Goal: Task Accomplishment & Management: Manage account settings

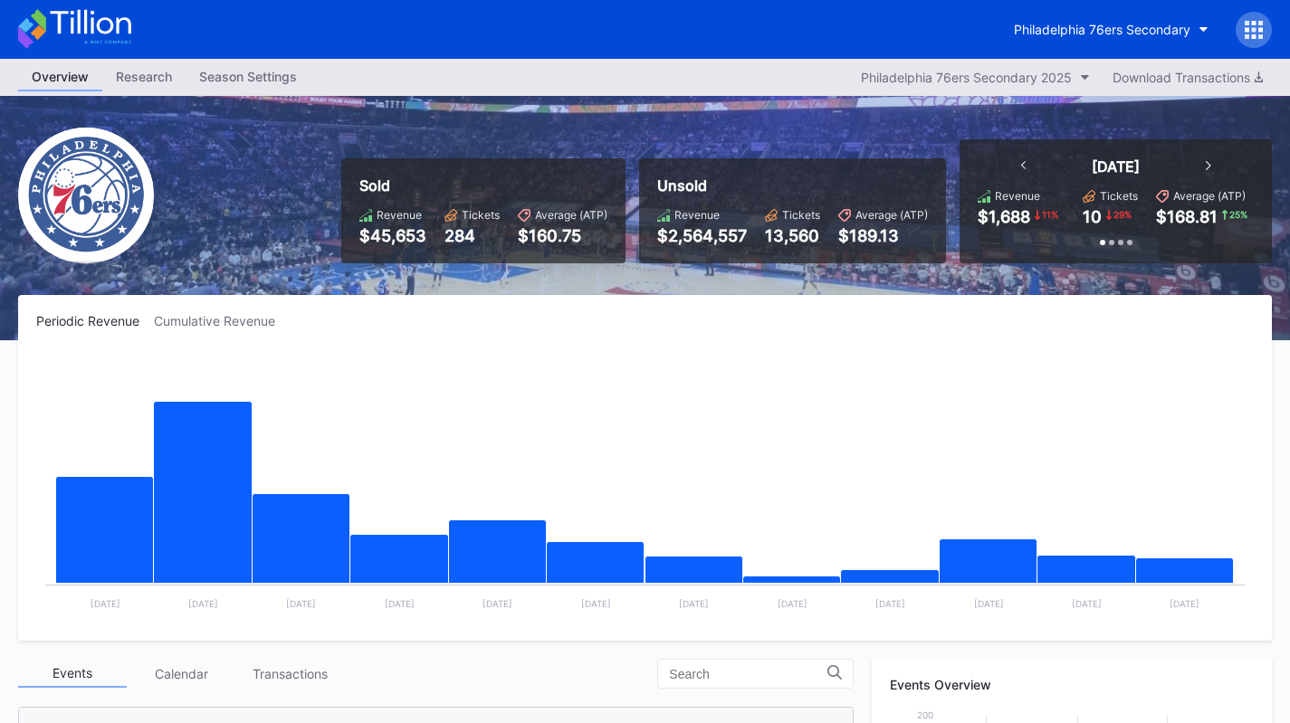
scroll to position [383, 0]
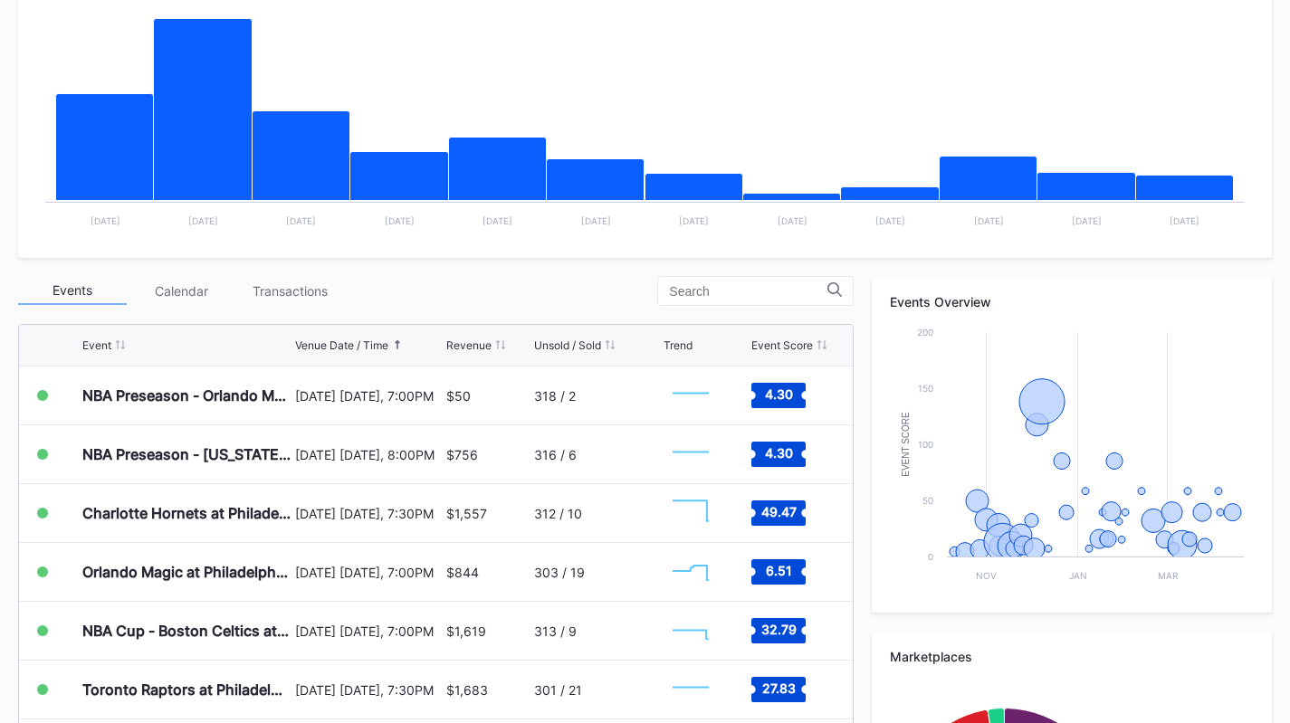
click at [291, 293] on div "Transactions" at bounding box center [289, 291] width 109 height 28
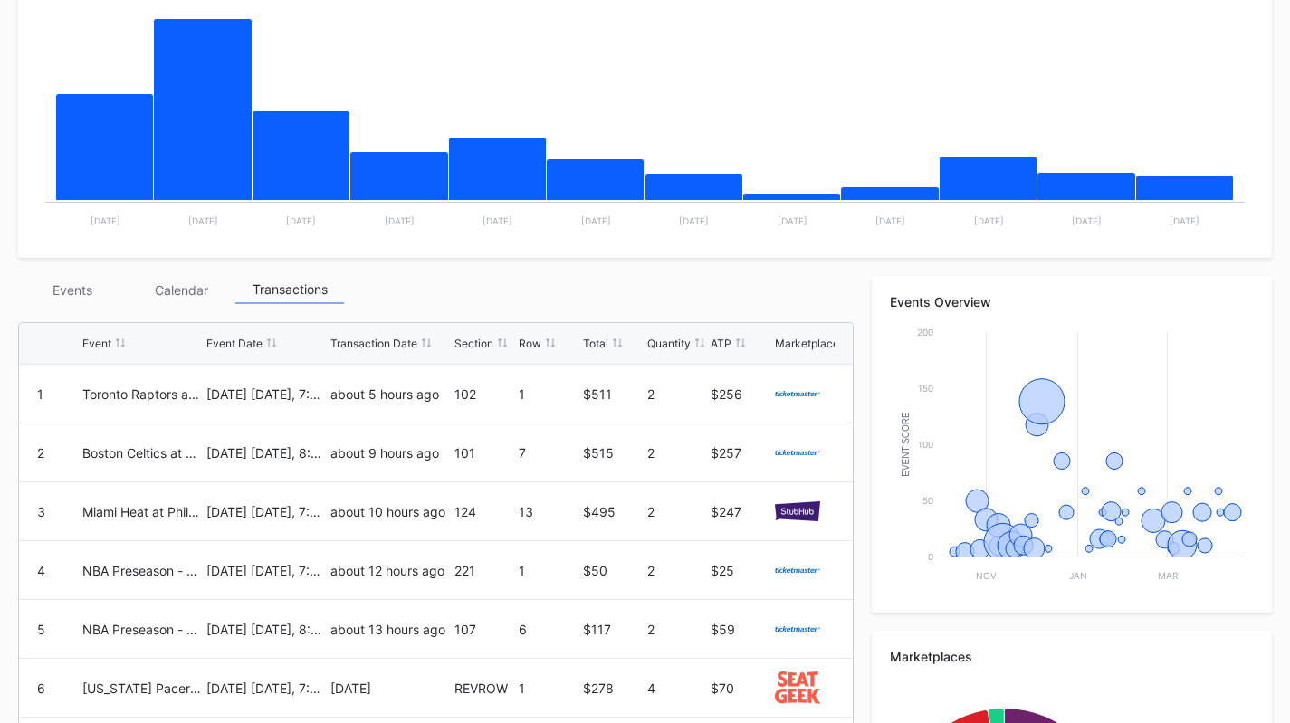
click at [79, 291] on div "Events" at bounding box center [72, 290] width 109 height 28
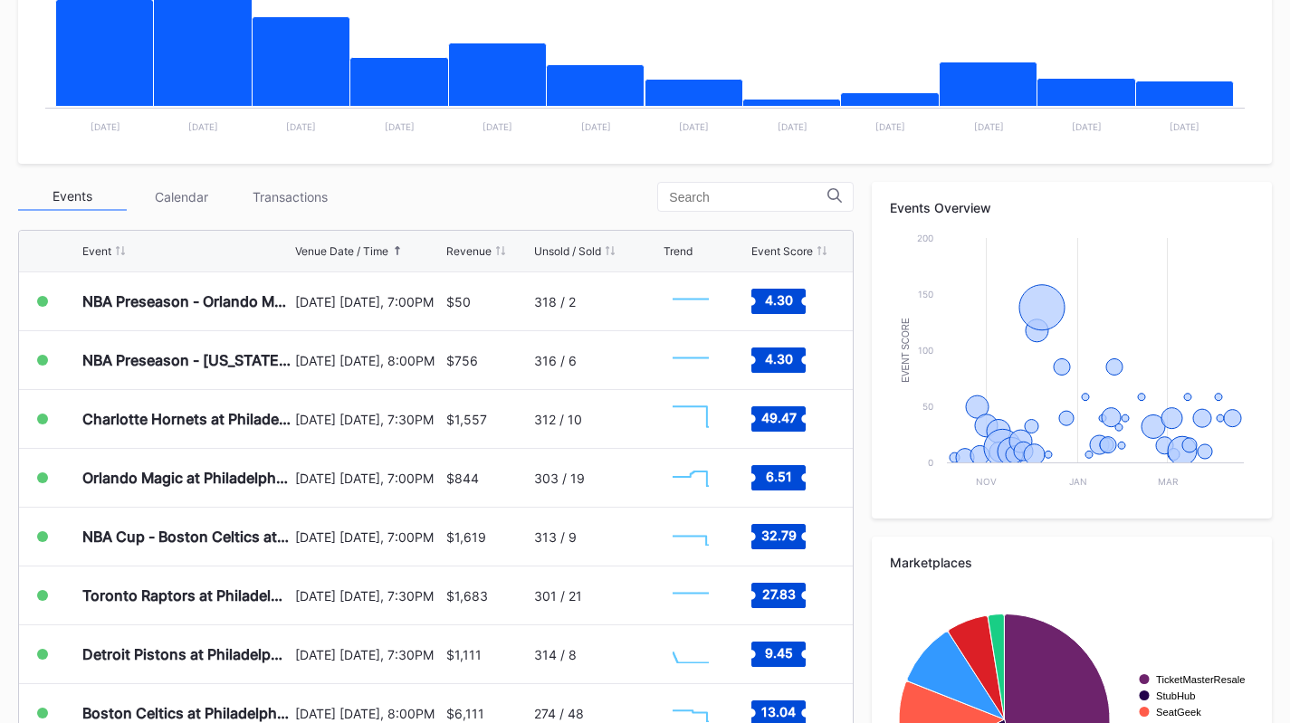
scroll to position [478, 0]
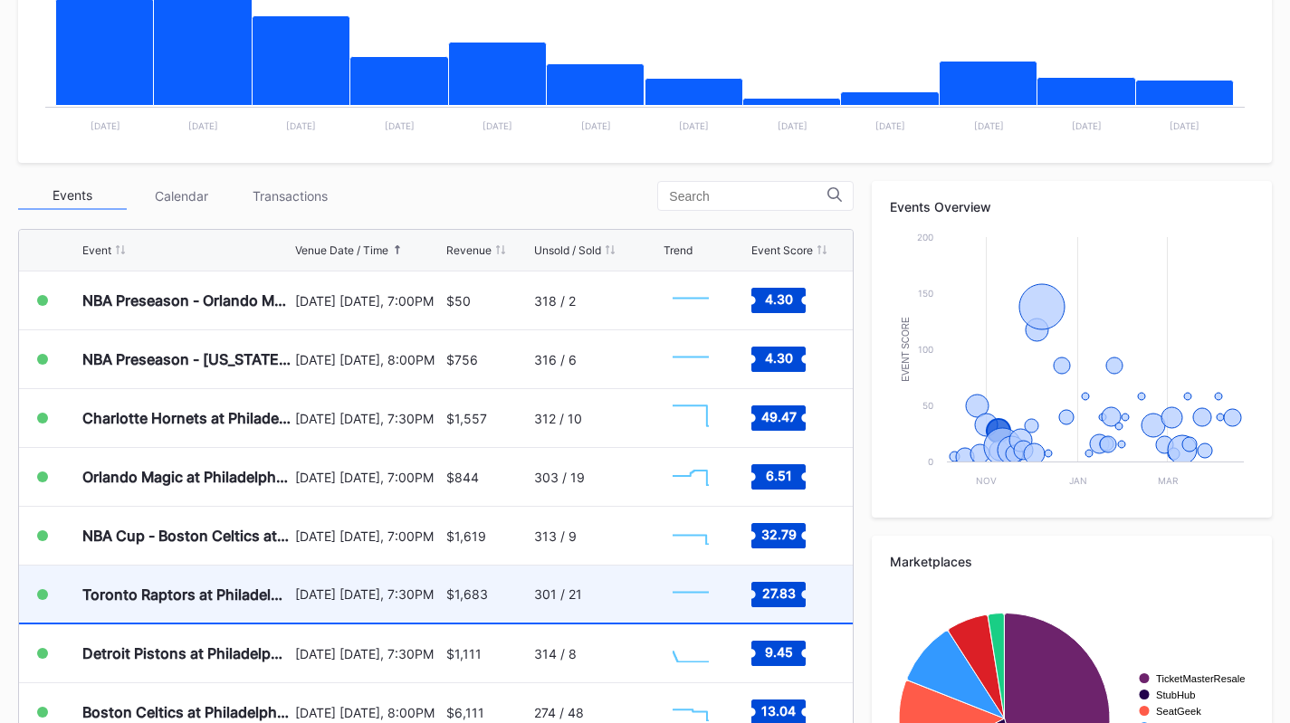
click at [374, 591] on div "[DATE] [DATE], 7:30PM" at bounding box center [368, 594] width 146 height 15
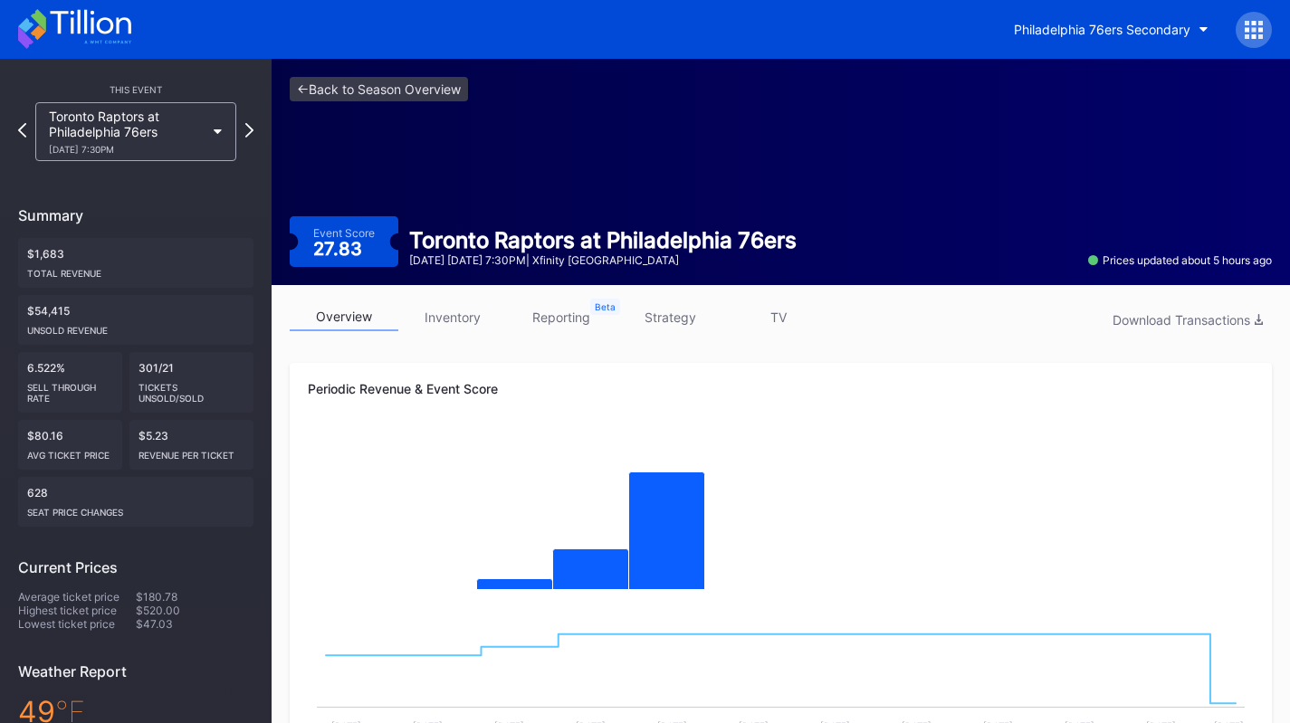
click at [454, 326] on link "inventory" at bounding box center [452, 317] width 109 height 28
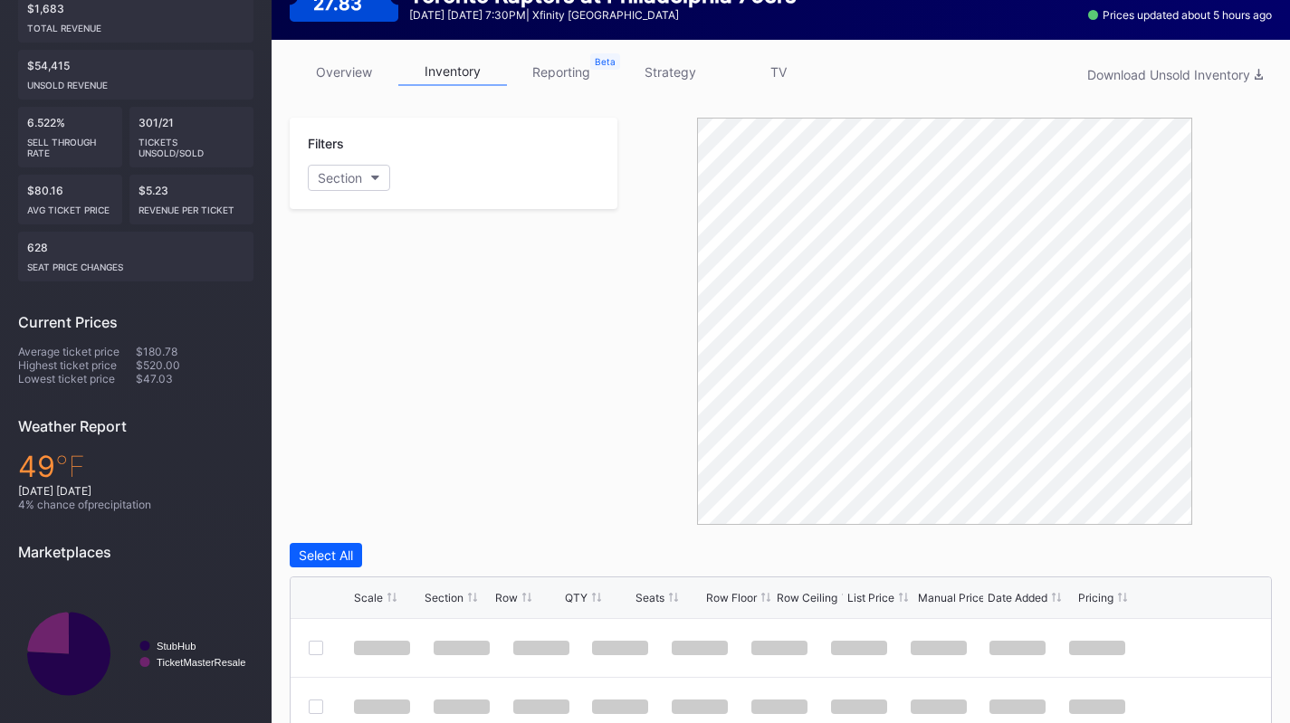
scroll to position [563, 0]
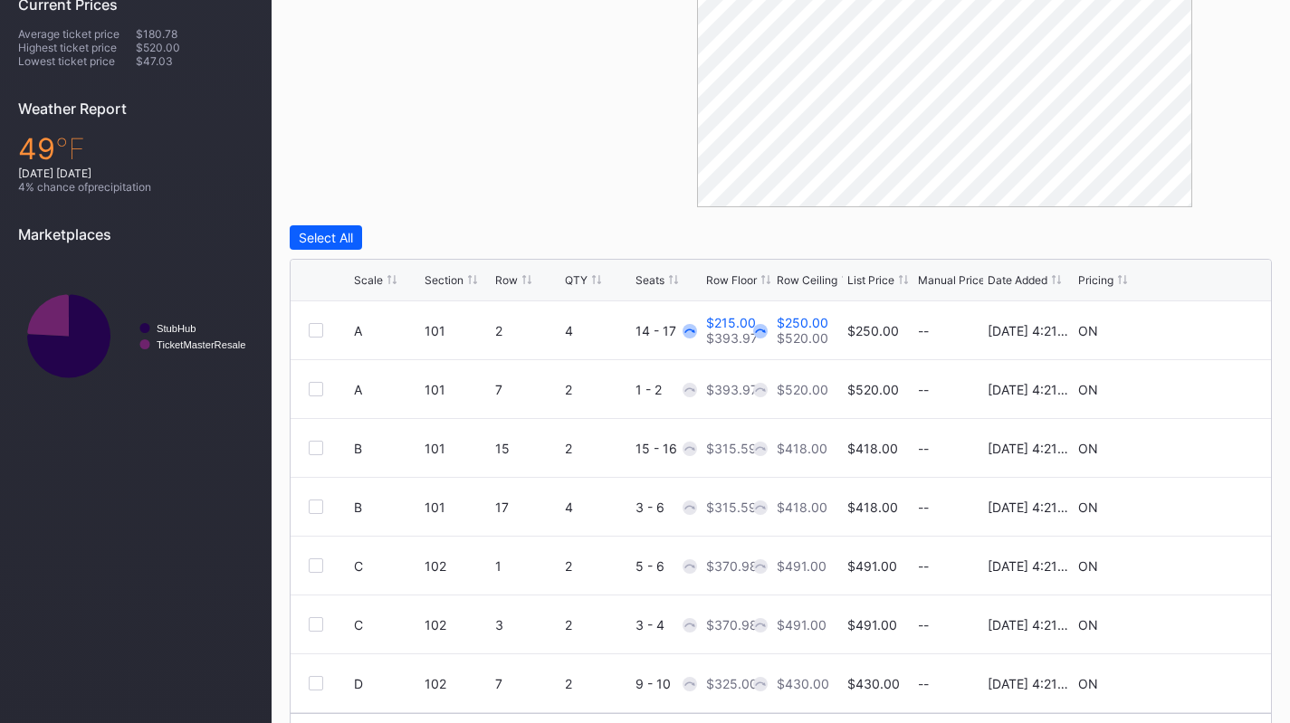
click at [723, 277] on div "Row Floor" at bounding box center [731, 280] width 51 height 14
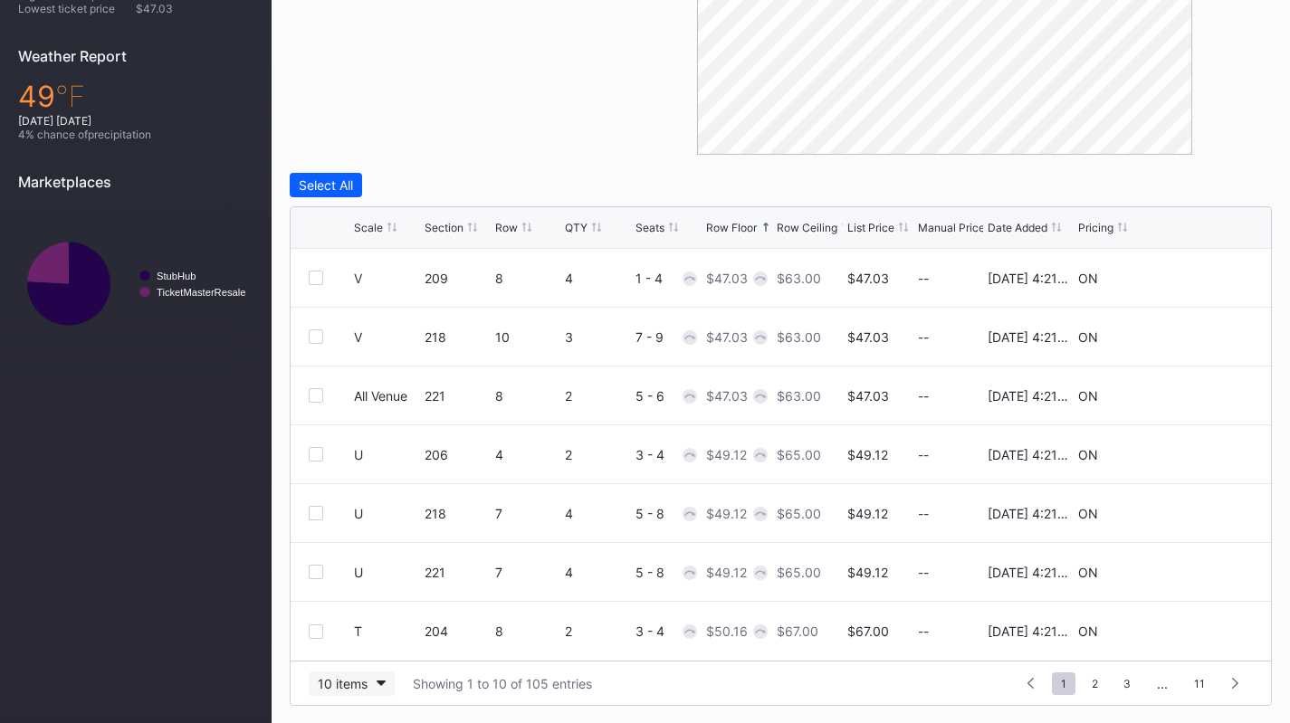
click at [342, 684] on div "10 items" at bounding box center [343, 683] width 50 height 15
click at [342, 645] on div "200 items" at bounding box center [352, 637] width 86 height 33
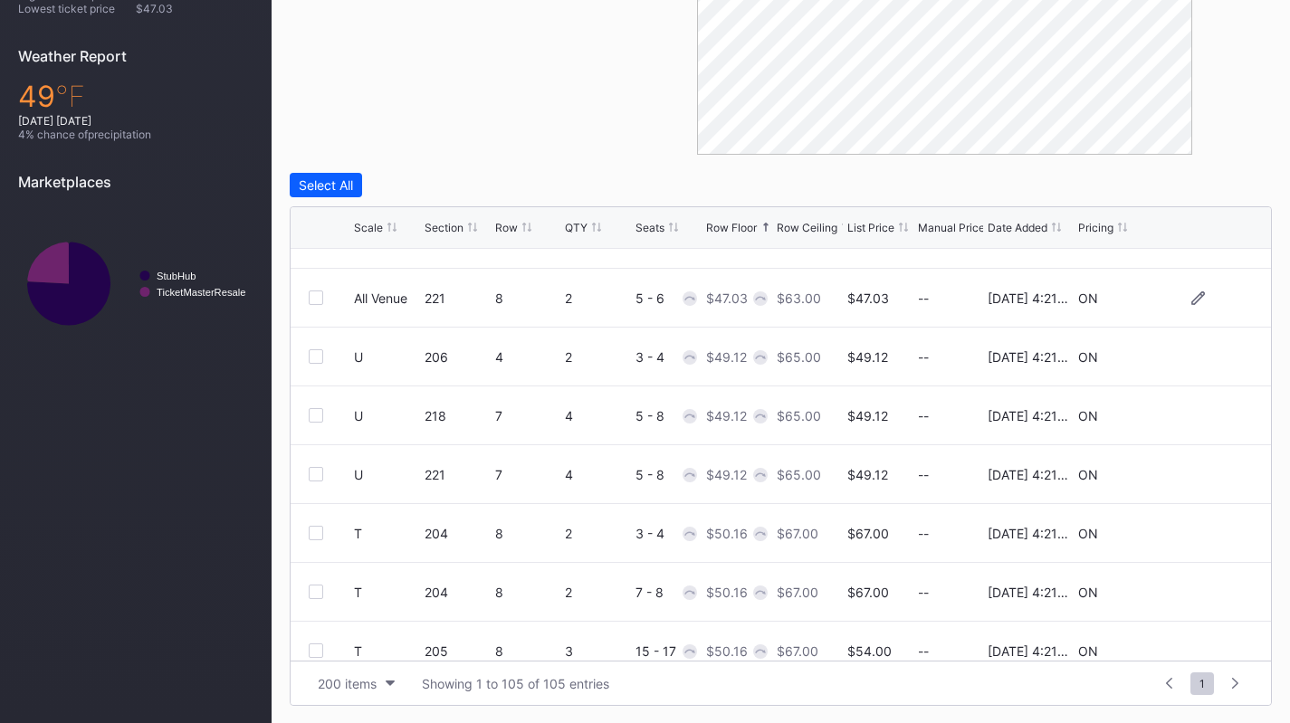
scroll to position [443, 0]
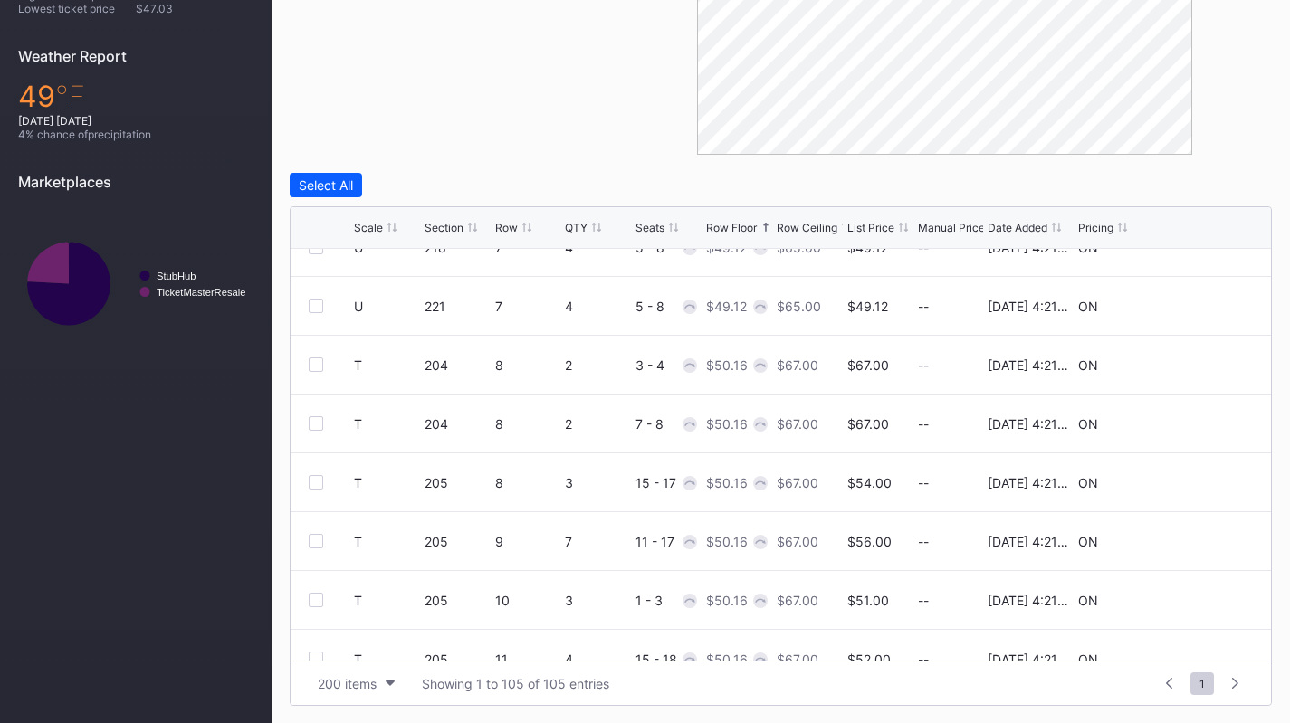
click at [374, 239] on div "Scale Section Row QTY Seats Row Floor Row Ceiling List Price Manual Price Date …" at bounding box center [781, 228] width 980 height 42
click at [370, 225] on div "Scale" at bounding box center [368, 228] width 29 height 14
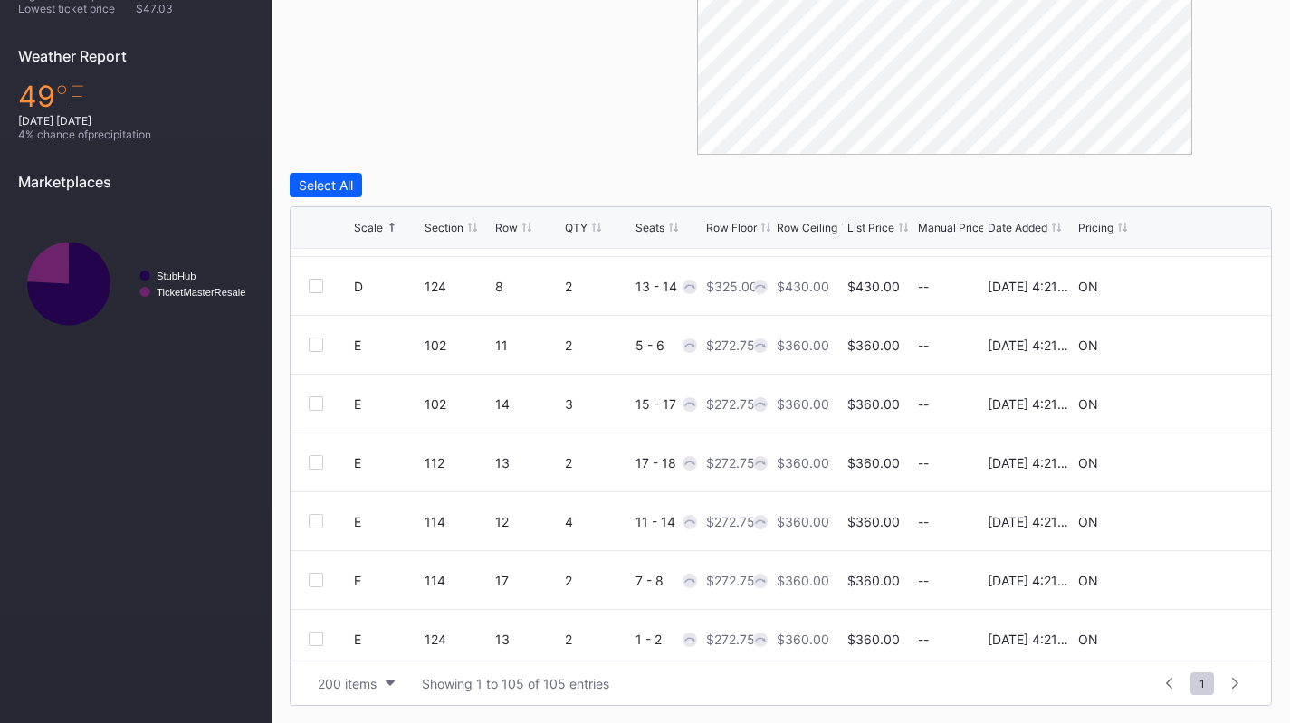
scroll to position [0, 0]
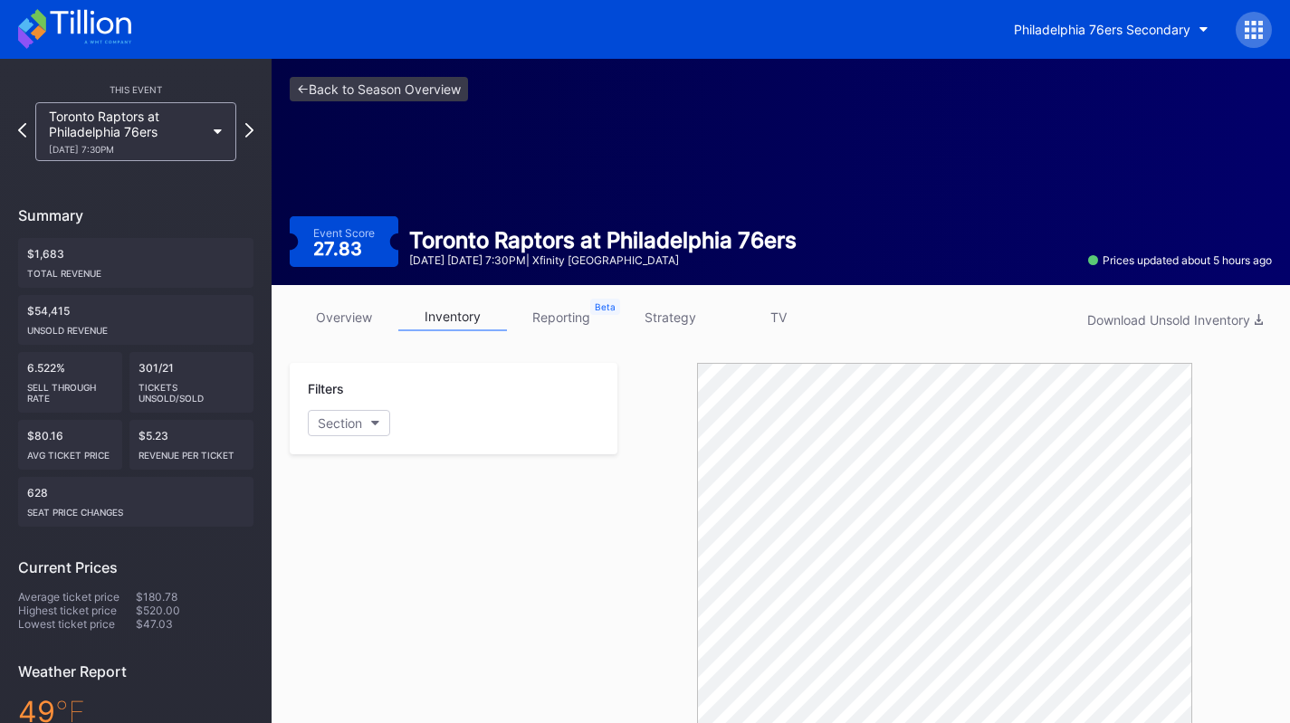
click at [661, 316] on link "strategy" at bounding box center [670, 317] width 109 height 28
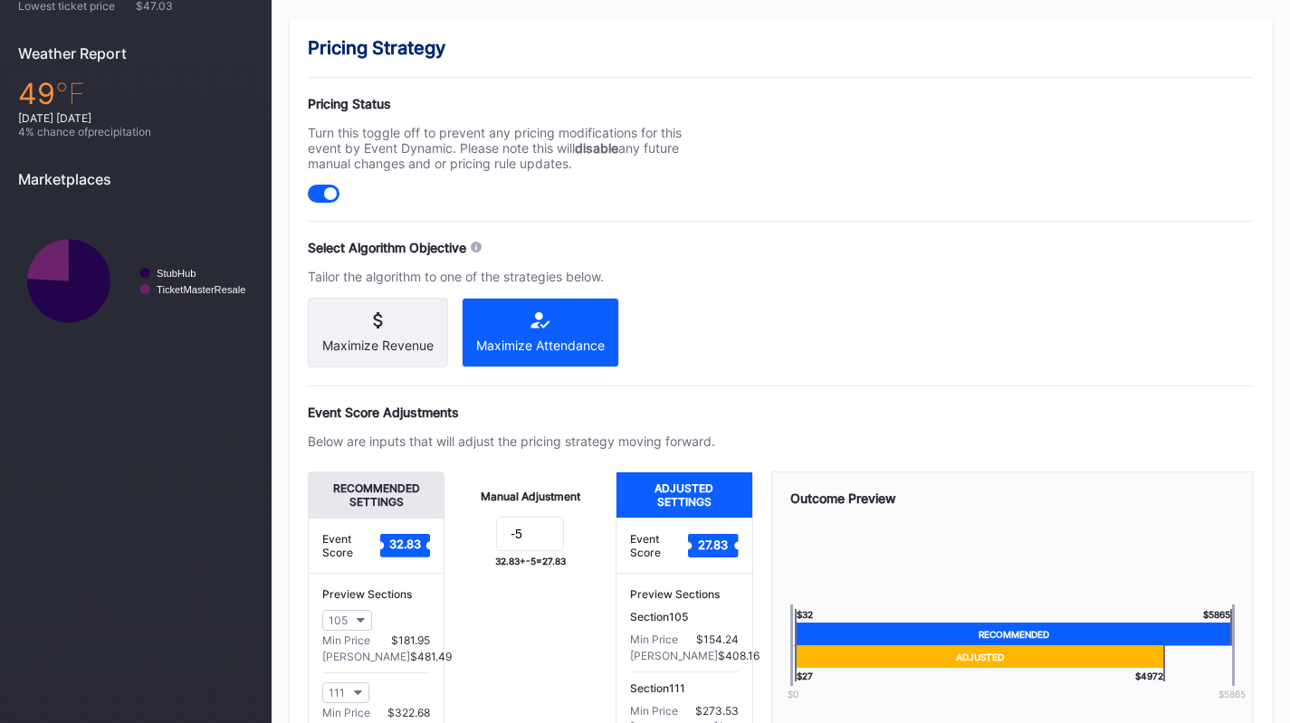
scroll to position [654, 0]
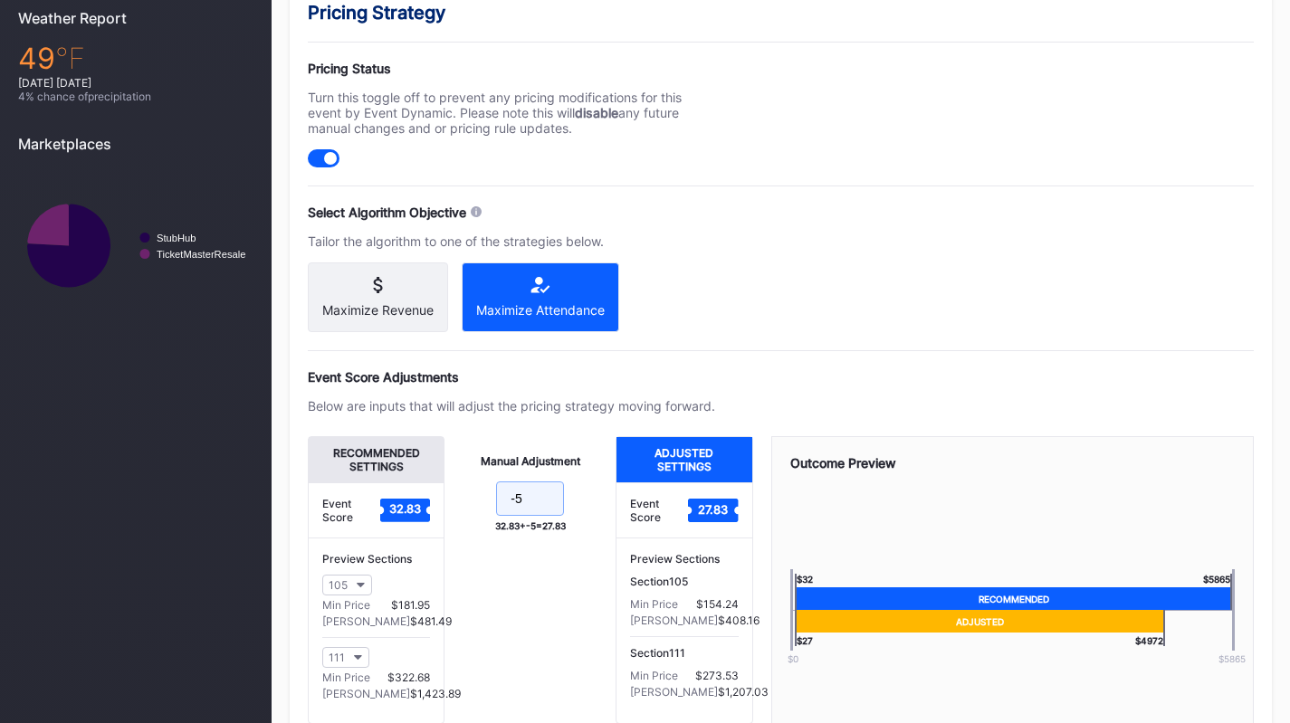
click at [546, 516] on input "-5" at bounding box center [530, 499] width 68 height 34
type input "-10"
click at [548, 602] on div "Manual Adjustment -10 32.83 + -10 = 22.83" at bounding box center [530, 580] width 171 height 288
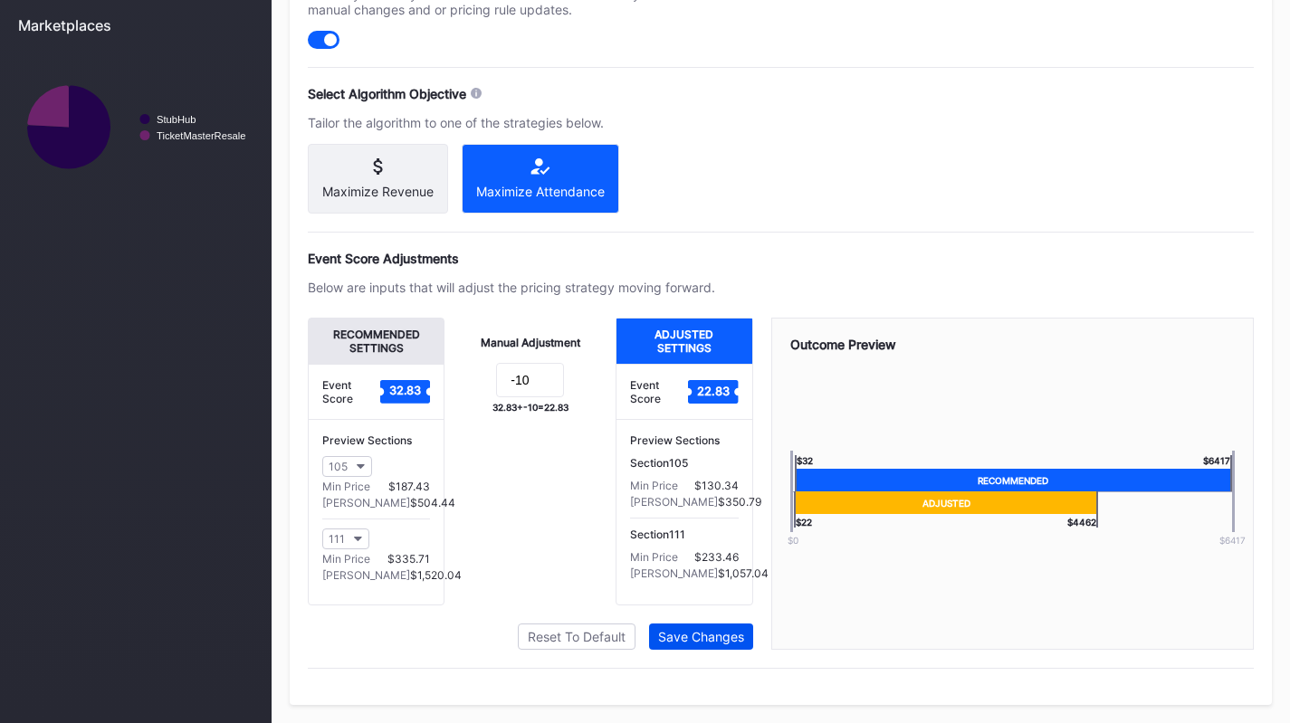
click at [690, 630] on div "Save Changes" at bounding box center [701, 636] width 86 height 15
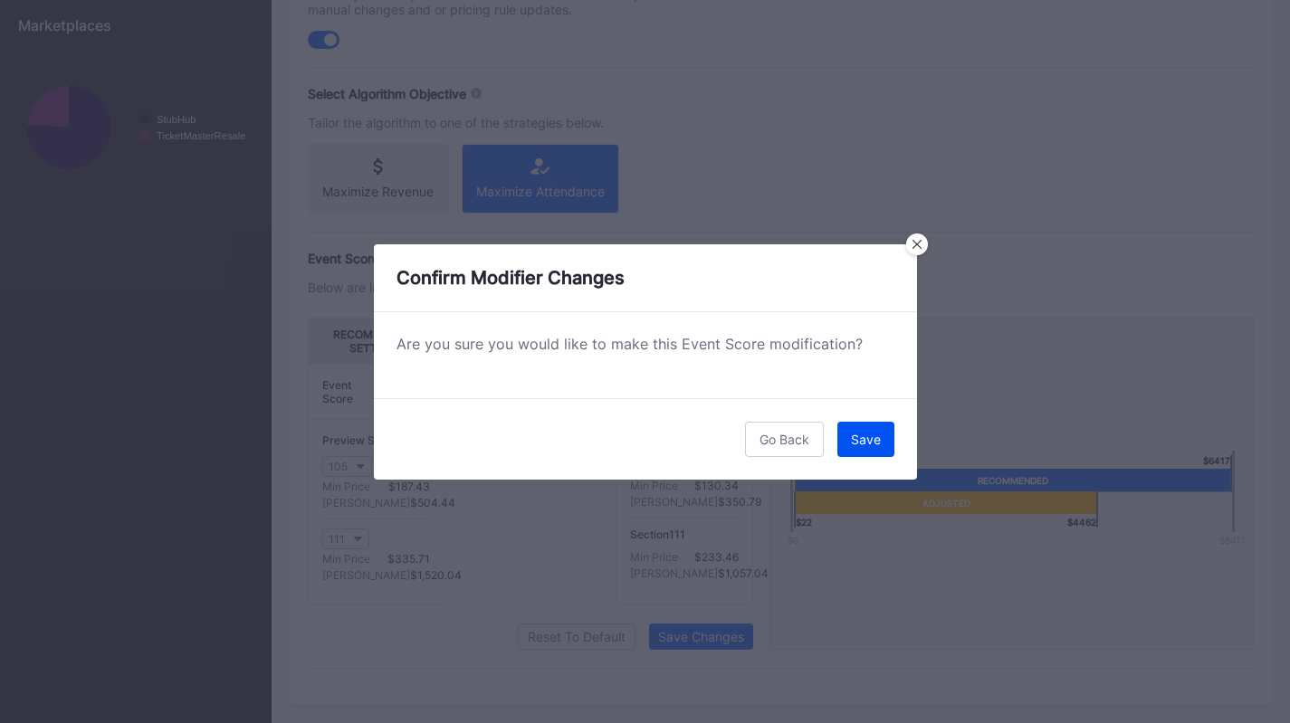
click at [869, 452] on button "Save" at bounding box center [865, 439] width 57 height 35
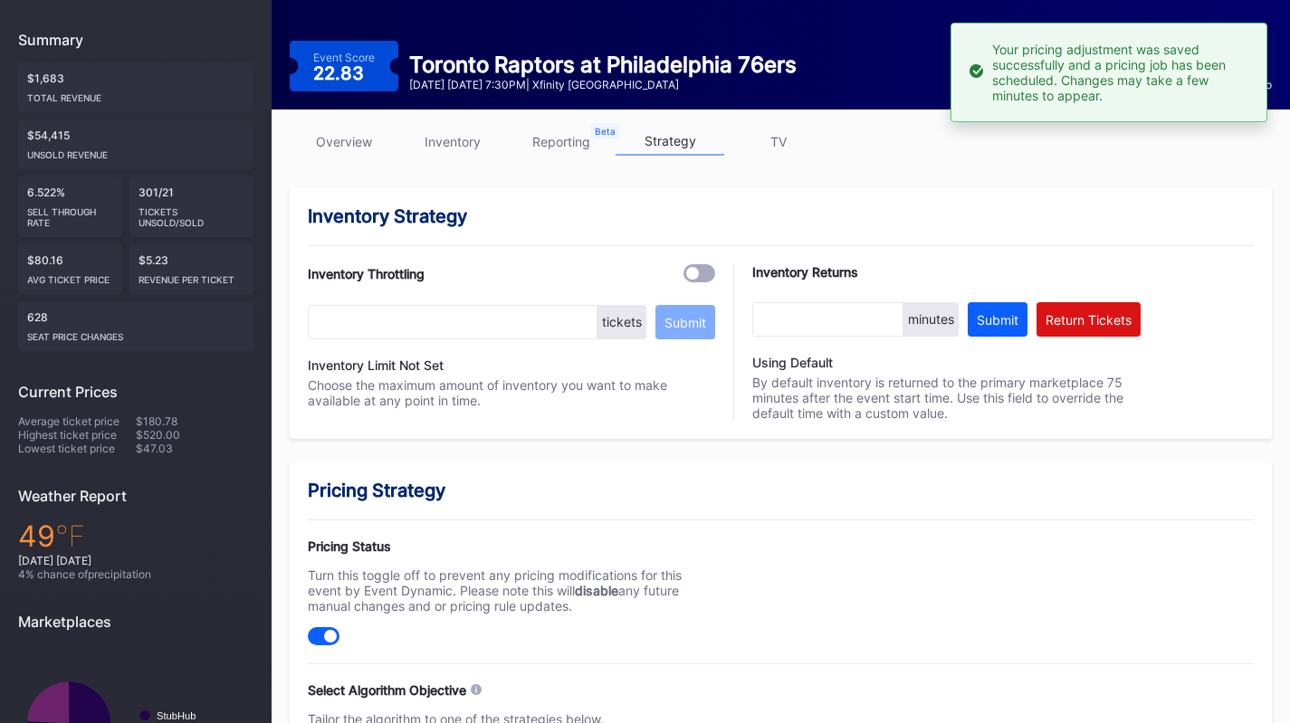
scroll to position [0, 0]
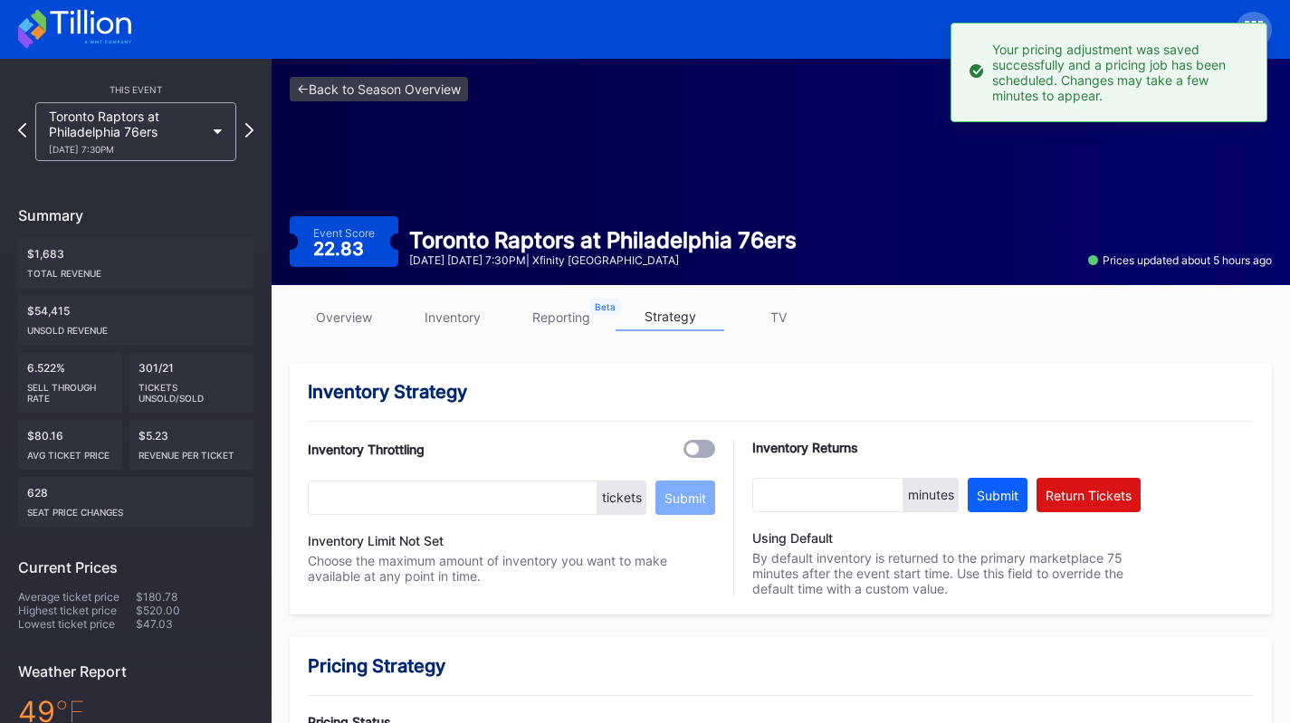
click at [114, 45] on icon at bounding box center [74, 29] width 113 height 40
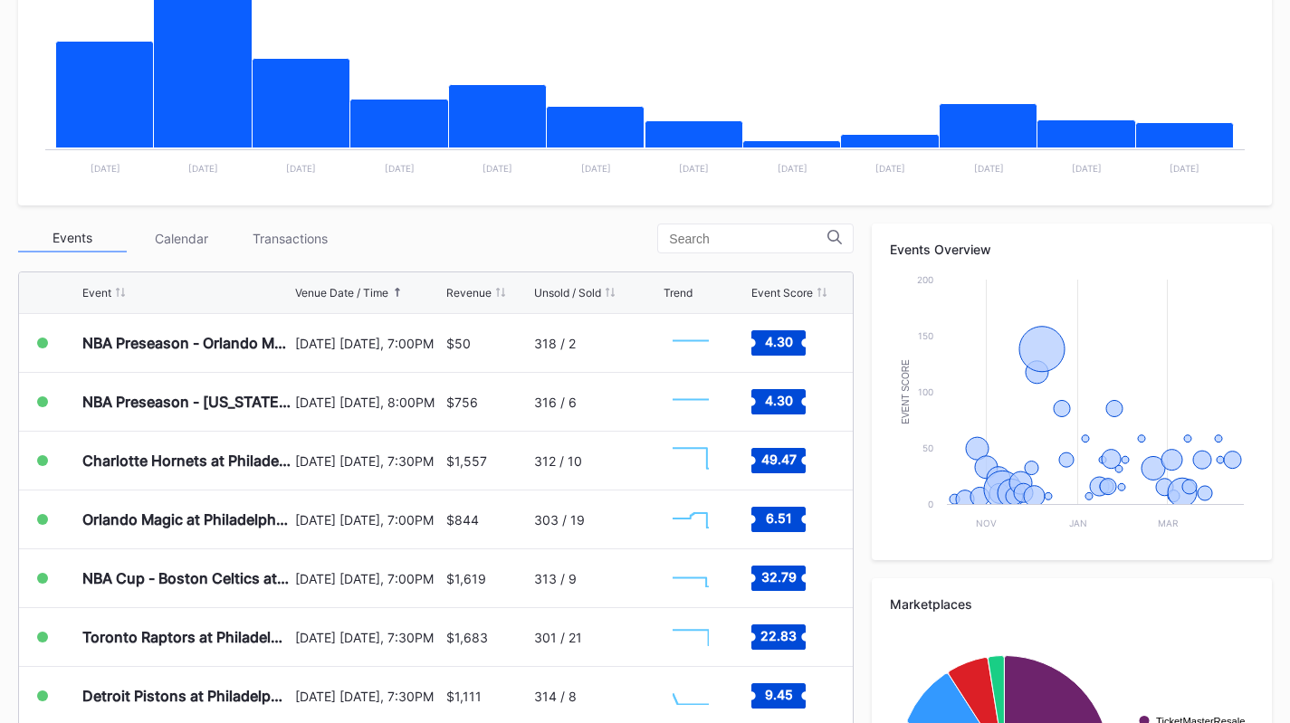
scroll to position [620, 0]
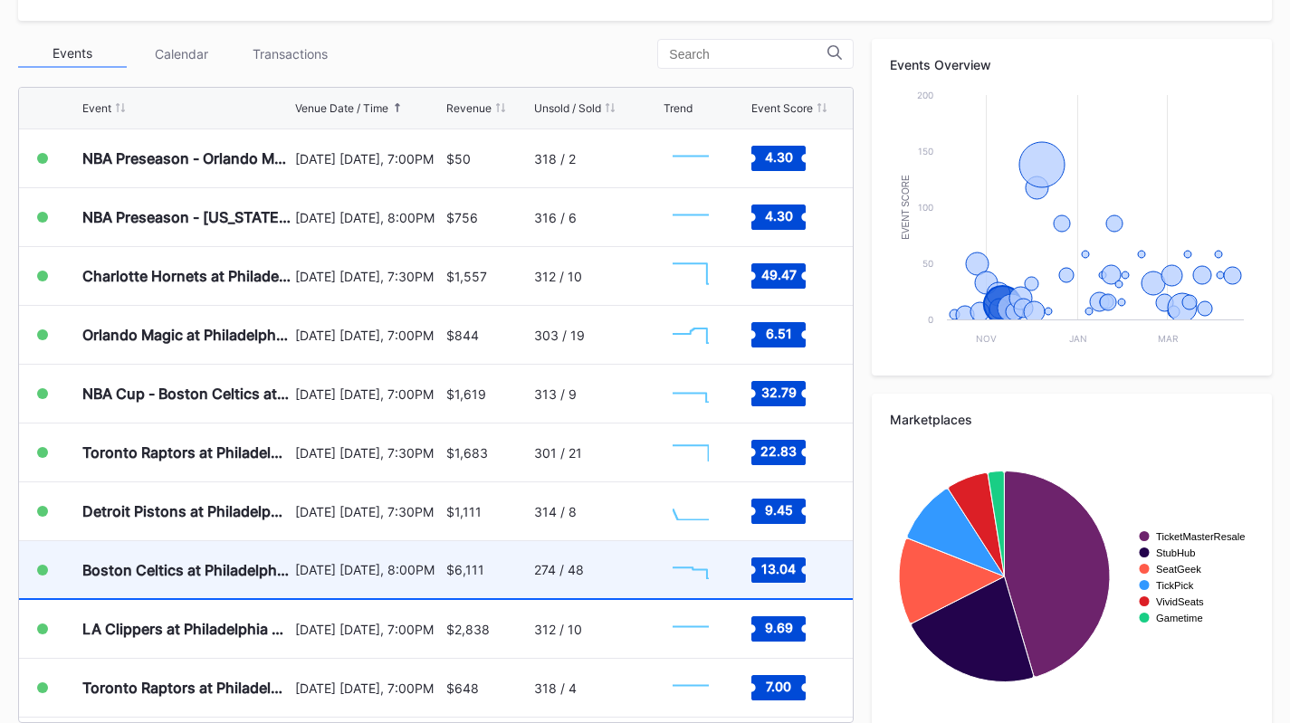
click at [283, 559] on div "Boston Celtics at Philadelphia 76ers" at bounding box center [186, 569] width 208 height 57
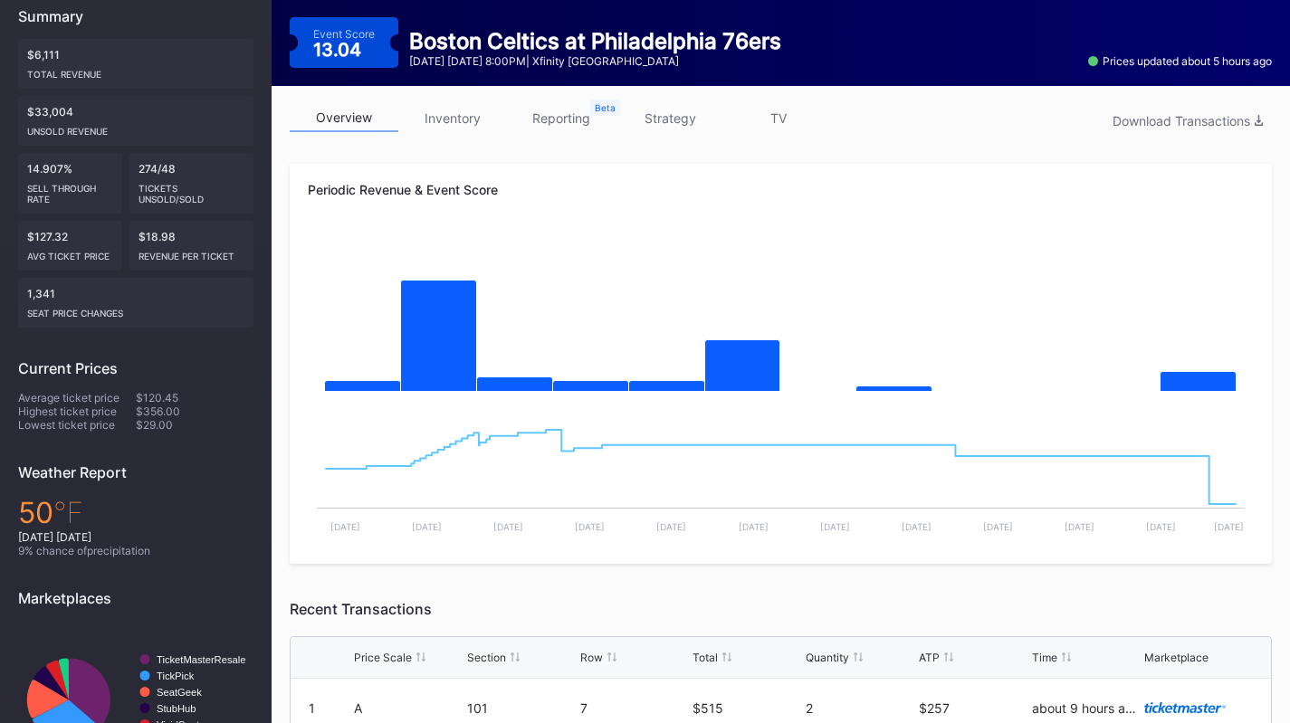
scroll to position [190, 0]
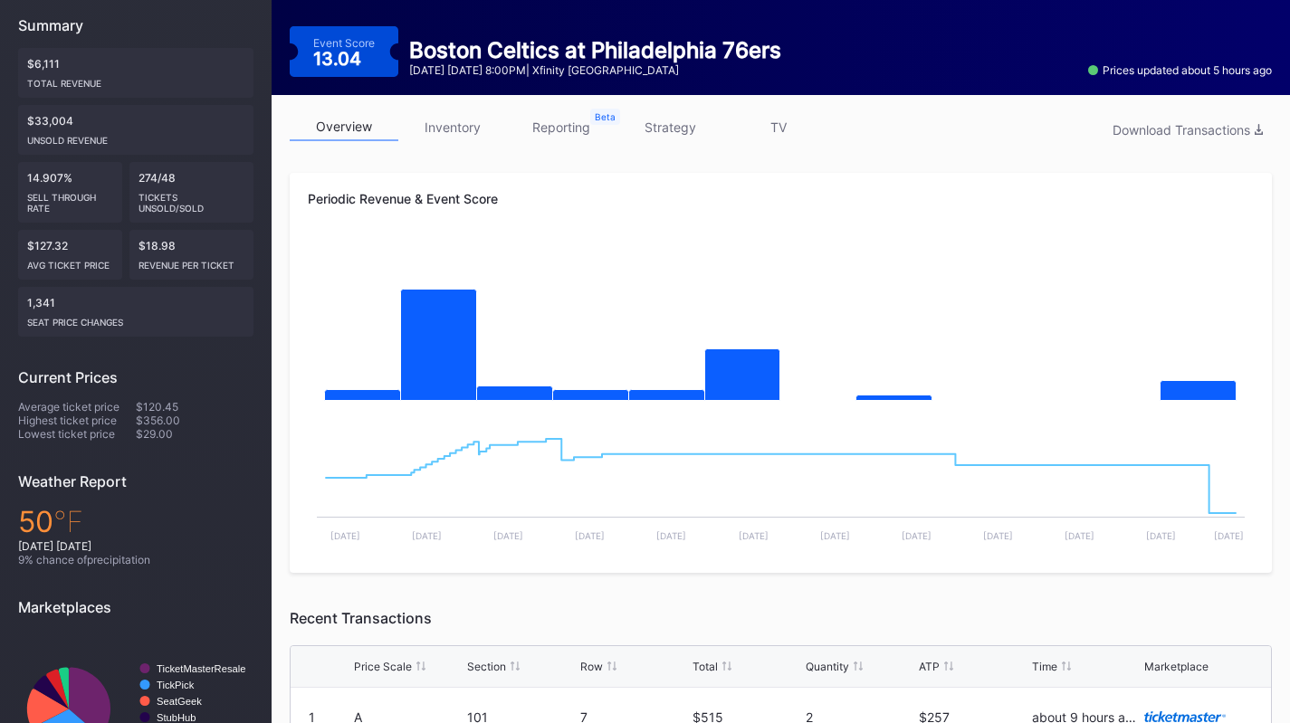
click at [464, 131] on link "inventory" at bounding box center [452, 127] width 109 height 28
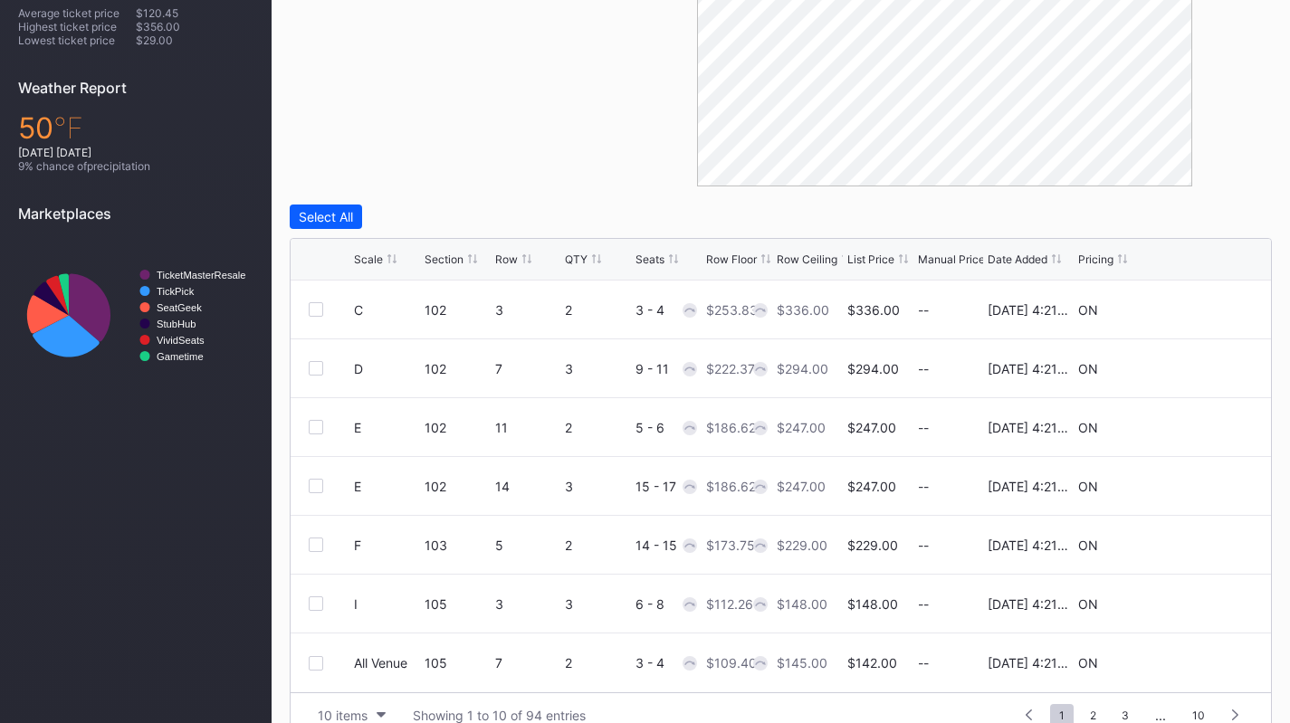
scroll to position [609, 0]
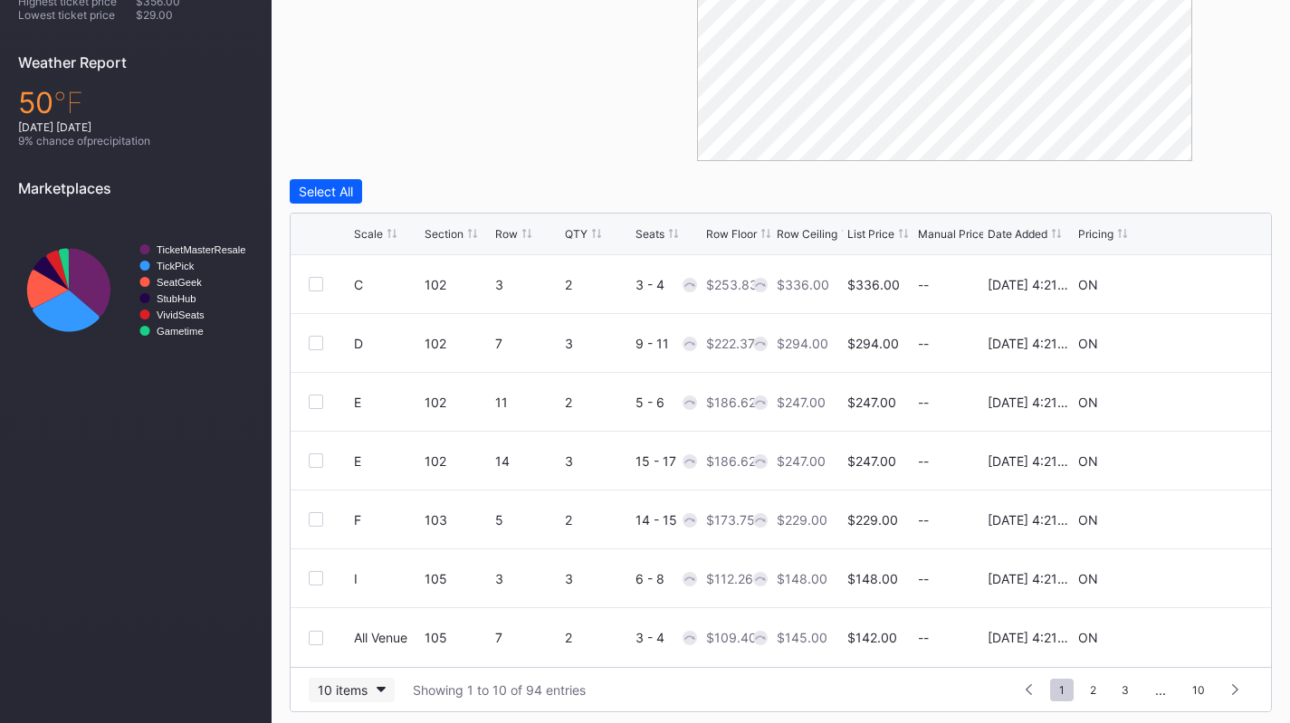
click at [358, 683] on div "10 items" at bounding box center [343, 690] width 50 height 15
click at [359, 652] on div "200 items" at bounding box center [352, 643] width 86 height 33
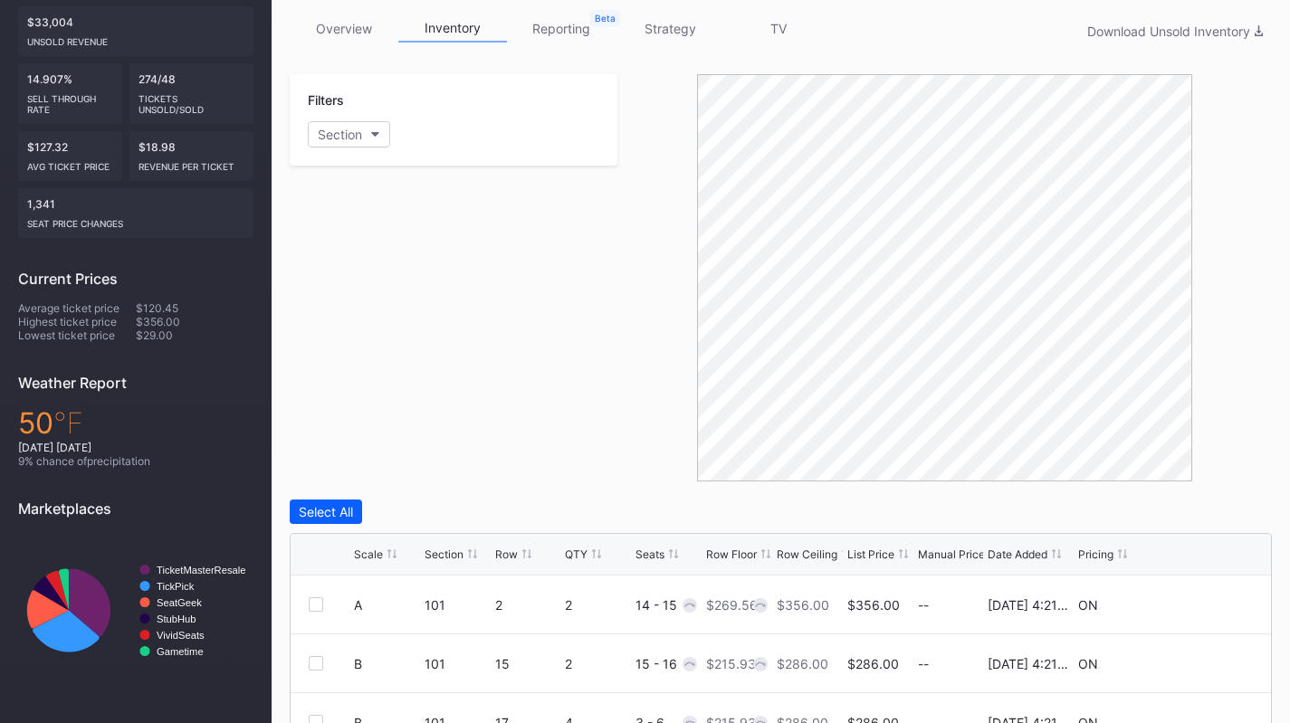
scroll to position [0, 0]
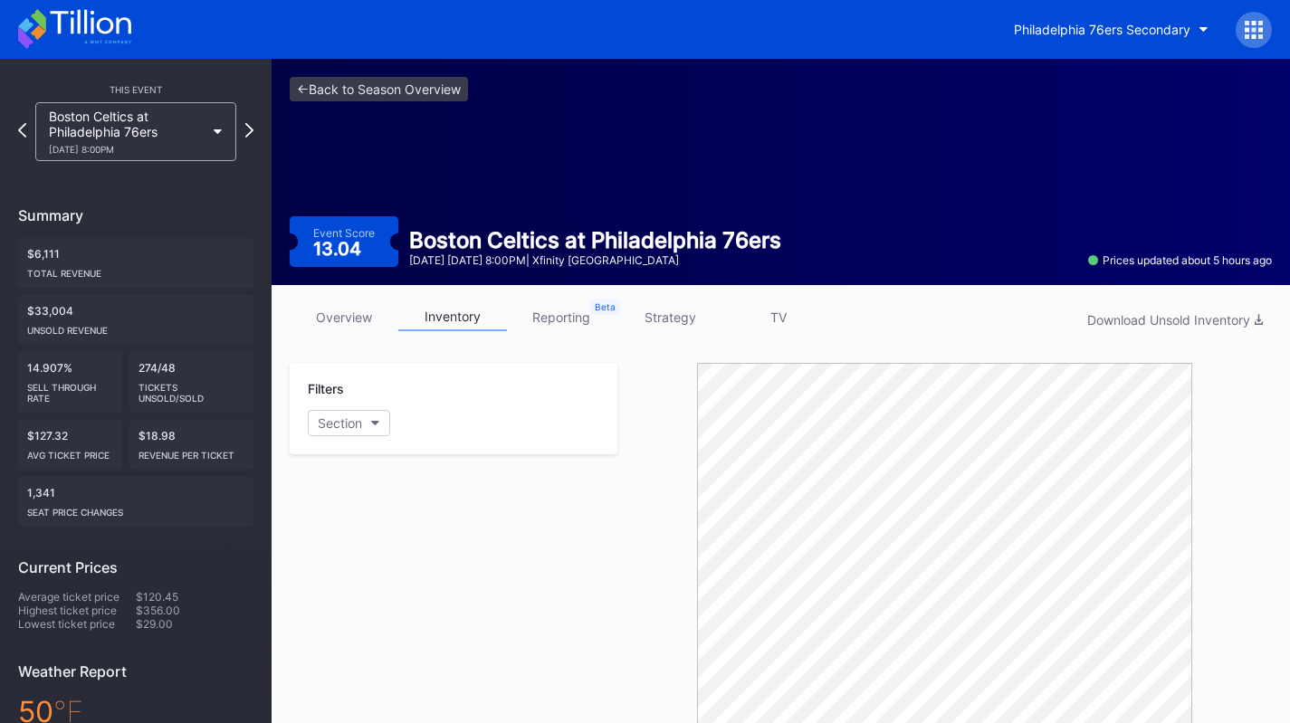
click at [663, 322] on link "strategy" at bounding box center [670, 317] width 109 height 28
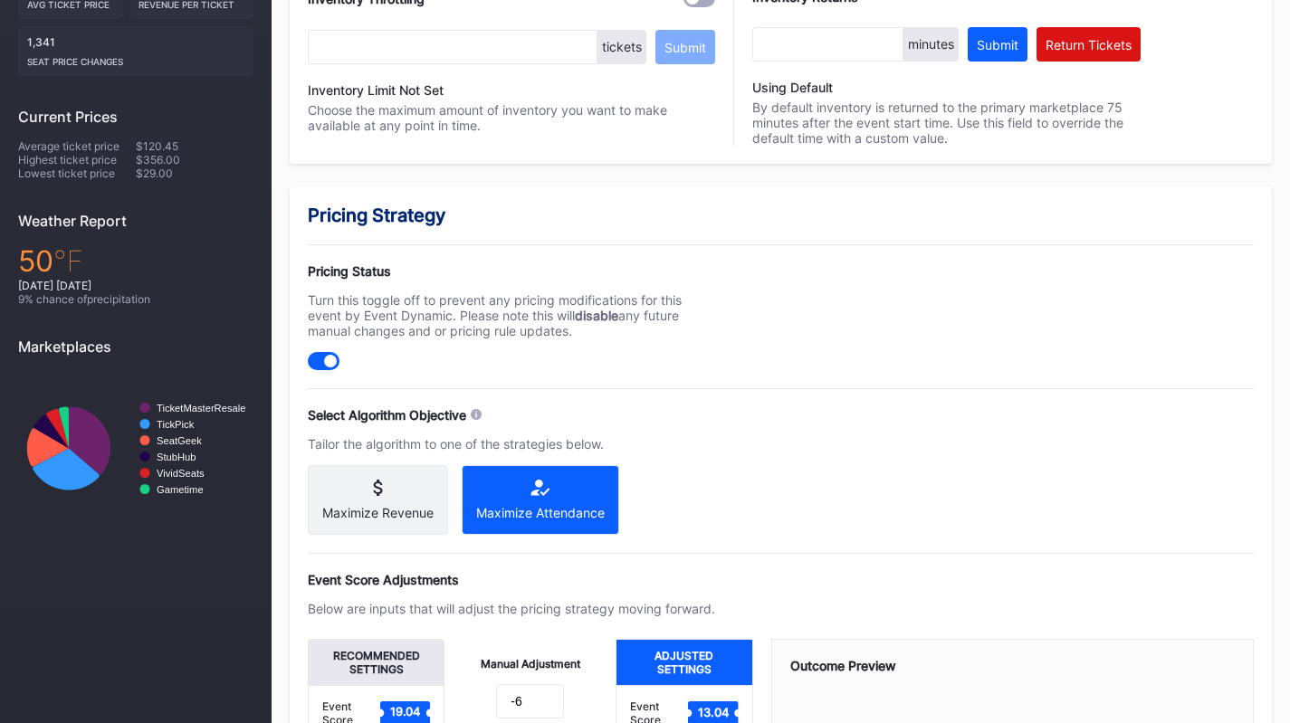
scroll to position [703, 0]
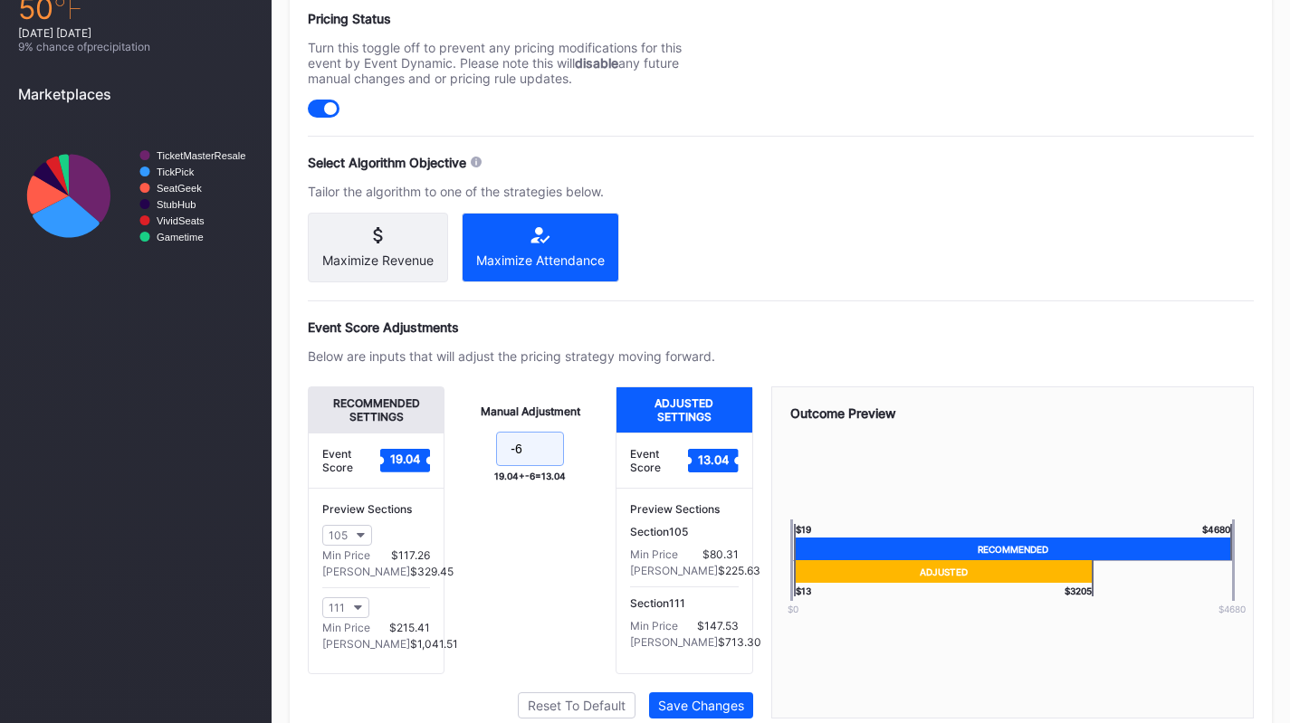
click at [533, 465] on input "-6" at bounding box center [530, 449] width 68 height 34
type input "-9"
click at [709, 707] on button "Save Changes" at bounding box center [701, 706] width 104 height 26
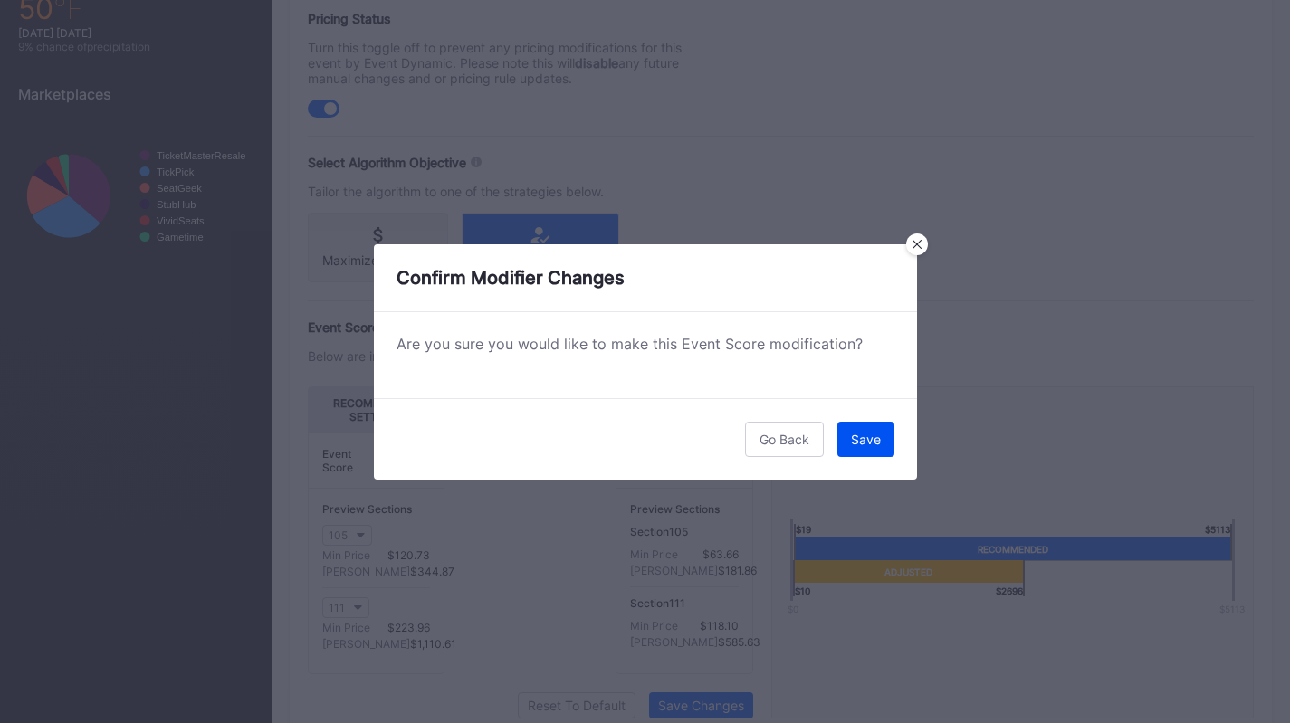
click at [867, 435] on div "Save" at bounding box center [866, 439] width 30 height 15
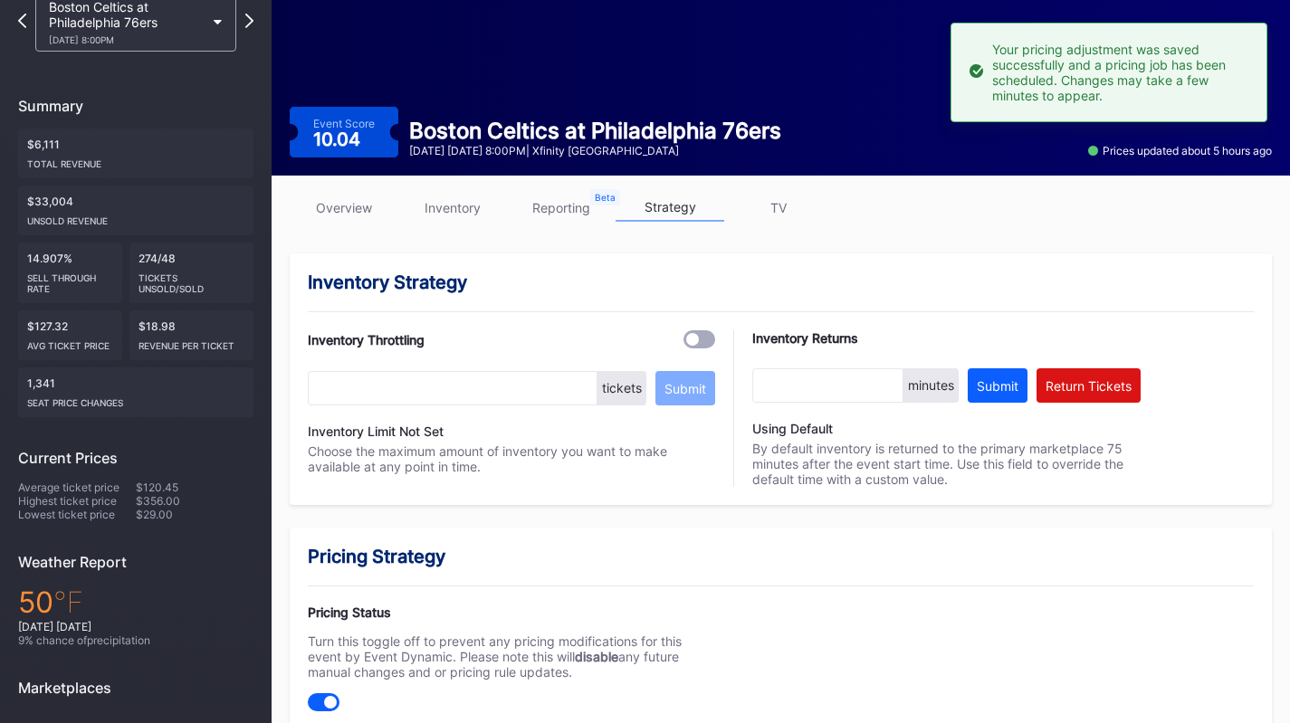
scroll to position [0, 0]
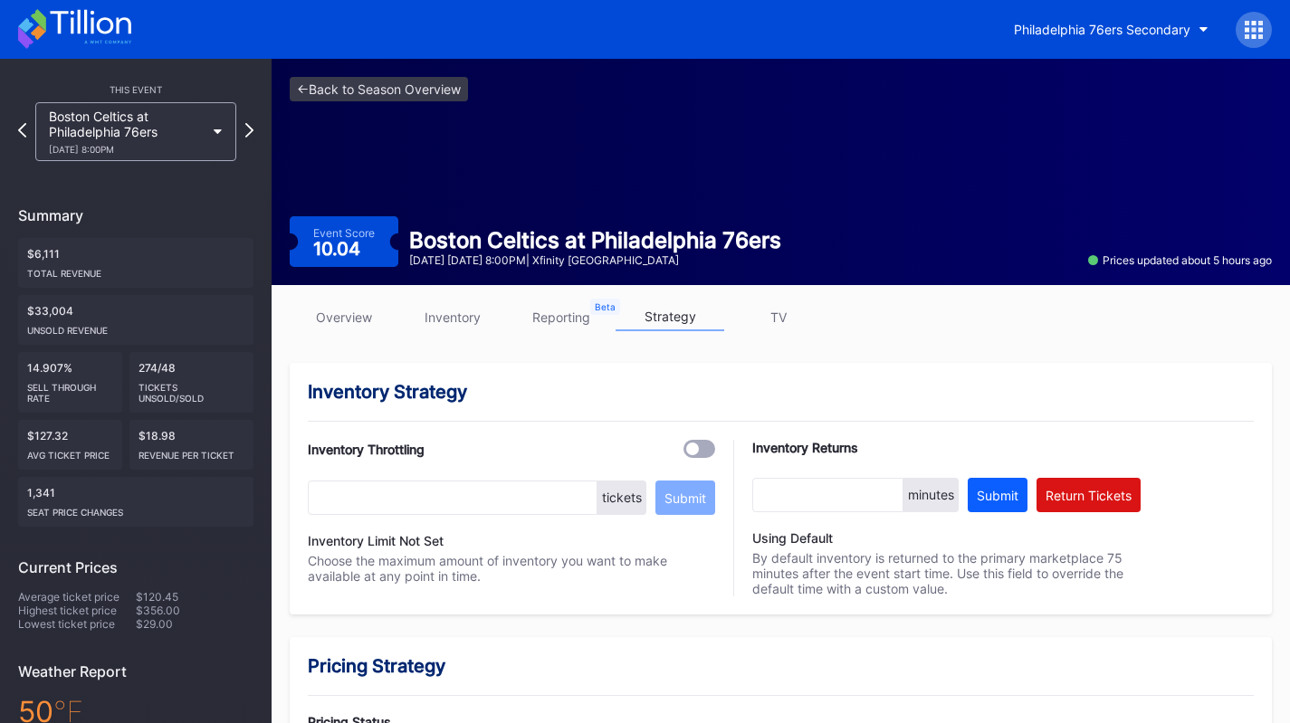
click at [59, 14] on icon at bounding box center [90, 22] width 81 height 24
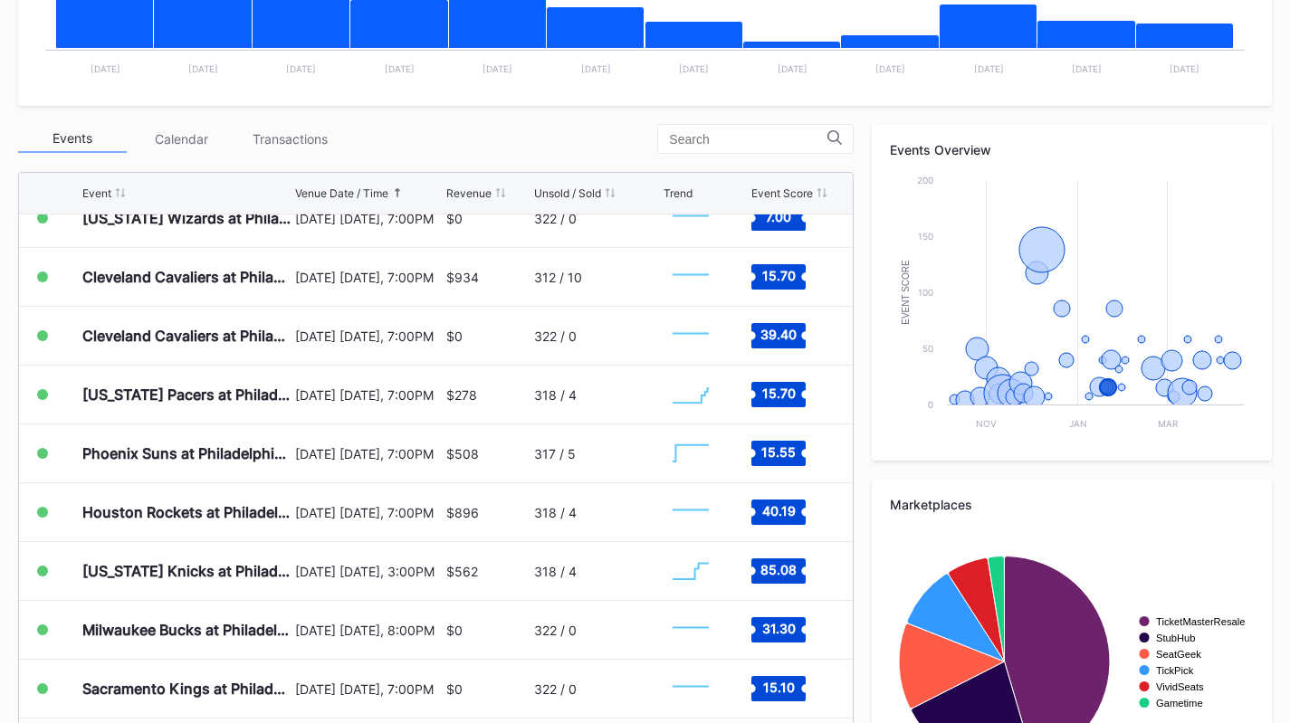
scroll to position [1201, 0]
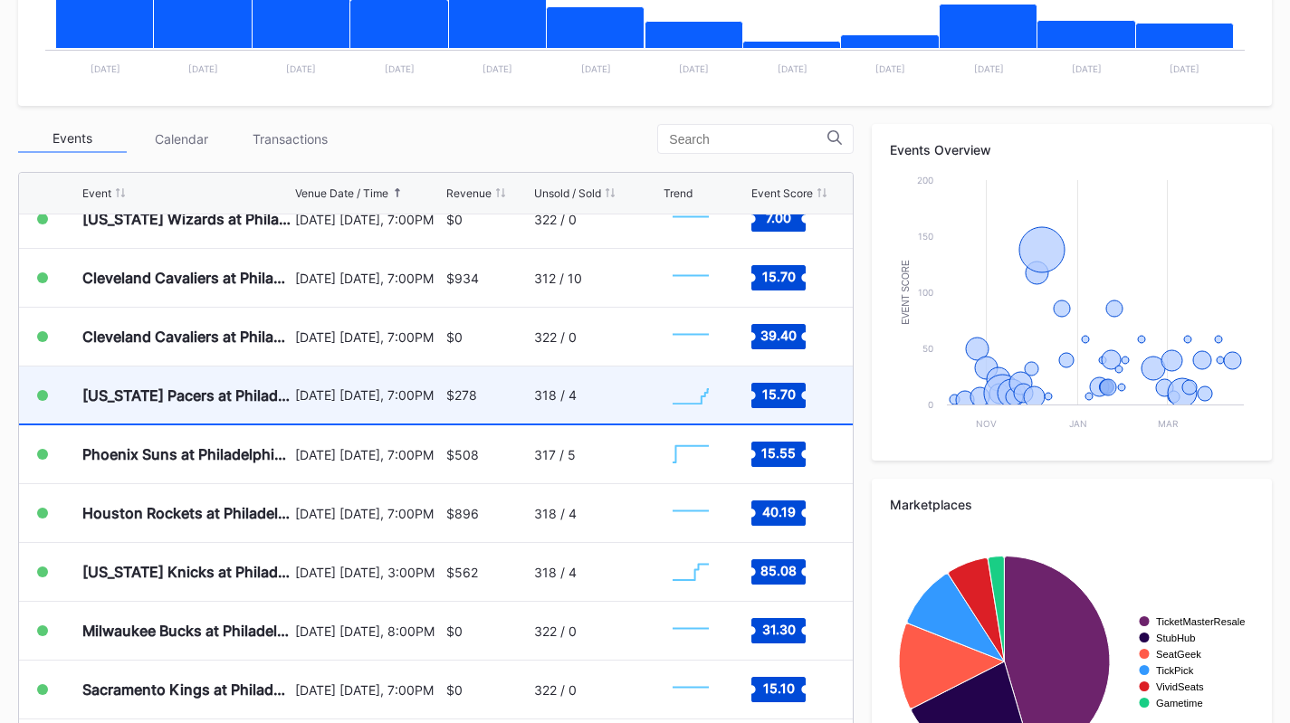
click at [418, 386] on div "[DATE] [DATE], 7:00PM" at bounding box center [368, 395] width 146 height 57
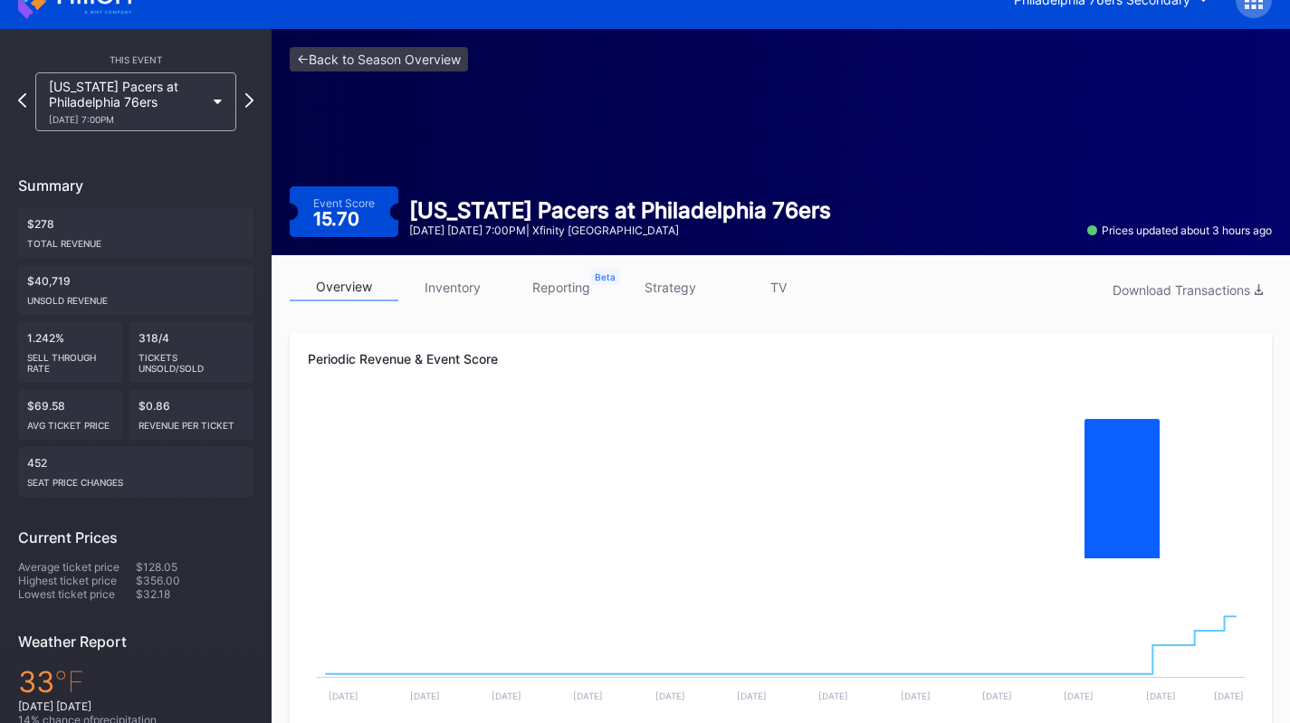
scroll to position [29, 0]
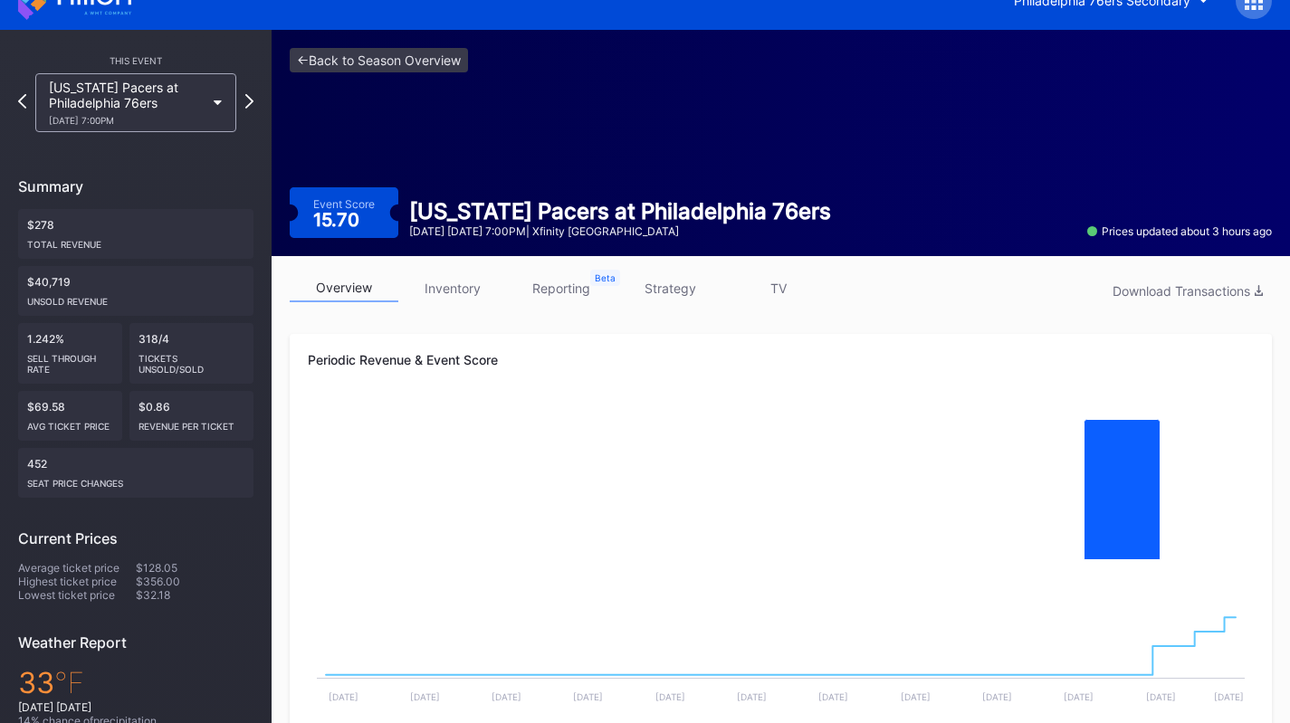
click at [661, 281] on link "strategy" at bounding box center [670, 288] width 109 height 28
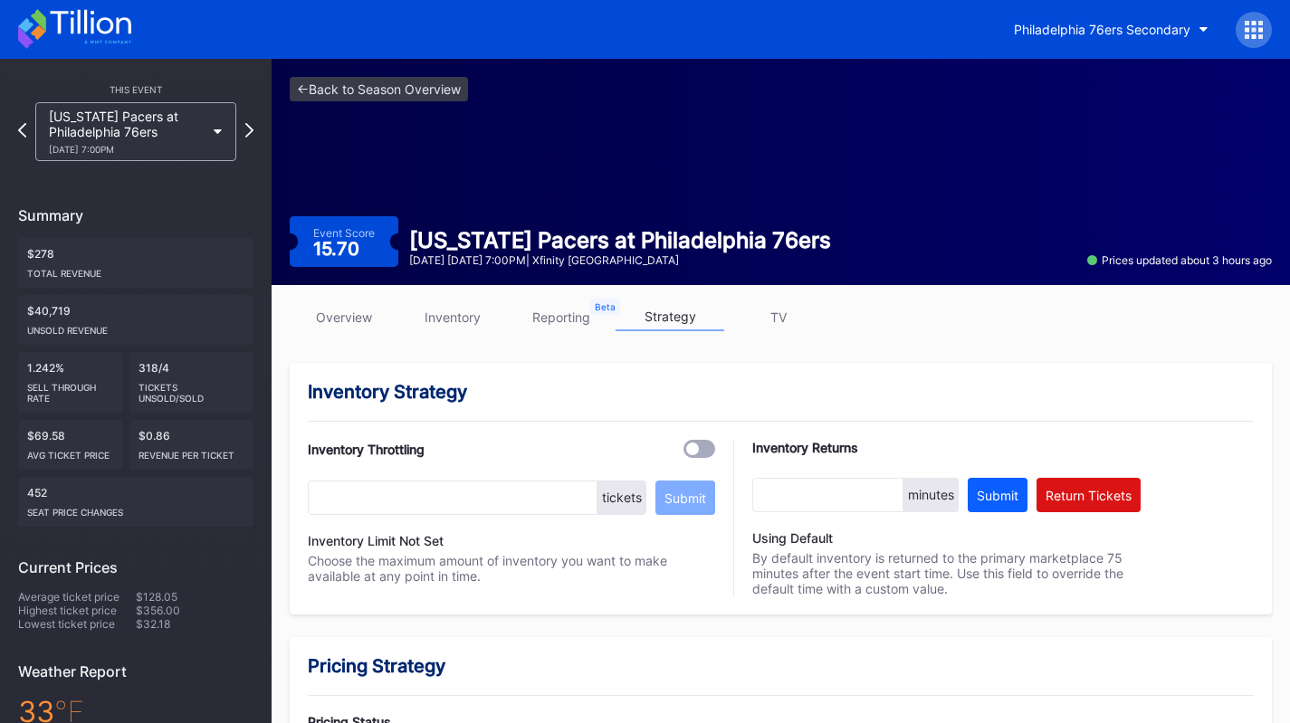
click at [323, 321] on link "overview" at bounding box center [344, 317] width 109 height 28
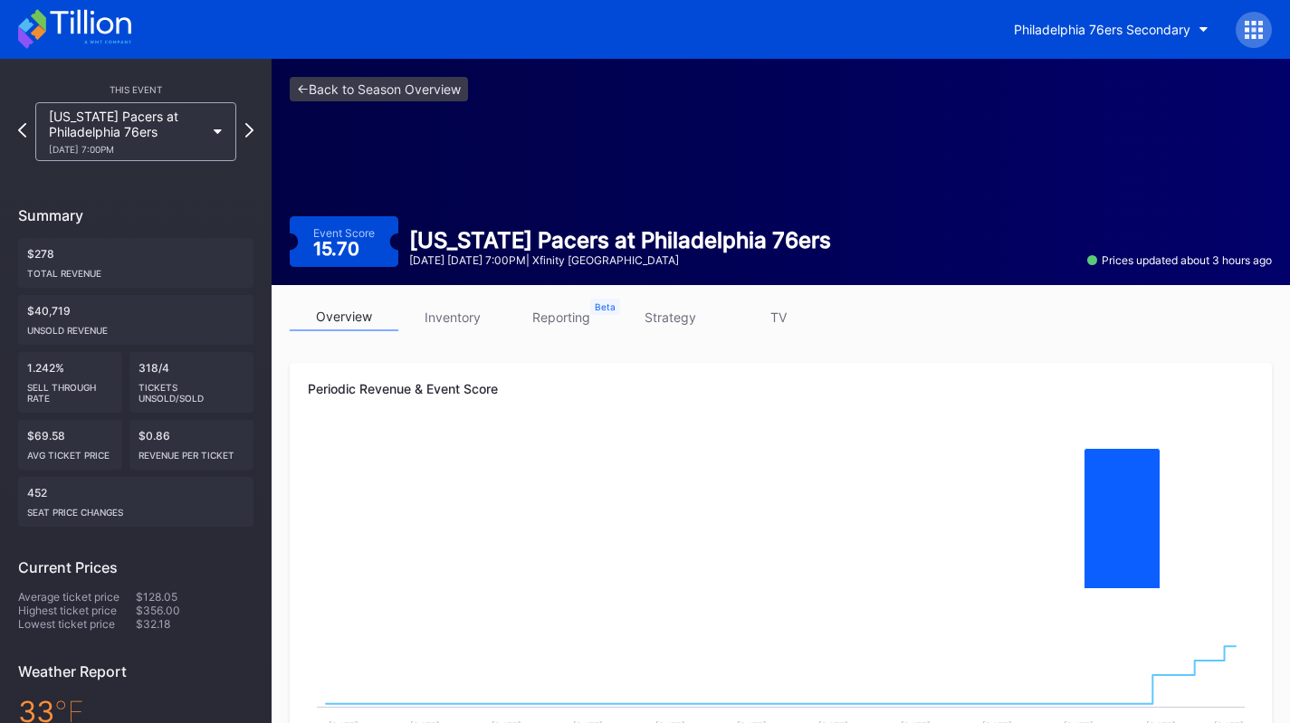
click at [111, 36] on icon at bounding box center [74, 29] width 113 height 40
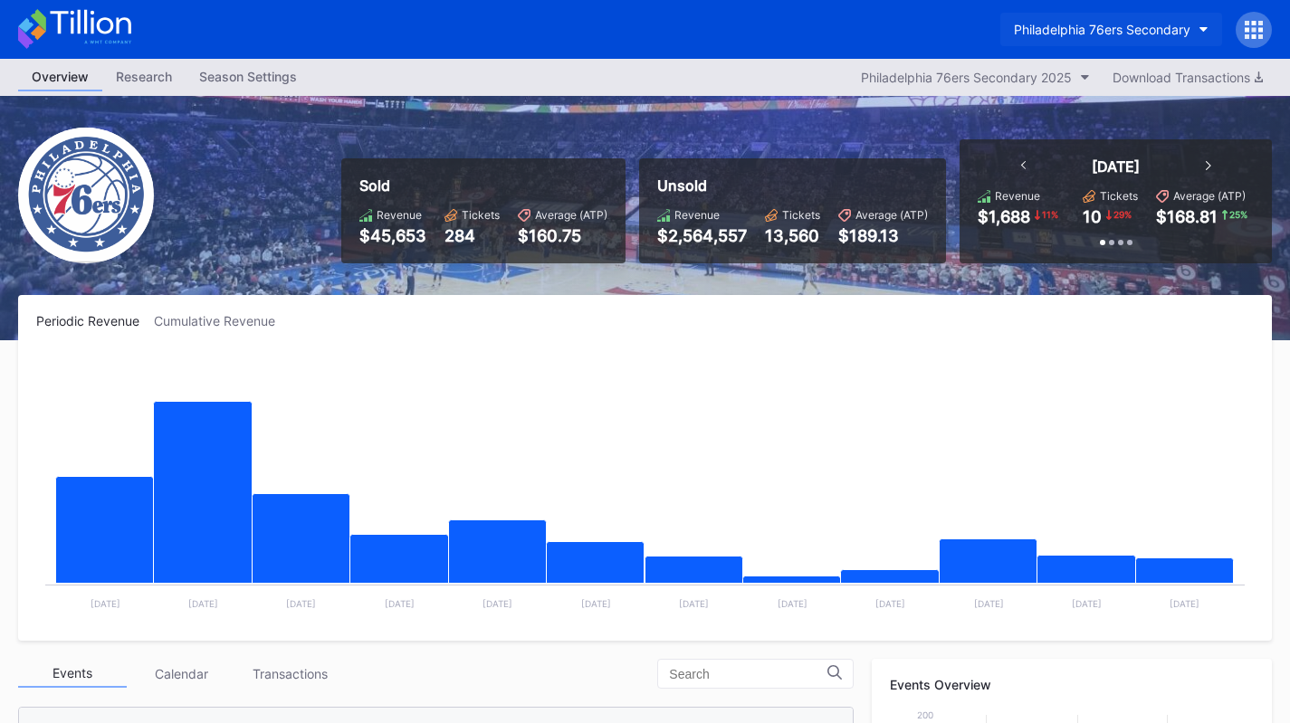
click at [1031, 25] on div "Philadelphia 76ers Secondary" at bounding box center [1102, 29] width 177 height 15
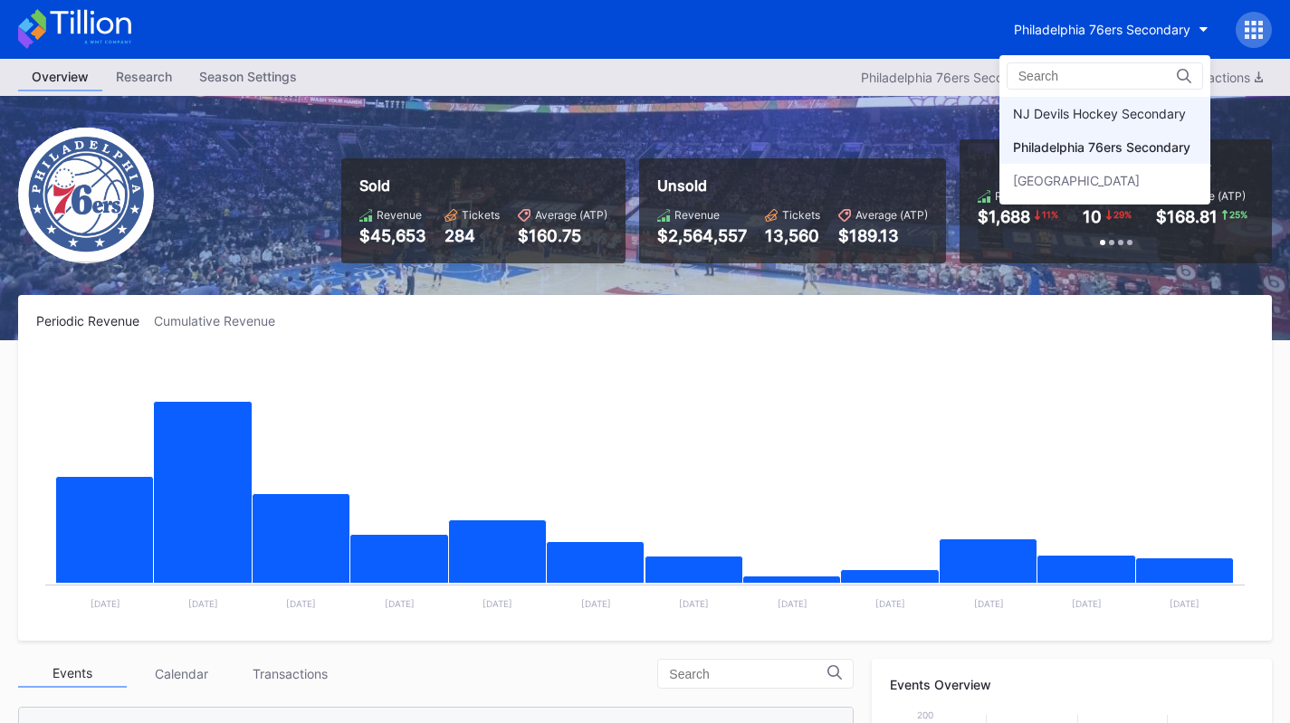
click at [1077, 119] on div "NJ Devils Hockey Secondary" at bounding box center [1099, 113] width 173 height 15
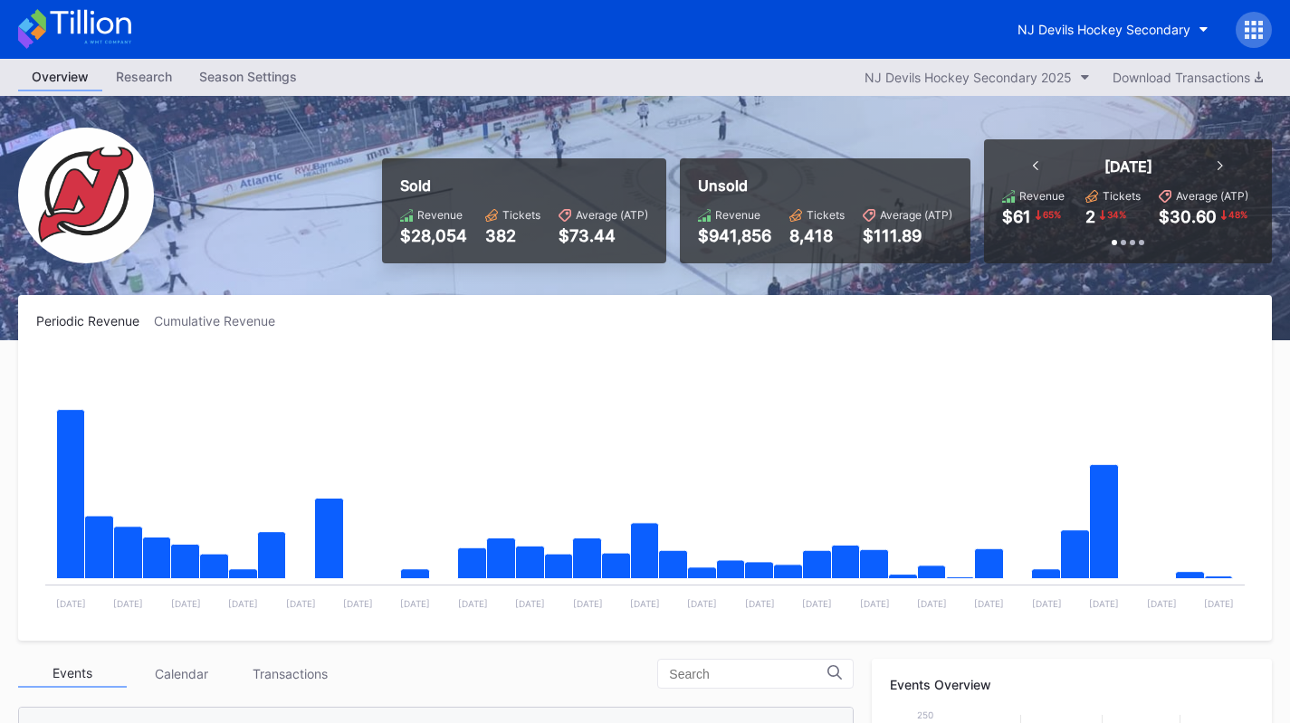
click at [281, 72] on div "Season Settings" at bounding box center [248, 76] width 125 height 26
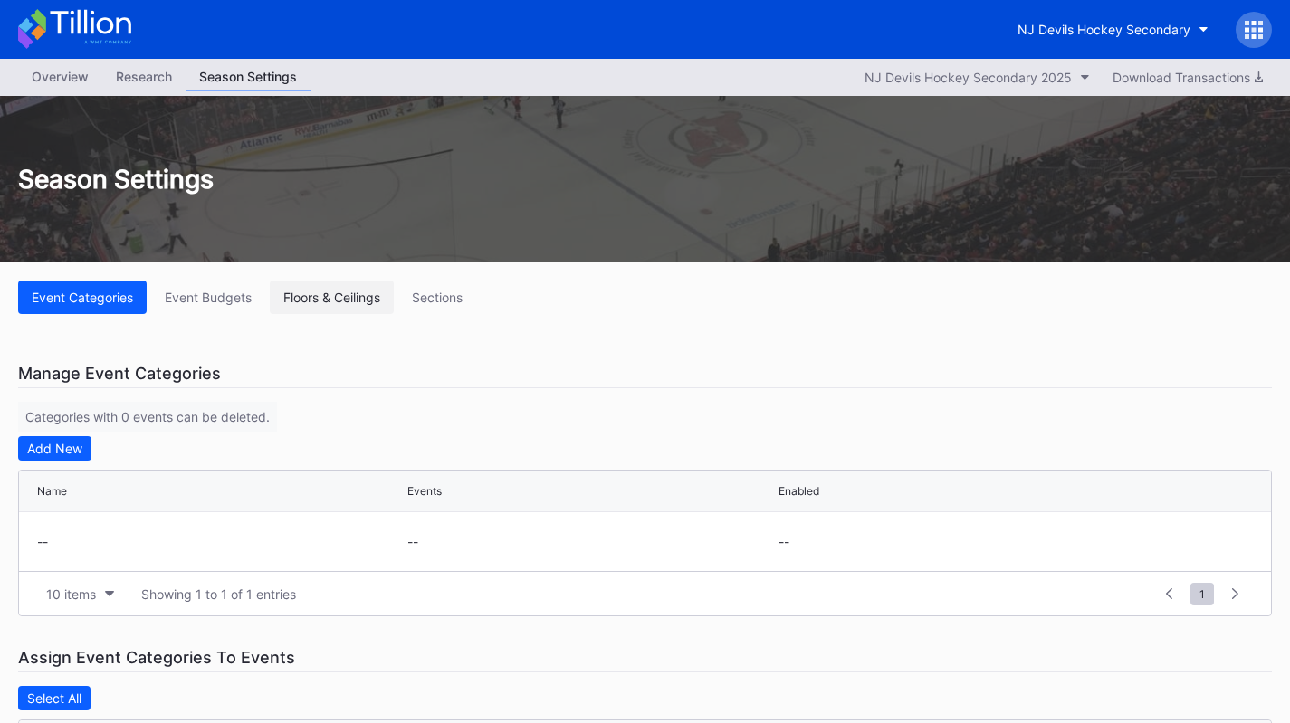
click at [332, 293] on div "Floors & Ceilings" at bounding box center [331, 297] width 97 height 15
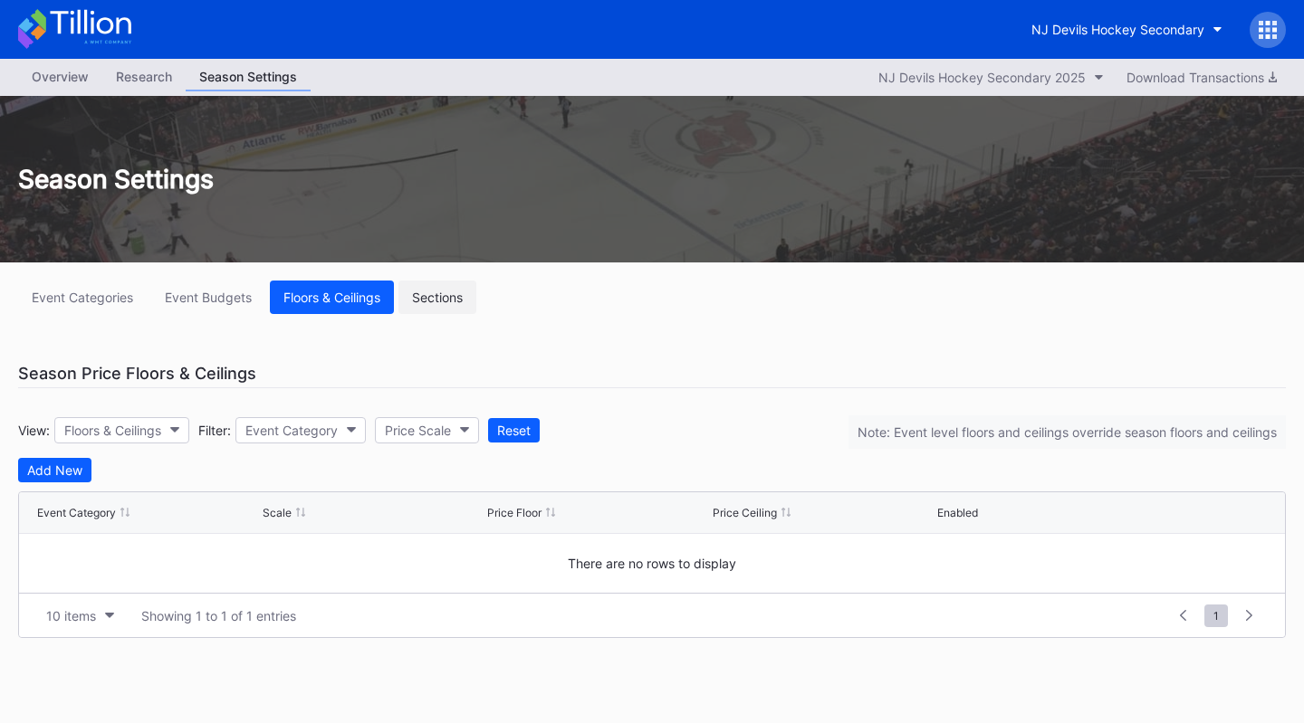
click at [463, 292] on div "Sections" at bounding box center [437, 297] width 51 height 15
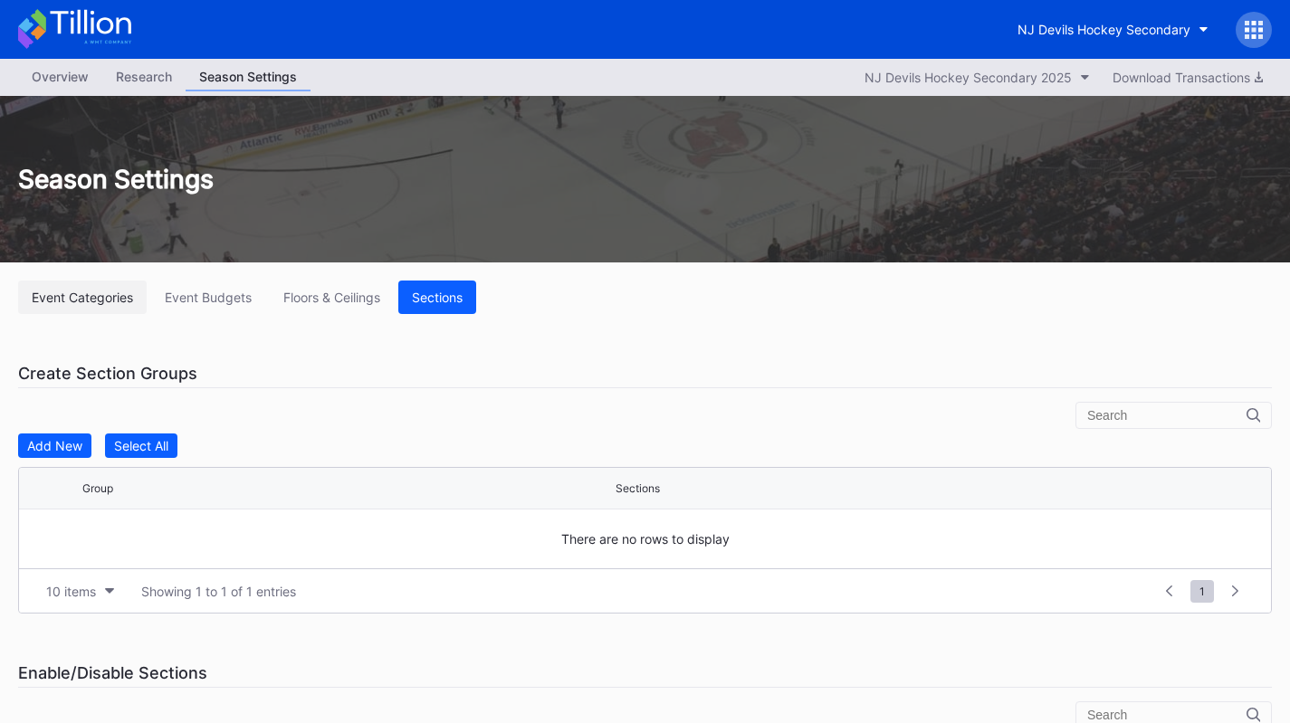
click at [89, 291] on div "Event Categories" at bounding box center [82, 297] width 101 height 15
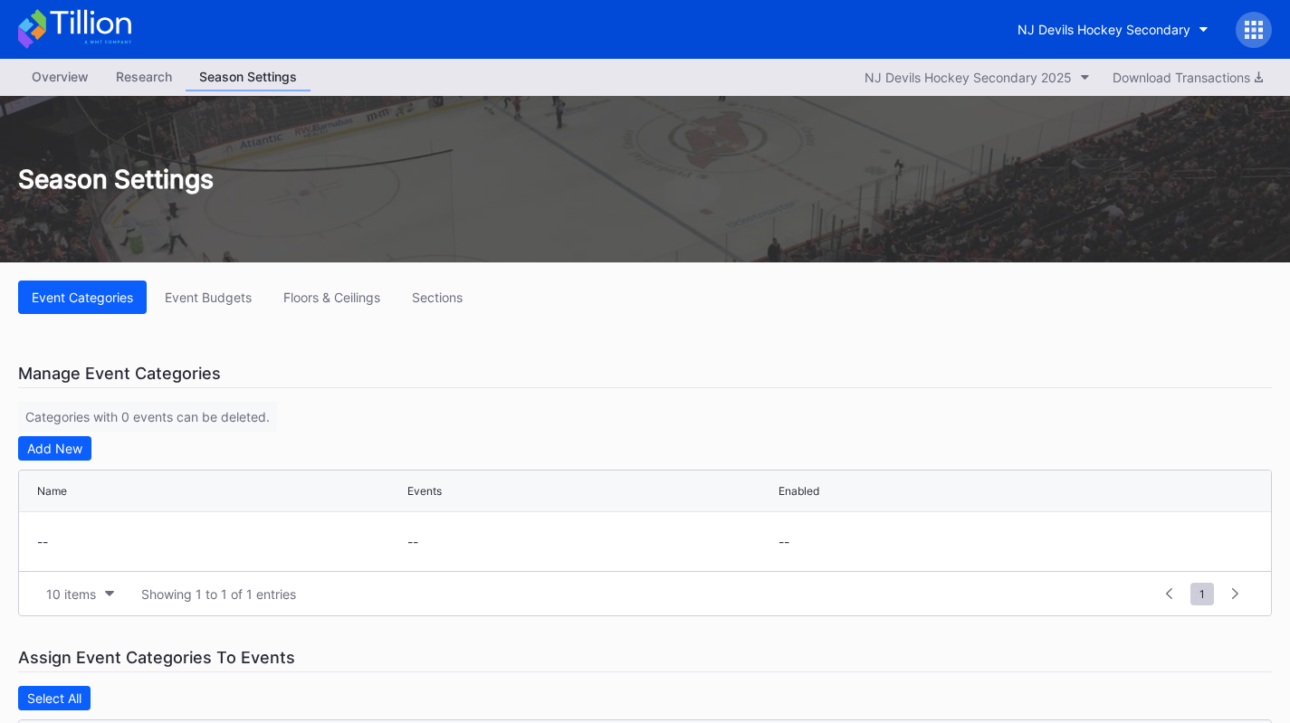
click at [62, 70] on div "Overview" at bounding box center [60, 76] width 84 height 26
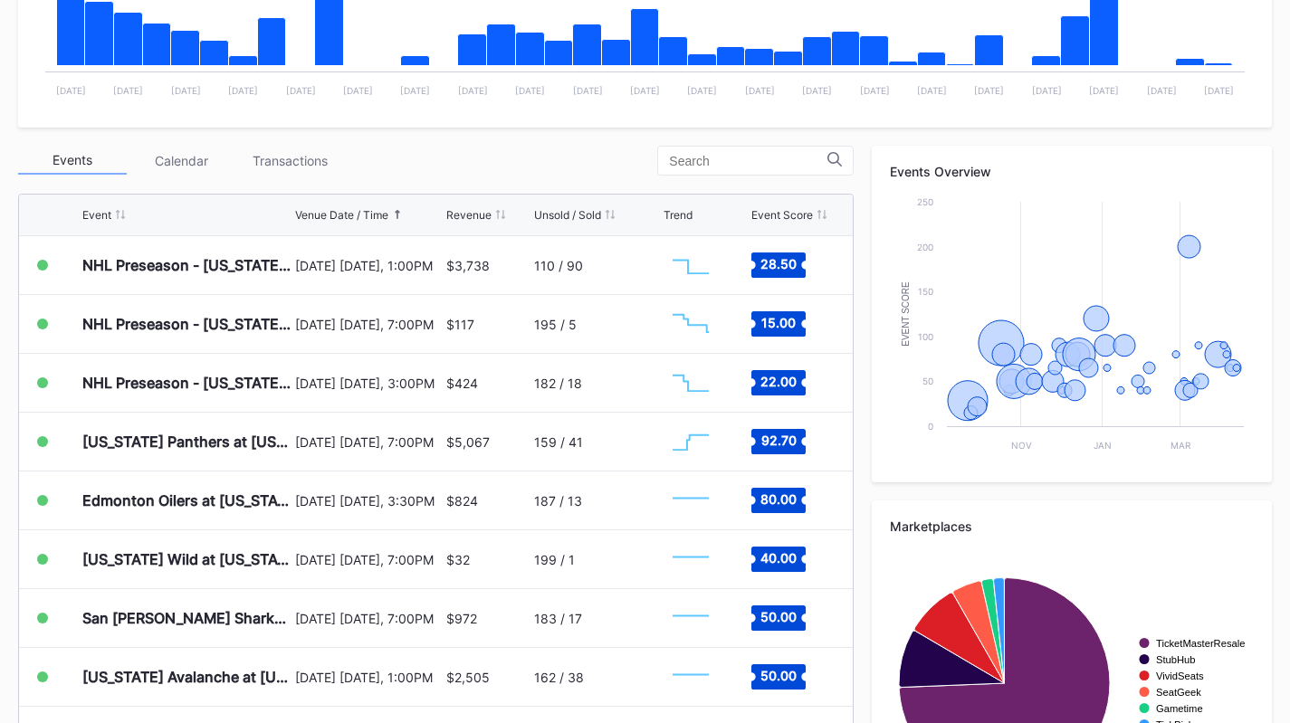
scroll to position [529, 0]
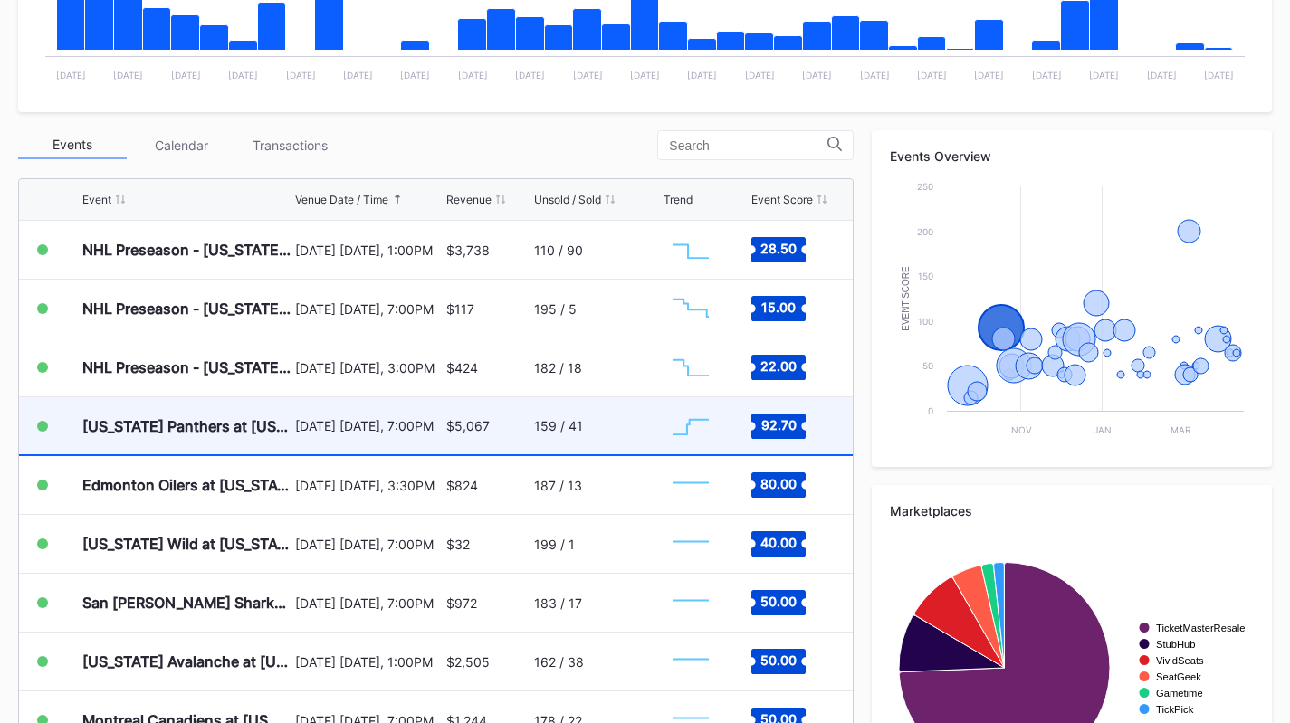
click at [467, 415] on div "$5,067" at bounding box center [487, 425] width 83 height 57
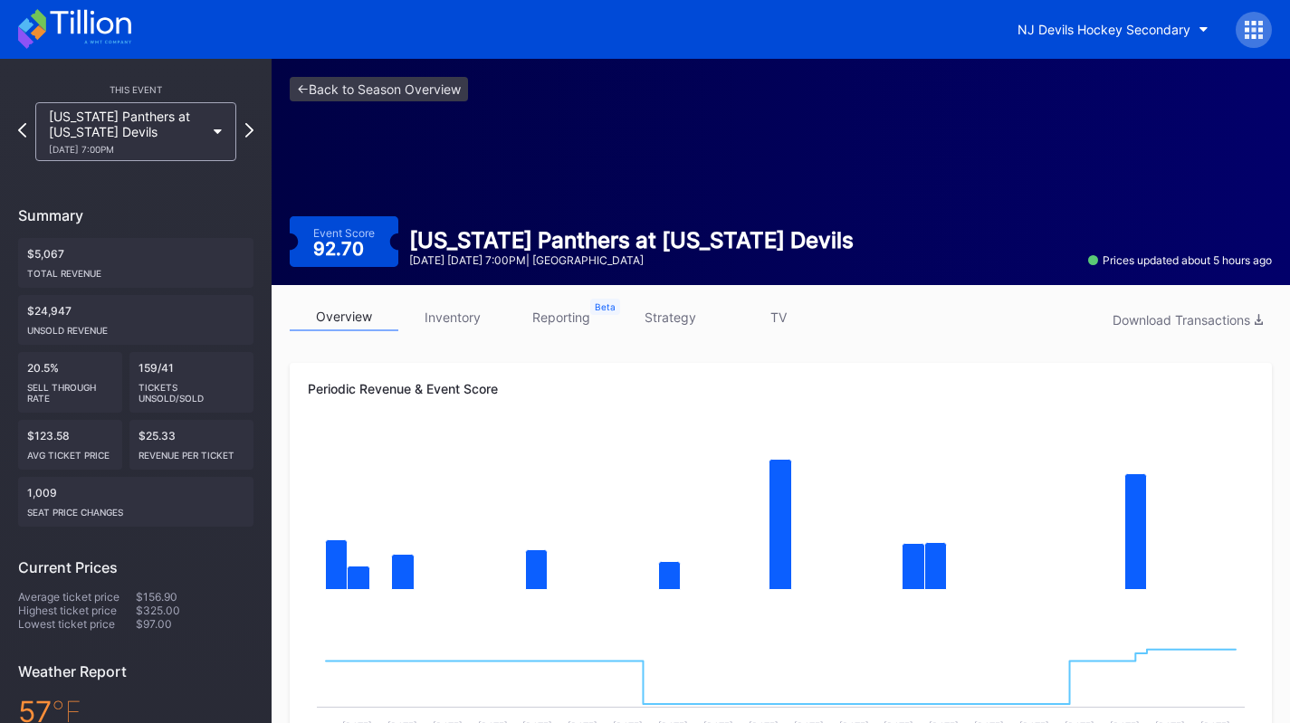
click at [104, 39] on icon at bounding box center [74, 29] width 113 height 40
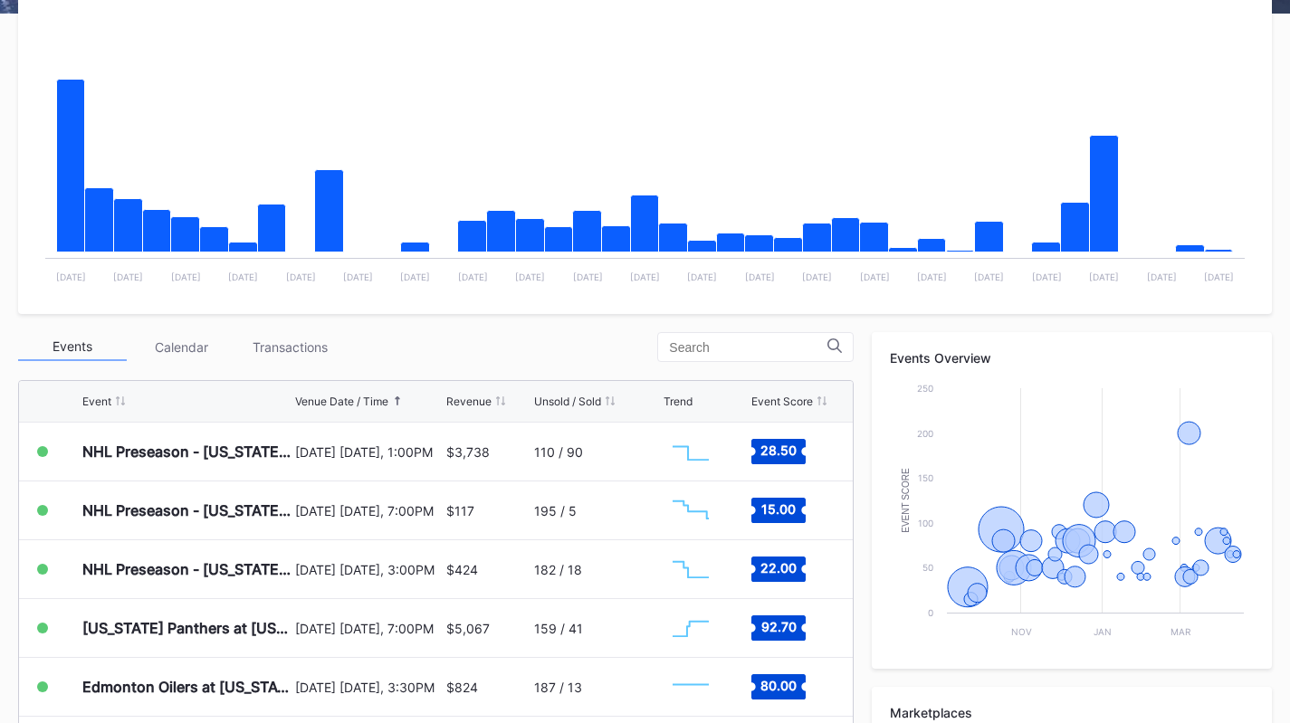
scroll to position [328, 0]
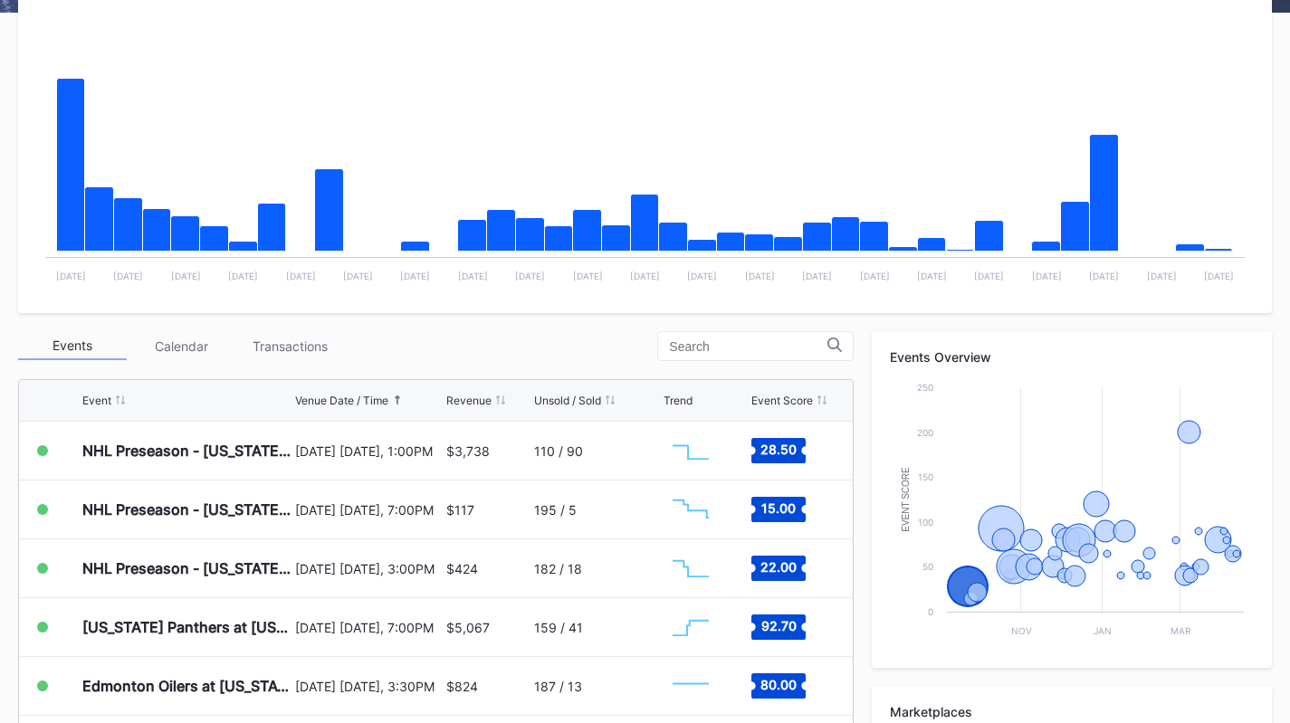
click at [315, 380] on div "Event Venue Date / Time Revenue Unsold / Sold Trend Event Score" at bounding box center [436, 401] width 834 height 42
click at [309, 352] on div "Transactions" at bounding box center [289, 346] width 109 height 28
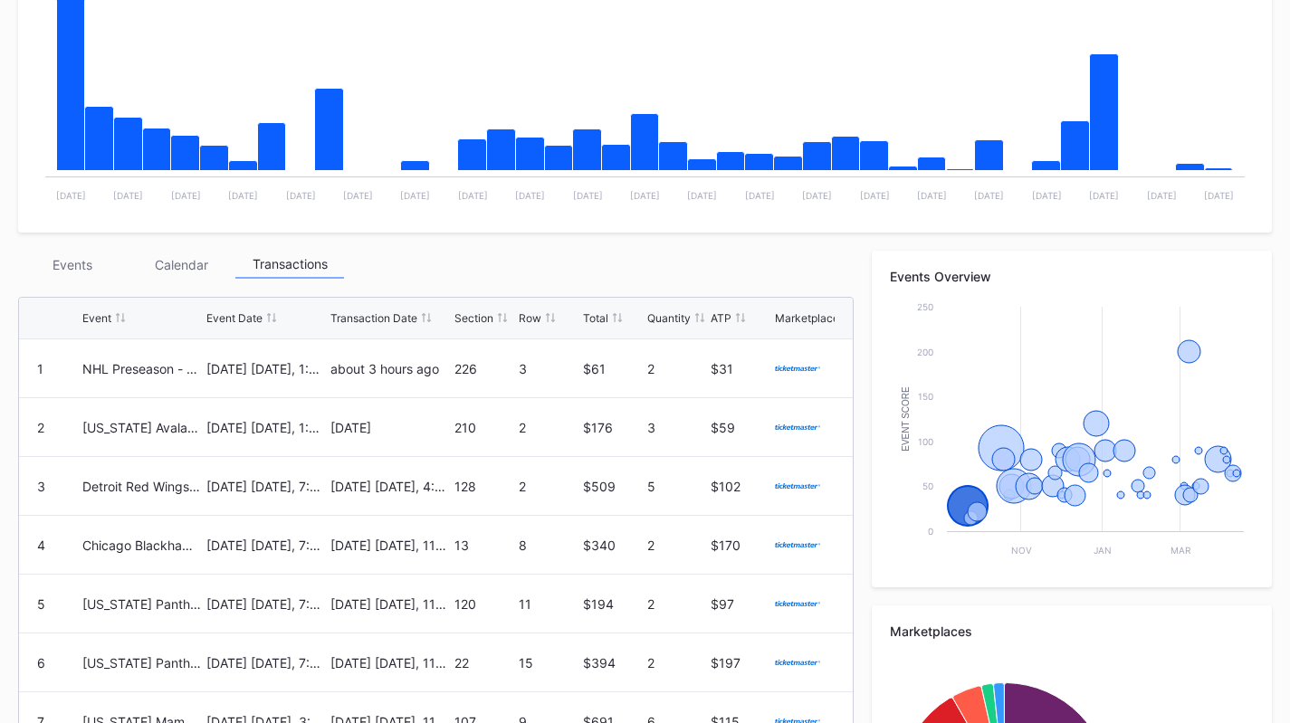
scroll to position [409, 0]
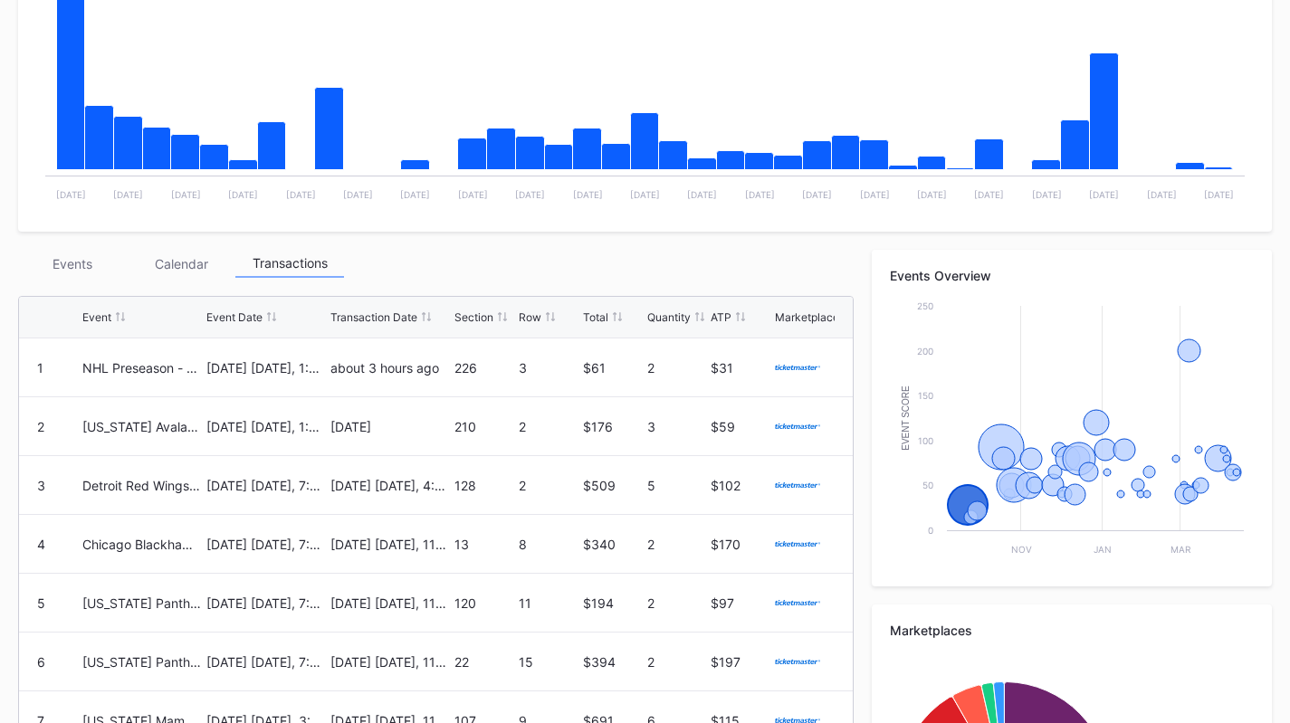
click at [57, 254] on div "Events" at bounding box center [72, 264] width 109 height 28
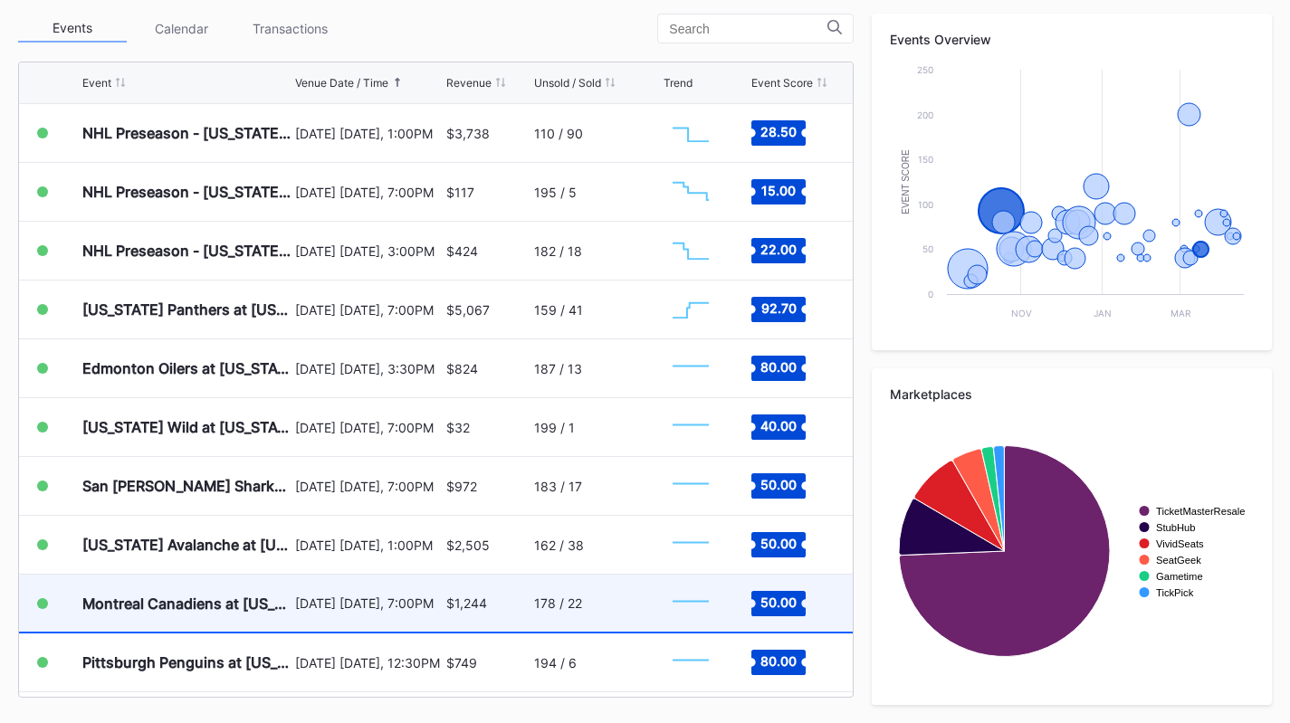
scroll to position [0, 0]
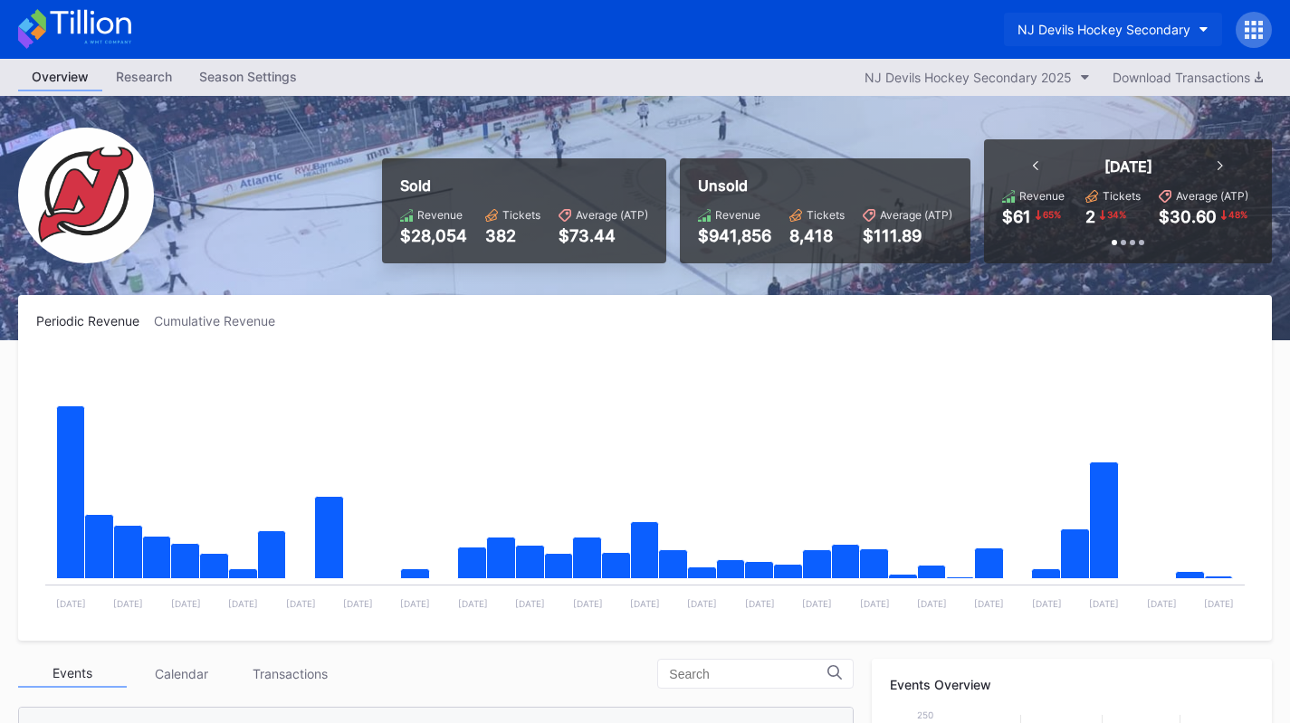
click at [1124, 24] on div "NJ Devils Hockey Secondary" at bounding box center [1104, 29] width 173 height 15
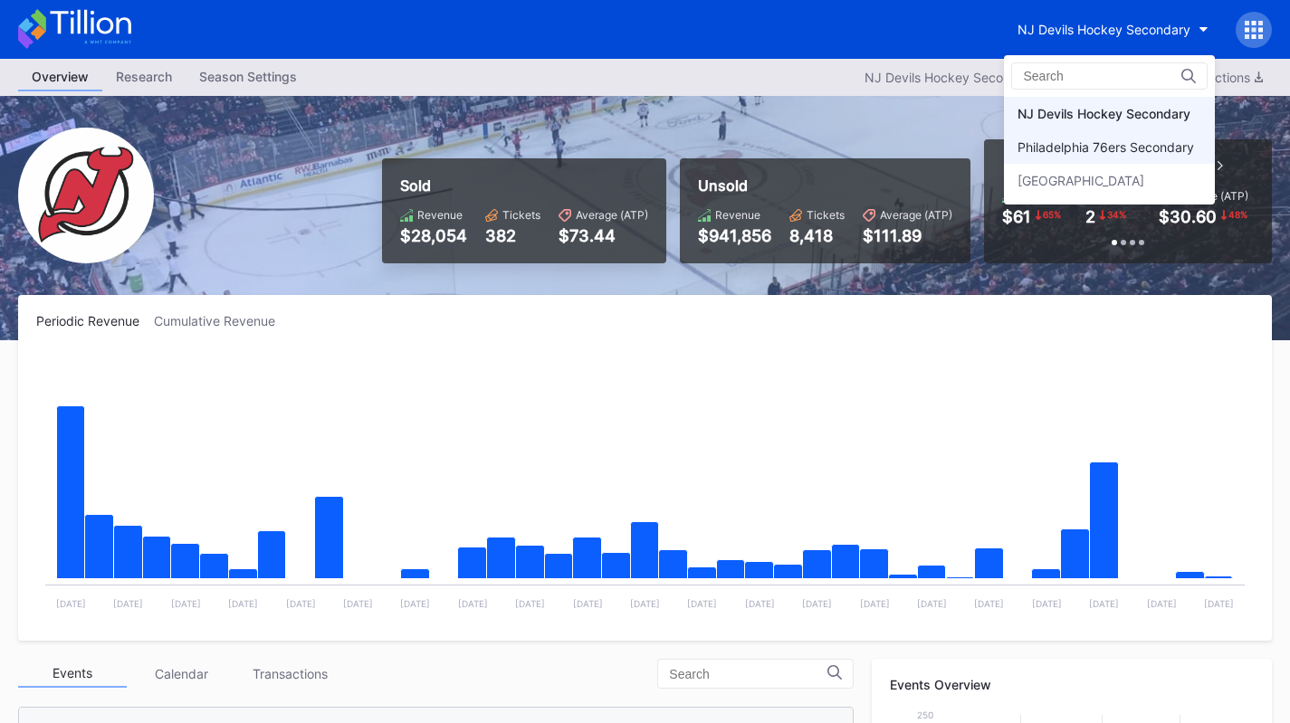
click at [1092, 163] on div "Philadelphia 76ers Secondary" at bounding box center [1109, 146] width 211 height 33
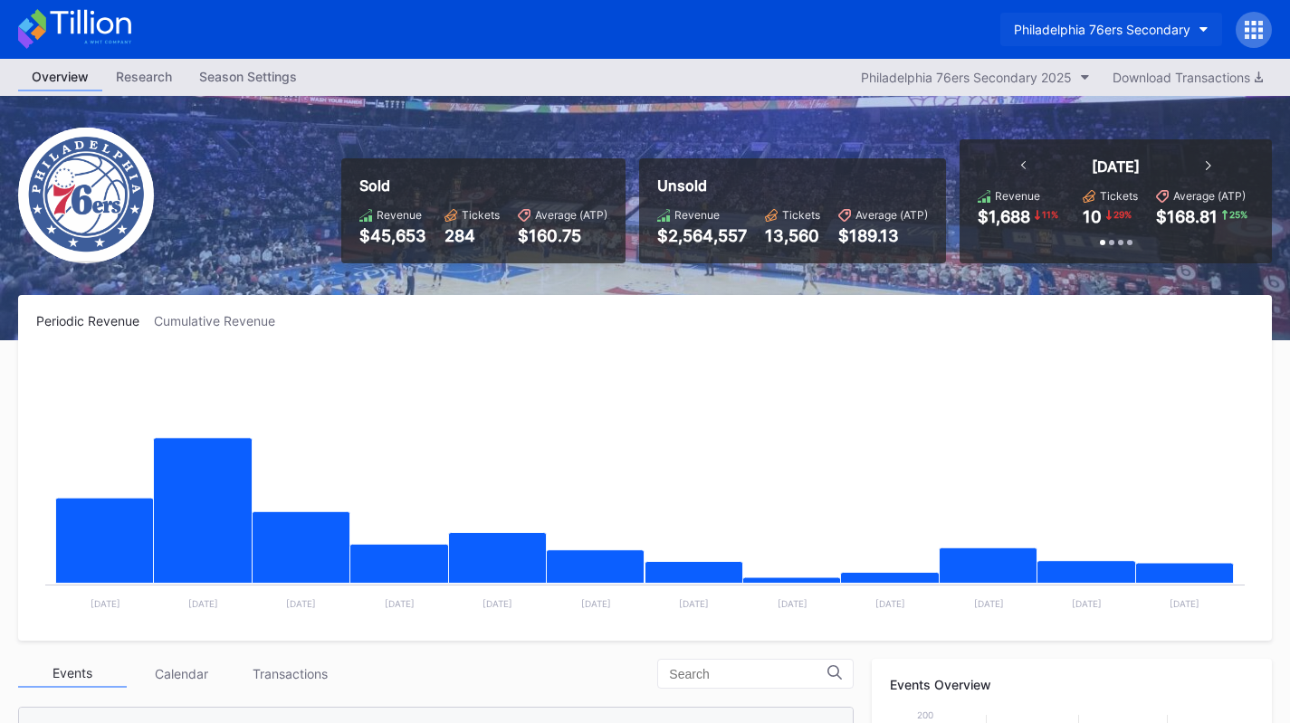
click at [1077, 34] on div "Philadelphia 76ers Secondary" at bounding box center [1102, 29] width 177 height 15
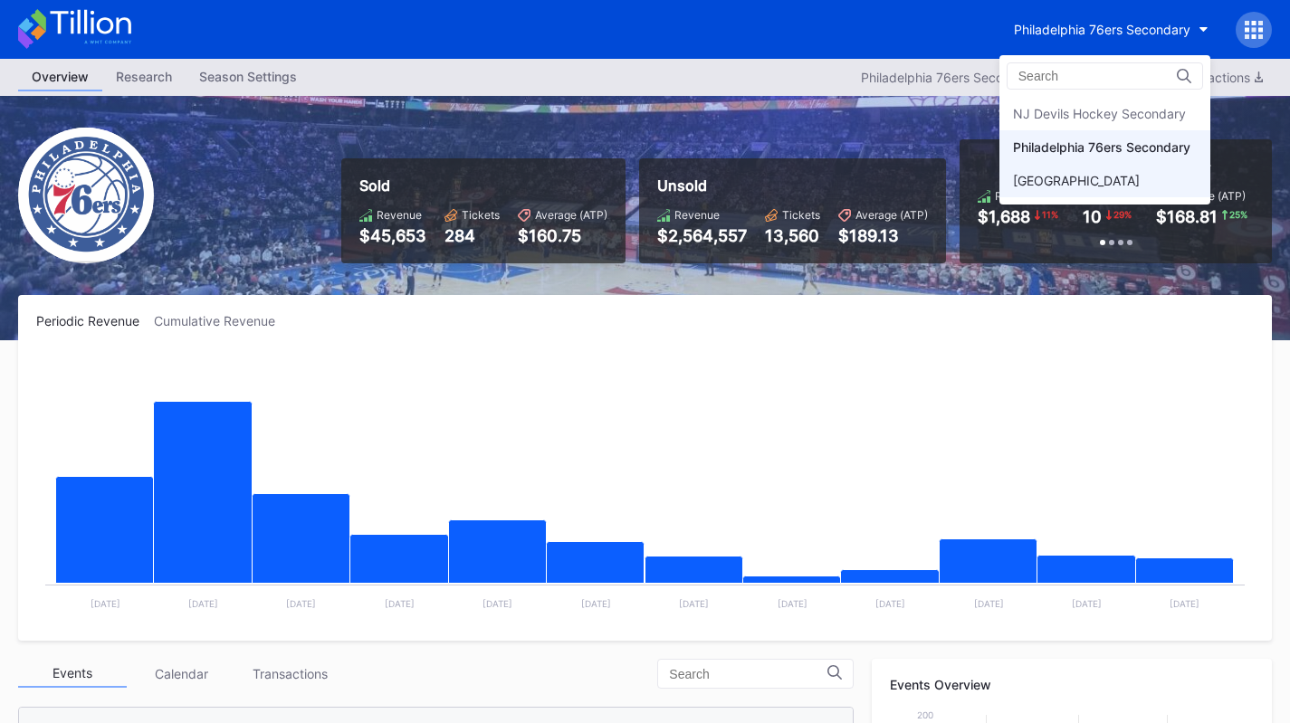
click at [1079, 177] on div "[GEOGRAPHIC_DATA]" at bounding box center [1076, 180] width 127 height 15
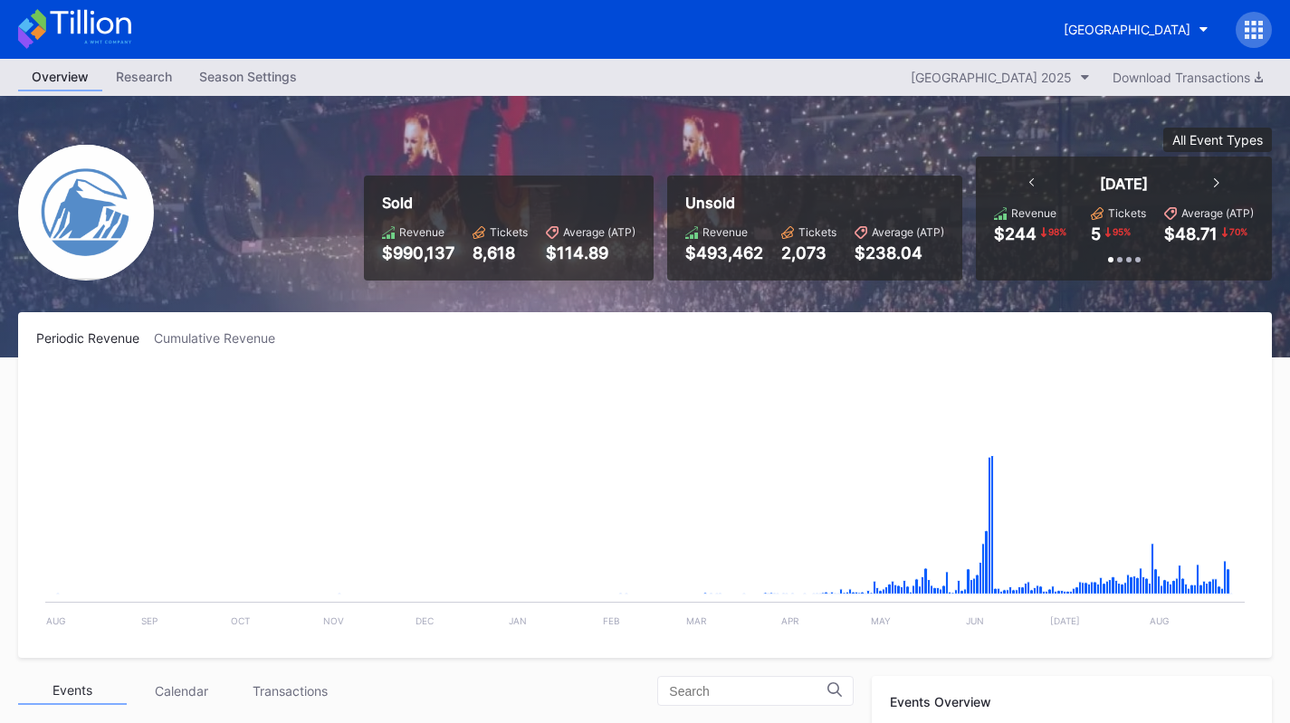
scroll to position [2118, 0]
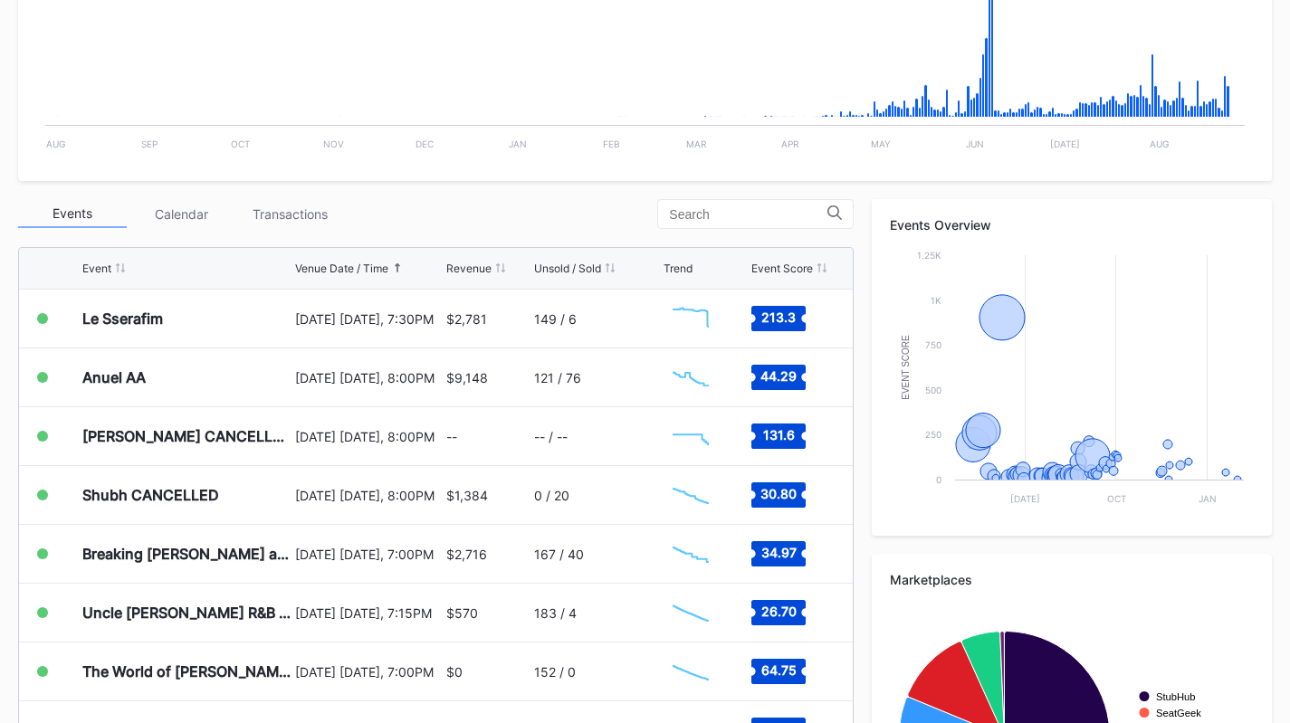
click at [286, 218] on div "Transactions" at bounding box center [289, 214] width 109 height 28
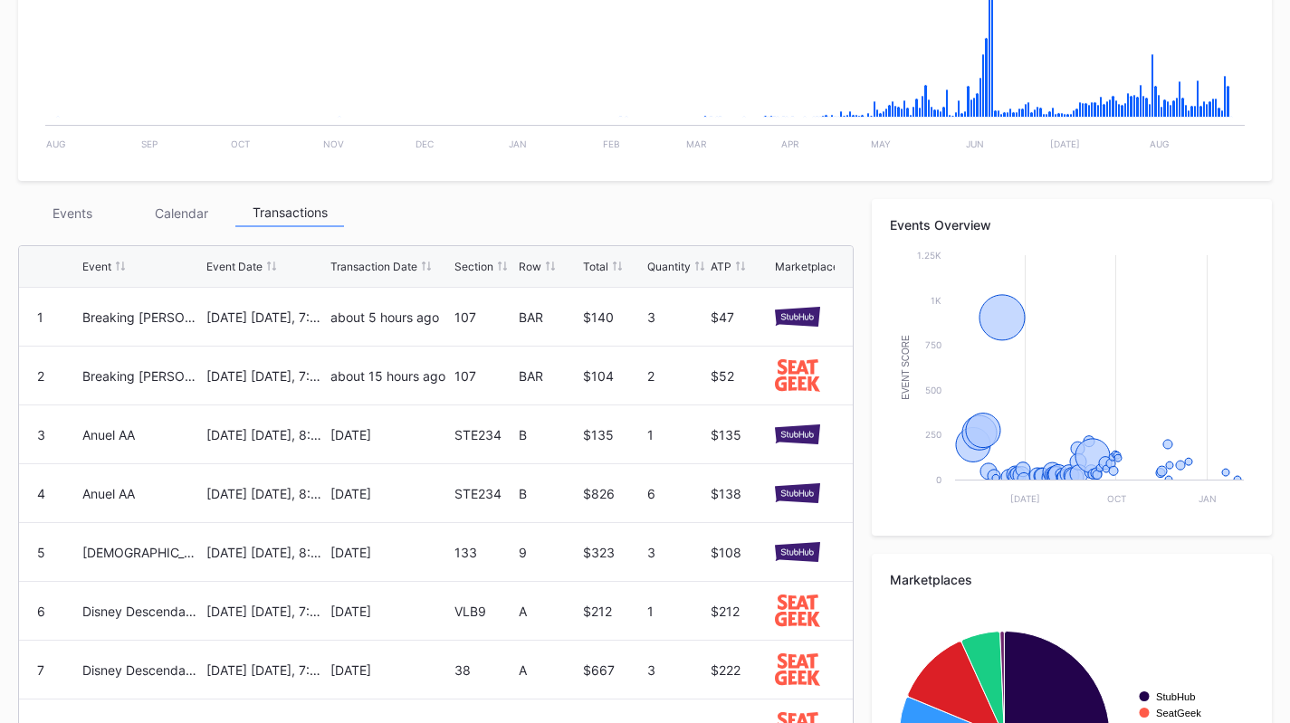
click at [65, 216] on div "Events" at bounding box center [72, 213] width 109 height 28
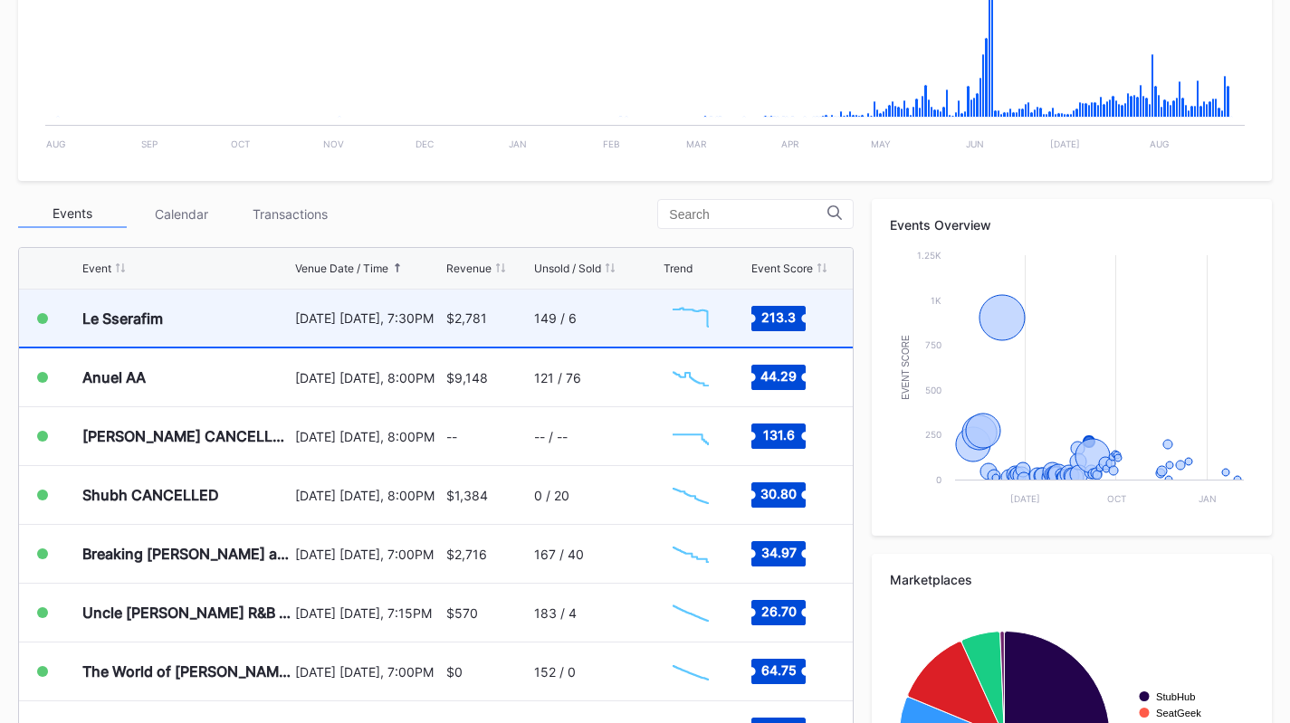
click at [263, 327] on div "Le Sserafim" at bounding box center [186, 318] width 208 height 57
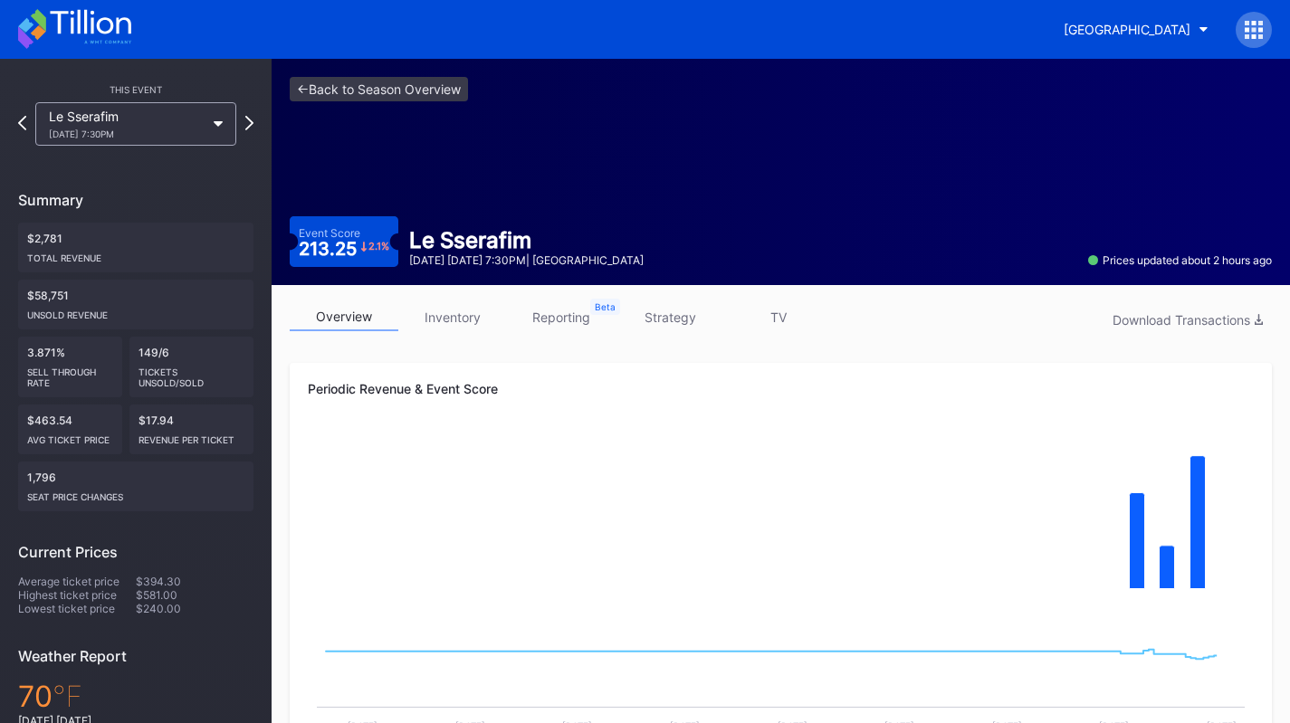
click at [440, 313] on link "inventory" at bounding box center [452, 317] width 109 height 28
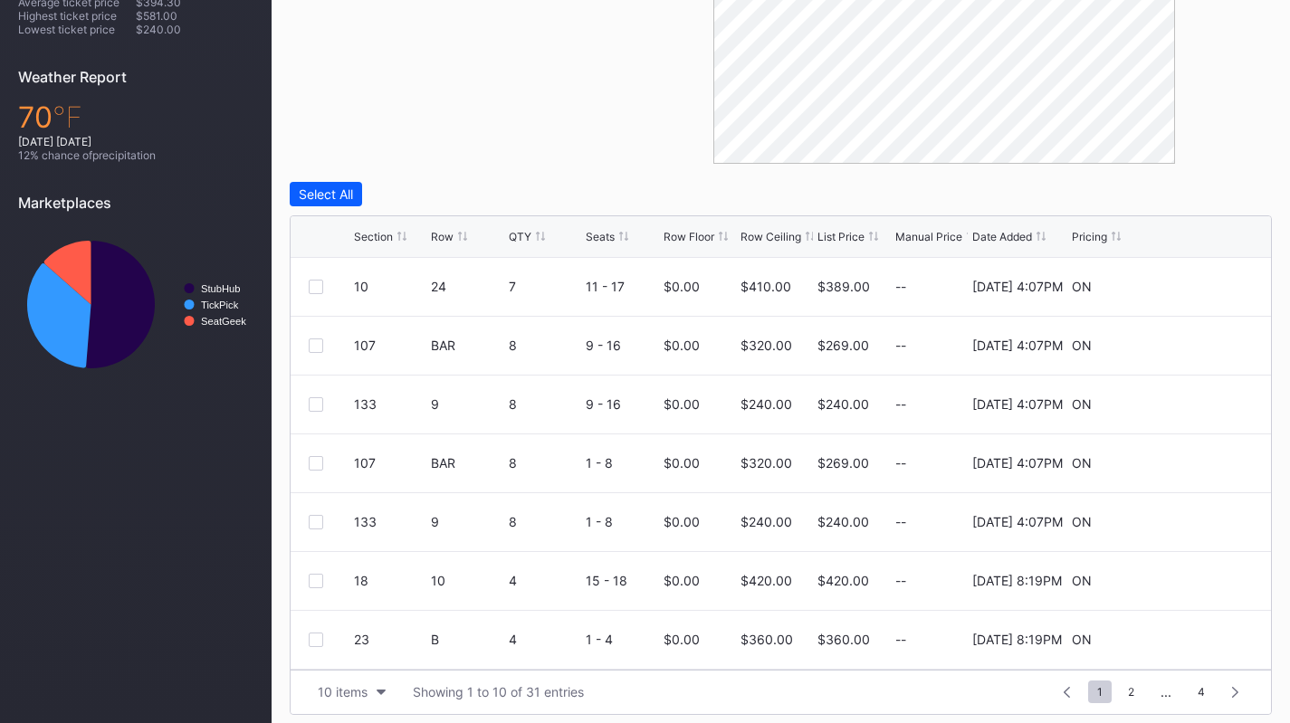
scroll to position [588, 0]
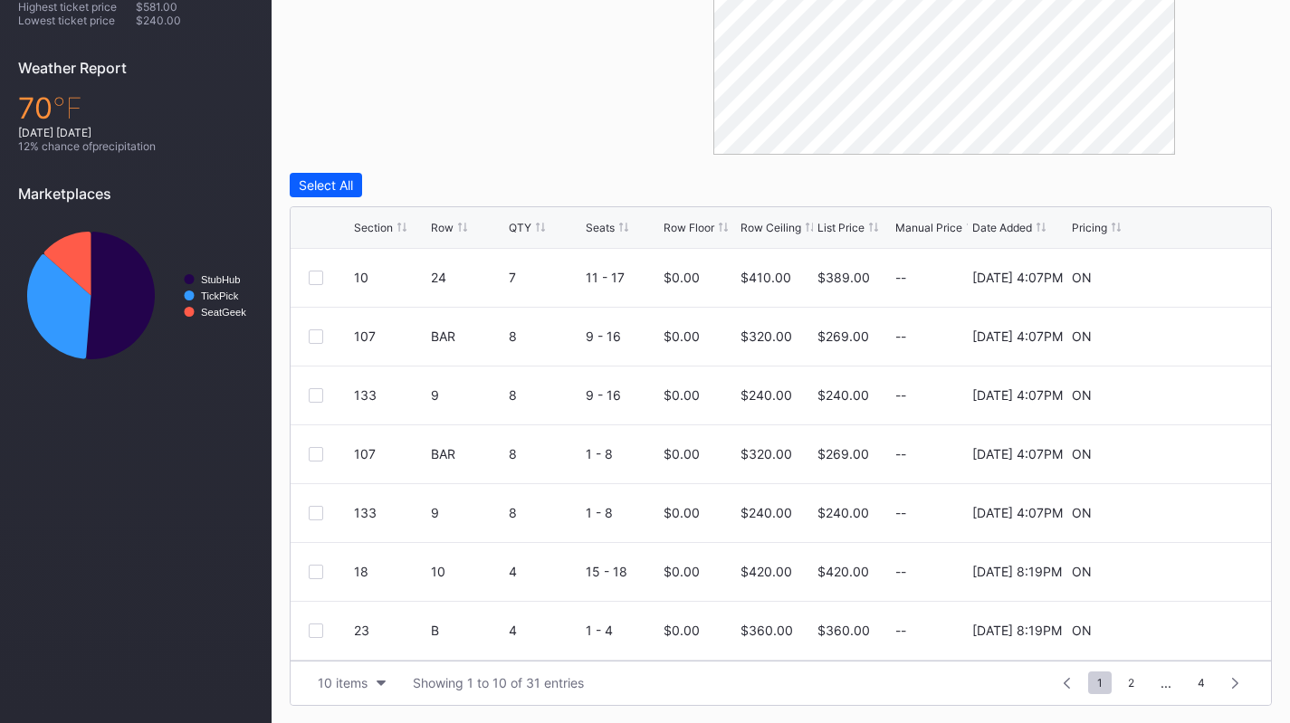
click at [793, 236] on div "Section Row QTY Seats Row Floor Row Ceiling List Price Manual Price Date Added …" at bounding box center [781, 228] width 980 height 42
click at [791, 227] on div "Row Ceiling" at bounding box center [771, 228] width 61 height 14
click at [344, 675] on div "10 items" at bounding box center [343, 682] width 50 height 15
click at [365, 645] on div "200 items" at bounding box center [352, 637] width 86 height 33
click at [309, 277] on div at bounding box center [316, 278] width 14 height 14
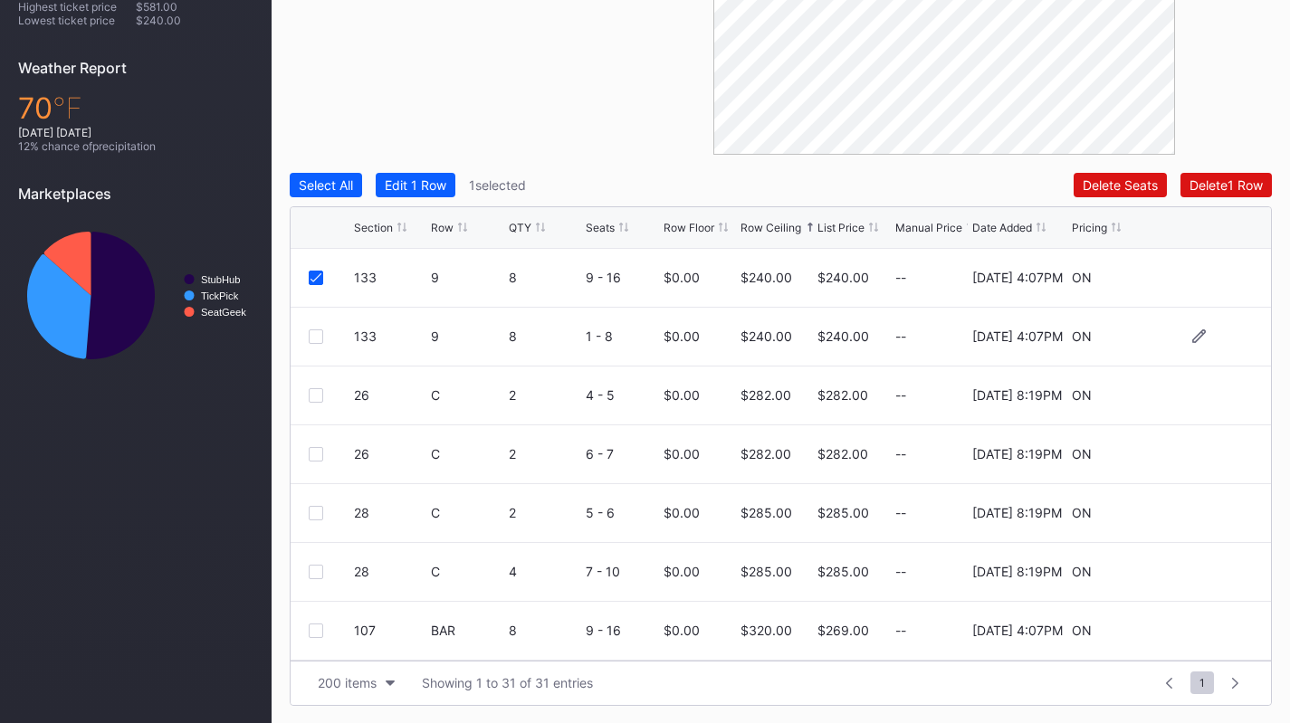
click at [311, 337] on div at bounding box center [316, 337] width 14 height 14
click at [436, 186] on div "Edit 2 Rows" at bounding box center [419, 184] width 69 height 15
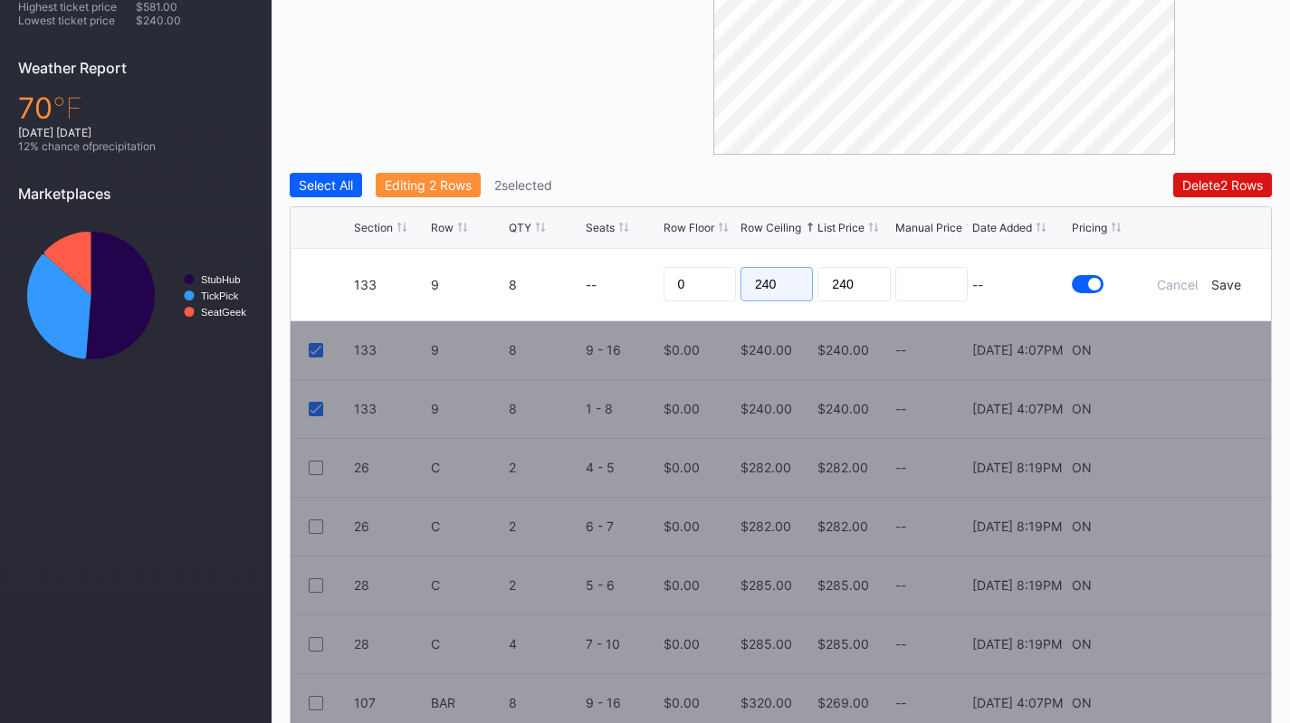
click at [763, 272] on input "240" at bounding box center [777, 284] width 72 height 34
drag, startPoint x: 763, startPoint y: 272, endPoint x: 795, endPoint y: 280, distance: 32.7
click at [795, 280] on input "240" at bounding box center [777, 284] width 72 height 34
type input "215"
click at [1226, 290] on div "Save" at bounding box center [1226, 284] width 30 height 15
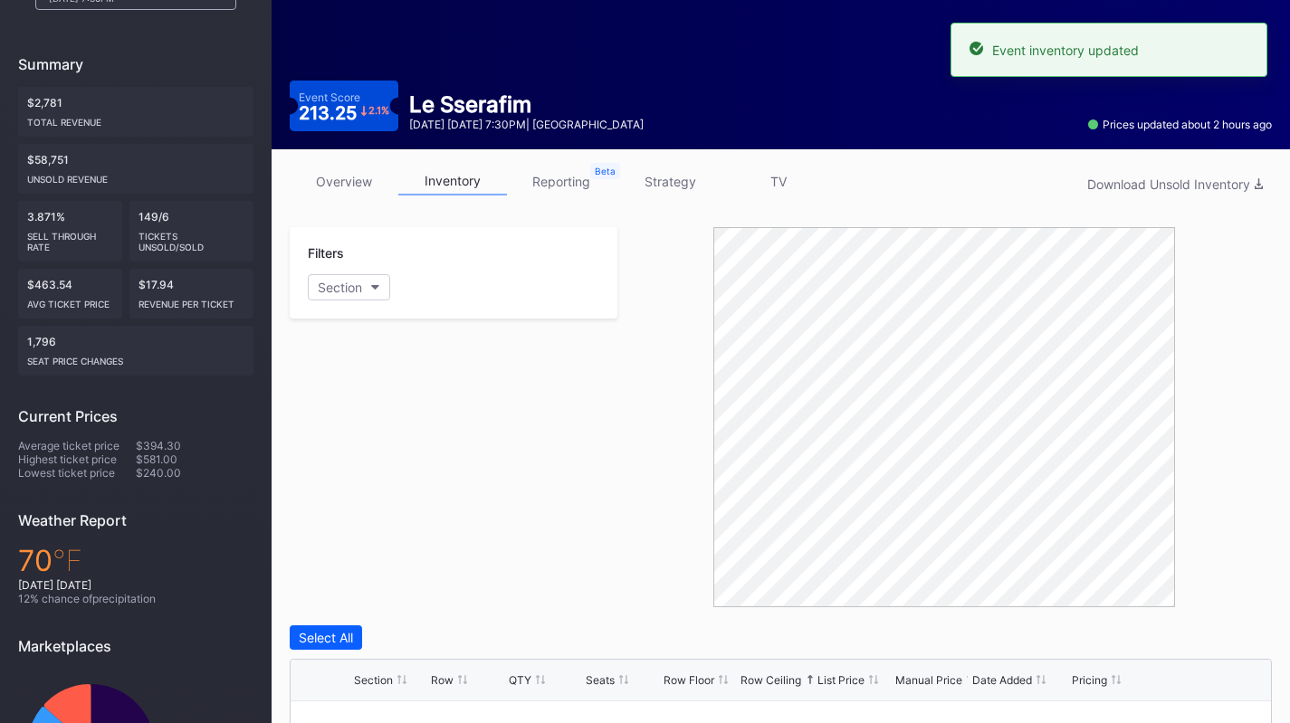
scroll to position [0, 0]
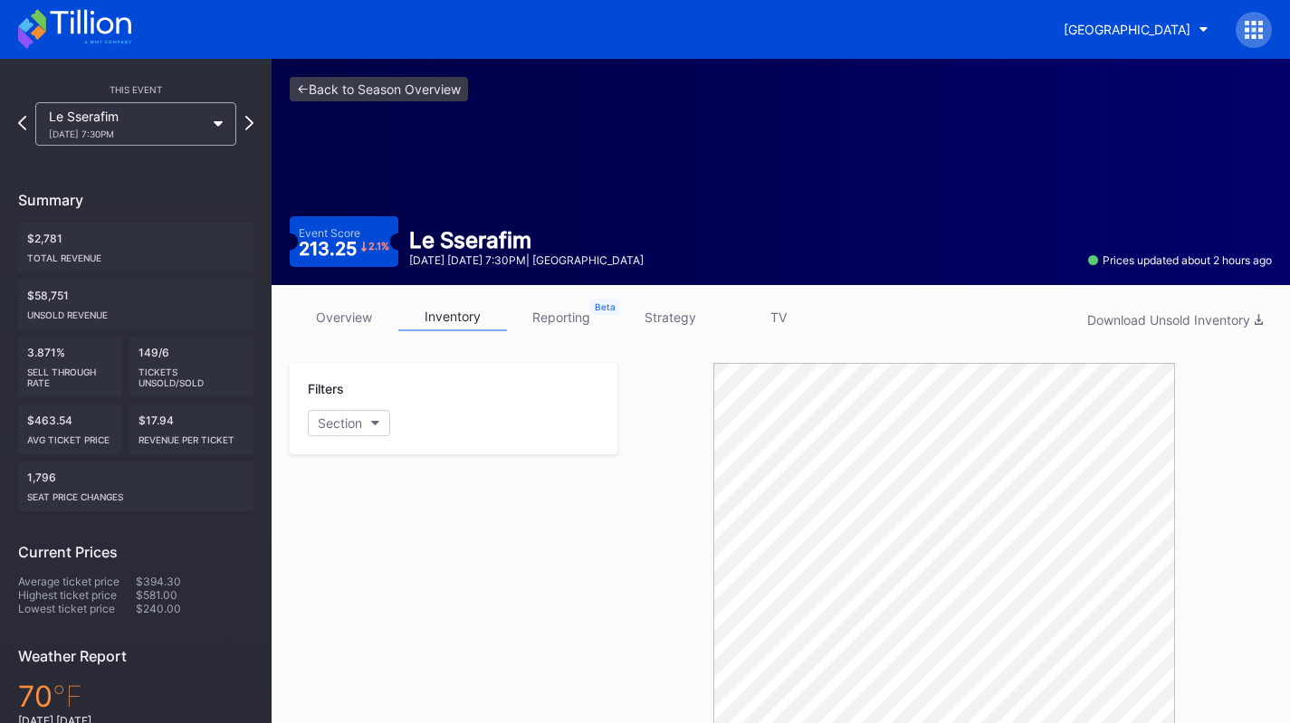
click at [89, 38] on icon at bounding box center [74, 29] width 113 height 40
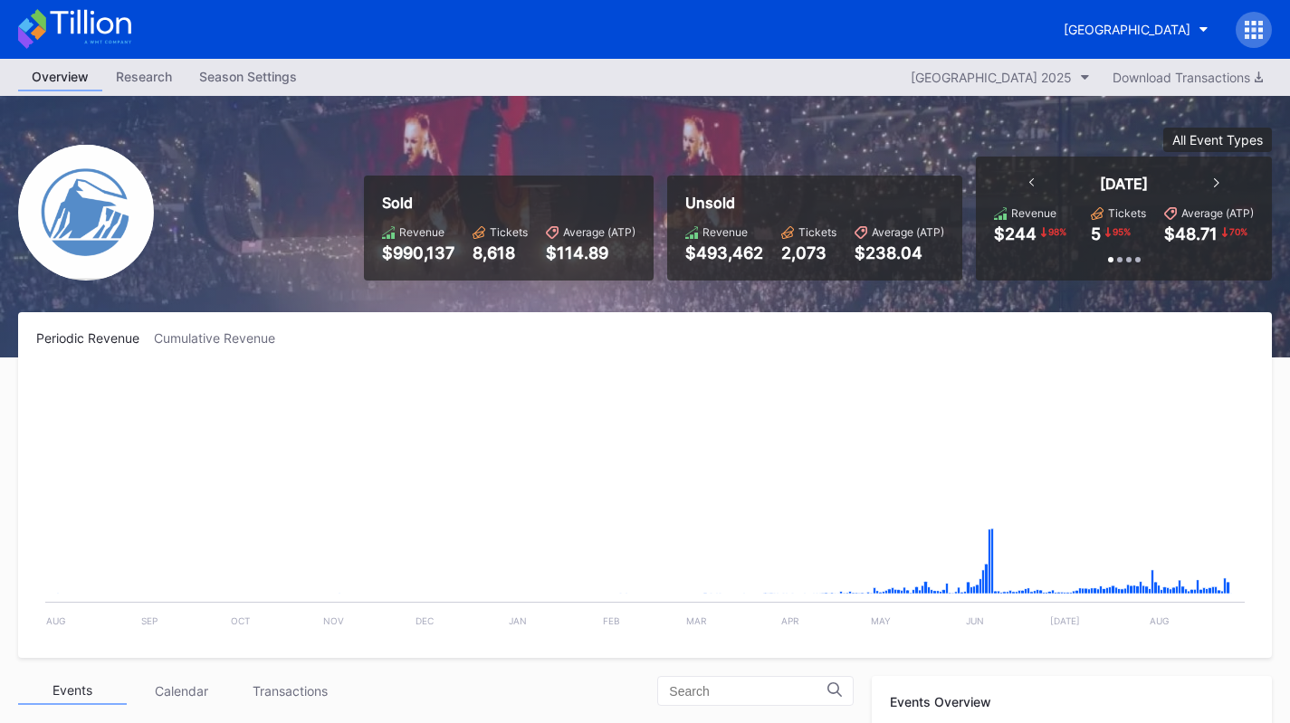
scroll to position [2118, 0]
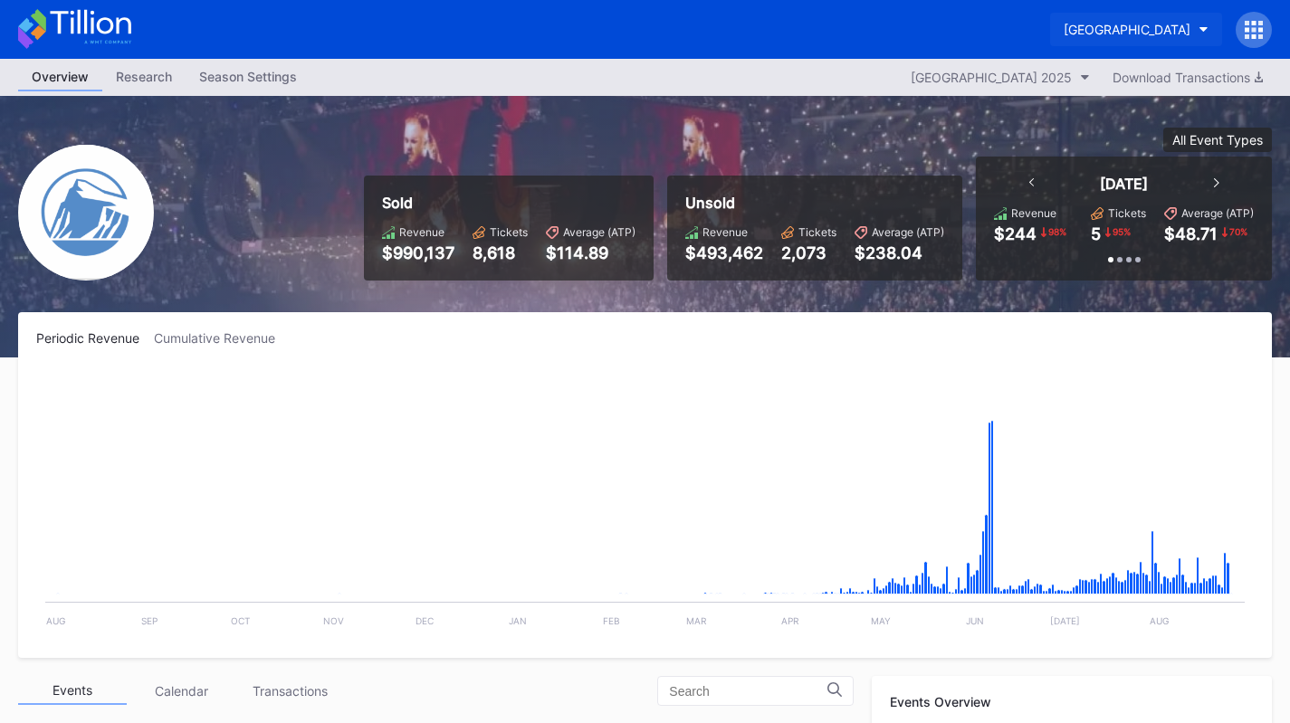
click at [1104, 36] on div "[GEOGRAPHIC_DATA]" at bounding box center [1127, 29] width 127 height 15
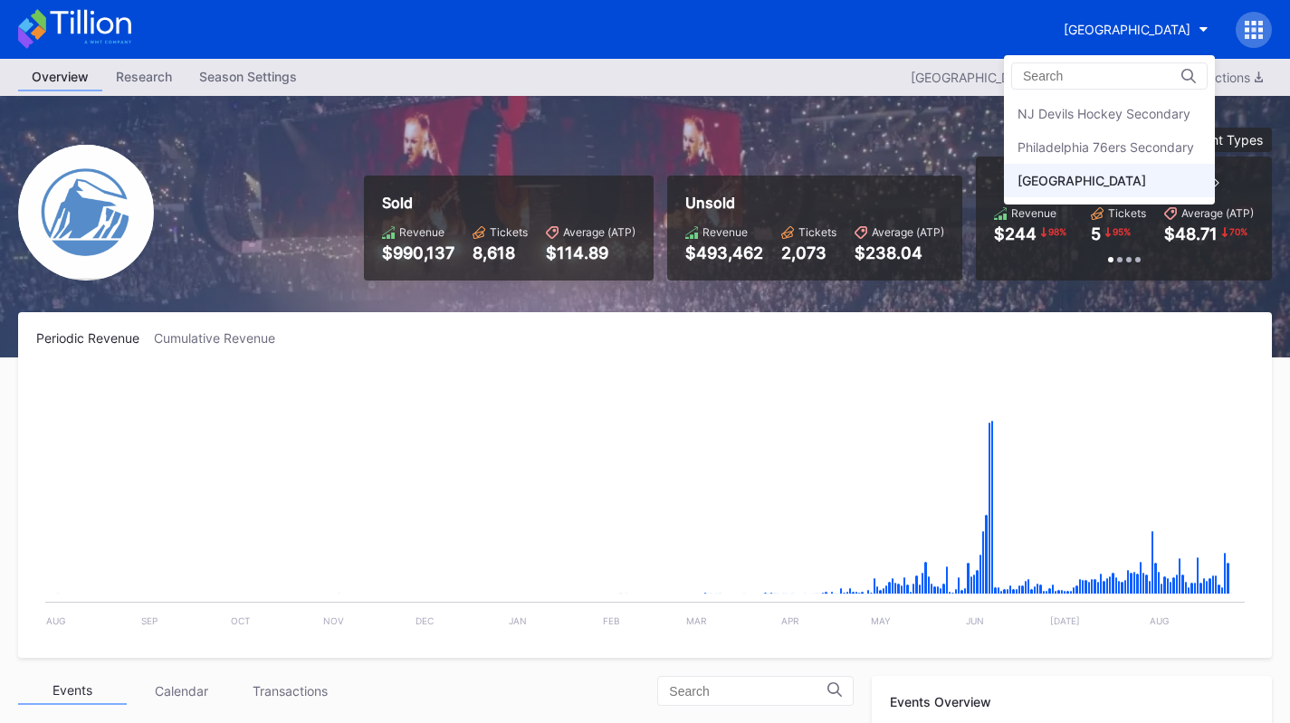
click at [1097, 126] on div "NJ Devils Hockey Secondary" at bounding box center [1109, 113] width 211 height 33
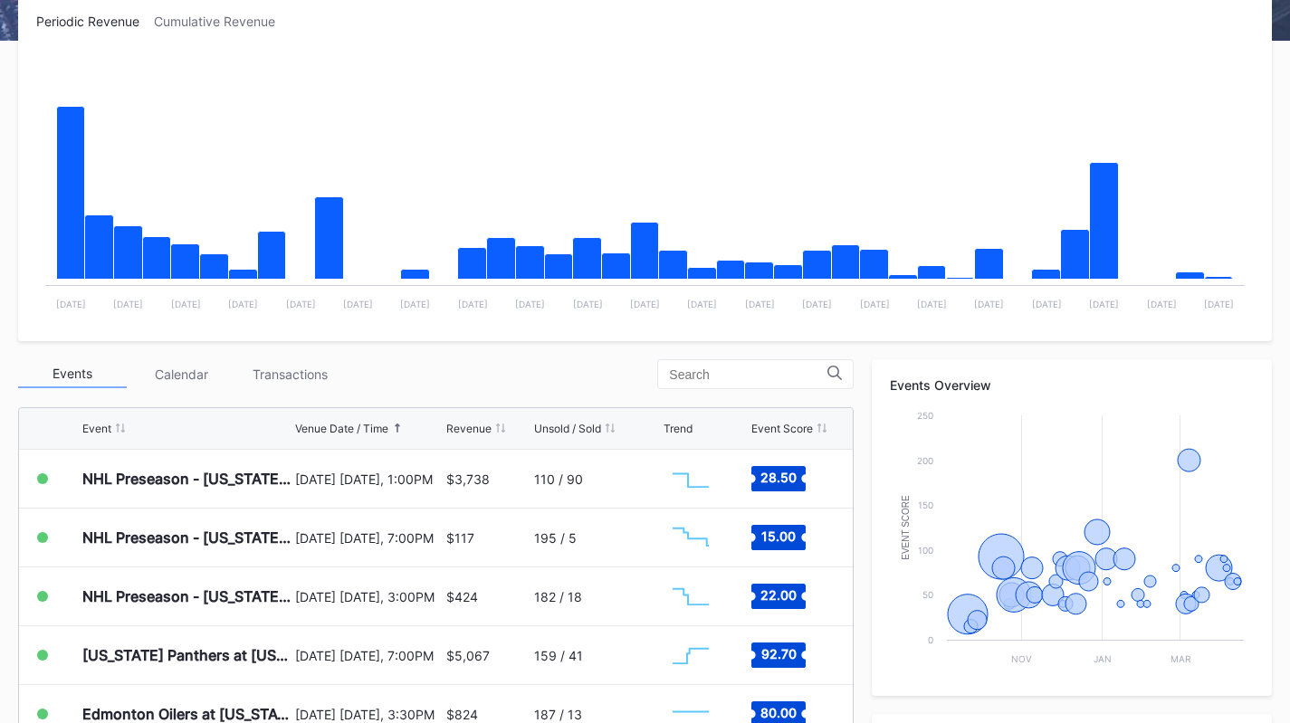
scroll to position [349, 0]
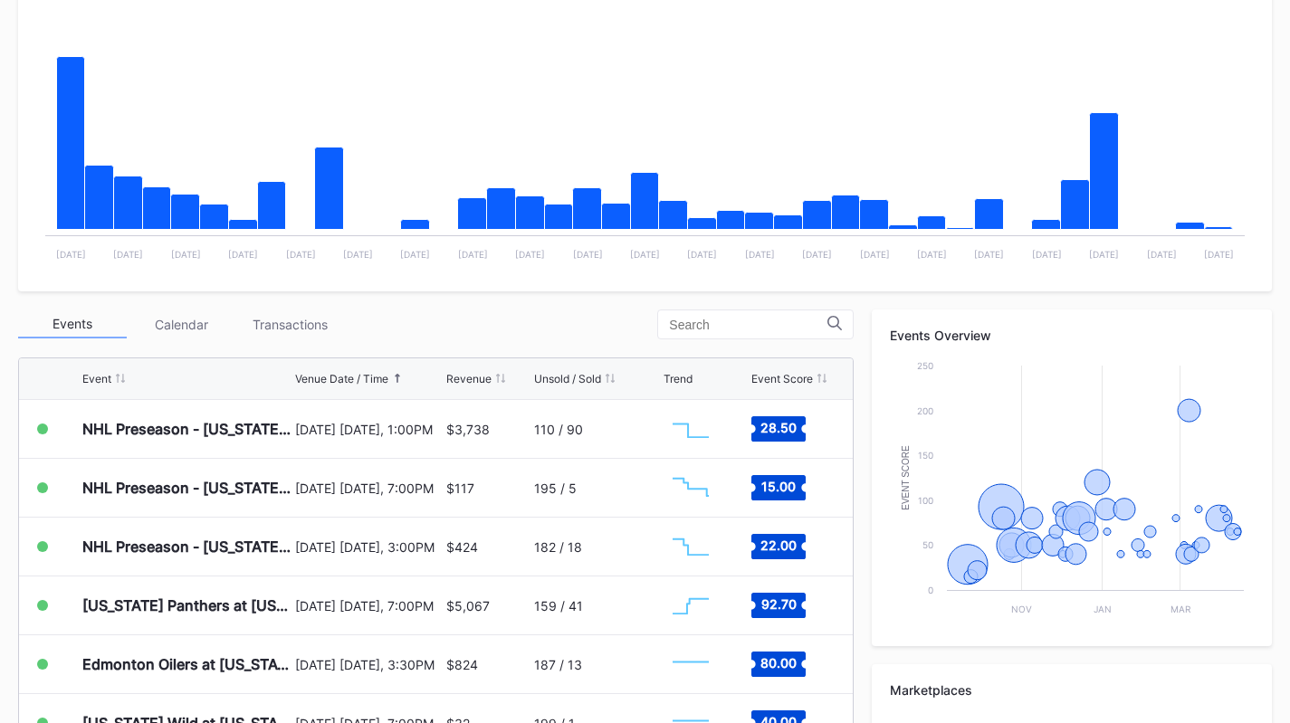
click at [282, 320] on div "Transactions" at bounding box center [289, 325] width 109 height 28
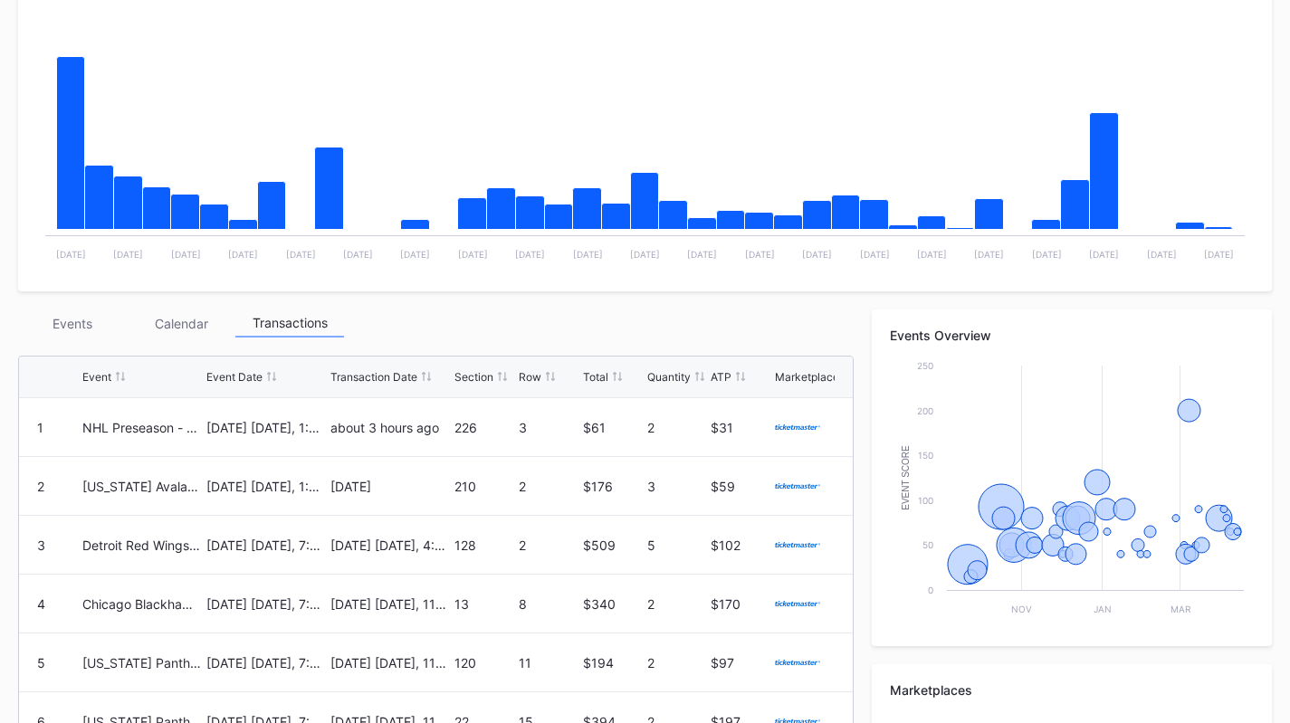
click at [67, 331] on div "Events" at bounding box center [72, 324] width 109 height 28
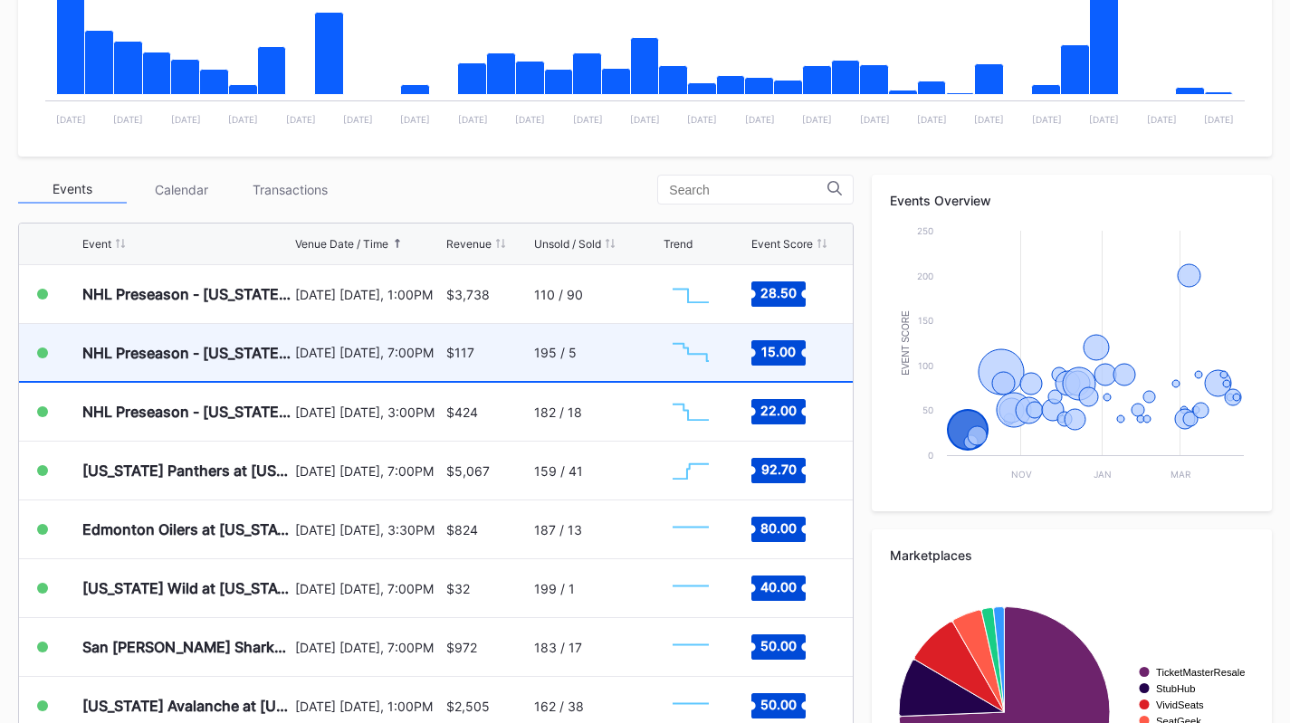
scroll to position [485, 0]
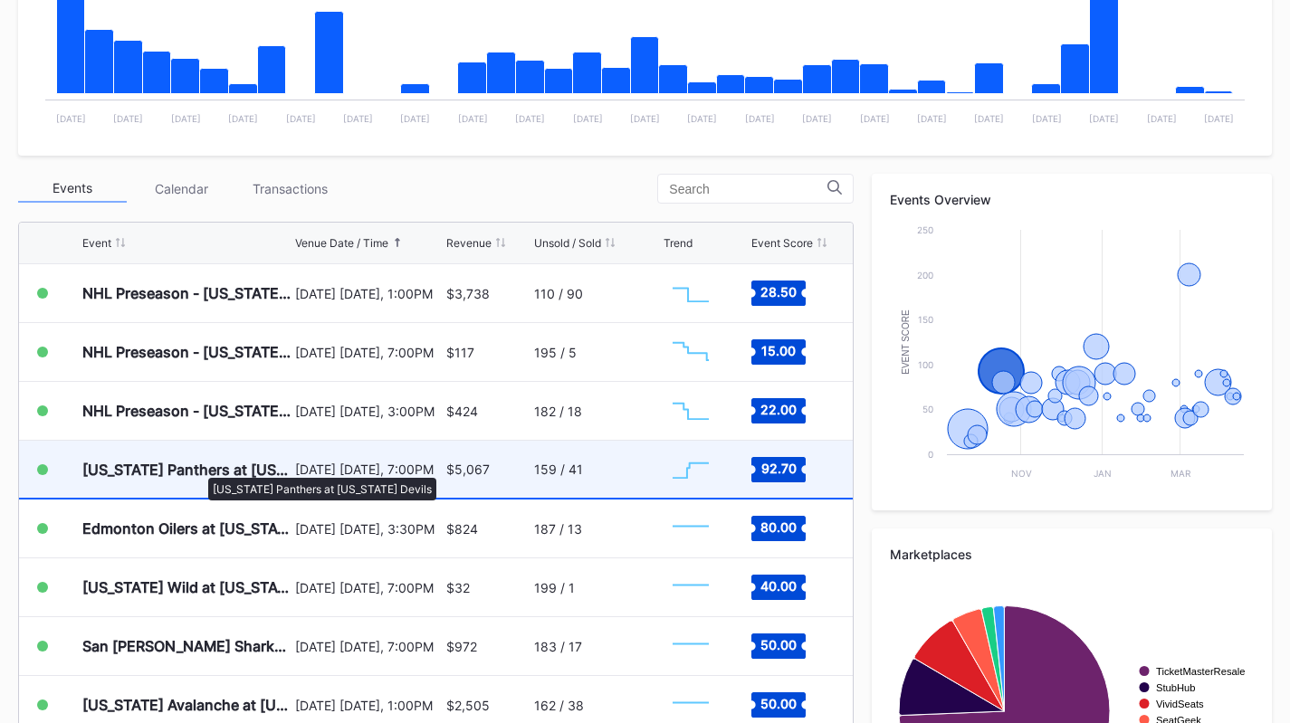
click at [199, 469] on div "[US_STATE] Panthers at [US_STATE] Devils" at bounding box center [186, 470] width 208 height 18
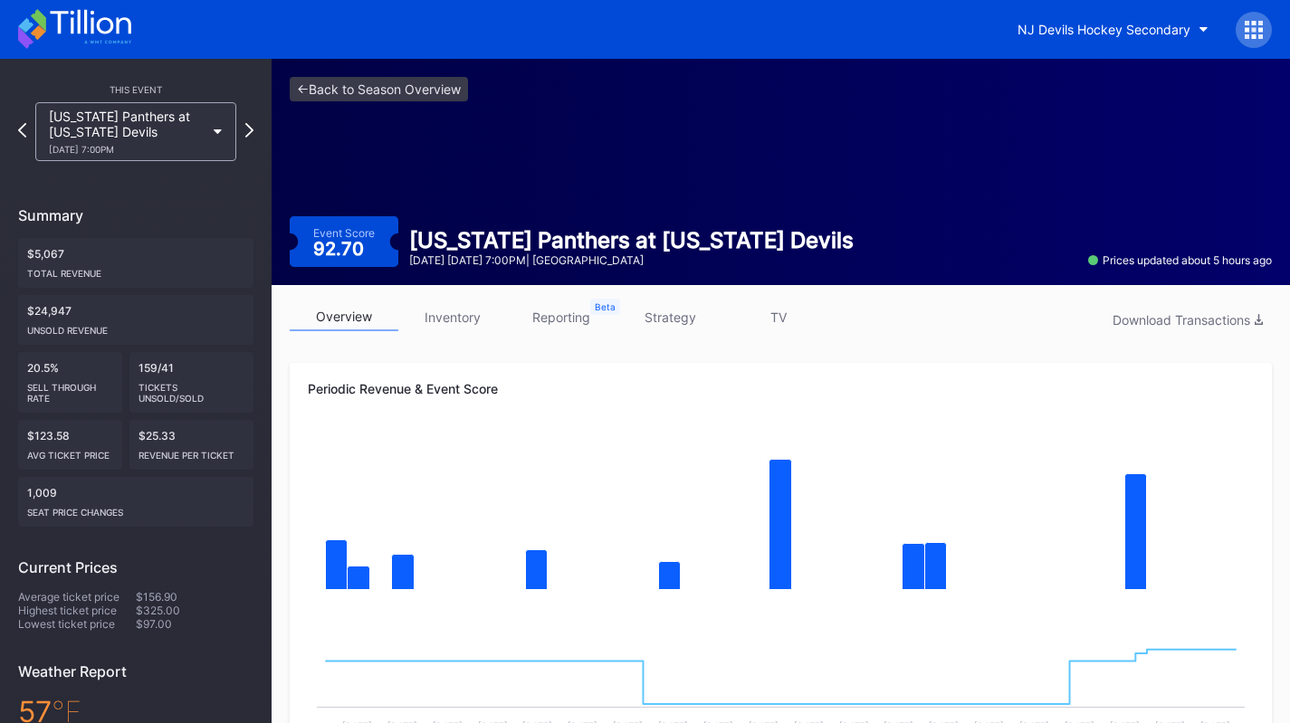
click at [466, 325] on link "inventory" at bounding box center [452, 317] width 109 height 28
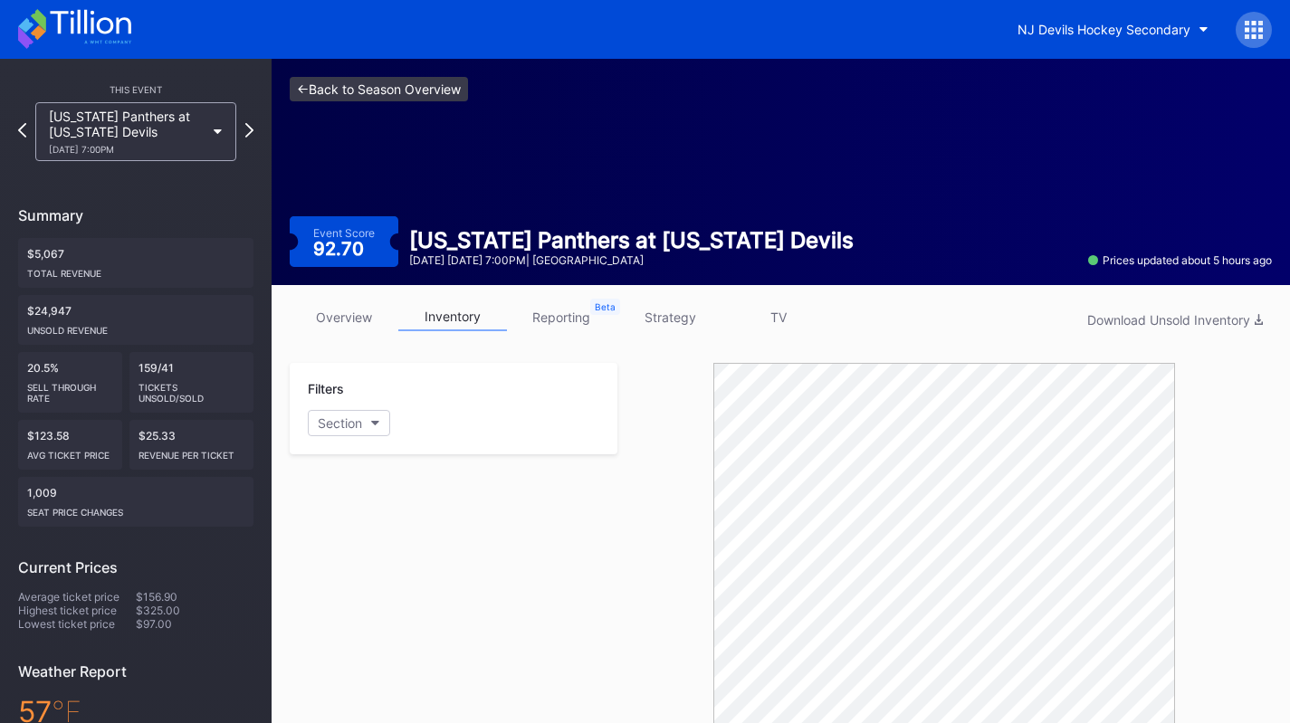
click at [369, 94] on link "<- Back to Season Overview" at bounding box center [379, 89] width 178 height 24
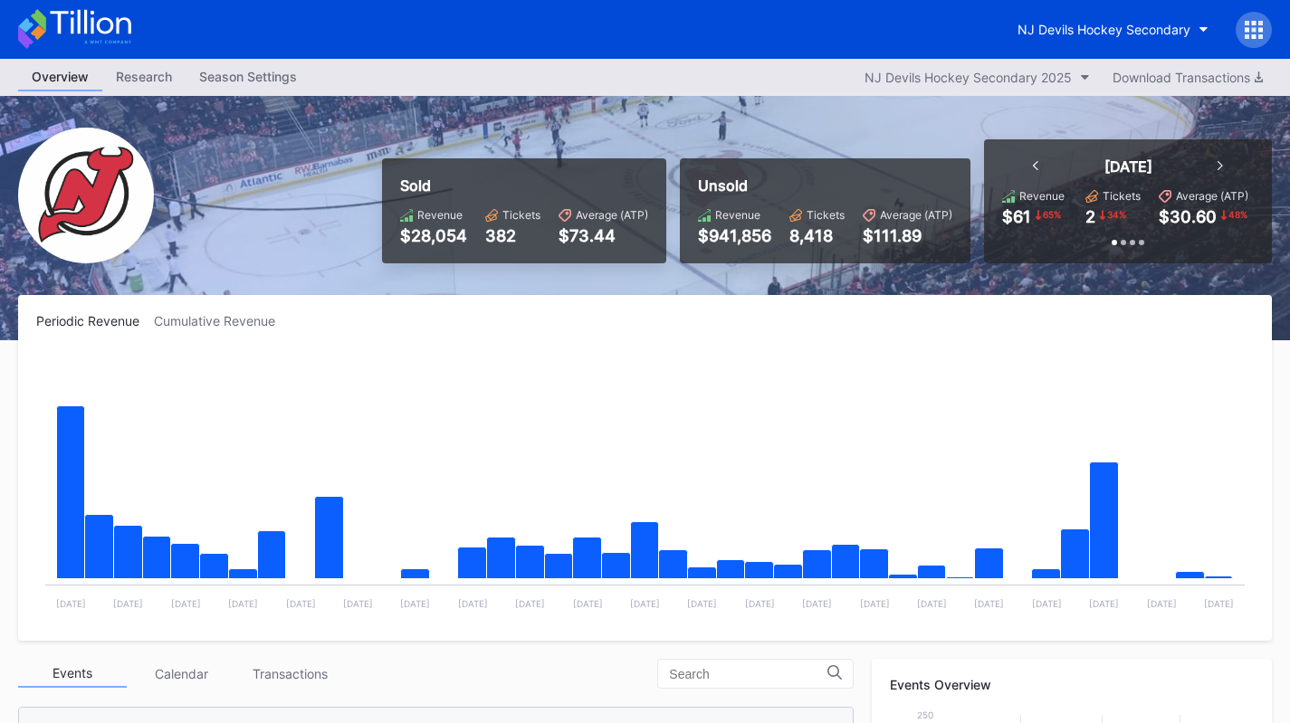
click at [259, 70] on div "Season Settings" at bounding box center [248, 76] width 125 height 26
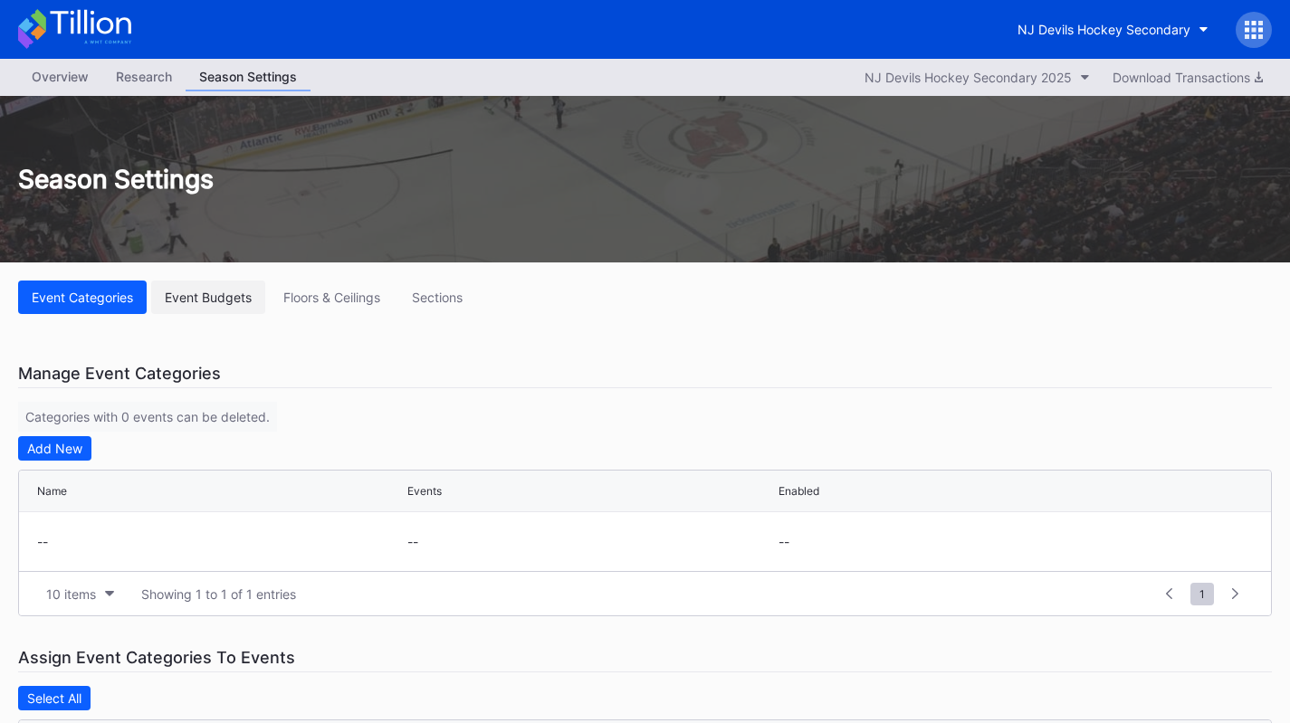
click at [215, 300] on div "Event Budgets" at bounding box center [208, 297] width 87 height 15
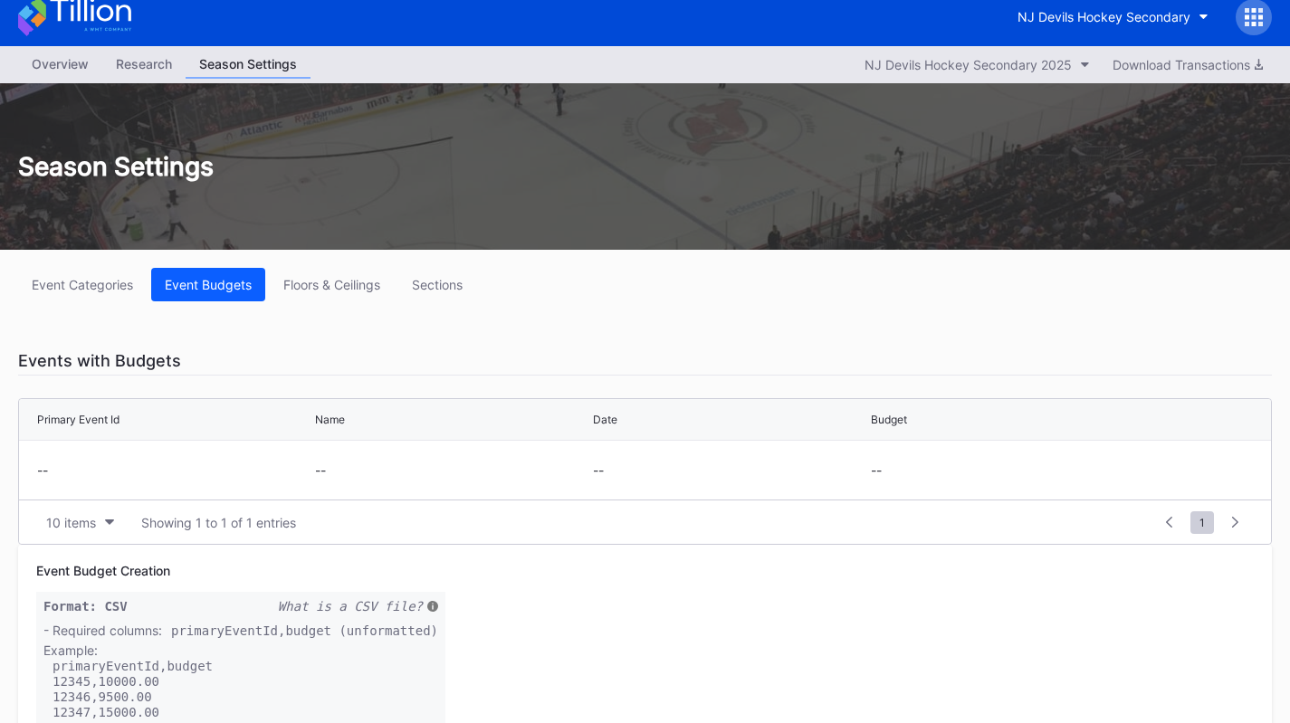
scroll to position [1, 0]
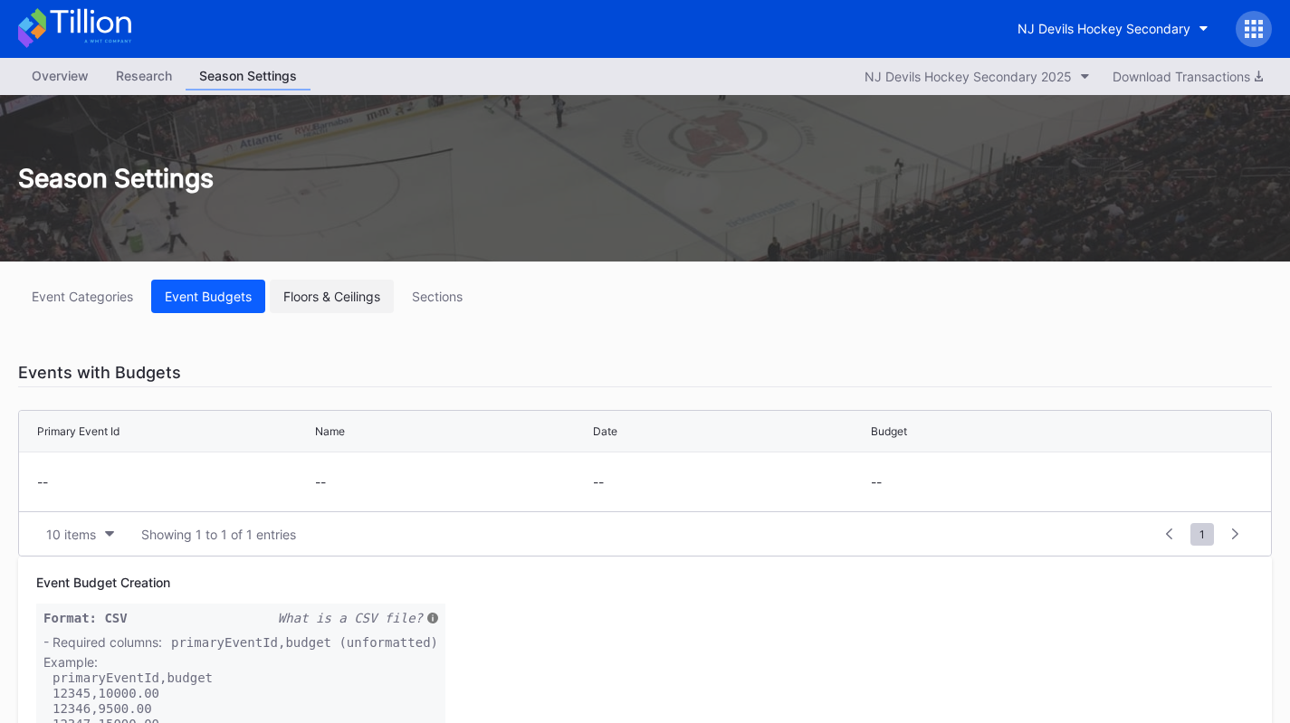
click at [317, 298] on div "Floors & Ceilings" at bounding box center [331, 296] width 97 height 15
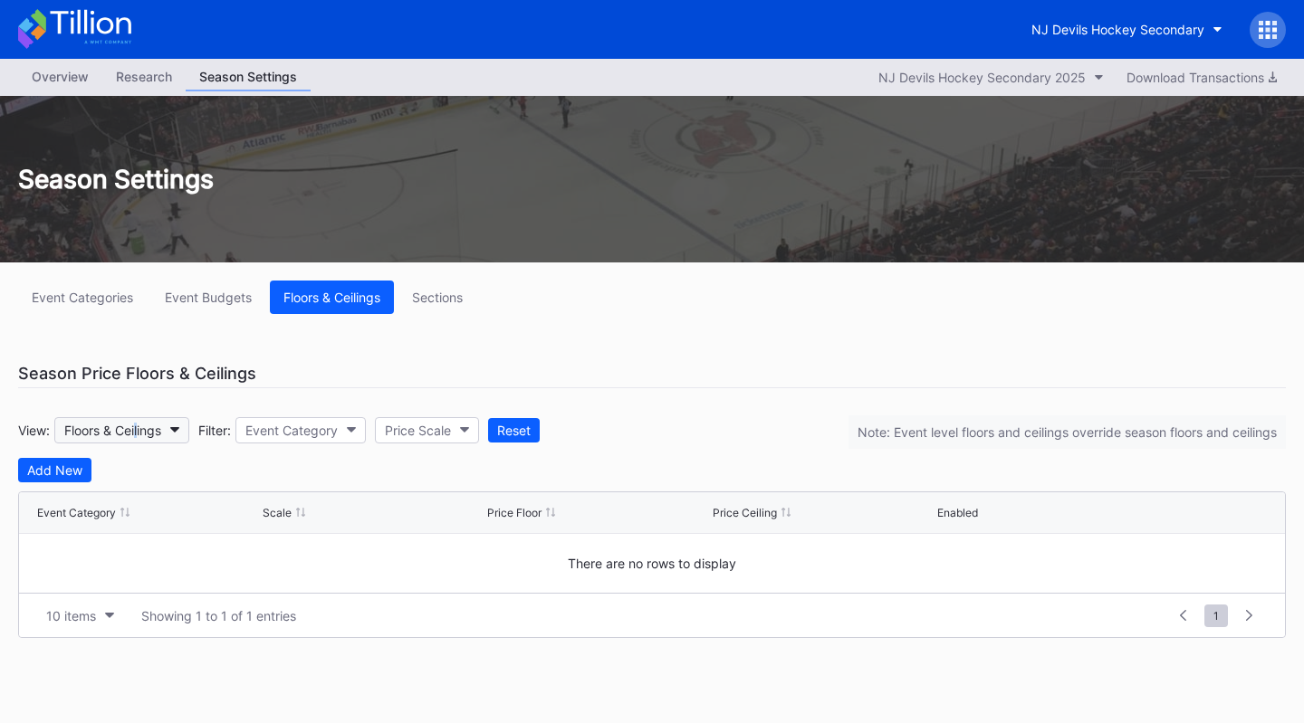
drag, startPoint x: 140, startPoint y: 415, endPoint x: 137, endPoint y: 427, distance: 13.2
click at [137, 427] on div "View: Floors & Ceilings Filter: Event Category Price Scale Reset Note: Event le…" at bounding box center [651, 430] width 1267 height 56
click at [137, 427] on div "Floors & Ceilings" at bounding box center [112, 430] width 97 height 15
click at [347, 443] on button "Event Category" at bounding box center [300, 430] width 130 height 26
click at [421, 423] on div "Price Scale" at bounding box center [418, 430] width 66 height 15
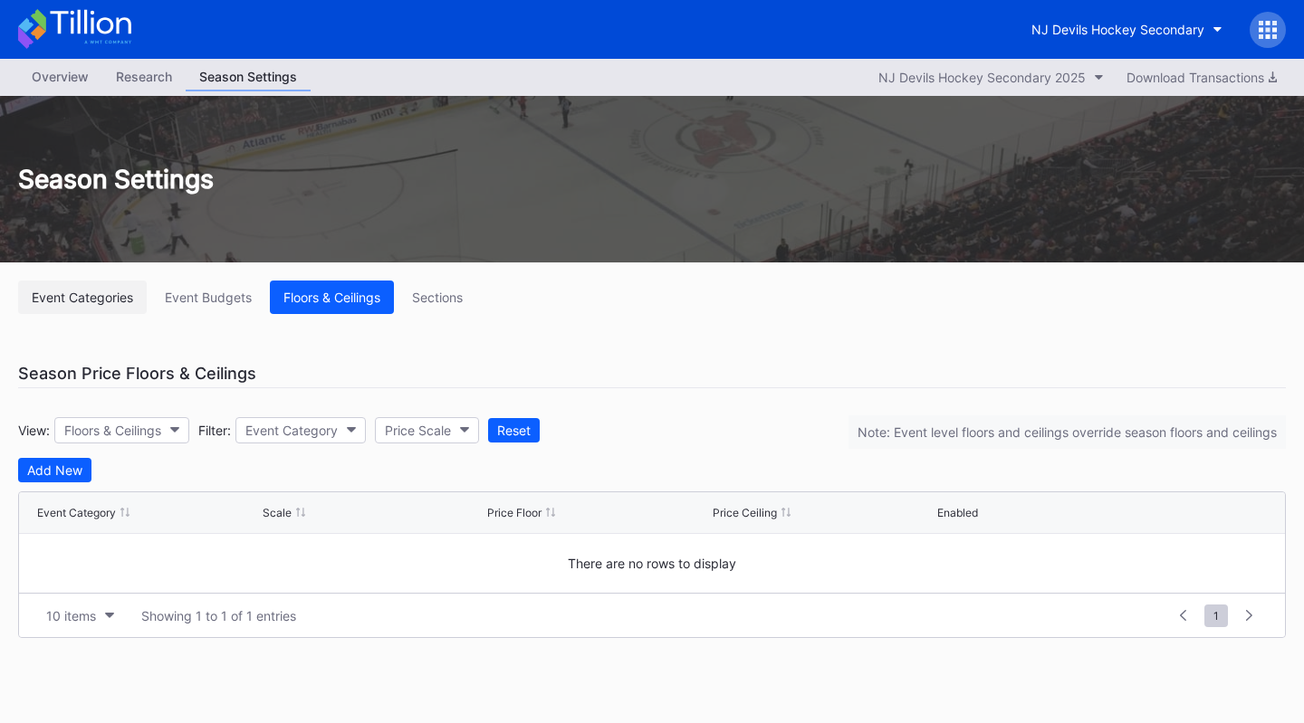
click at [77, 289] on button "Event Categories" at bounding box center [82, 297] width 129 height 33
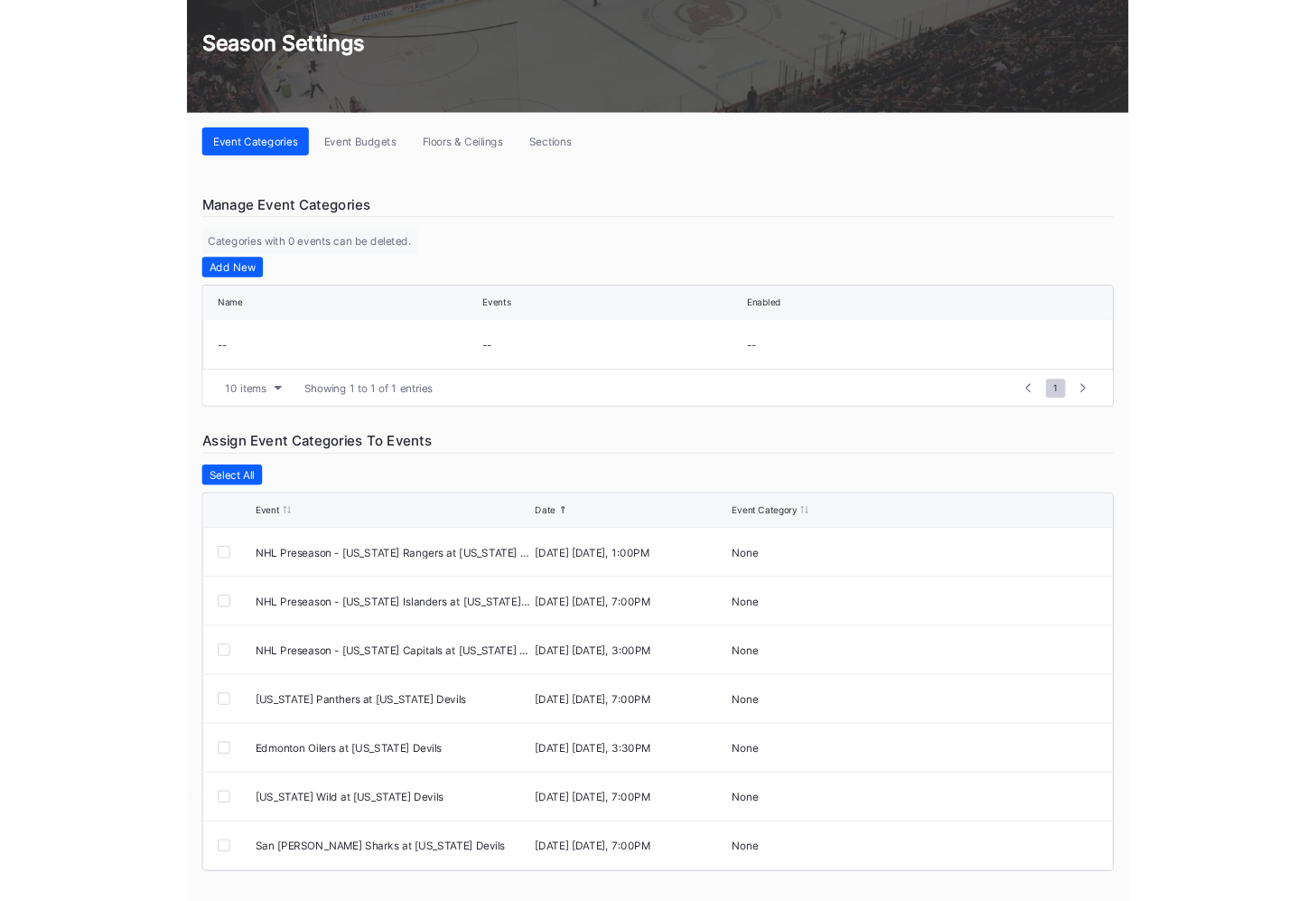
scroll to position [127, 0]
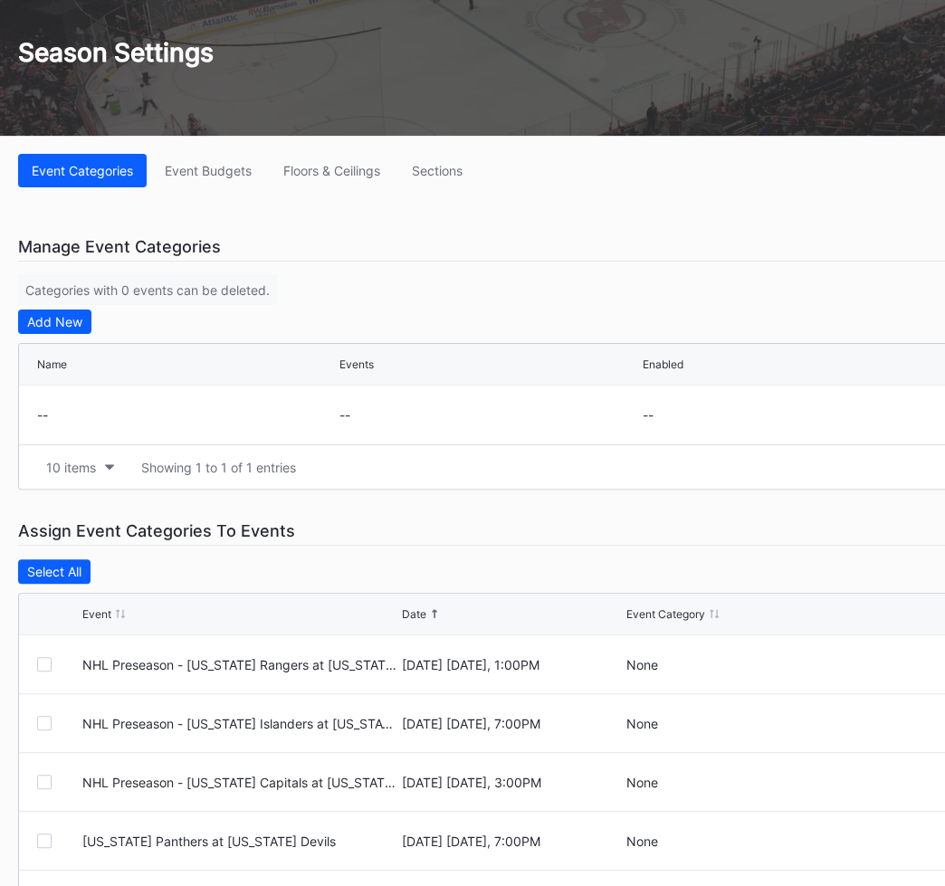
click at [505, 231] on div "Event Categories Event Budgets Floors & Ceilings Sections Manage Event Categori…" at bounding box center [543, 610] width 1086 height 949
click at [86, 312] on button "Add New" at bounding box center [54, 322] width 73 height 24
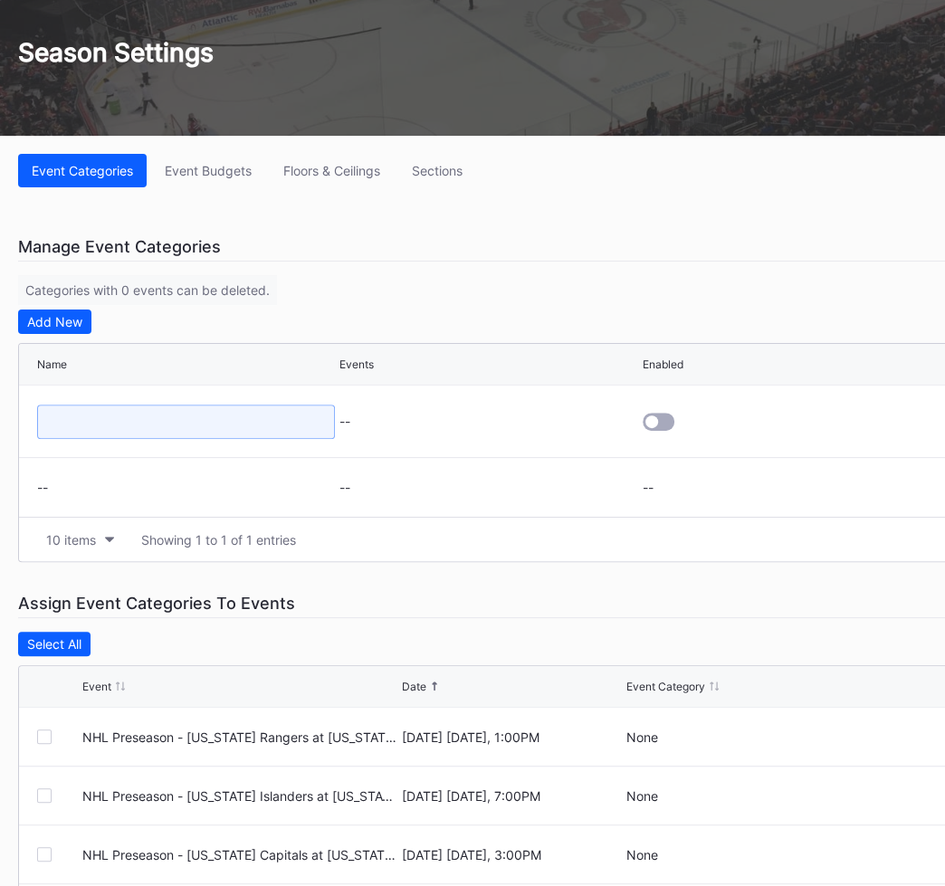
click at [186, 427] on input at bounding box center [186, 422] width 298 height 34
click at [184, 433] on input at bounding box center [186, 422] width 298 height 34
click at [468, 304] on div "Manage Event Categories Categories with 0 events can be deleted. Add New Name E…" at bounding box center [543, 398] width 1050 height 330
click at [267, 416] on input at bounding box center [186, 422] width 298 height 34
type input "A"
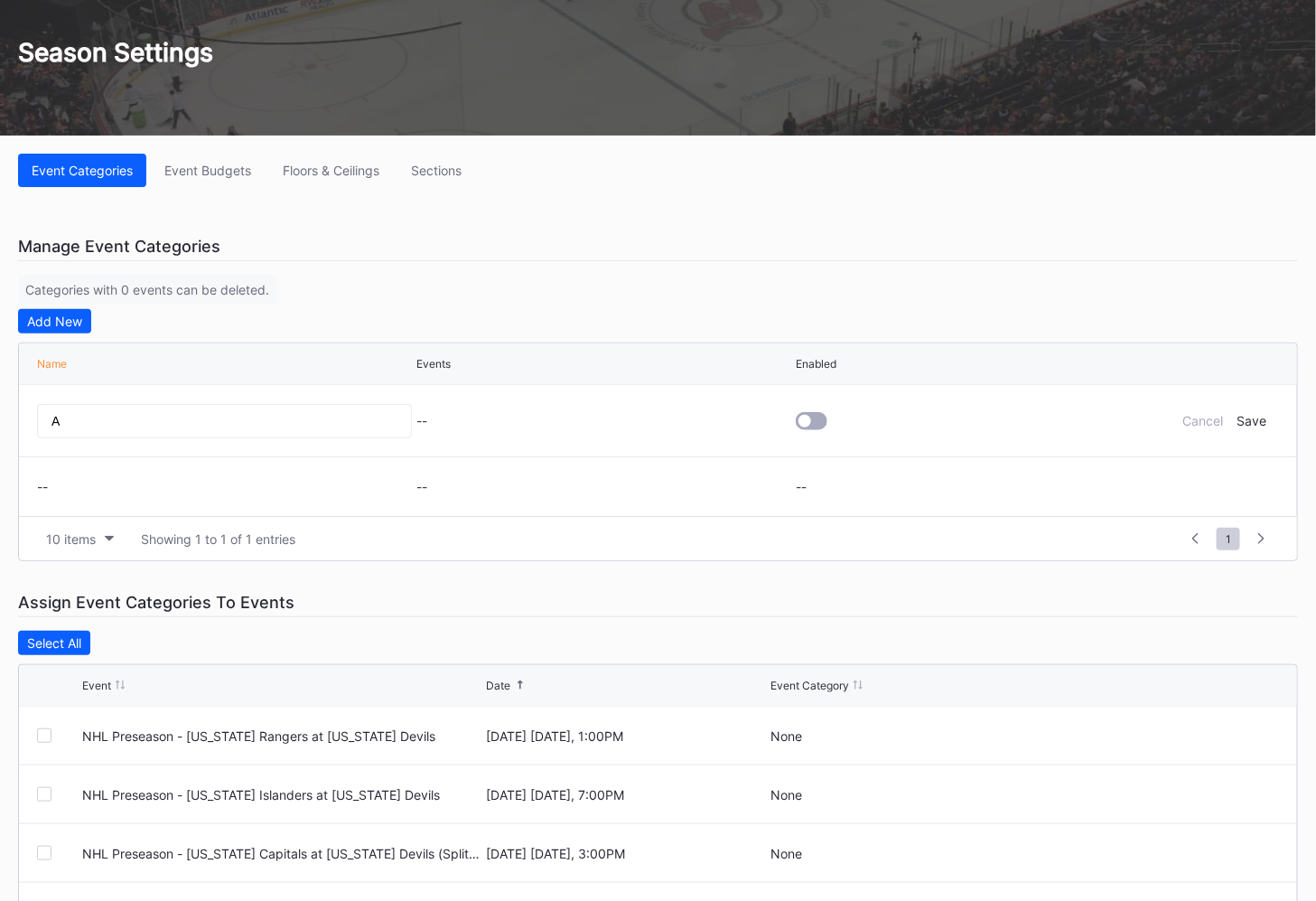
click at [446, 420] on div "--" at bounding box center [604, 420] width 375 height 15
click at [426, 420] on div "--" at bounding box center [604, 420] width 375 height 15
click at [806, 418] on div at bounding box center [804, 421] width 13 height 13
click at [1245, 416] on div "Save" at bounding box center [1252, 420] width 30 height 15
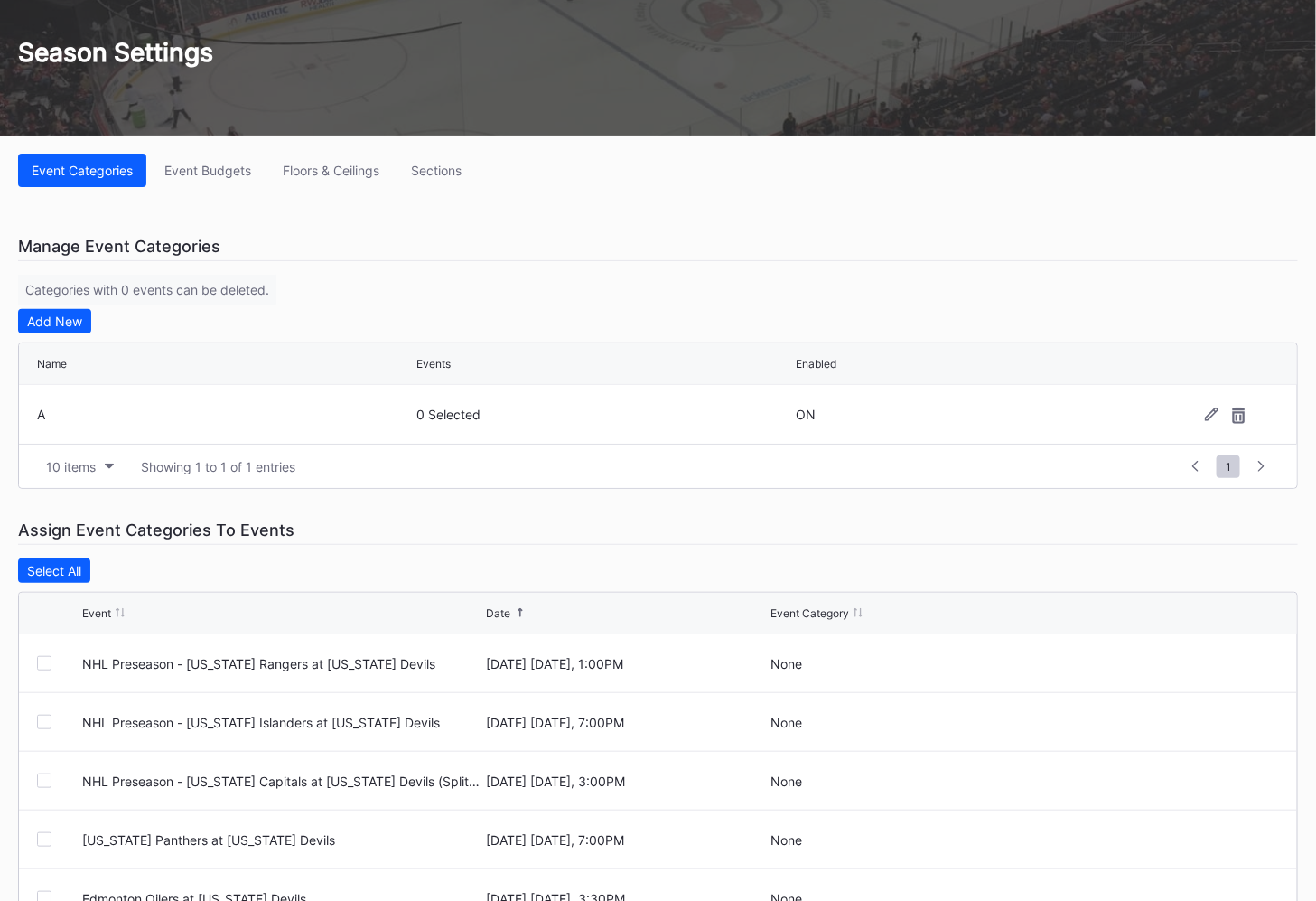
click at [1211, 421] on div "A 0 Selected ON" at bounding box center [658, 414] width 1278 height 59
click at [1207, 418] on icon at bounding box center [1212, 414] width 14 height 14
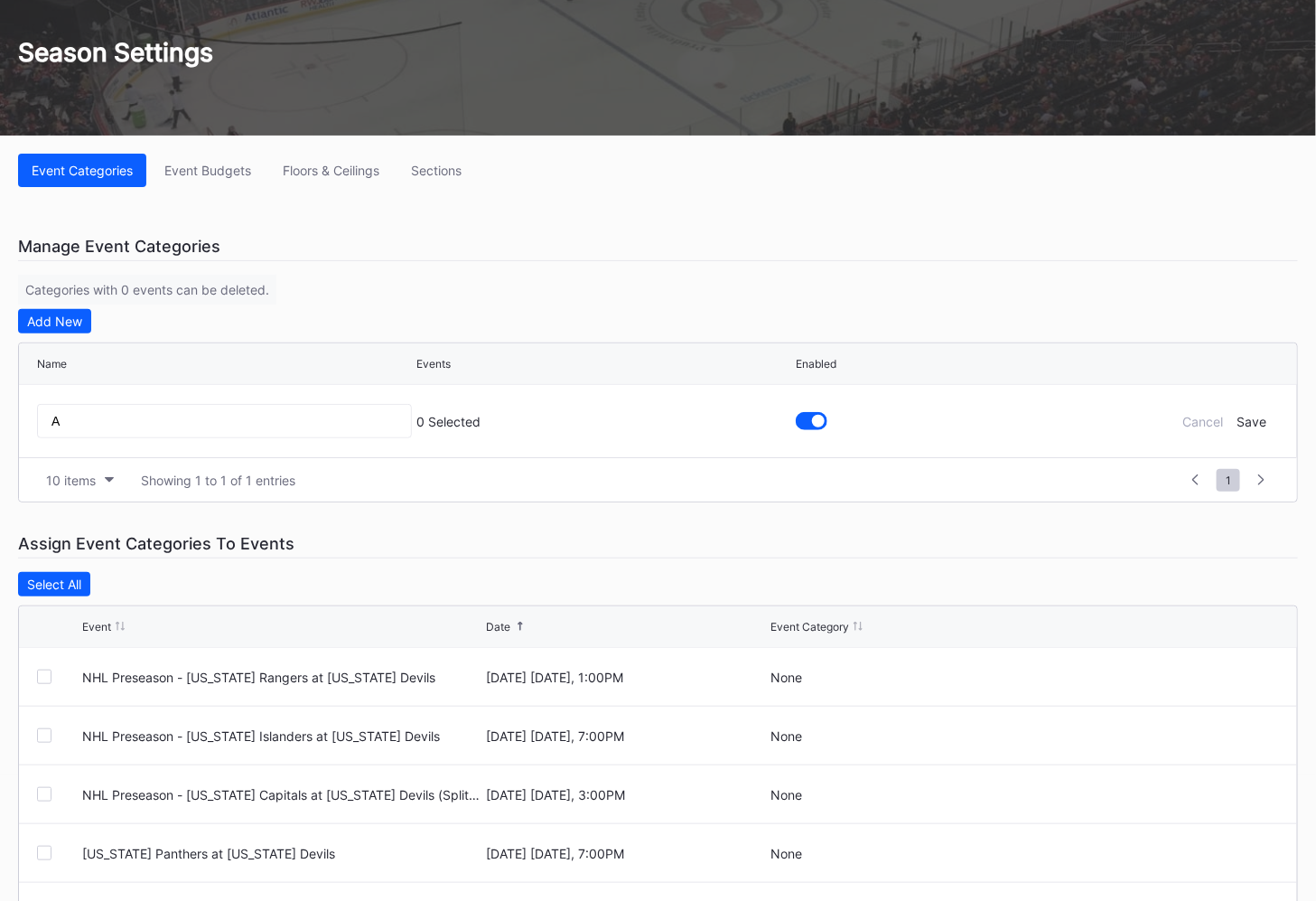
click at [293, 441] on div "A" at bounding box center [224, 421] width 375 height 72
click at [294, 439] on div "A" at bounding box center [224, 421] width 375 height 72
click at [298, 425] on input "A" at bounding box center [224, 421] width 375 height 34
click at [548, 519] on div "Event Categories Event Budgets Floors & Ceilings Sections Manage Event Categori…" at bounding box center [658, 616] width 1316 height 960
click at [1206, 411] on form "A 0 Selected Cancel Save" at bounding box center [658, 421] width 1242 height 72
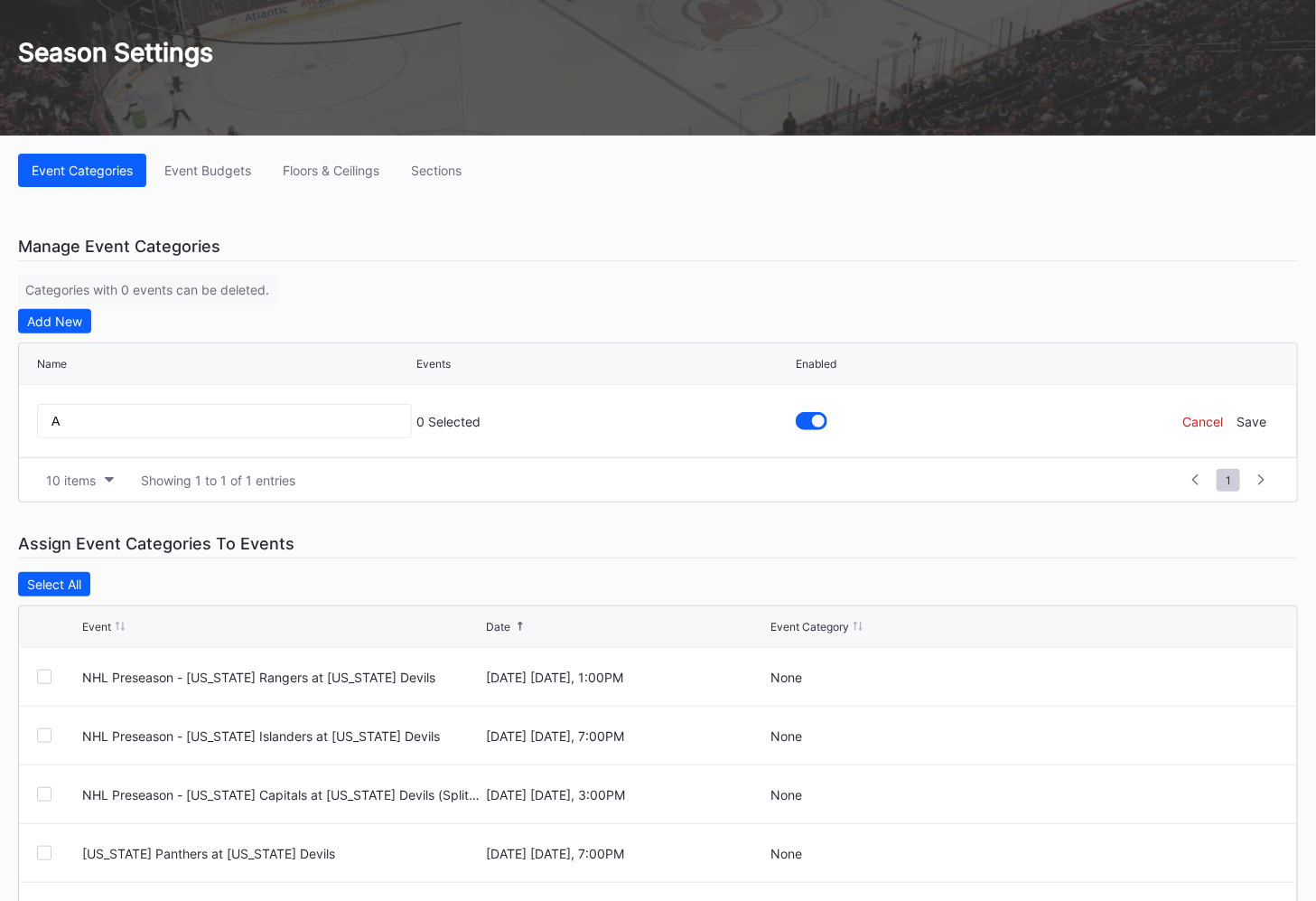
click at [1206, 421] on div "Cancel" at bounding box center [1203, 421] width 41 height 15
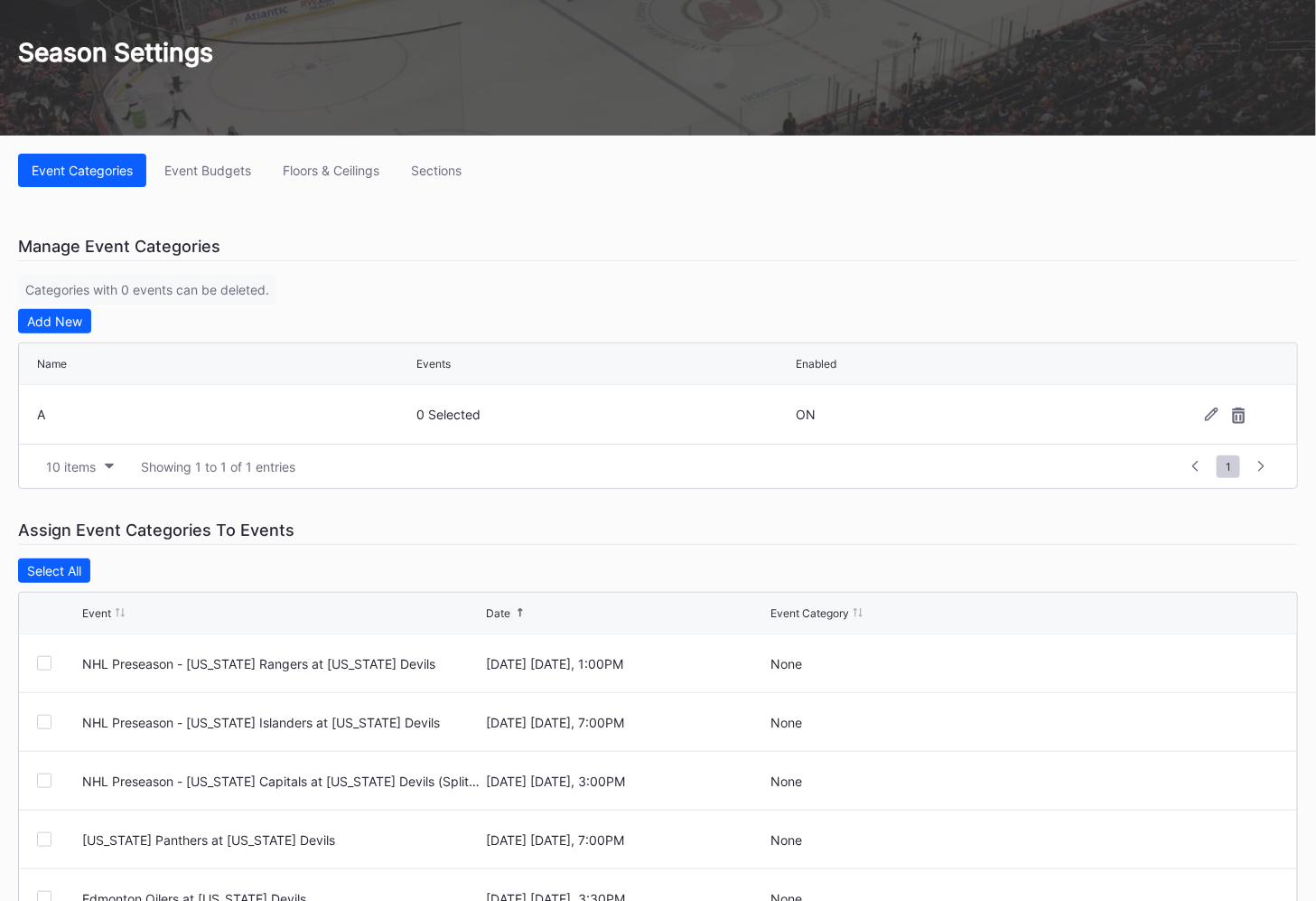
click at [439, 550] on div "Assign Event Categories To Events Select All Event Date Event Category NHL Pres…" at bounding box center [658, 780] width 1280 height 530
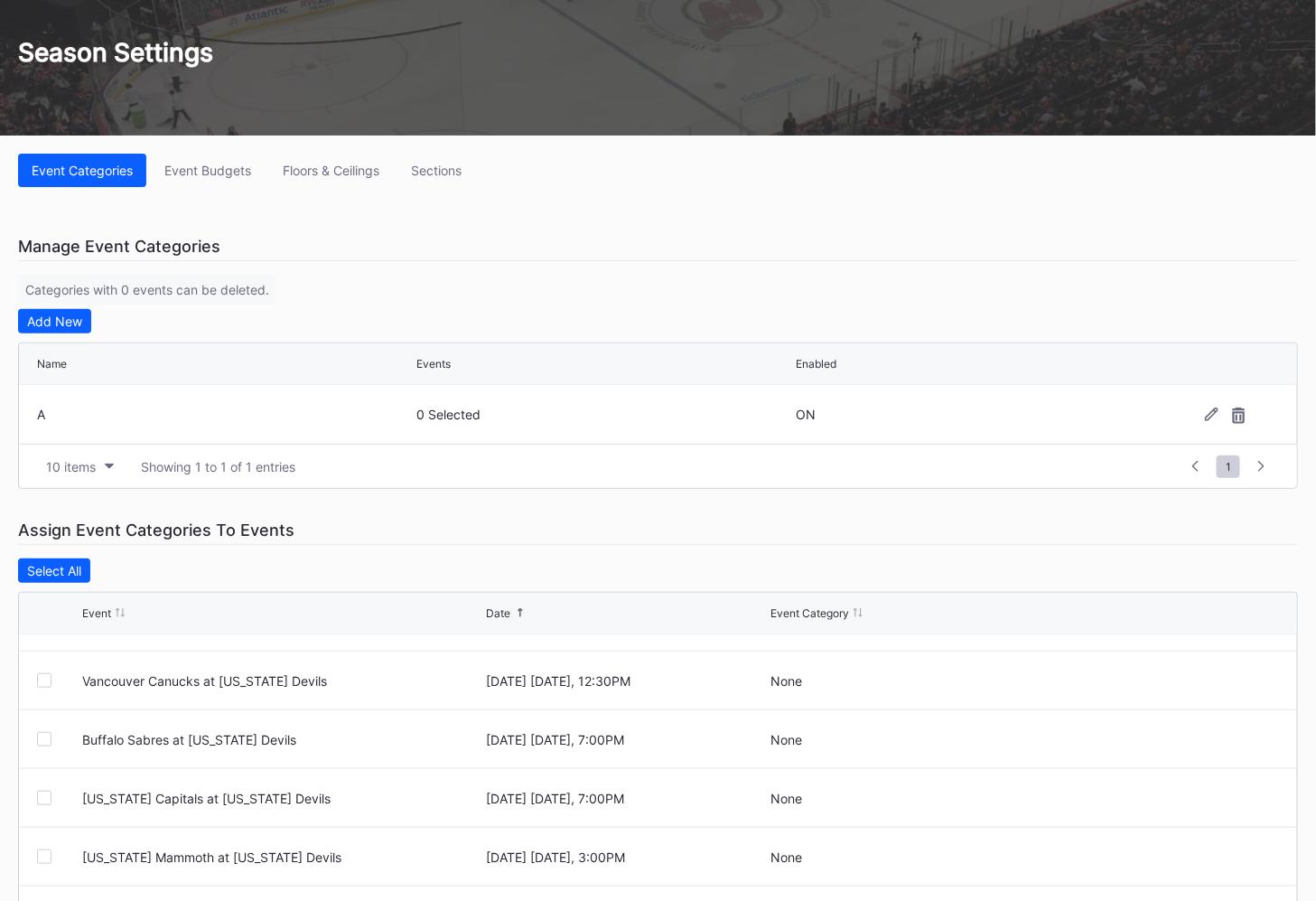
scroll to position [1098, 0]
click at [40, 720] on div at bounding box center [44, 798] width 14 height 14
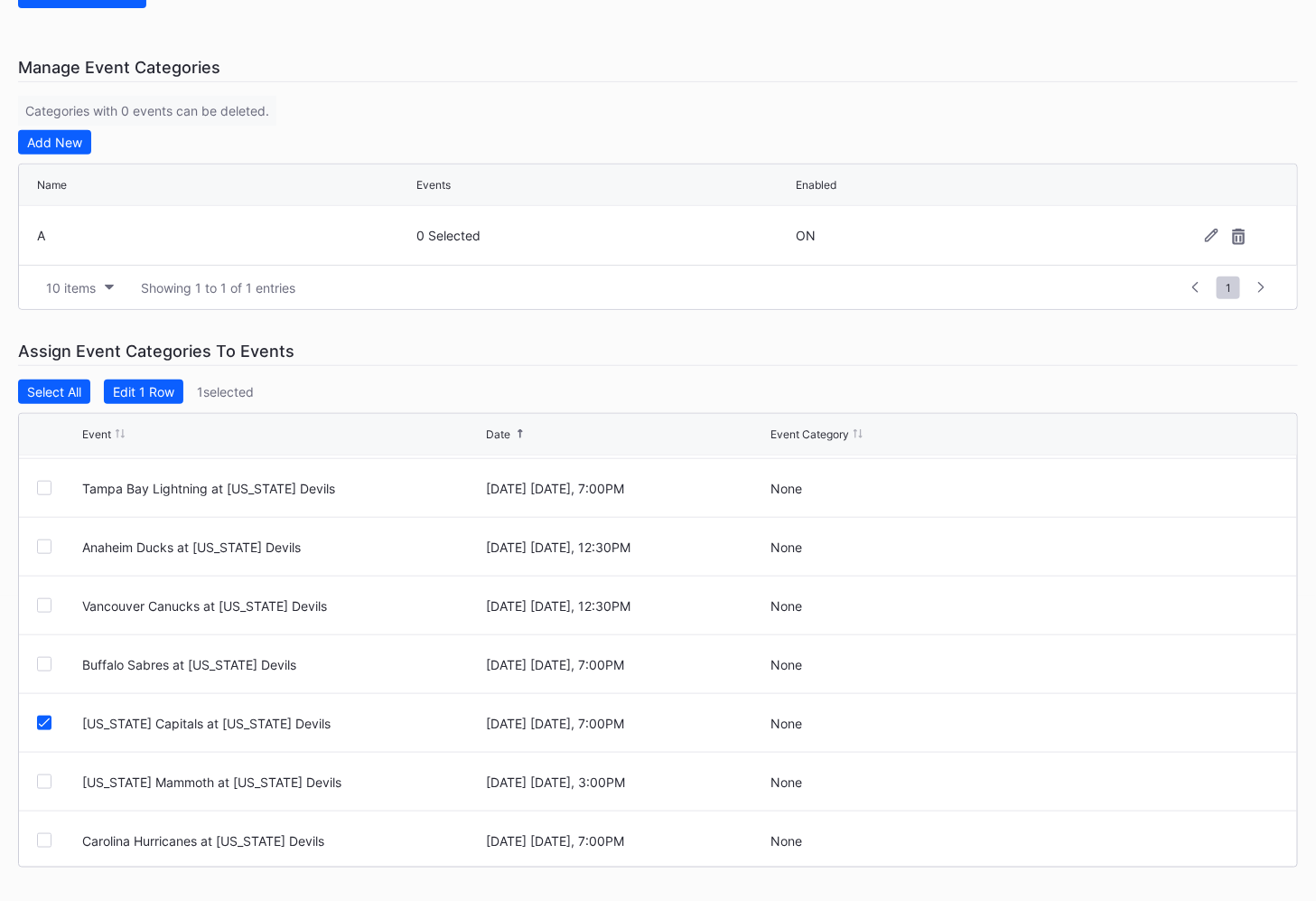
scroll to position [990, 0]
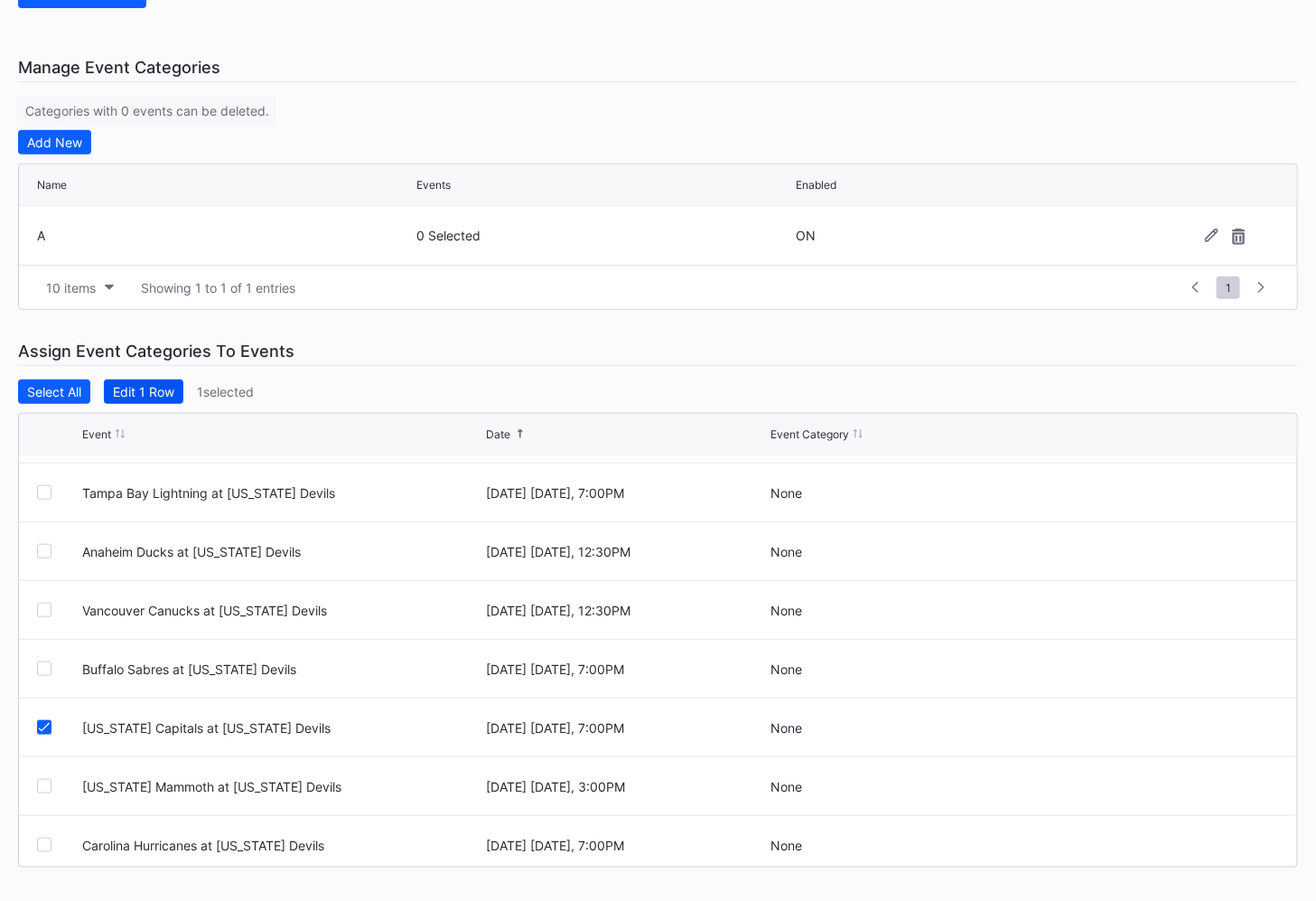
click at [151, 386] on div "Edit 1 Row" at bounding box center [144, 391] width 62 height 15
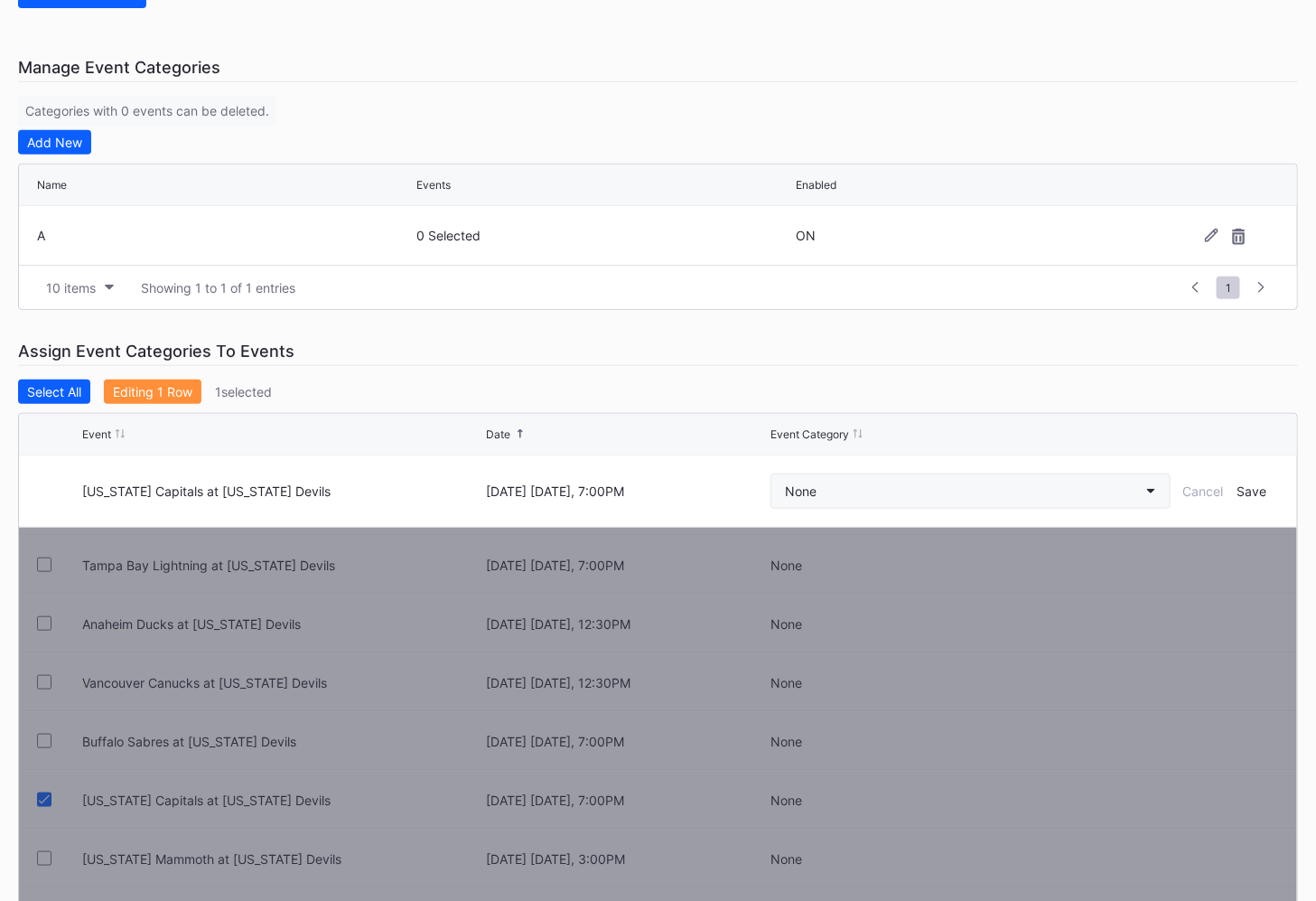
click at [865, 501] on button "None" at bounding box center [970, 490] width 400 height 35
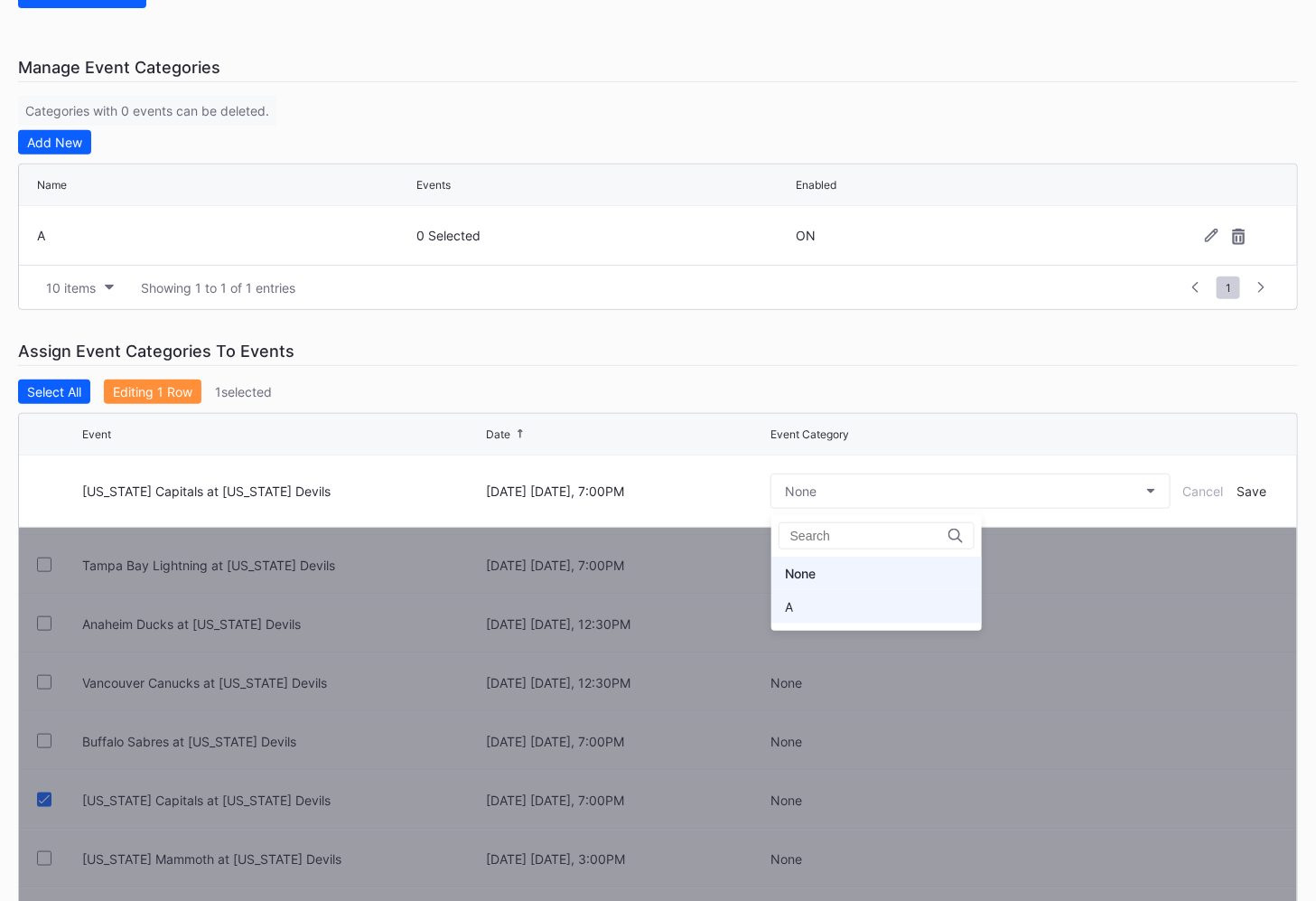
click at [857, 602] on div "A" at bounding box center [876, 606] width 211 height 33
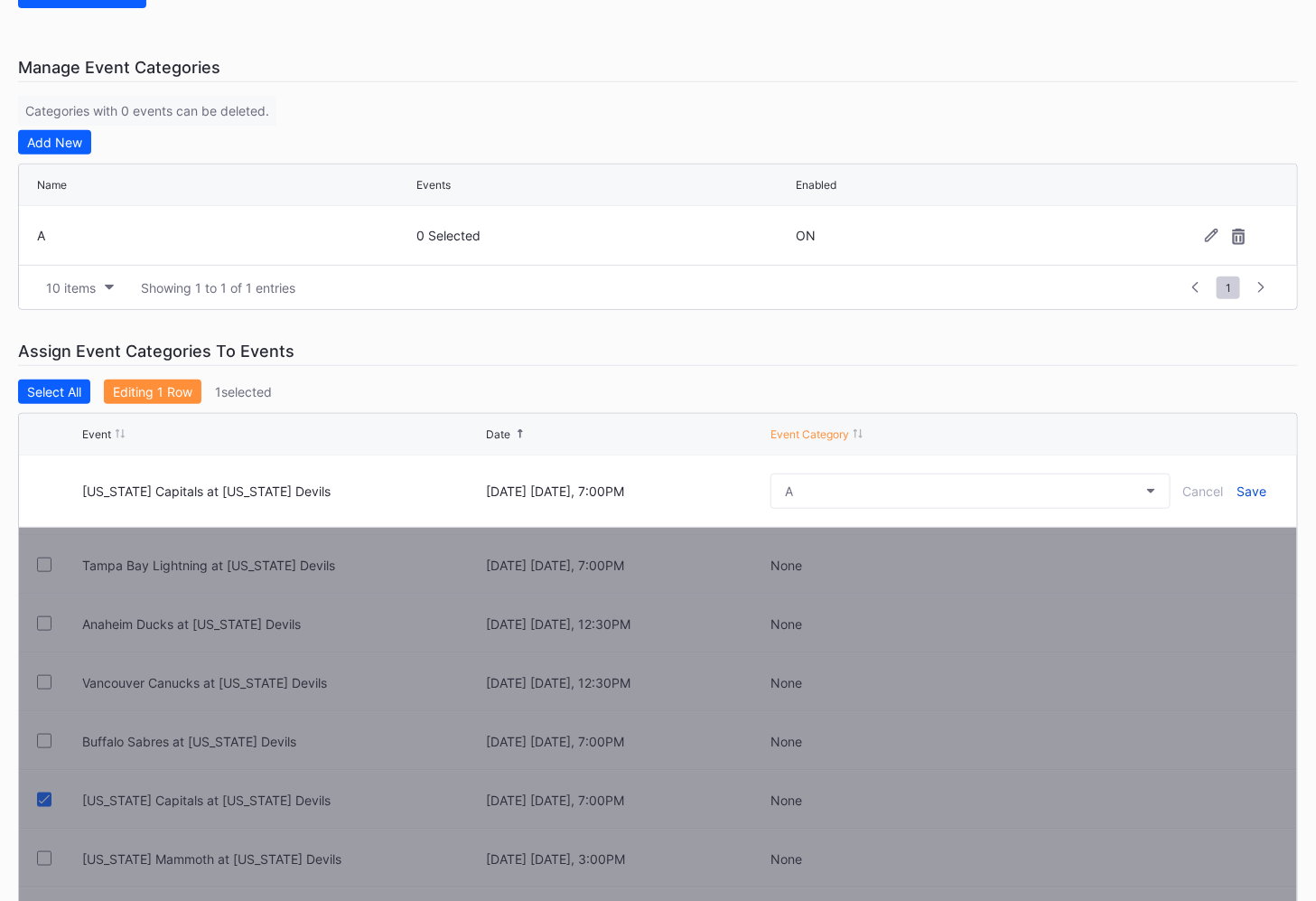
click at [1260, 493] on div "Save" at bounding box center [1252, 490] width 30 height 15
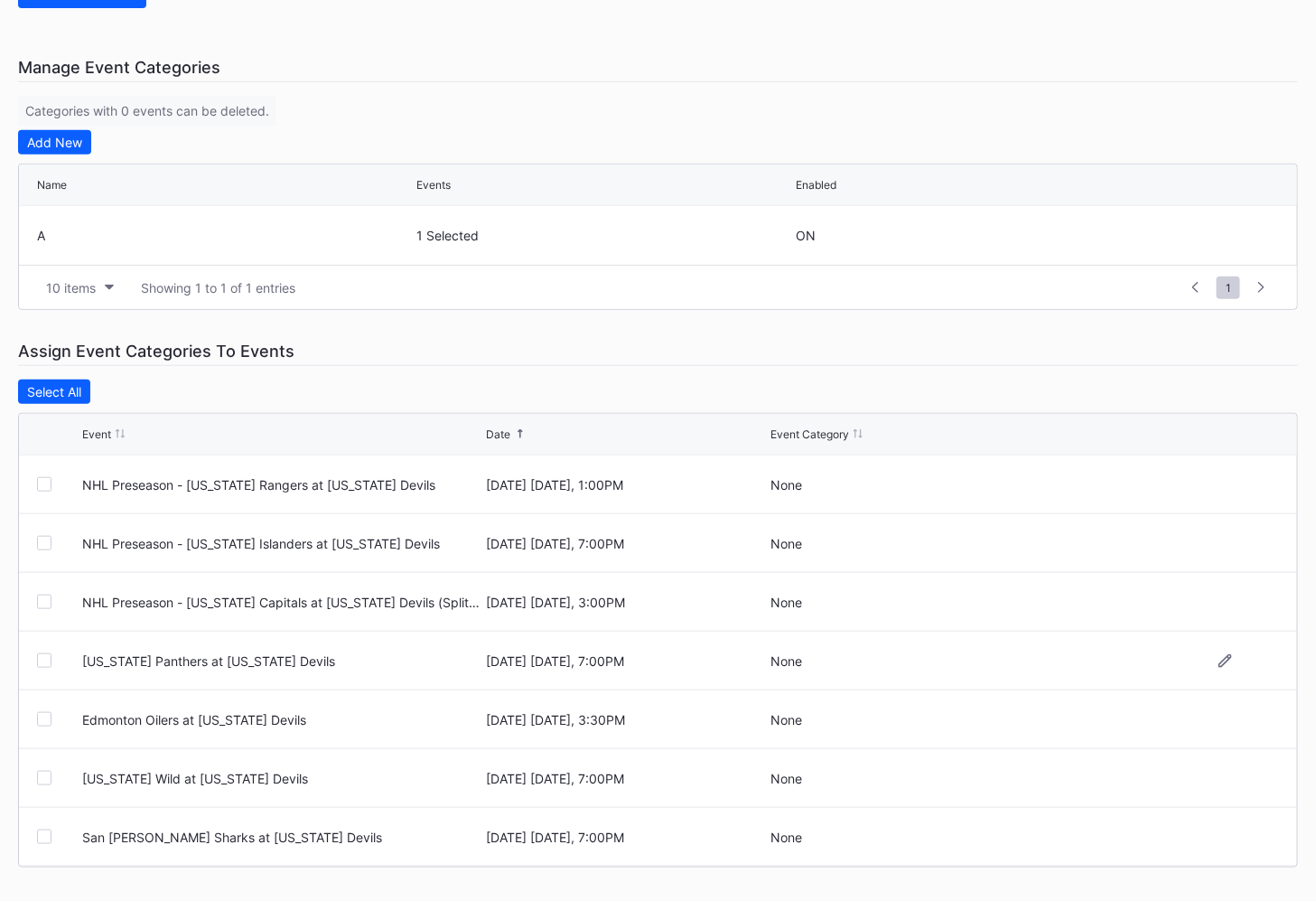
scroll to position [0, 0]
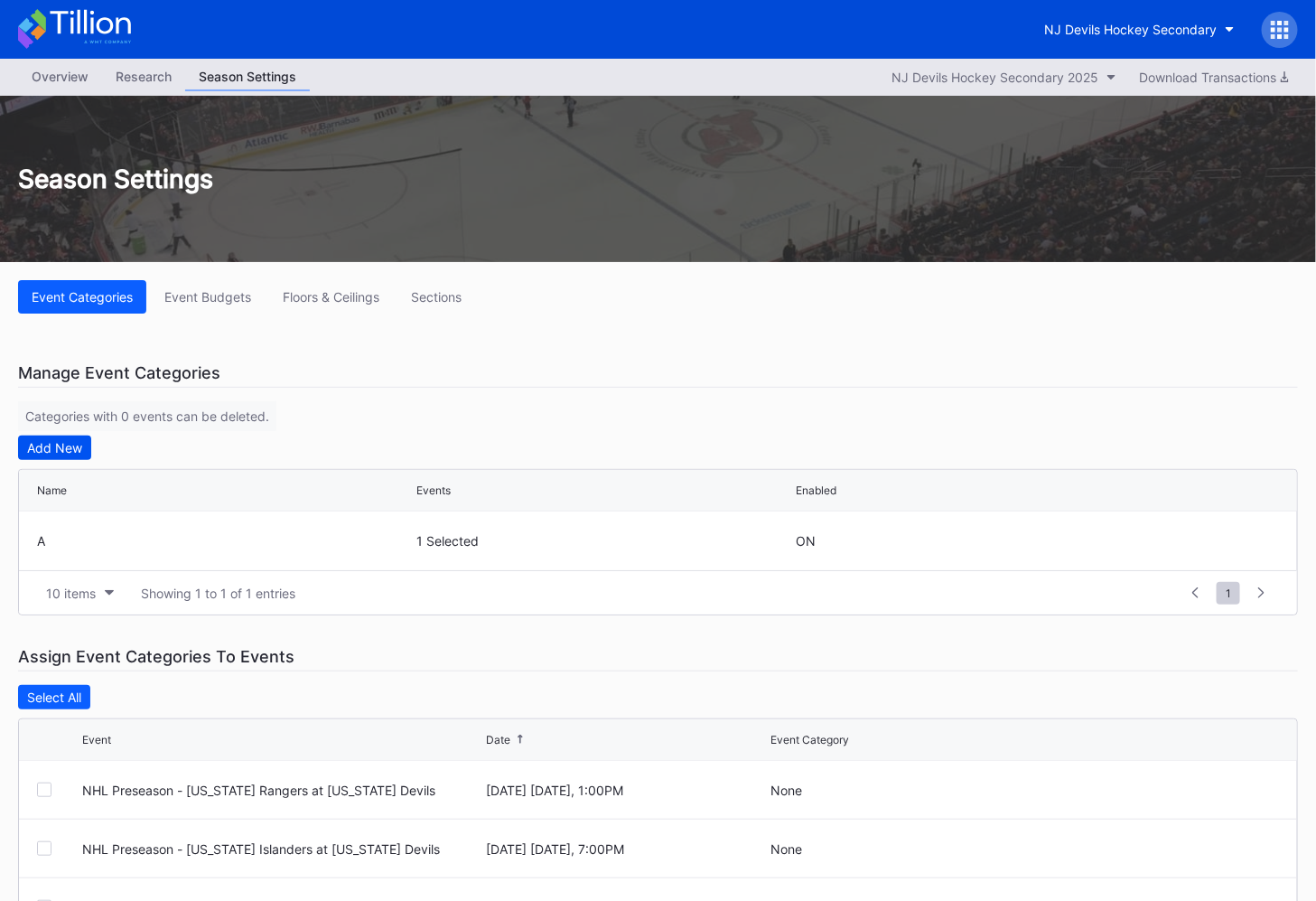
click at [82, 456] on button "Add New" at bounding box center [54, 447] width 73 height 24
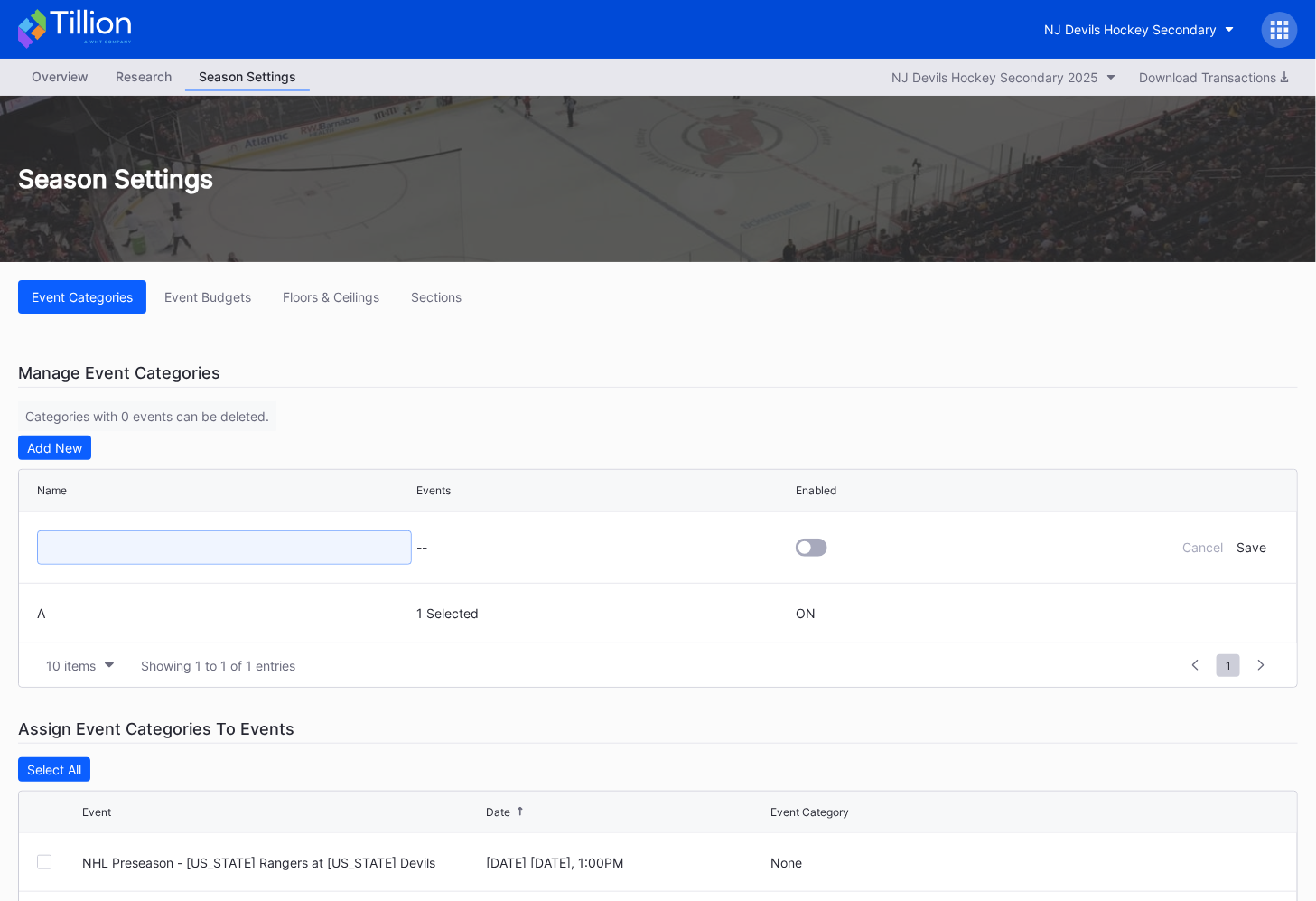
click at [131, 548] on input at bounding box center [224, 547] width 375 height 34
type input "B"
click at [815, 539] on div at bounding box center [812, 548] width 32 height 18
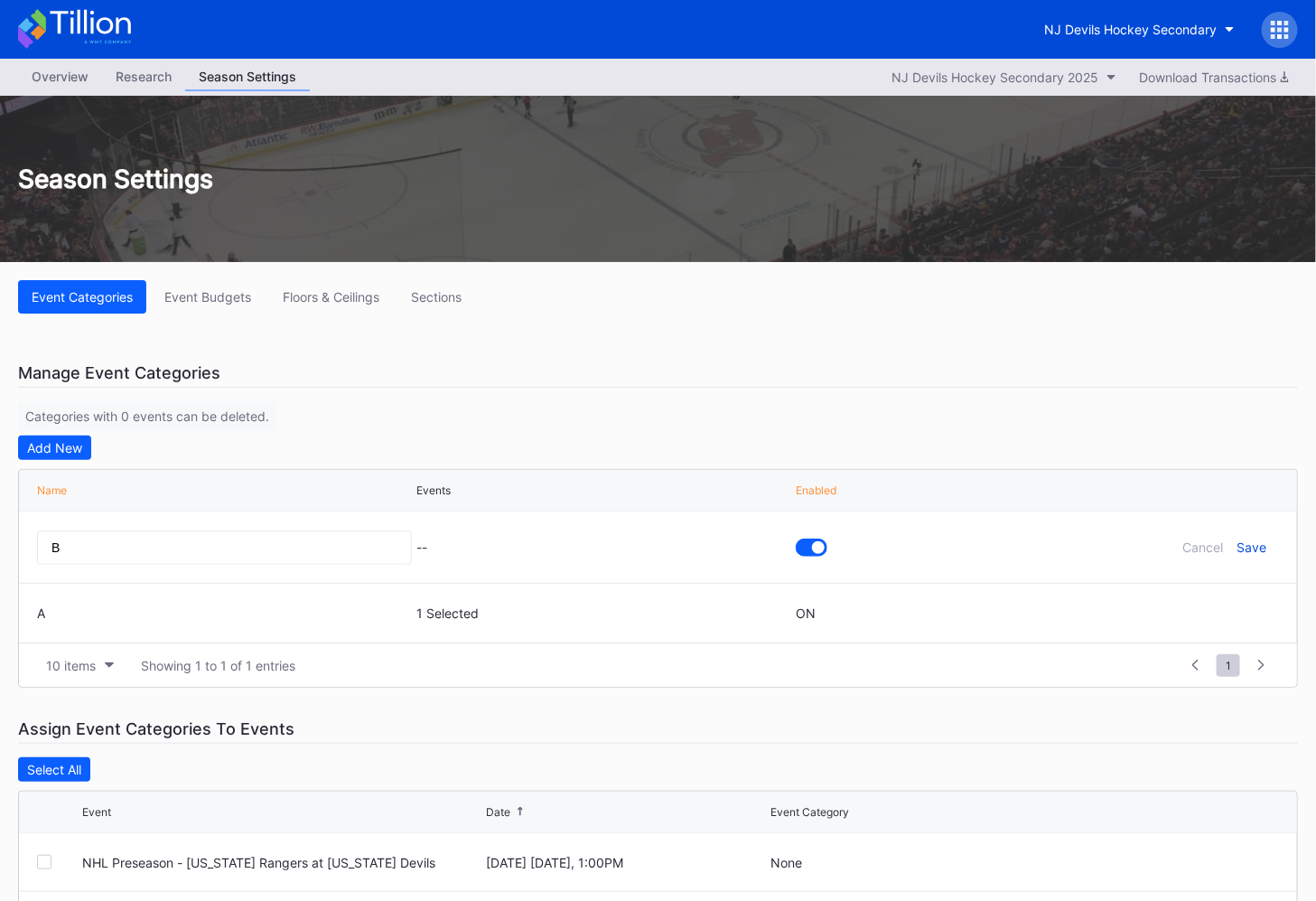
click at [1260, 545] on div "Save" at bounding box center [1252, 546] width 30 height 15
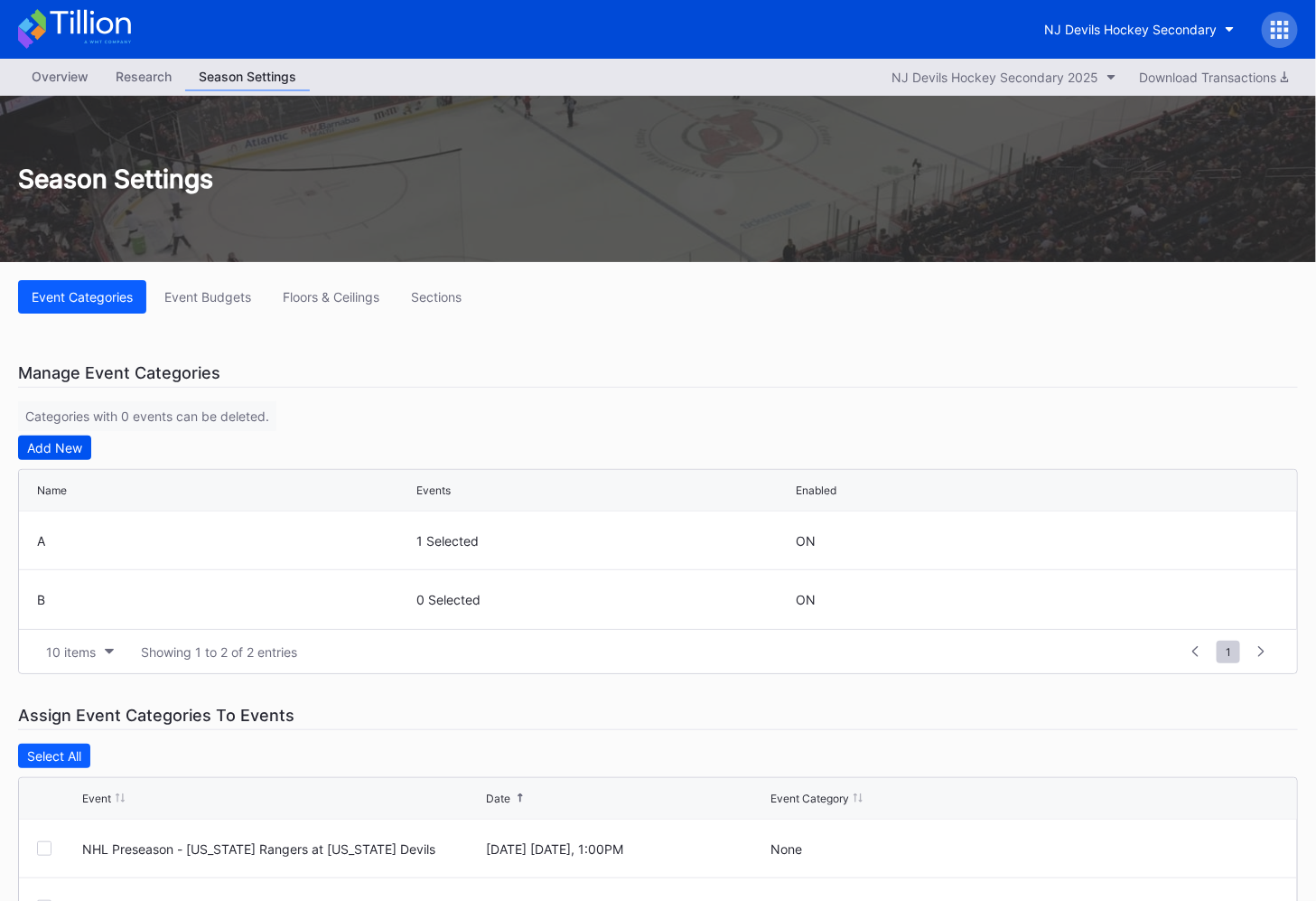
click at [31, 443] on div "Add New" at bounding box center [54, 447] width 55 height 15
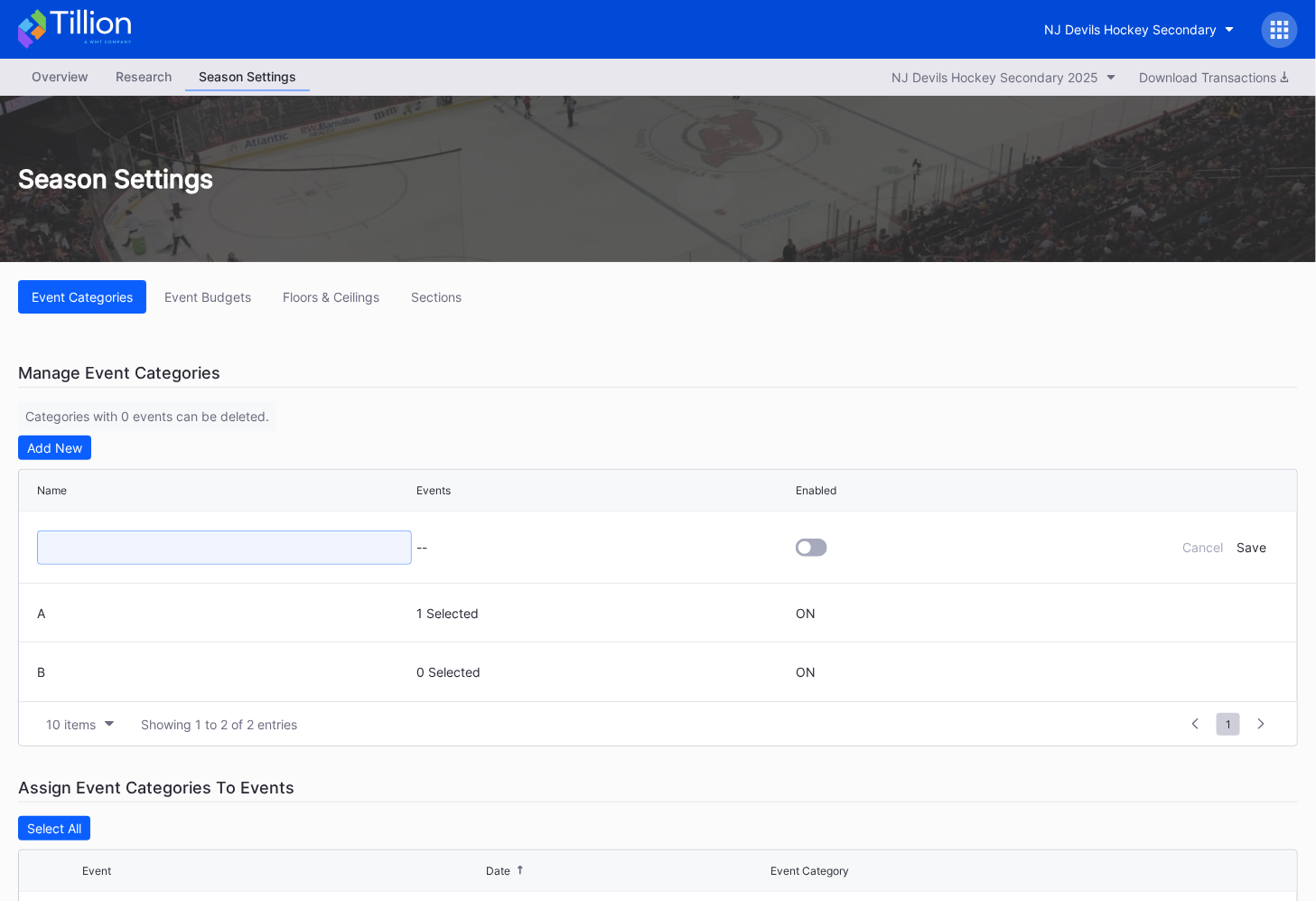
click at [113, 556] on input at bounding box center [224, 547] width 375 height 34
type input "C"
click at [1257, 545] on div "Save" at bounding box center [1252, 546] width 30 height 15
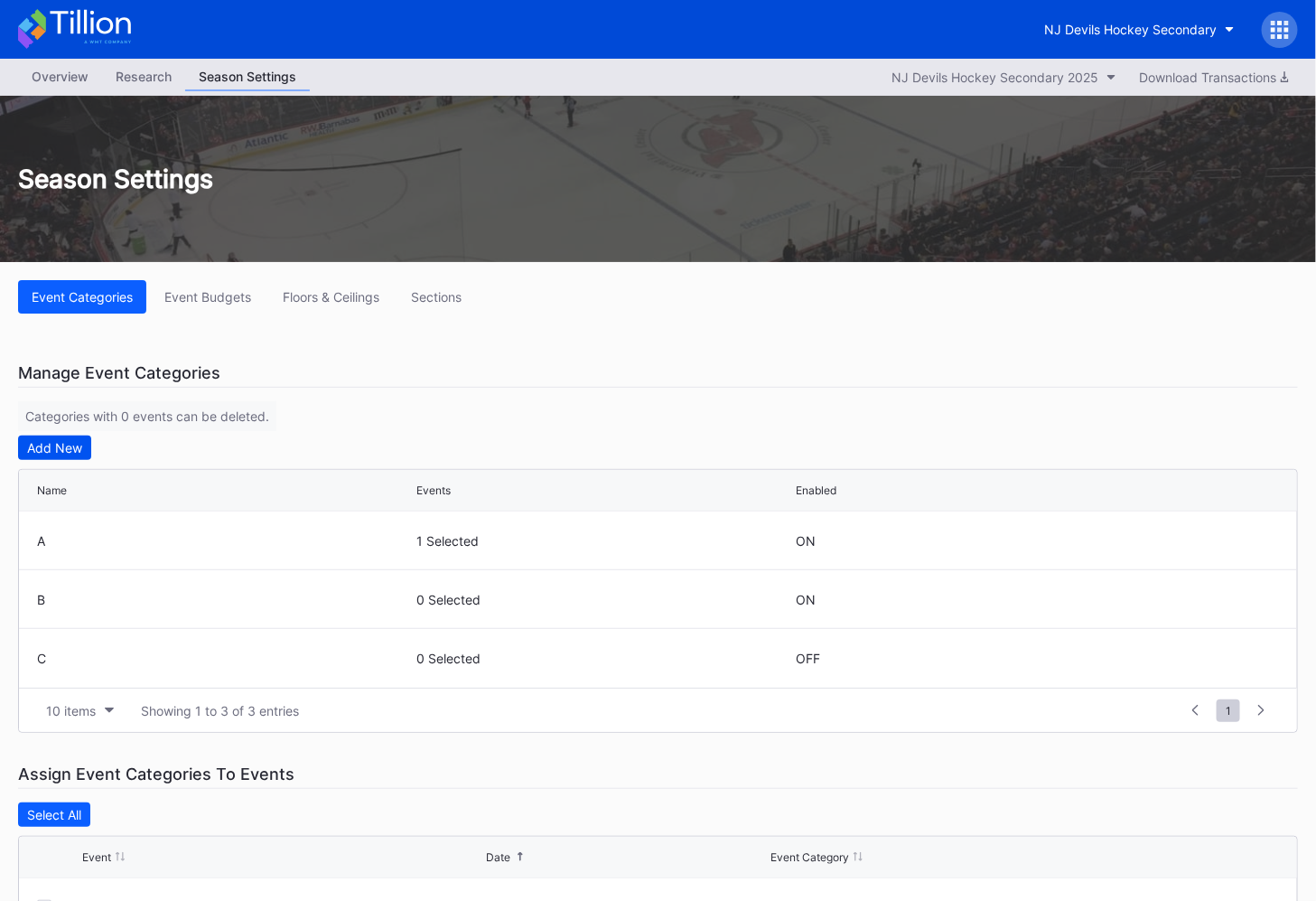
click at [50, 451] on div "Add New" at bounding box center [54, 447] width 55 height 15
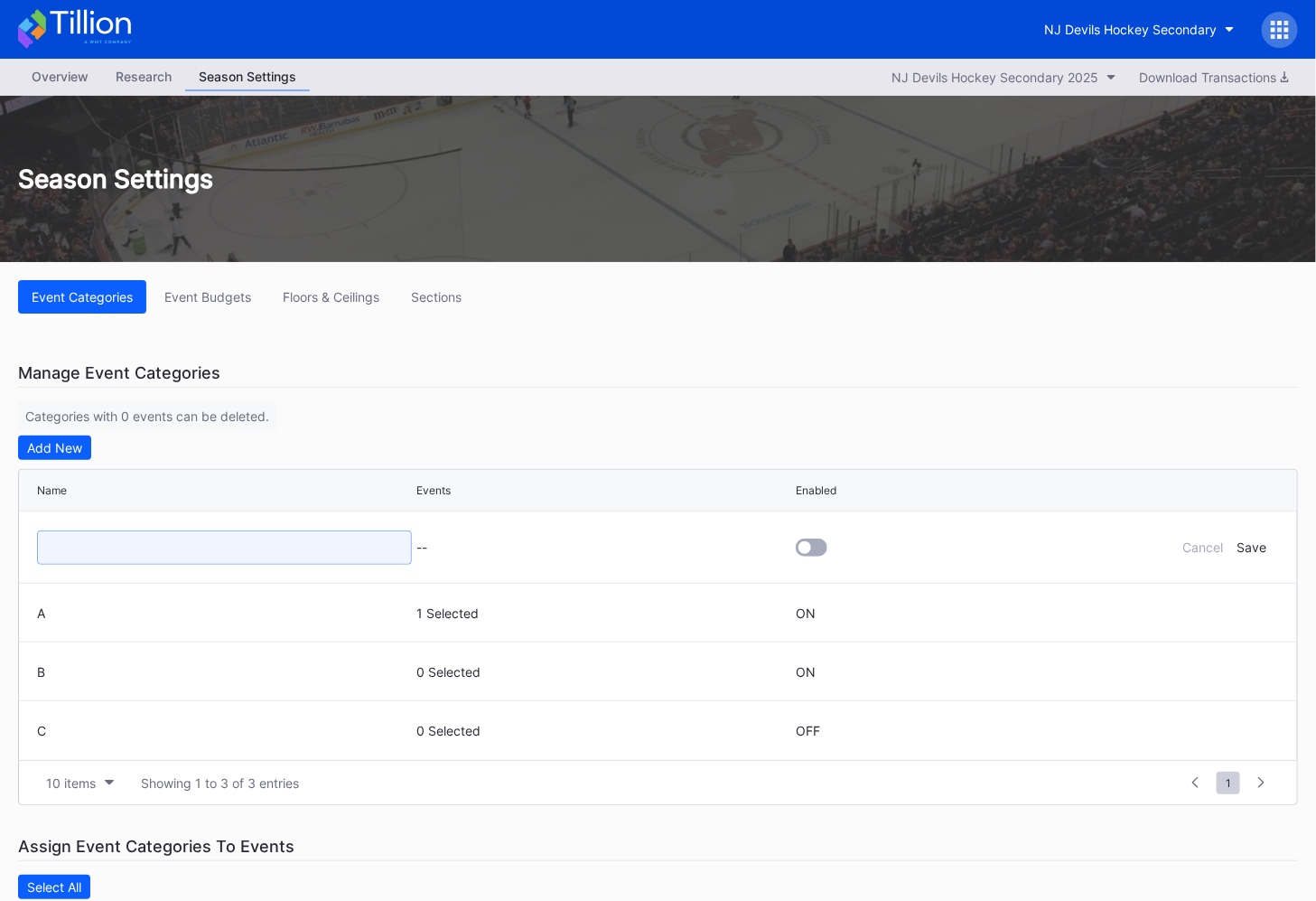
click at [150, 545] on input at bounding box center [224, 547] width 375 height 34
type input "D"
click at [1253, 546] on div "Save" at bounding box center [1252, 546] width 30 height 15
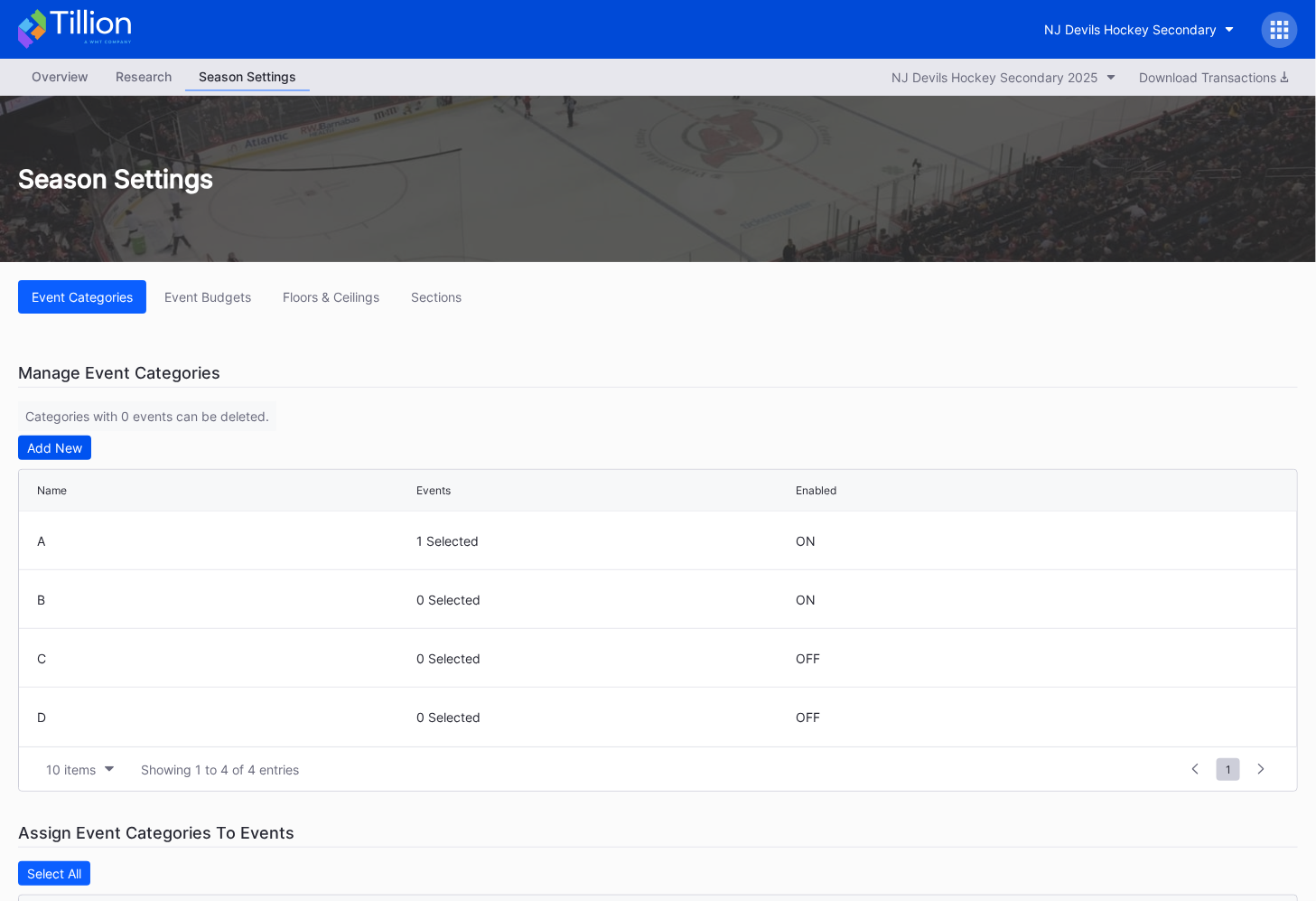
click at [39, 441] on div "Add New" at bounding box center [54, 447] width 55 height 15
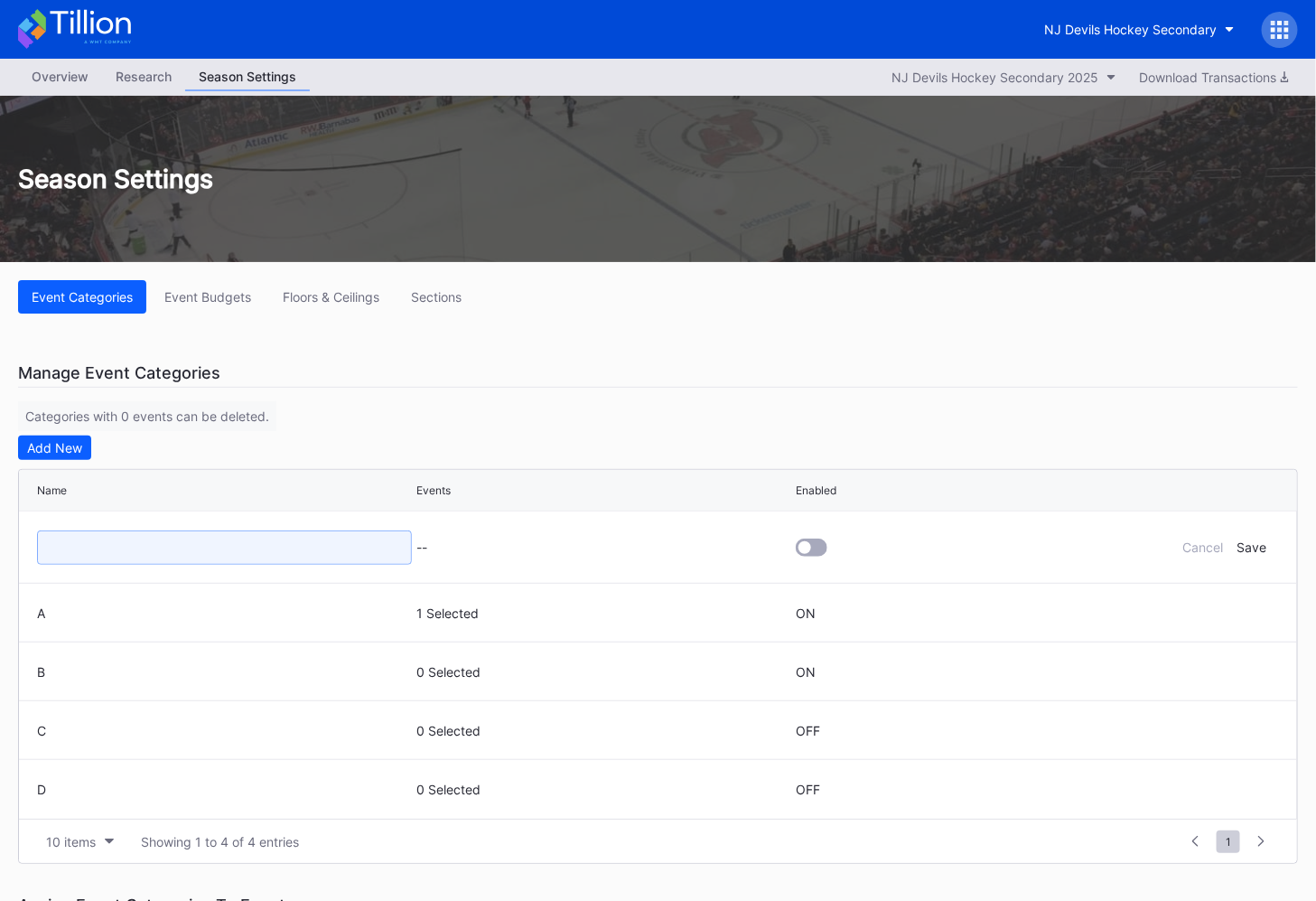
click at [118, 542] on input at bounding box center [224, 547] width 375 height 34
type input "E"
click at [1258, 546] on div "Save" at bounding box center [1252, 546] width 30 height 15
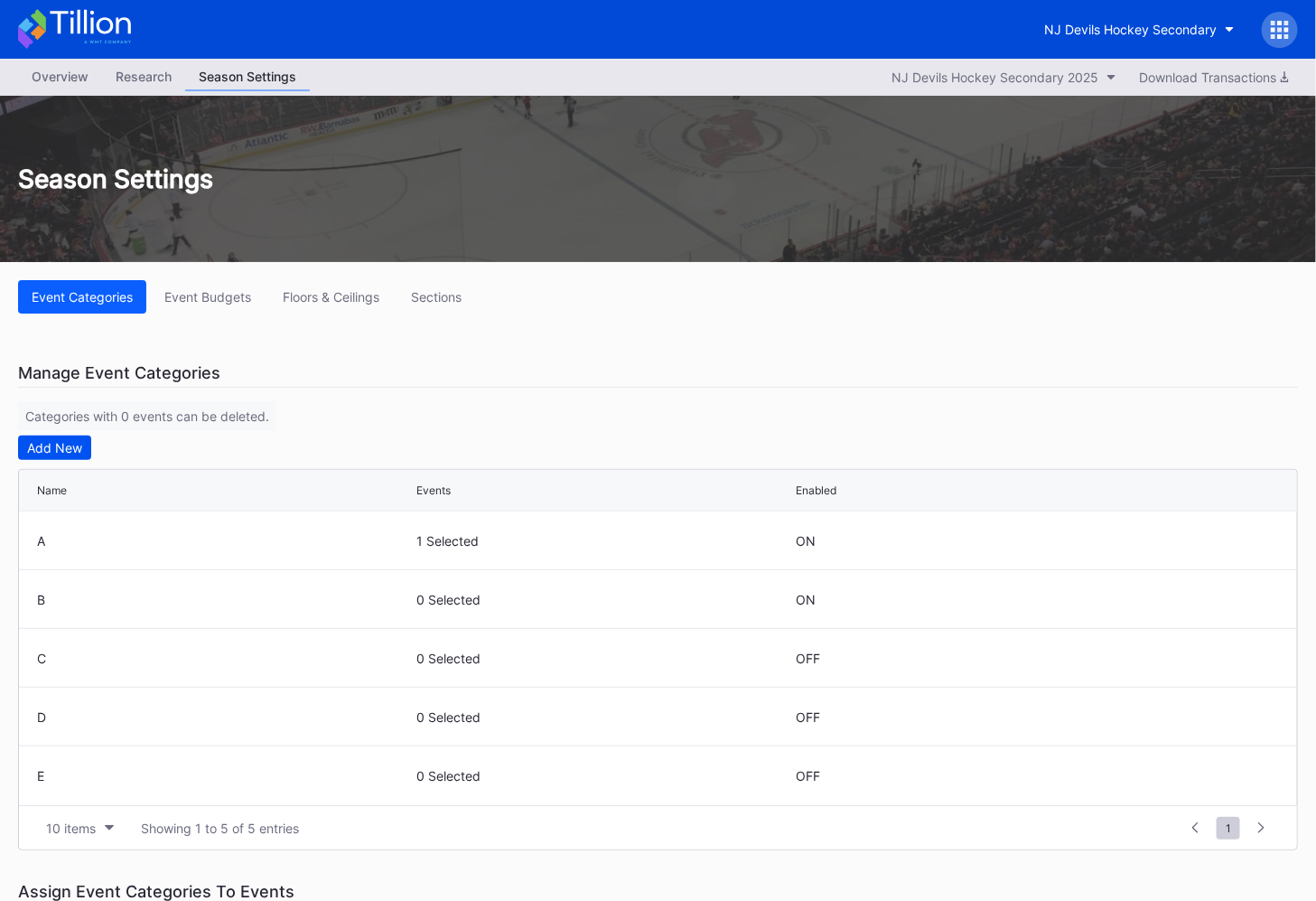
click at [55, 437] on button "Add New" at bounding box center [54, 447] width 73 height 24
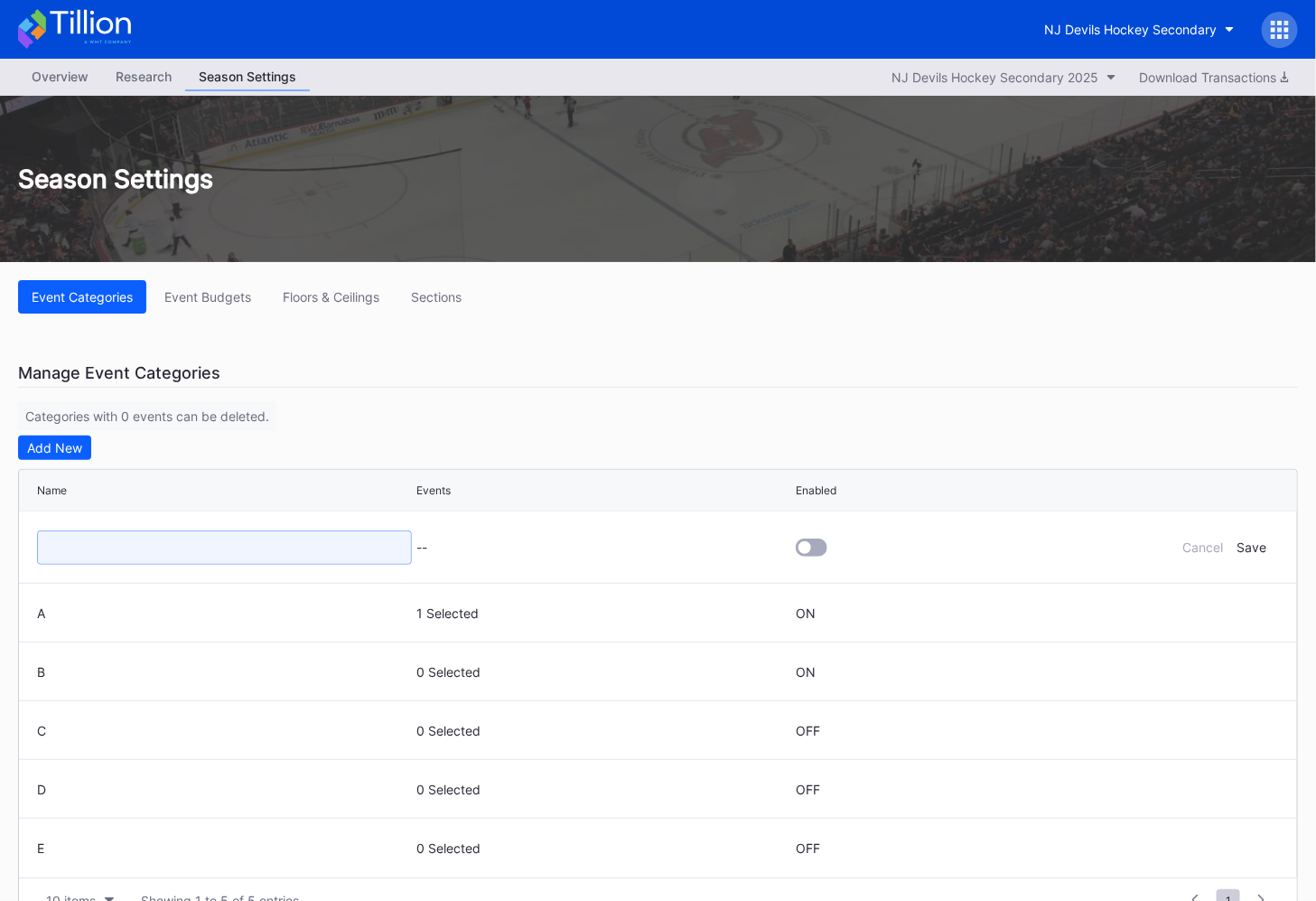
click at [128, 551] on input at bounding box center [224, 547] width 375 height 34
type input "F"
click at [1252, 546] on div "Save" at bounding box center [1252, 546] width 30 height 15
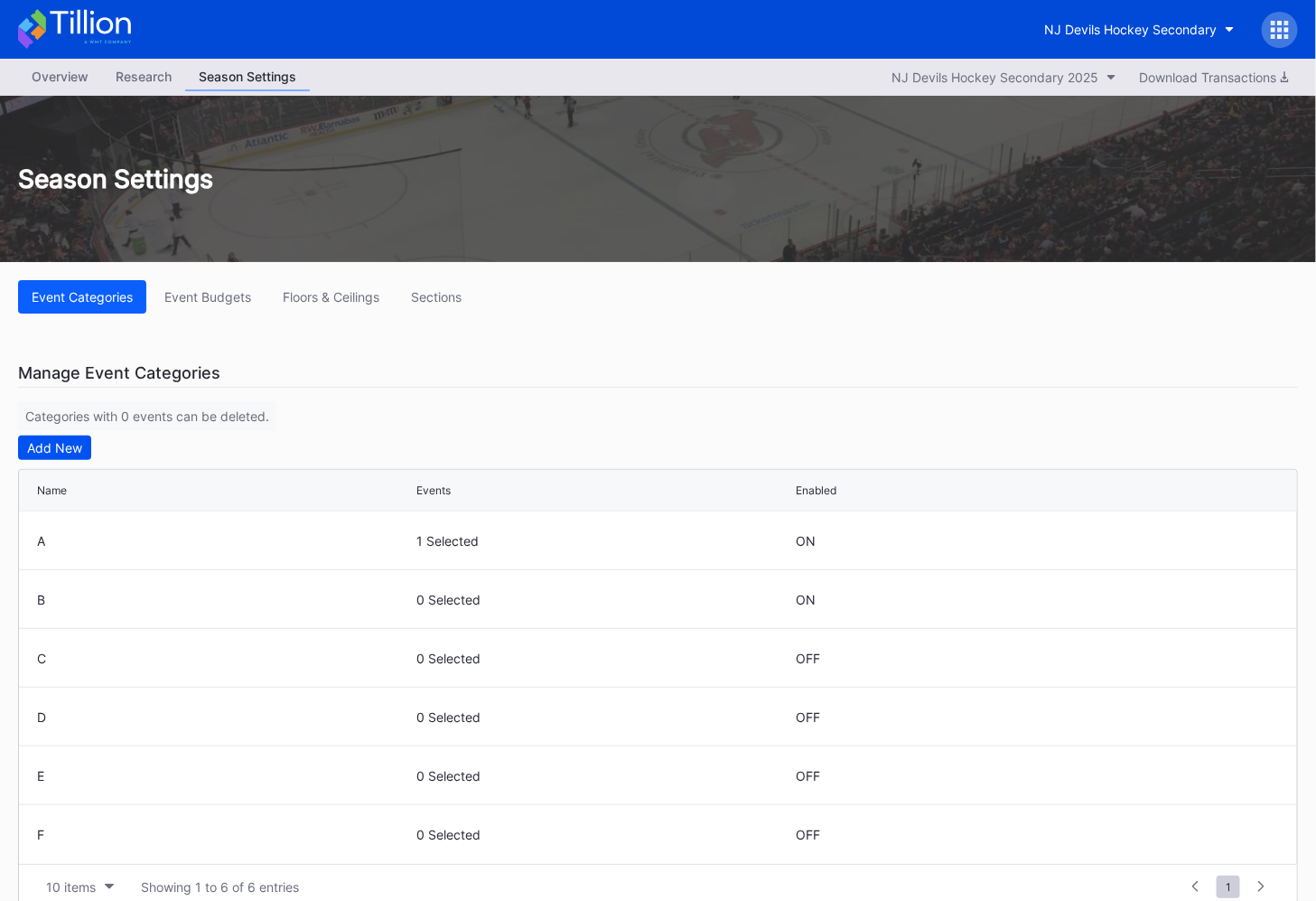
click at [33, 451] on div "Add New" at bounding box center [54, 447] width 55 height 15
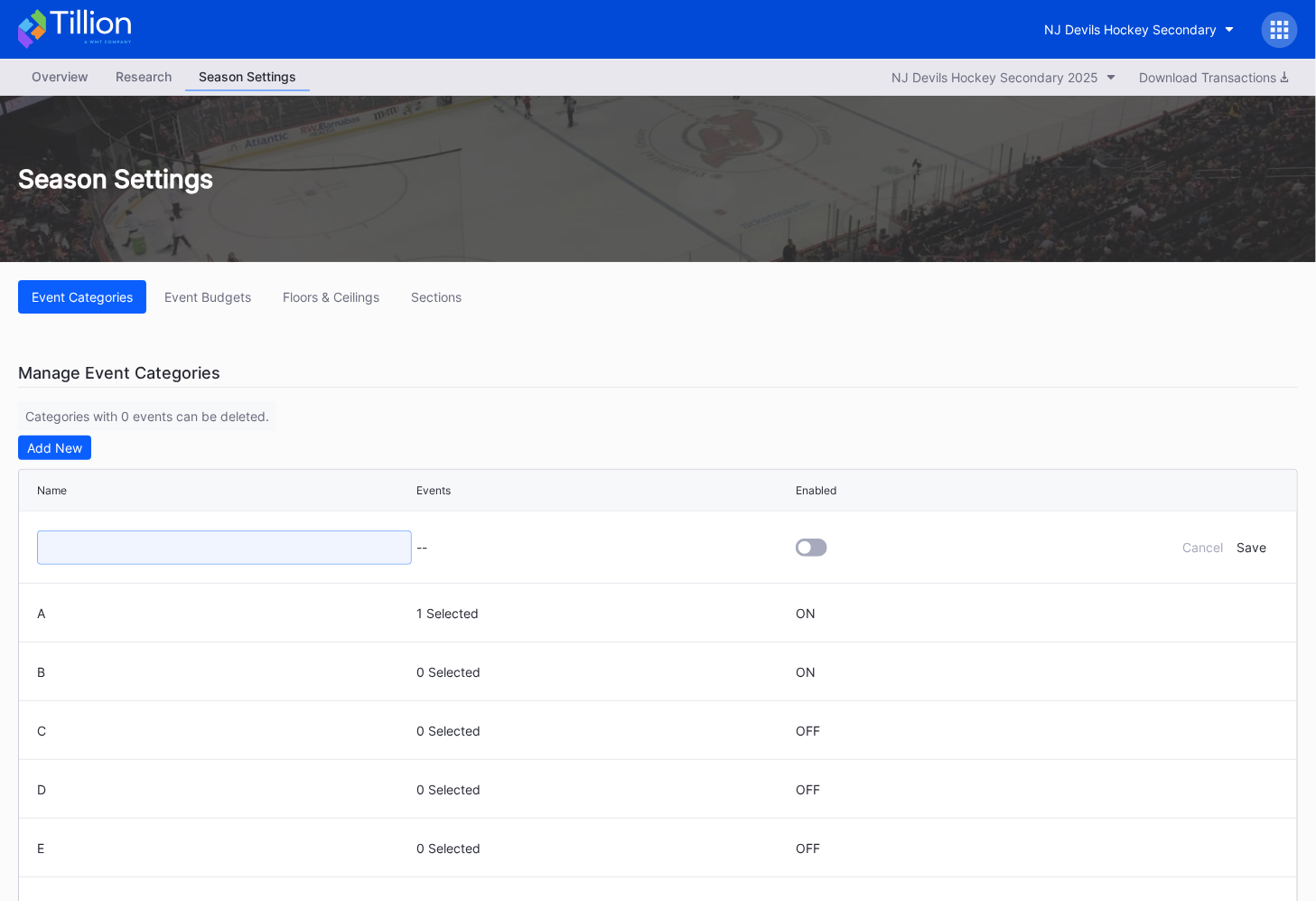
click at [348, 545] on input at bounding box center [224, 547] width 375 height 34
type input "G"
click at [1257, 543] on div "Save" at bounding box center [1252, 546] width 30 height 15
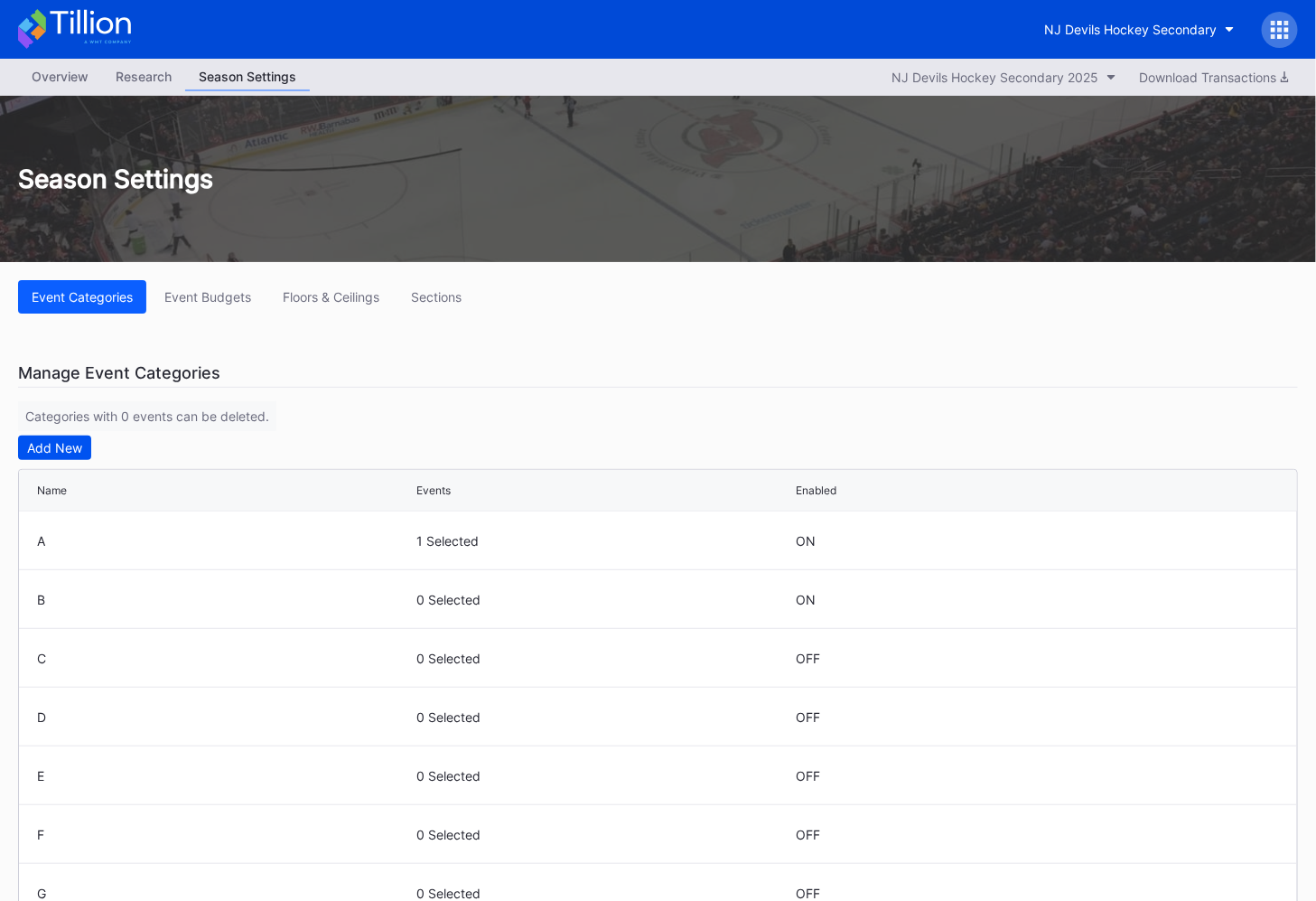
click at [72, 448] on div "Add New" at bounding box center [54, 447] width 55 height 15
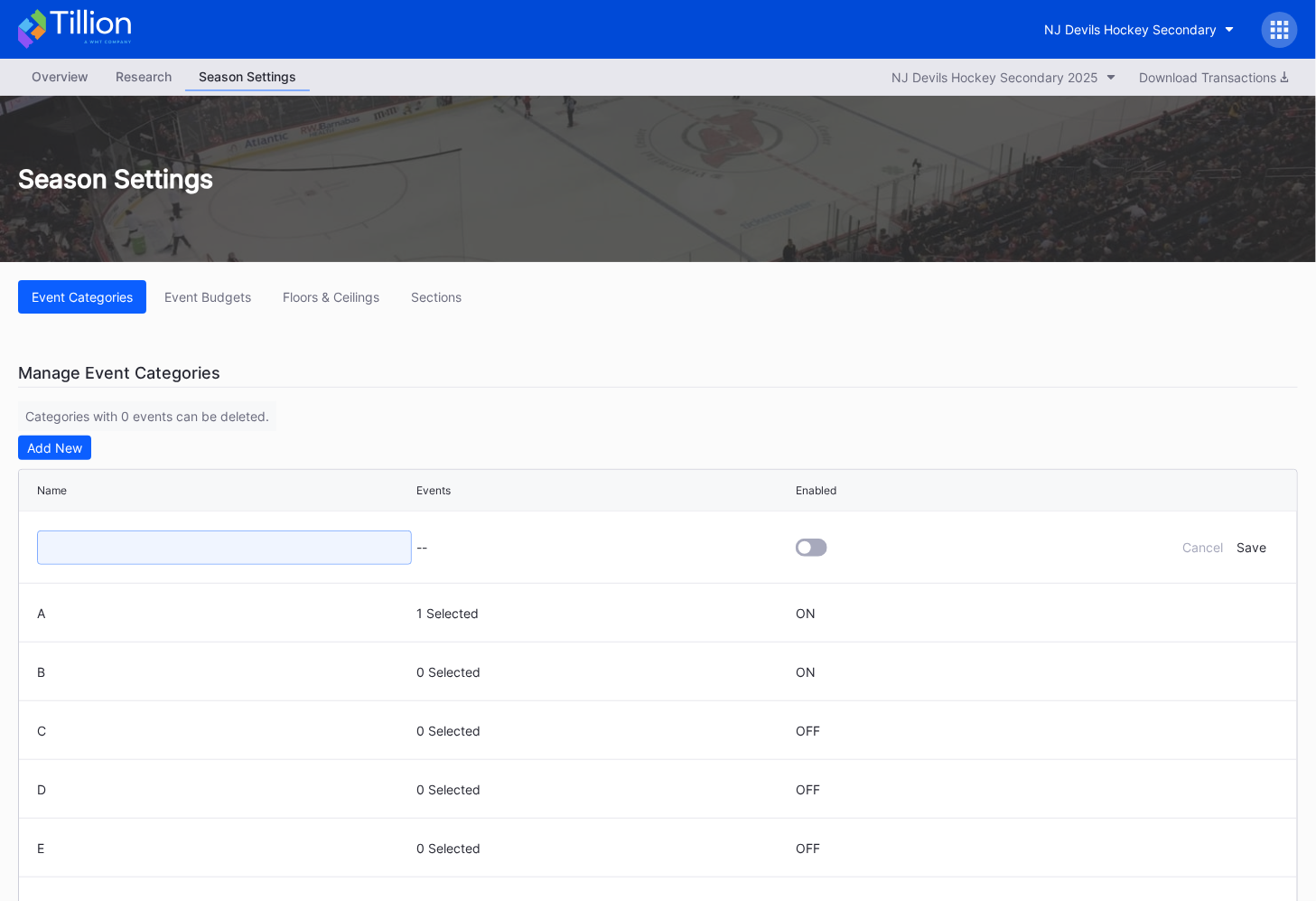
click at [138, 540] on input at bounding box center [224, 547] width 375 height 34
type input "P"
click at [1252, 542] on div "Save" at bounding box center [1252, 546] width 30 height 15
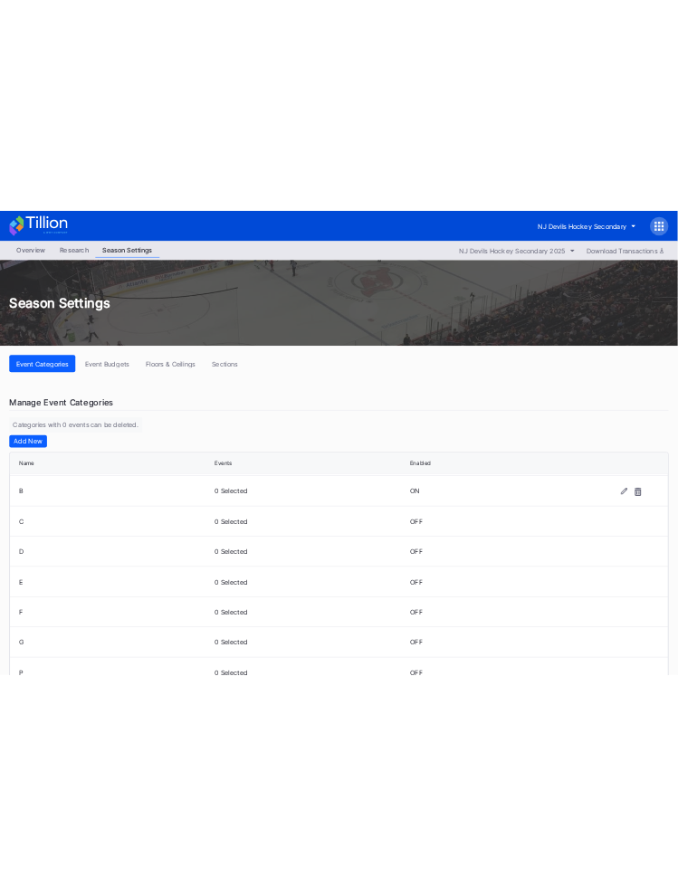
scroll to position [56, 0]
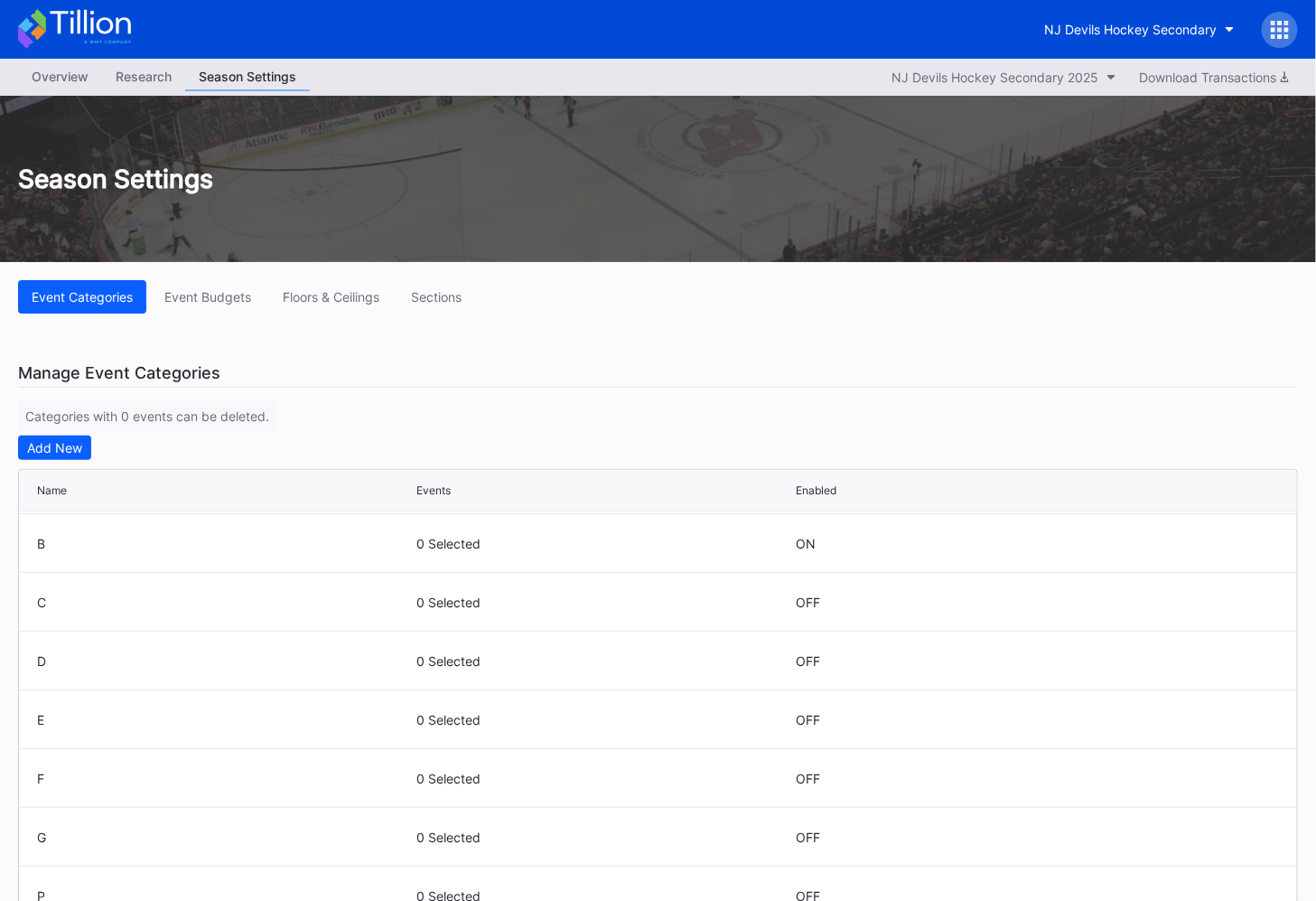
click at [499, 426] on div "Manage Event Categories Categories with 0 events can be deleted. Add New Name E…" at bounding box center [658, 663] width 1280 height 609
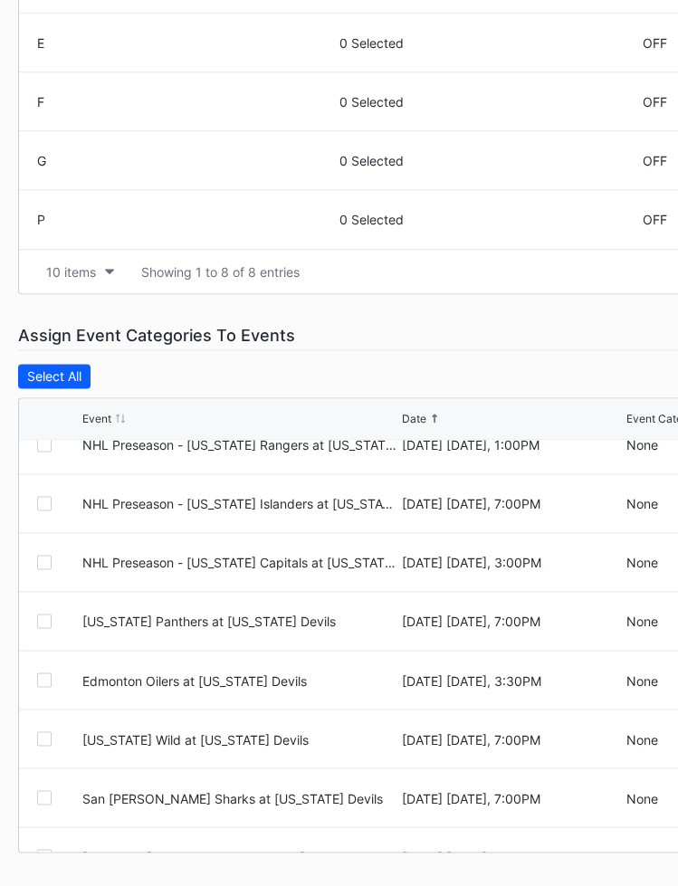
scroll to position [24, 0]
click at [42, 616] on div at bounding box center [44, 622] width 14 height 14
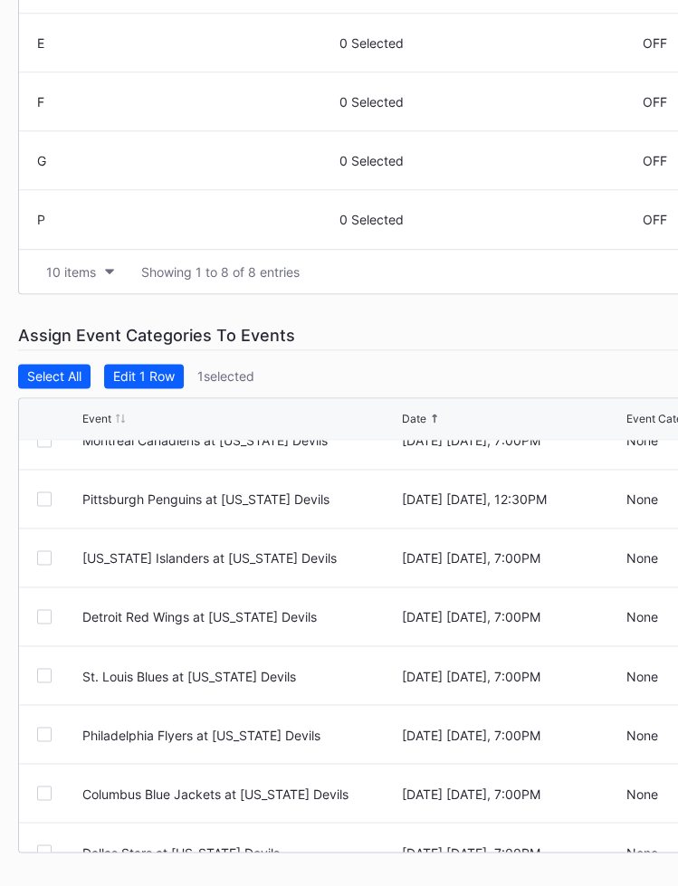
scroll to position [507, 0]
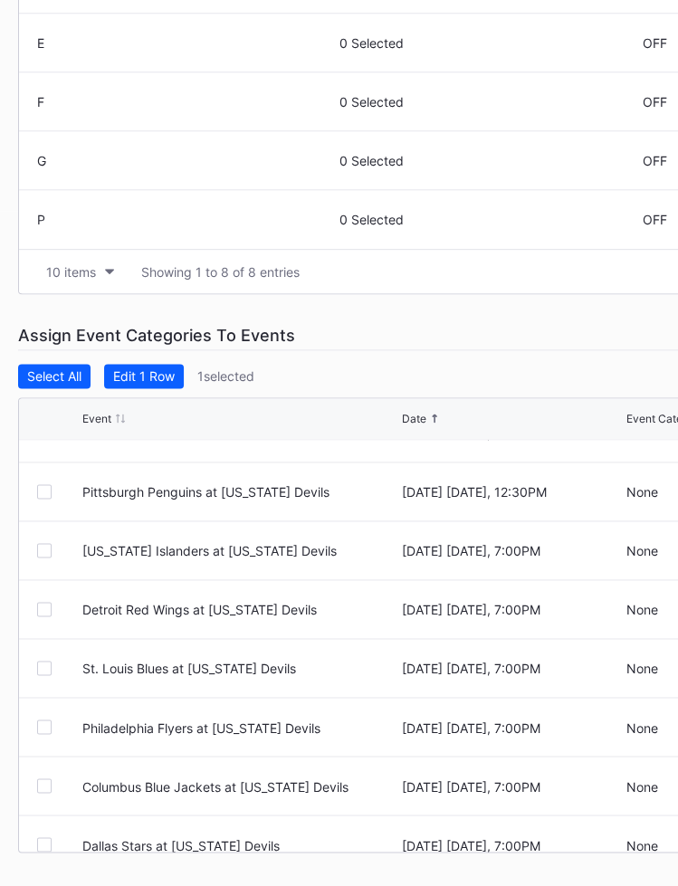
click at [45, 722] on div at bounding box center [44, 727] width 14 height 14
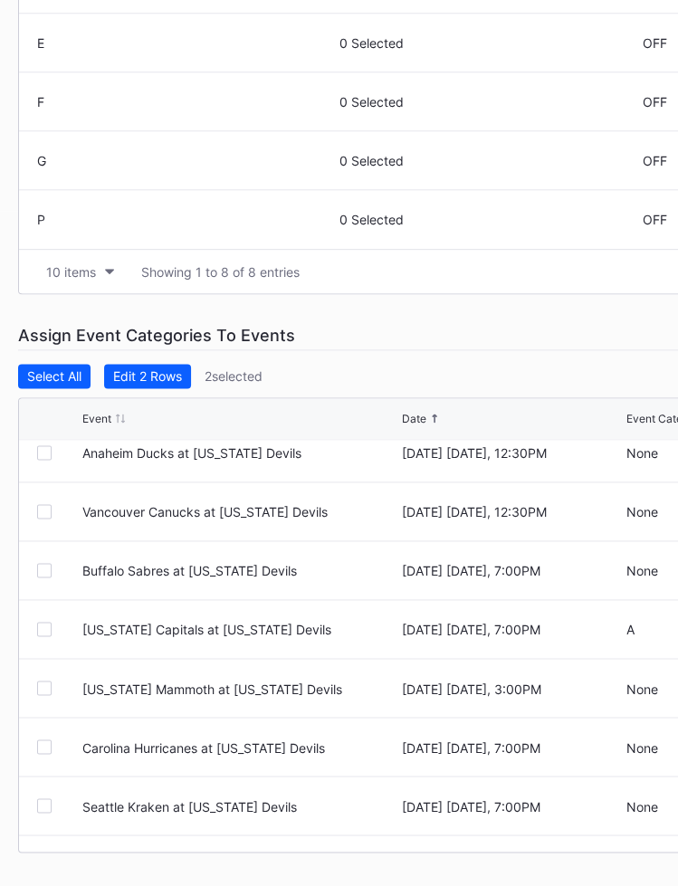
scroll to position [1077, 0]
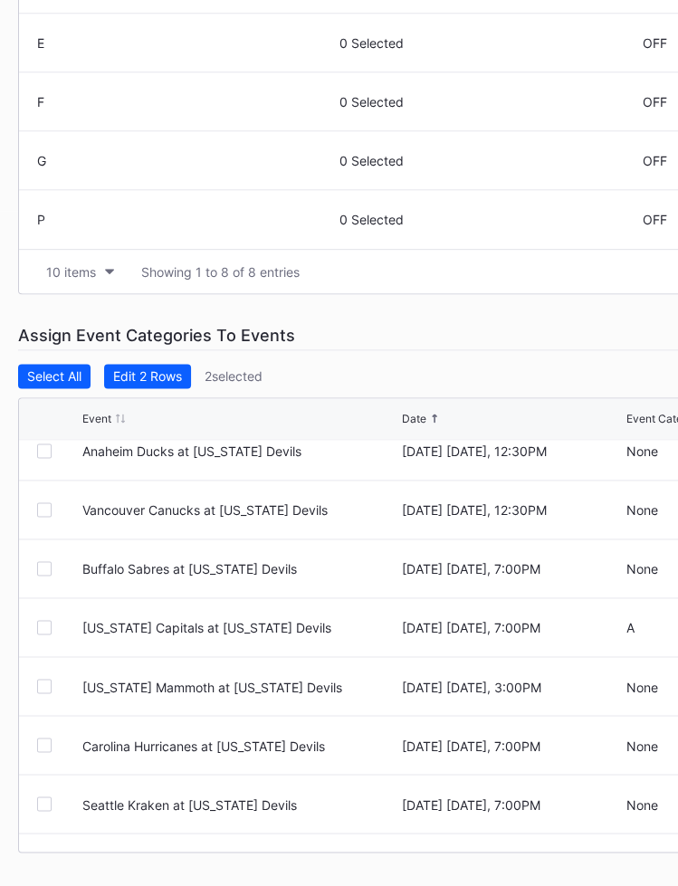
click at [44, 684] on div at bounding box center [44, 686] width 14 height 14
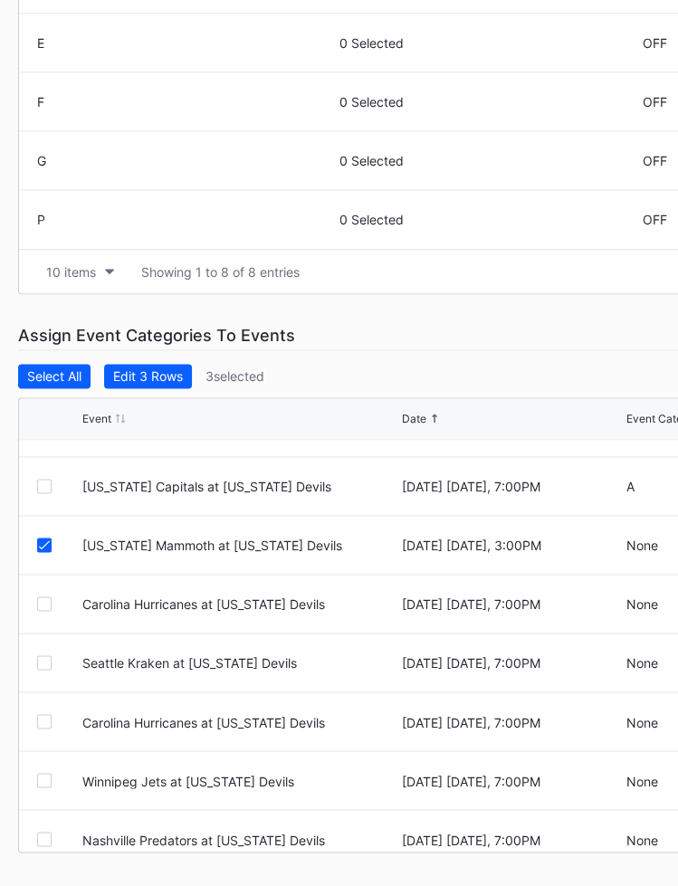
scroll to position [1219, 0]
click at [44, 722] on div at bounding box center [44, 720] width 14 height 14
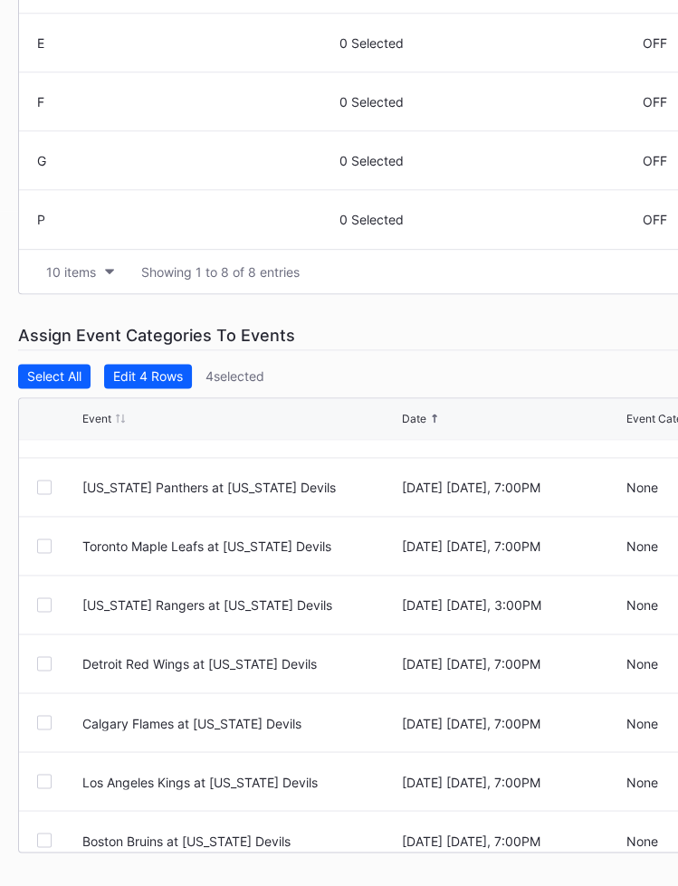
scroll to position [1807, 0]
click at [40, 722] on div at bounding box center [44, 780] width 14 height 14
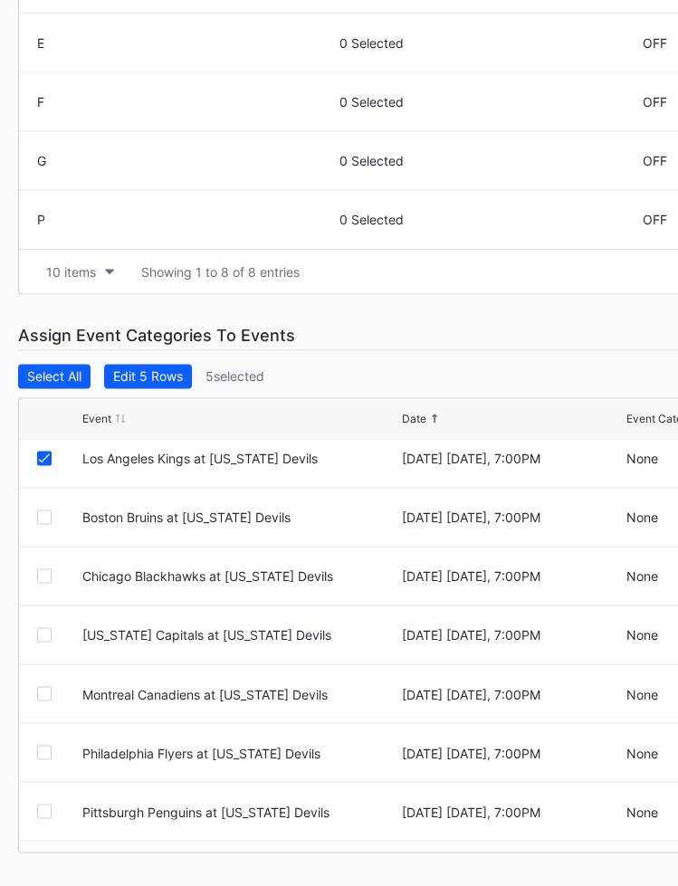
scroll to position [2177, 0]
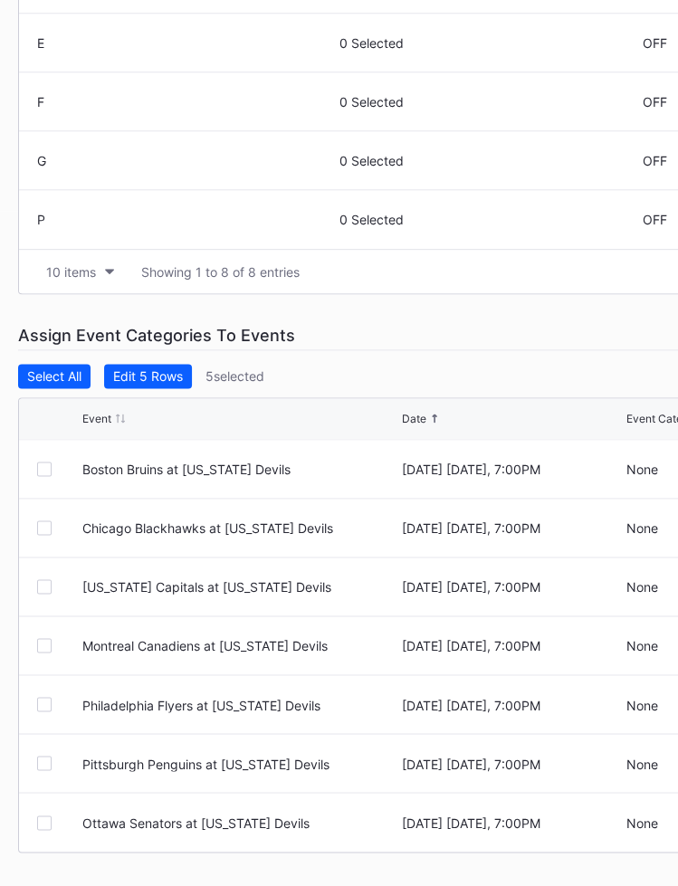
click at [42, 585] on div at bounding box center [44, 586] width 14 height 14
click at [148, 369] on div "Edit 6 Rows" at bounding box center [148, 375] width 70 height 15
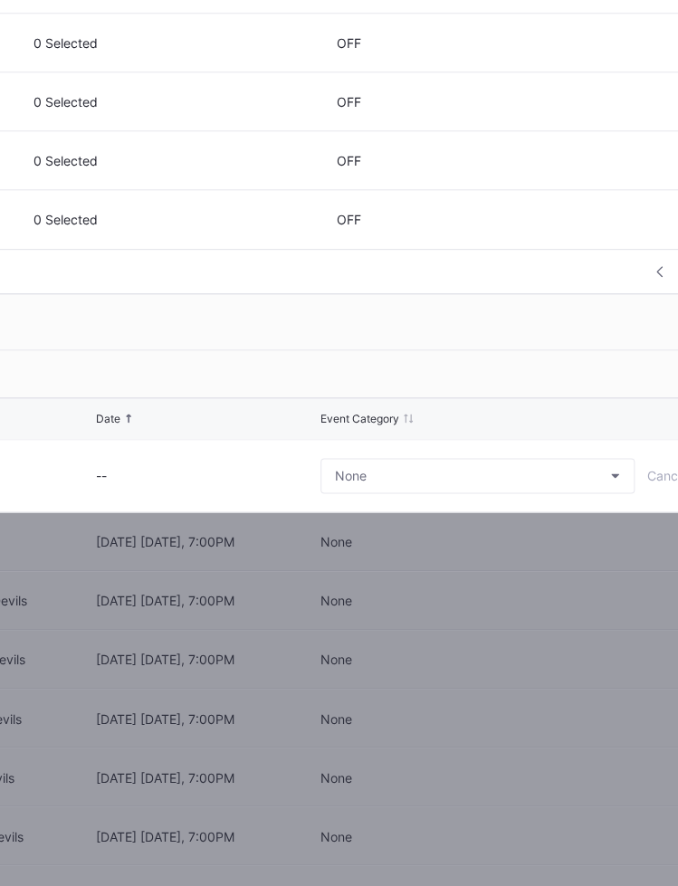
scroll to position [675, 309]
click at [449, 463] on button "None" at bounding box center [475, 475] width 314 height 35
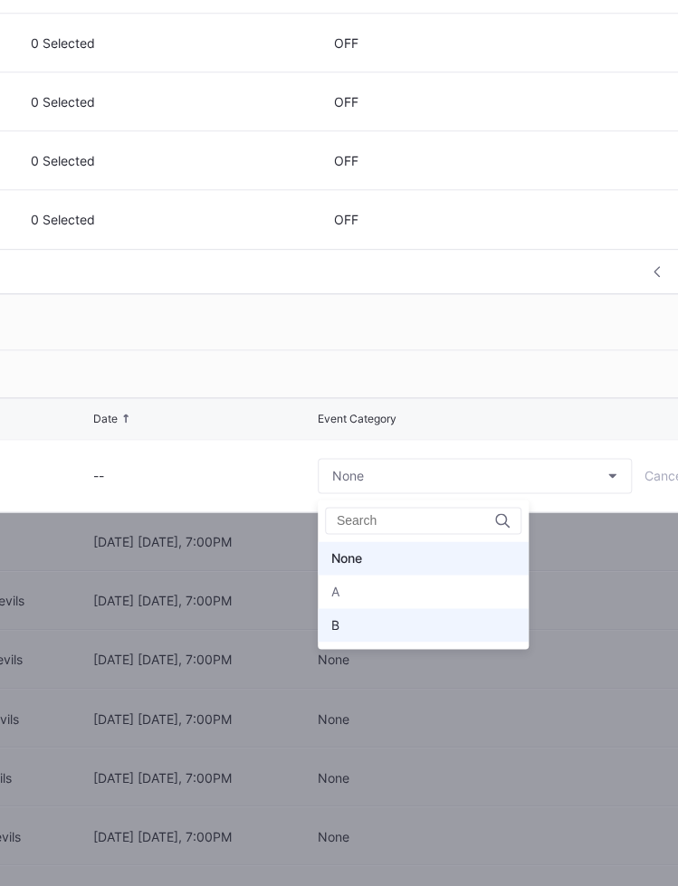
click at [399, 627] on div "B" at bounding box center [423, 624] width 211 height 33
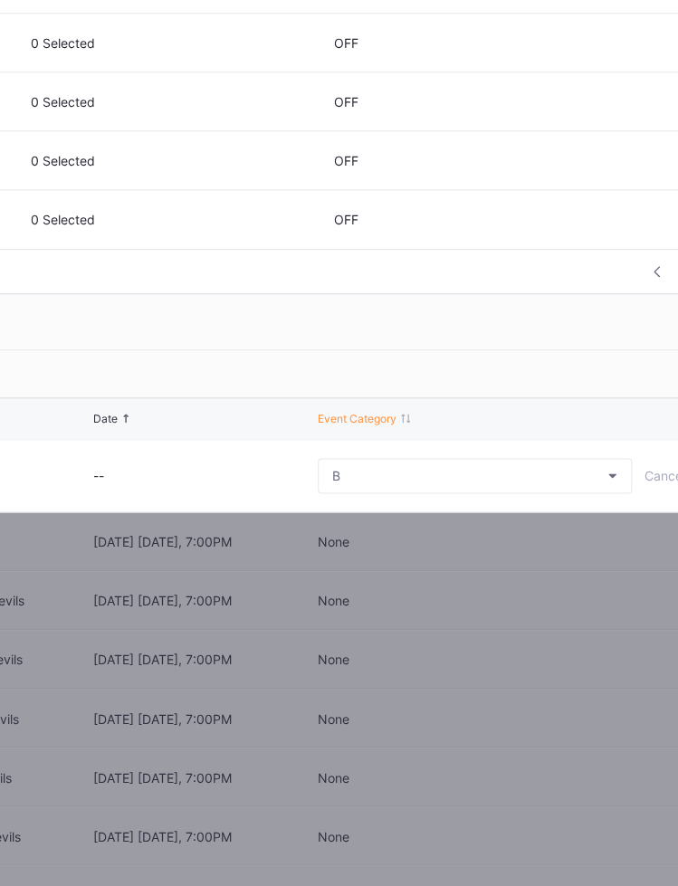
scroll to position [675, 408]
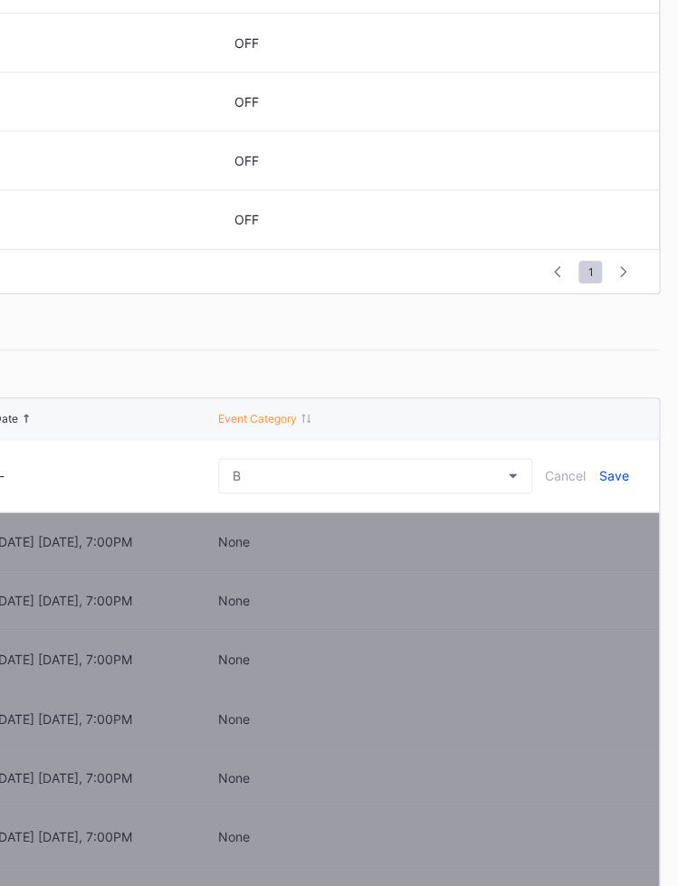
click at [603, 473] on div "Save" at bounding box center [614, 475] width 30 height 15
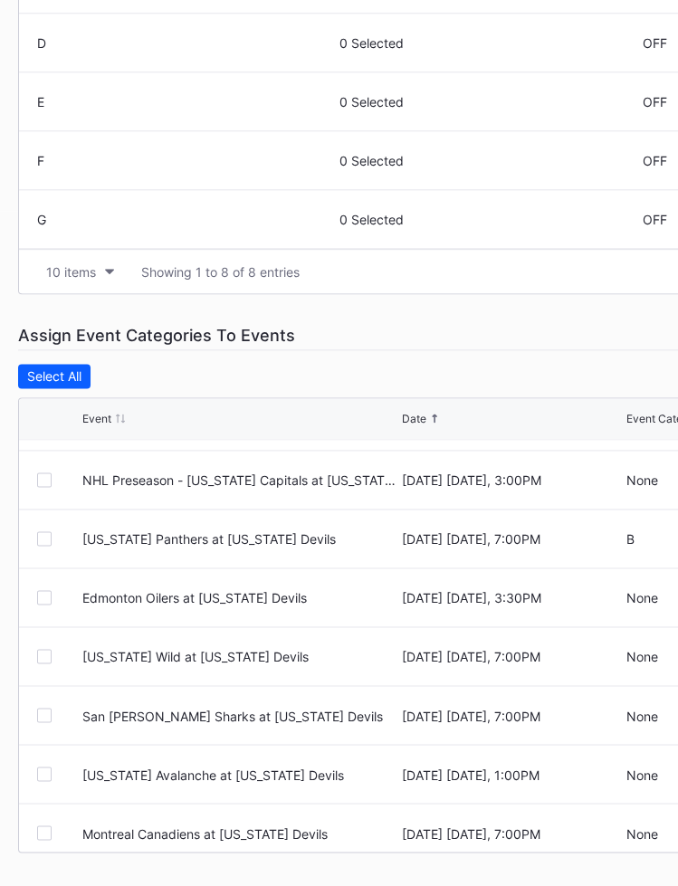
scroll to position [109, 0]
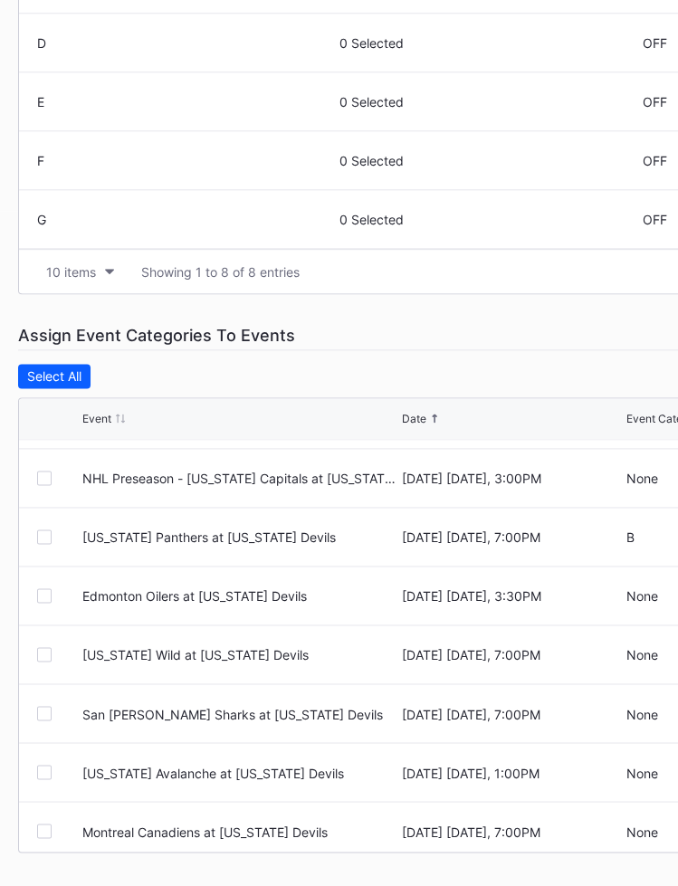
click at [44, 588] on div at bounding box center [44, 595] width 14 height 14
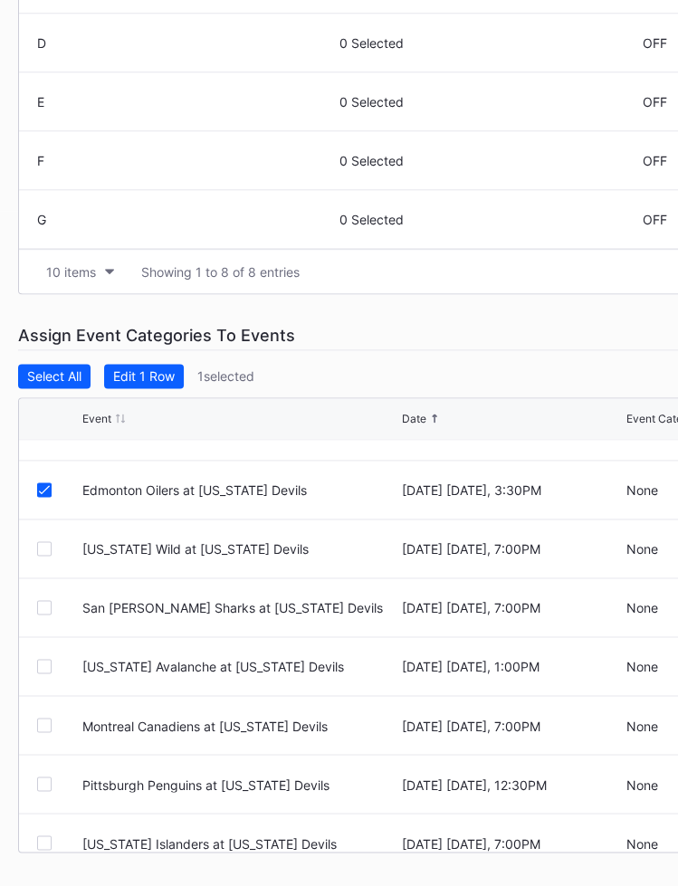
scroll to position [244, 0]
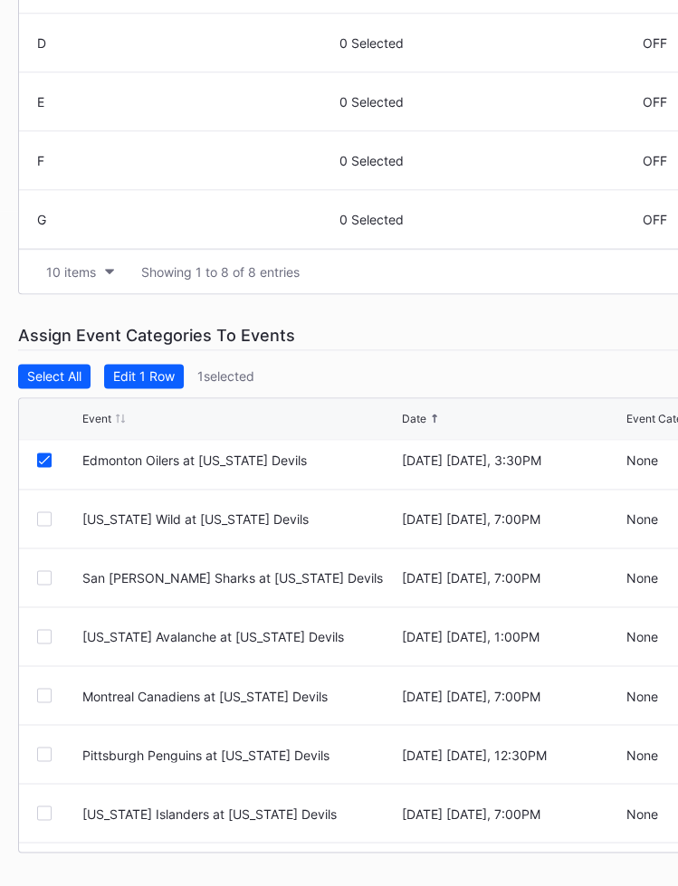
click at [47, 722] on div at bounding box center [44, 754] width 14 height 14
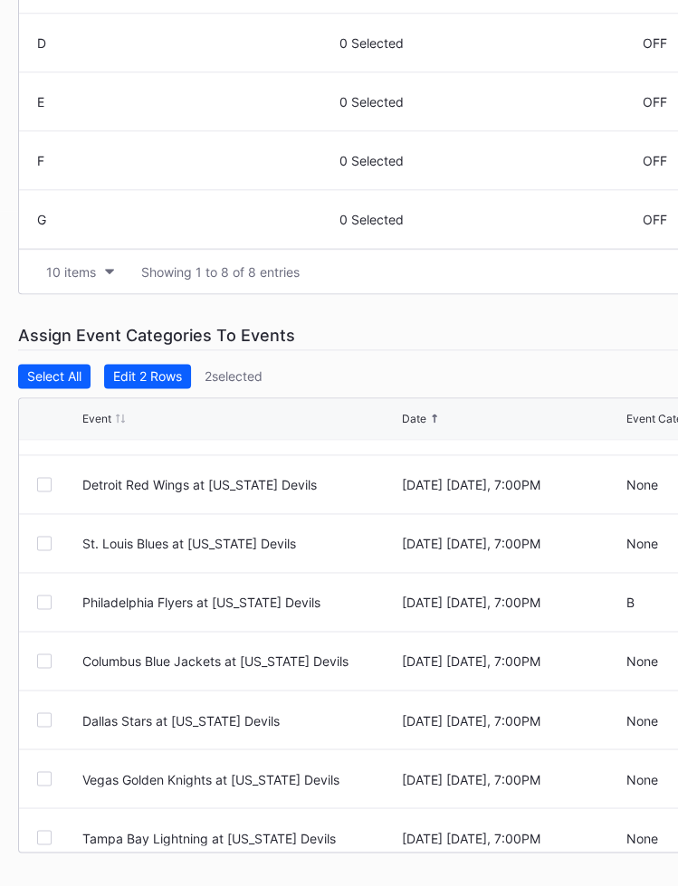
scroll to position [634, 0]
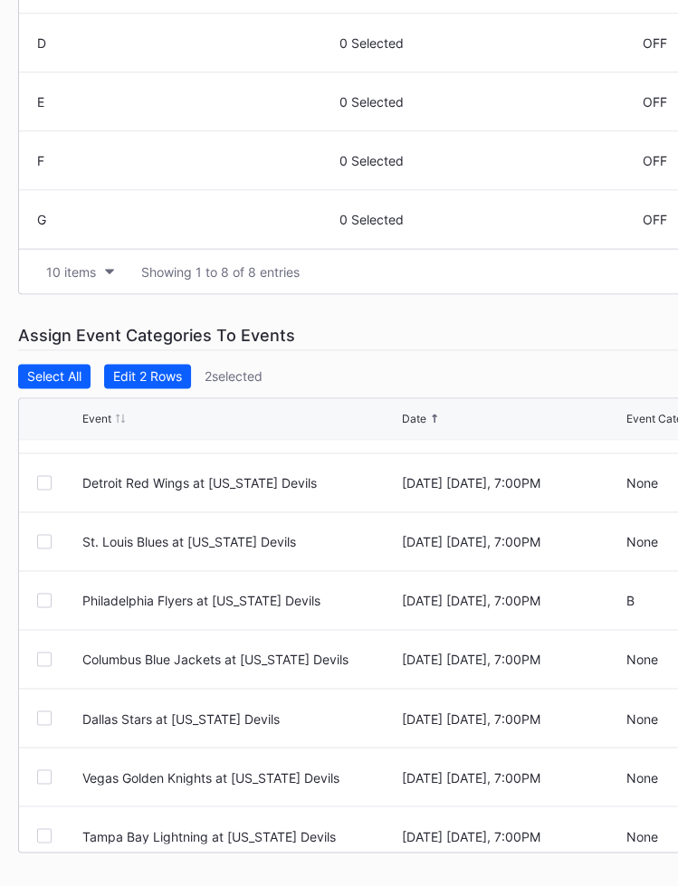
click at [45, 722] on div at bounding box center [44, 777] width 14 height 14
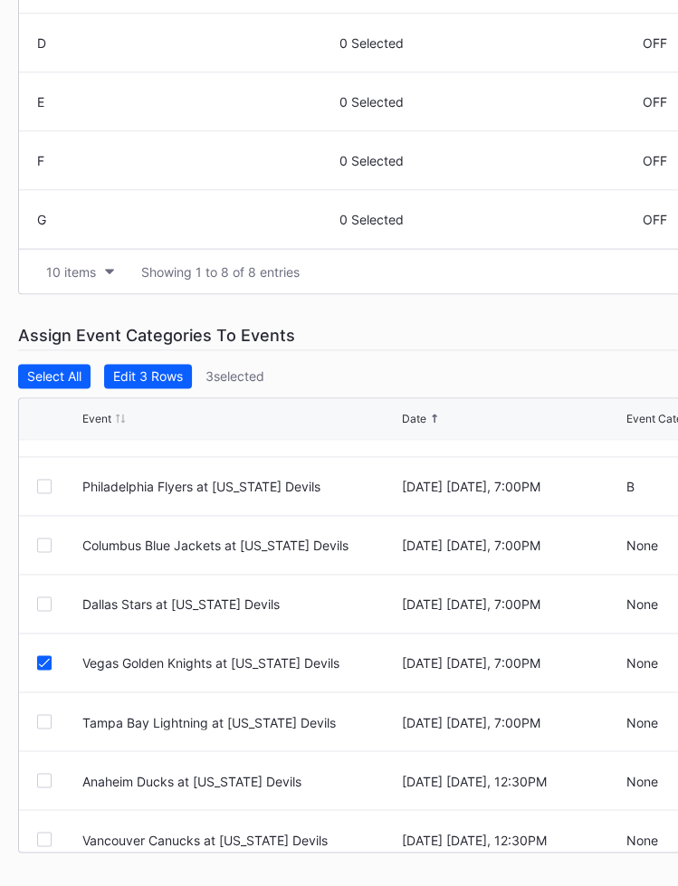
scroll to position [749, 0]
click at [45, 722] on div at bounding box center [44, 779] width 14 height 14
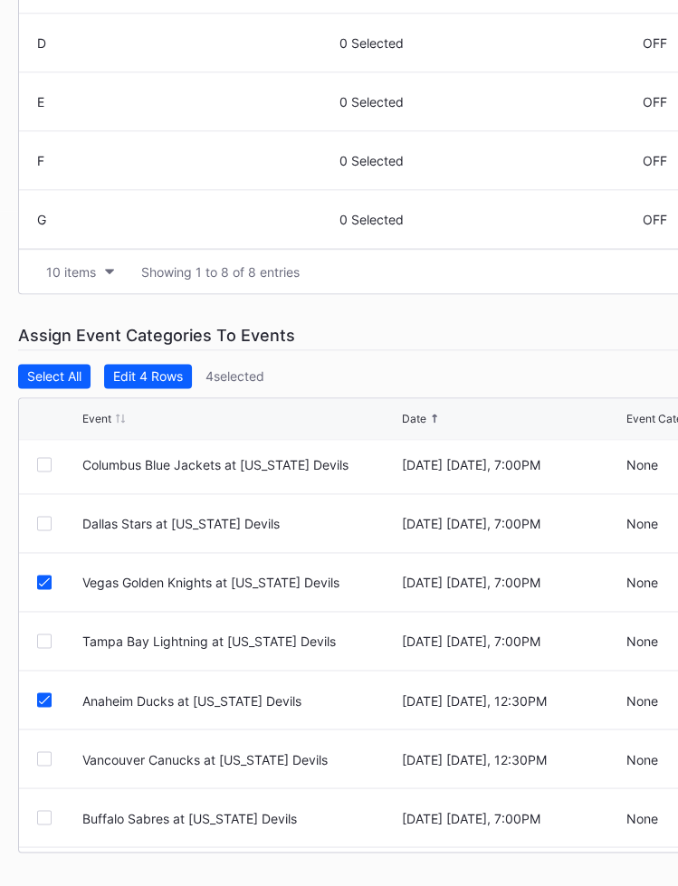
scroll to position [829, 0]
click at [44, 722] on div at bounding box center [44, 758] width 14 height 14
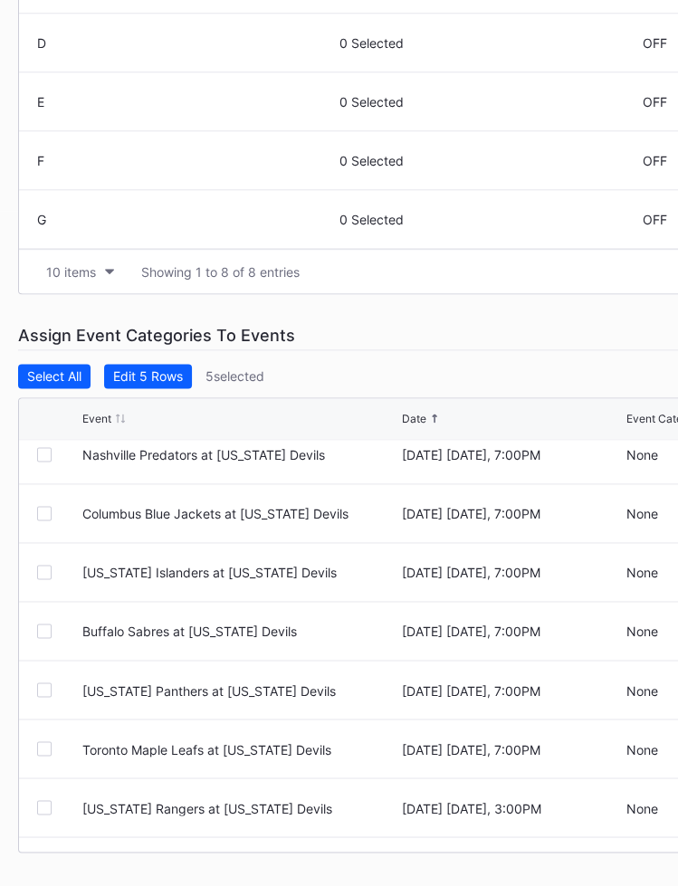
scroll to position [1604, 0]
click at [44, 625] on div at bounding box center [44, 630] width 14 height 14
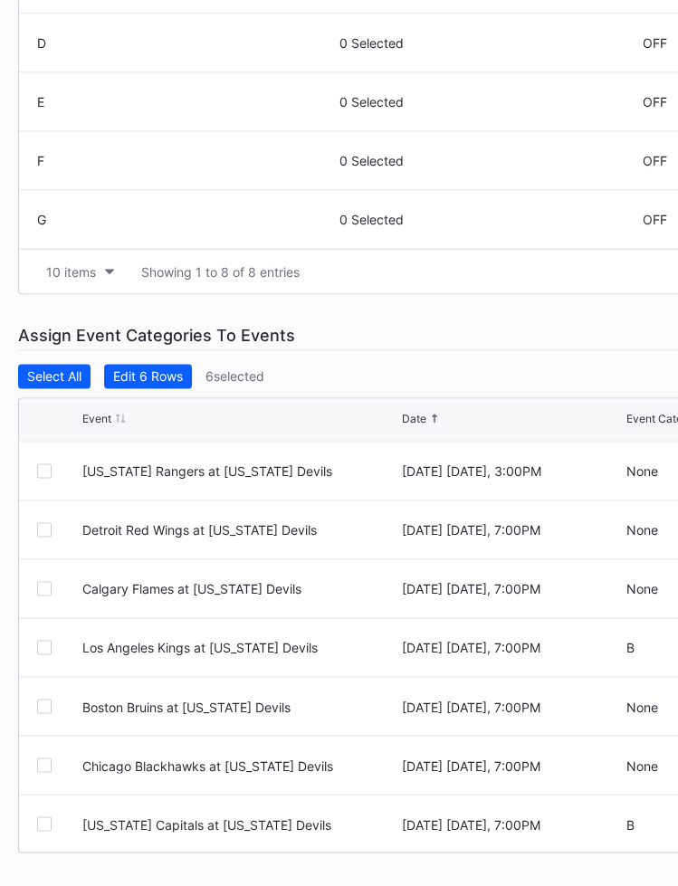
scroll to position [1943, 0]
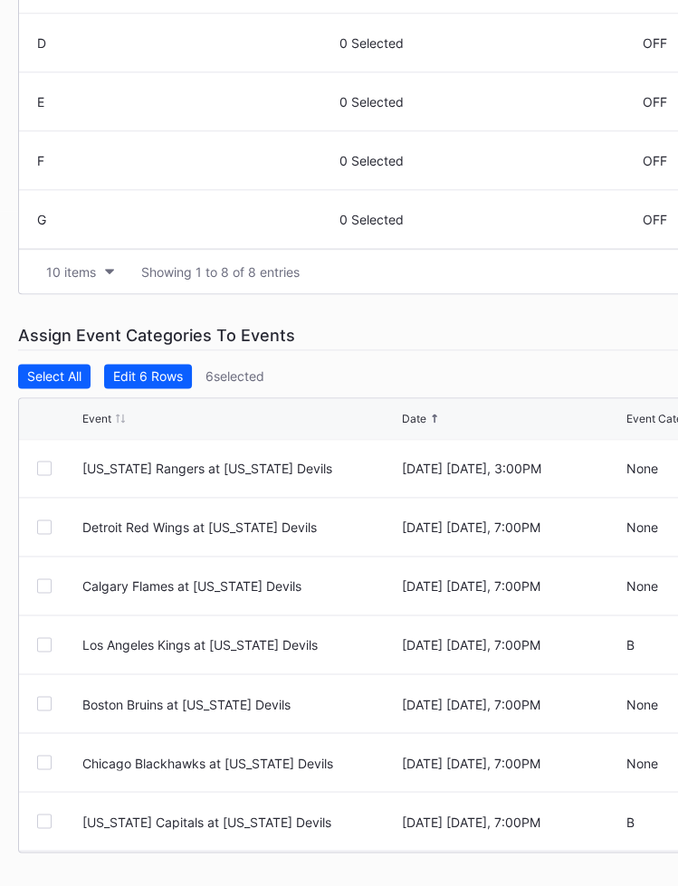
click at [41, 722] on div at bounding box center [44, 762] width 14 height 14
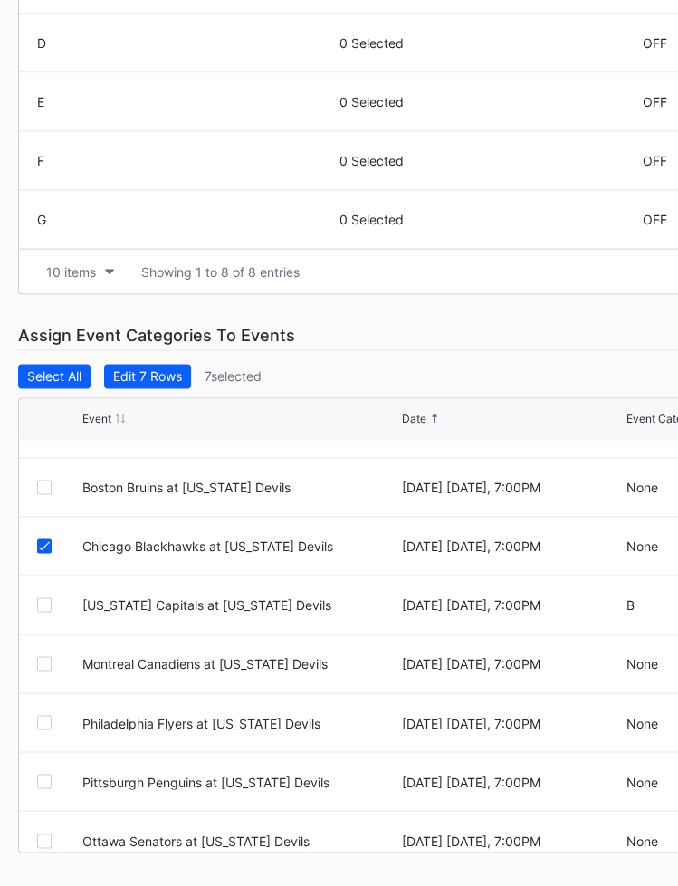
scroll to position [2177, 0]
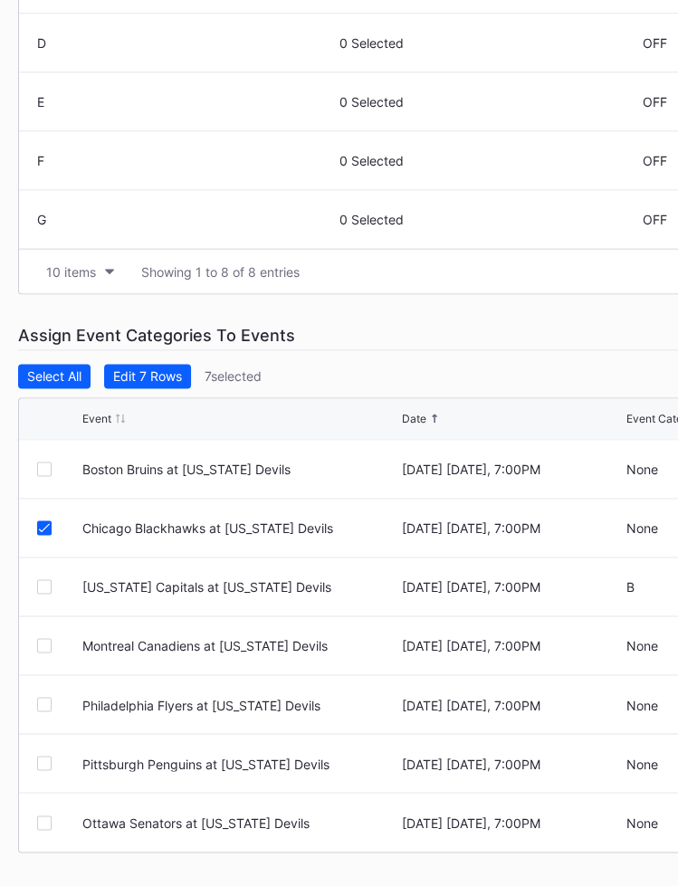
click at [45, 644] on div at bounding box center [44, 645] width 14 height 14
click at [157, 377] on div "Edit 8 Rows" at bounding box center [148, 375] width 70 height 15
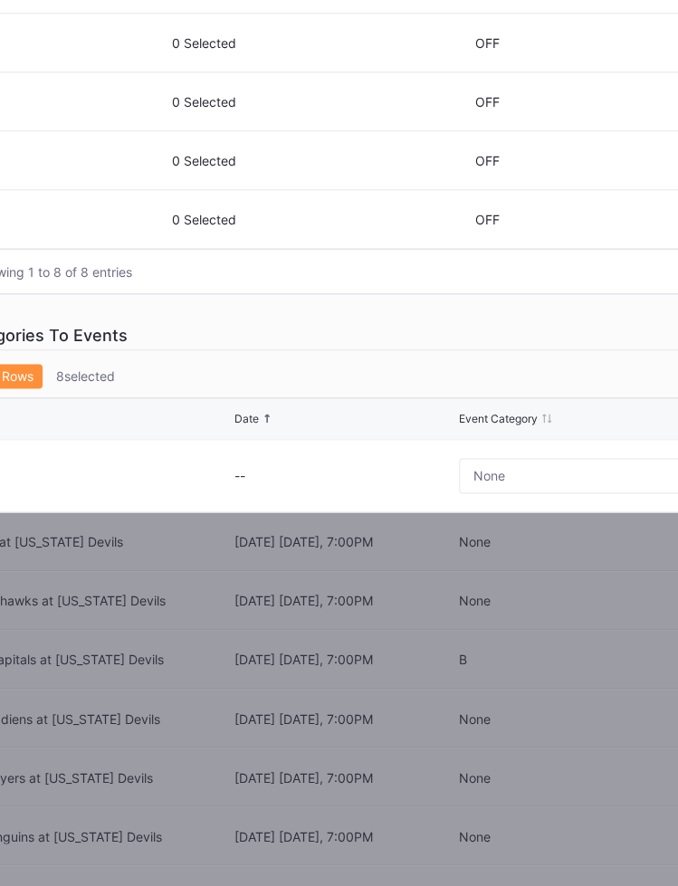
scroll to position [675, 169]
click at [521, 474] on button "None" at bounding box center [614, 475] width 314 height 35
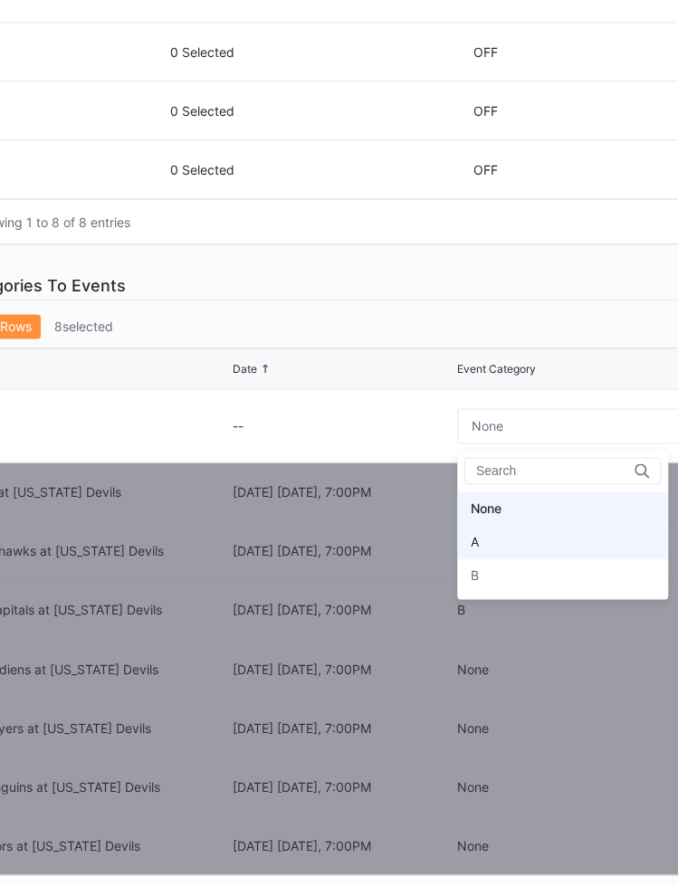
scroll to position [748, 169]
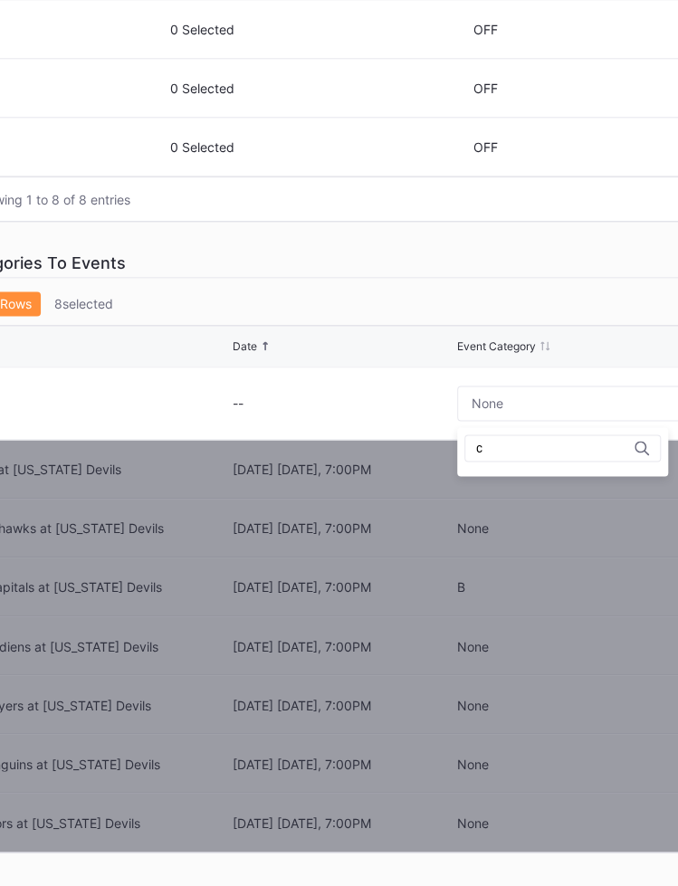
type input "c"
click at [399, 399] on div "--" at bounding box center [342, 403] width 220 height 15
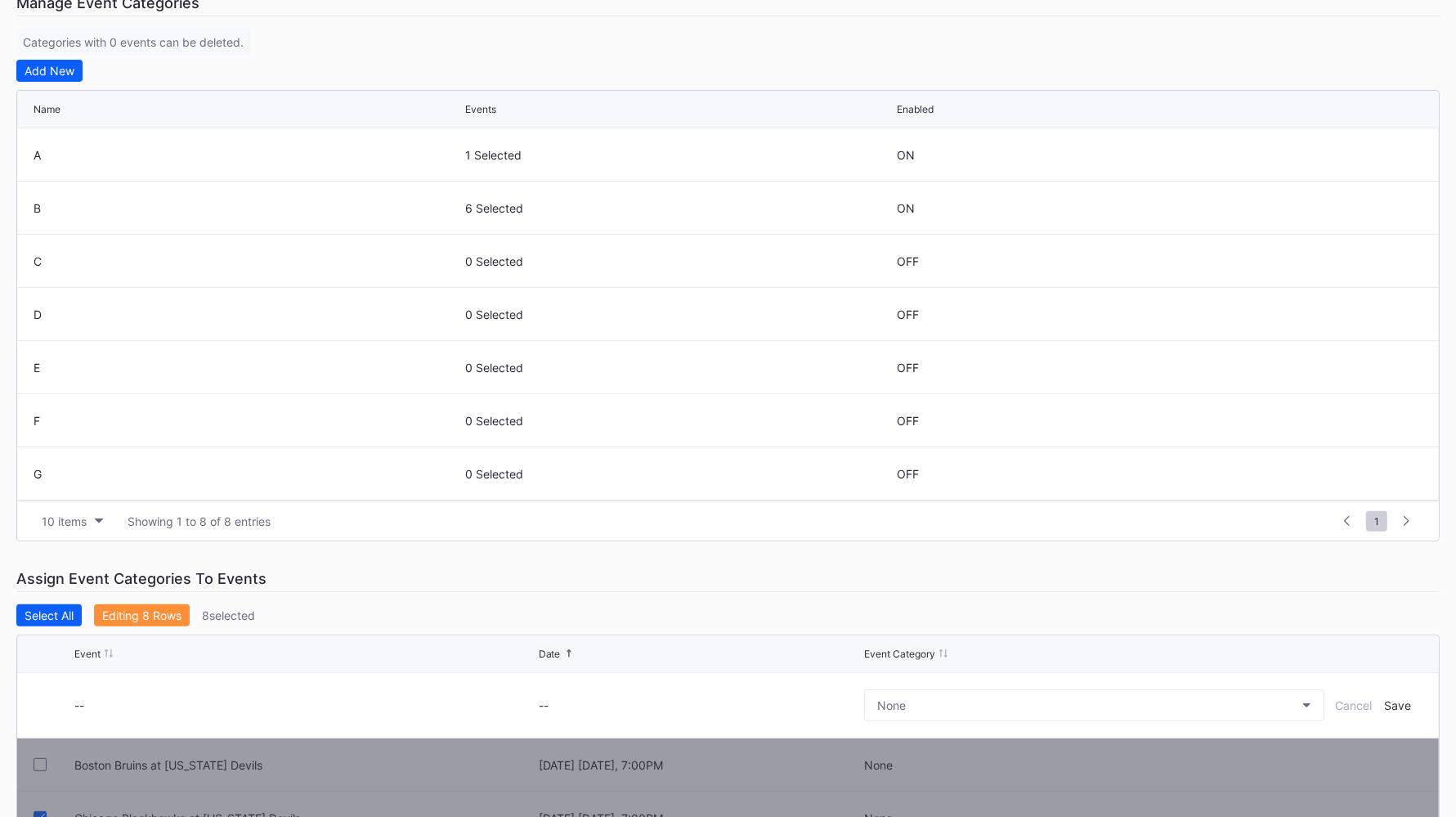
scroll to position [333, 0]
click at [1177, 263] on icon at bounding box center [1362, 261] width 13 height 13
click at [903, 266] on div at bounding box center [911, 268] width 29 height 16
click at [1177, 264] on div "Save" at bounding box center [1399, 268] width 27 height 14
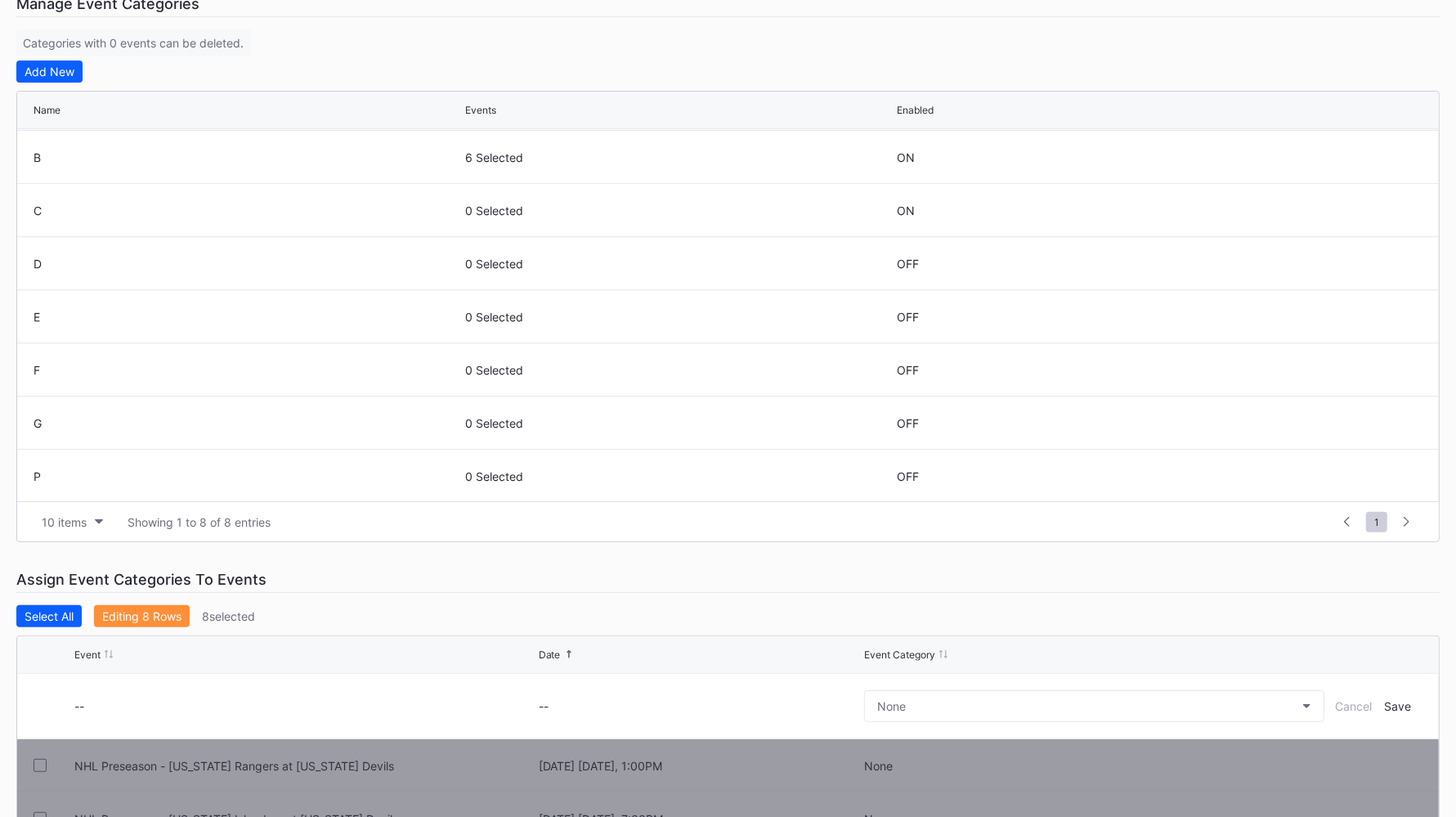
click at [938, 653] on div "None" at bounding box center [1095, 707] width 461 height 65
click at [943, 653] on button "None" at bounding box center [1095, 706] width 461 height 32
click at [945, 653] on div "C" at bounding box center [960, 658] width 191 height 30
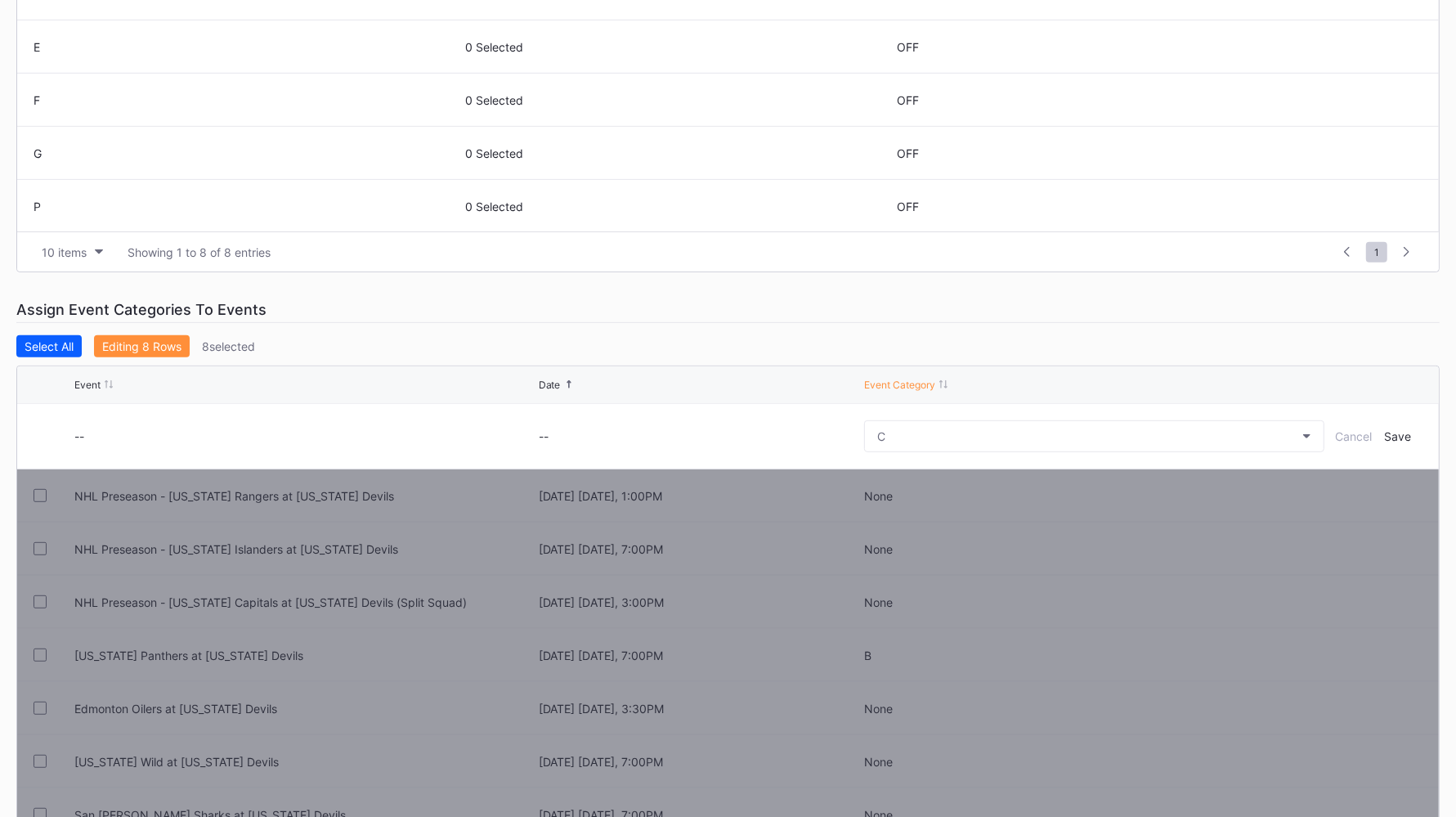
scroll to position [633, 0]
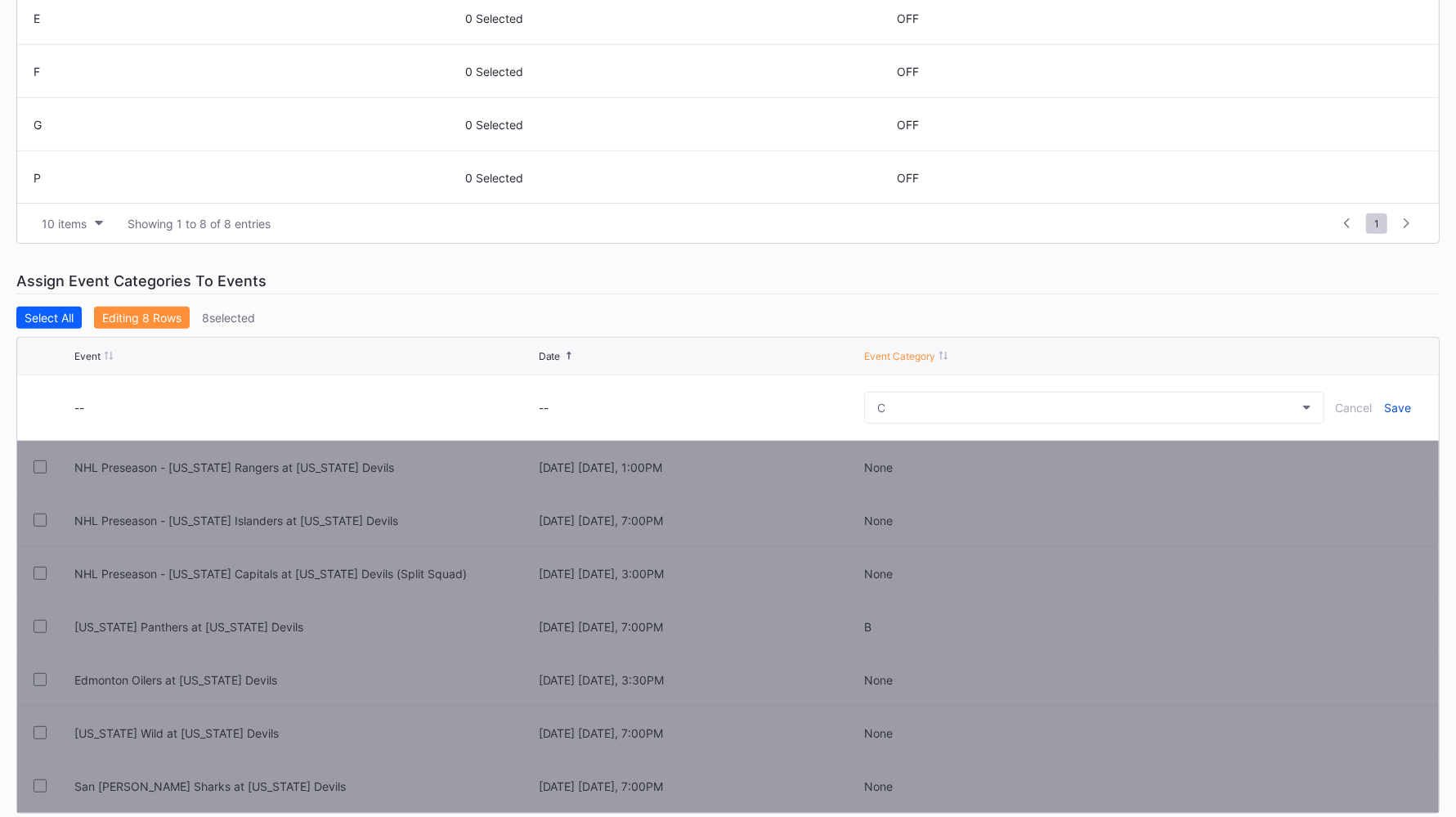
click at [1177, 408] on div "Save" at bounding box center [1399, 408] width 27 height 14
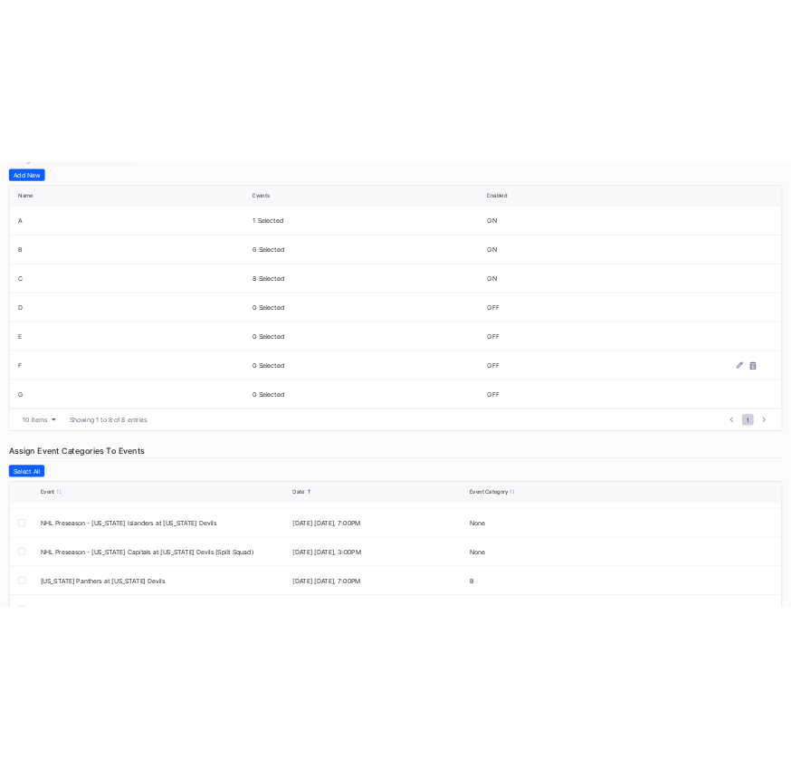
scroll to position [421, 0]
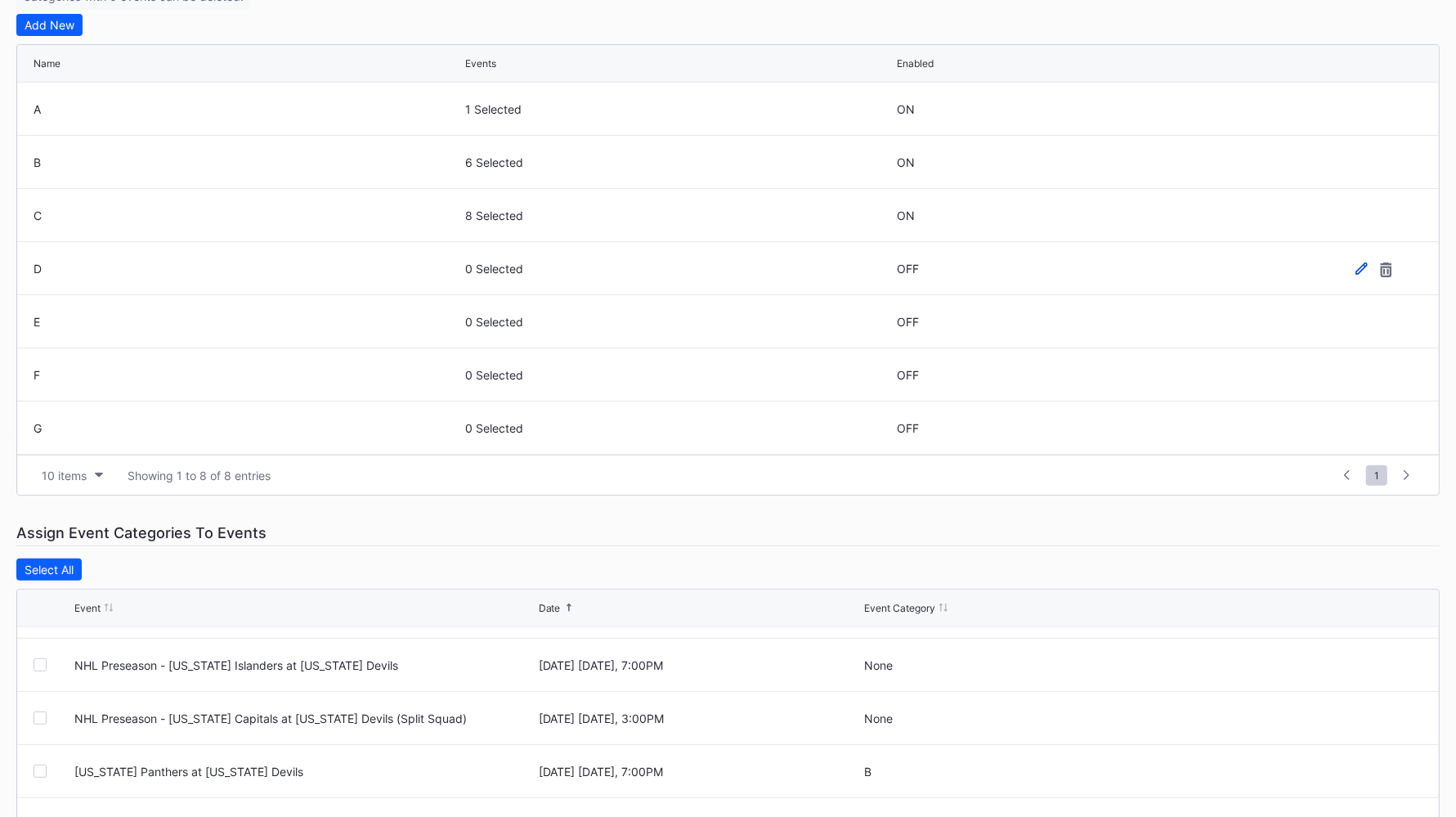
click at [1177, 268] on icon at bounding box center [1362, 268] width 13 height 13
click at [906, 275] on div at bounding box center [911, 275] width 29 height 16
click at [1177, 276] on div "Save" at bounding box center [1399, 274] width 27 height 14
click at [1177, 320] on icon at bounding box center [1362, 322] width 13 height 13
click at [906, 335] on div at bounding box center [1110, 328] width 427 height 65
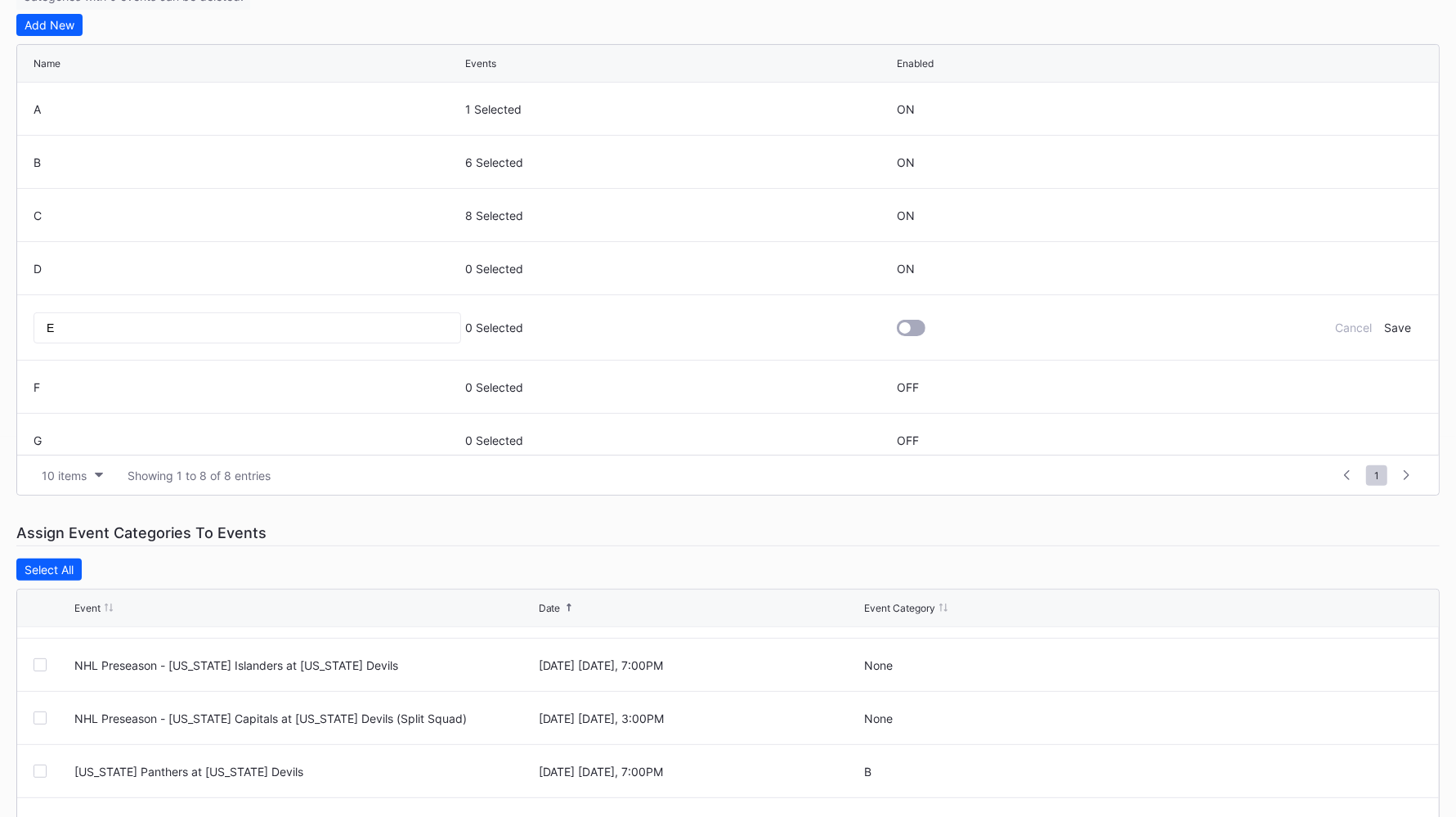
click at [902, 324] on div at bounding box center [911, 328] width 29 height 16
click at [1177, 328] on div "Save" at bounding box center [1399, 327] width 27 height 14
click at [1177, 372] on icon at bounding box center [1362, 375] width 13 height 13
click at [901, 376] on div at bounding box center [911, 381] width 29 height 16
click at [1177, 376] on div "Save" at bounding box center [1399, 380] width 27 height 14
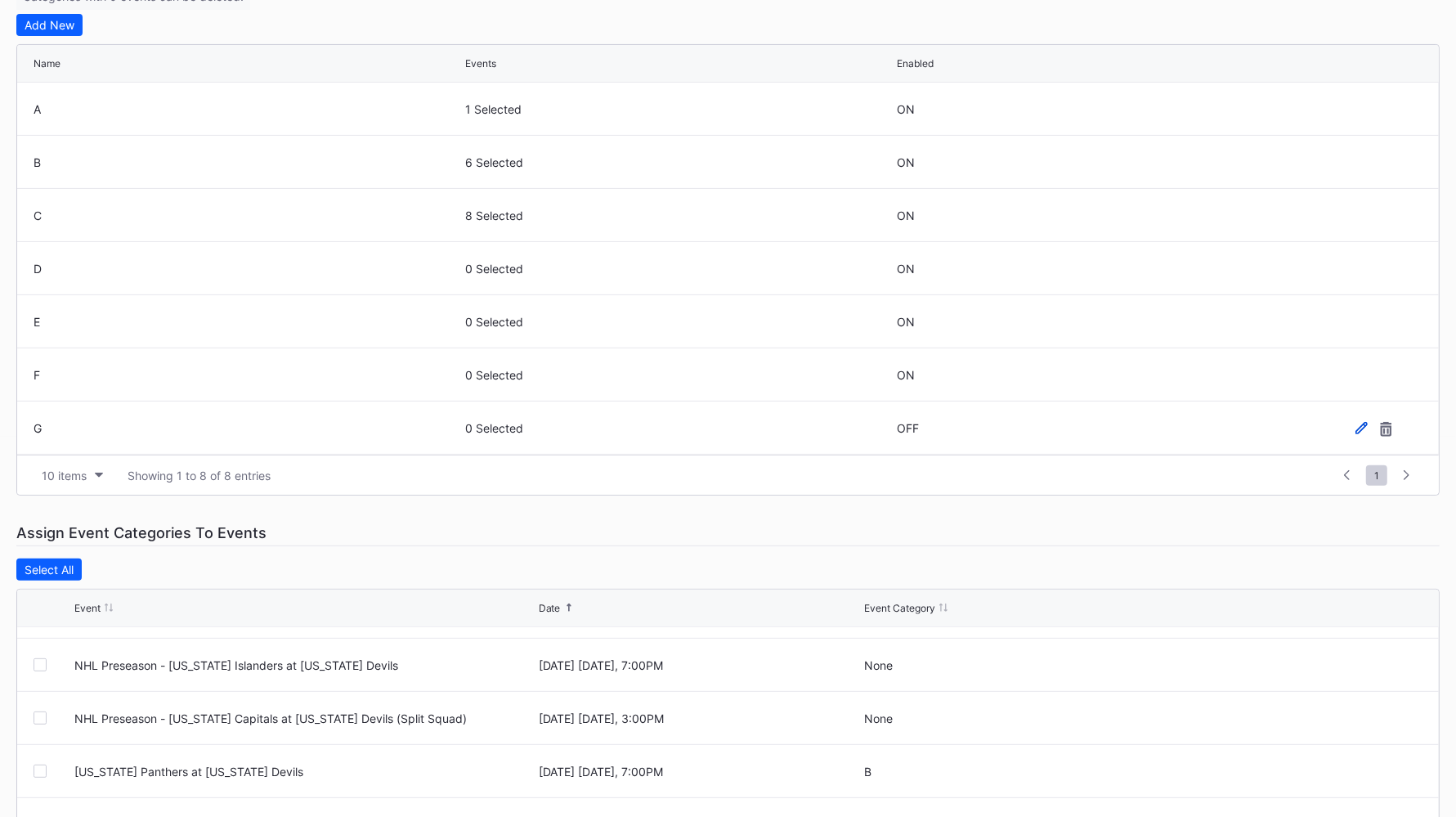
click at [1177, 424] on icon at bounding box center [1362, 427] width 13 height 13
click at [881, 427] on div "0 Selected" at bounding box center [678, 434] width 427 height 14
click at [900, 437] on div at bounding box center [905, 434] width 12 height 12
click at [1177, 427] on div "Save" at bounding box center [1399, 434] width 27 height 14
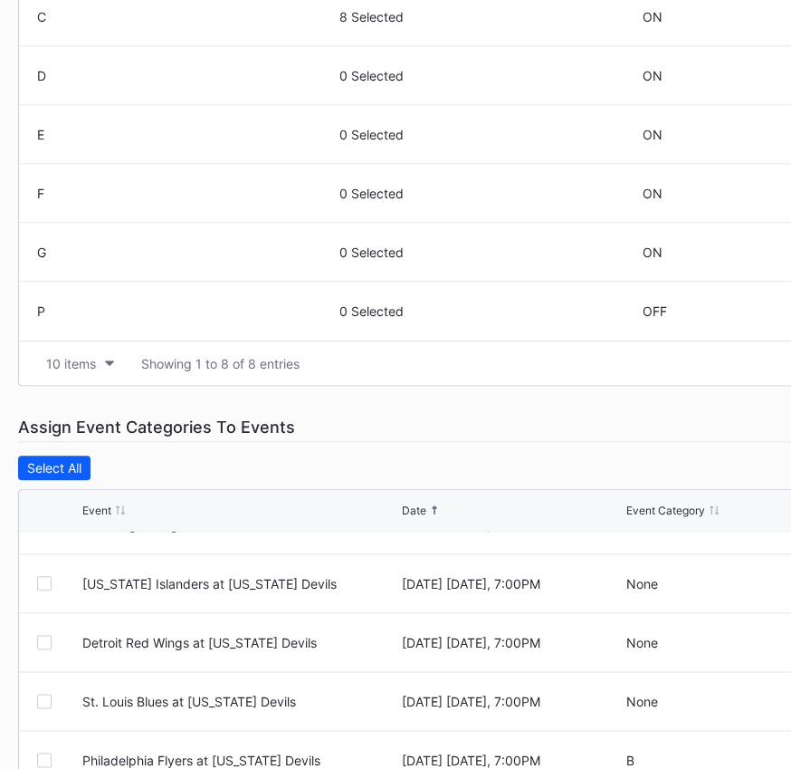
scroll to position [567, 0]
click at [43, 693] on div at bounding box center [44, 700] width 14 height 14
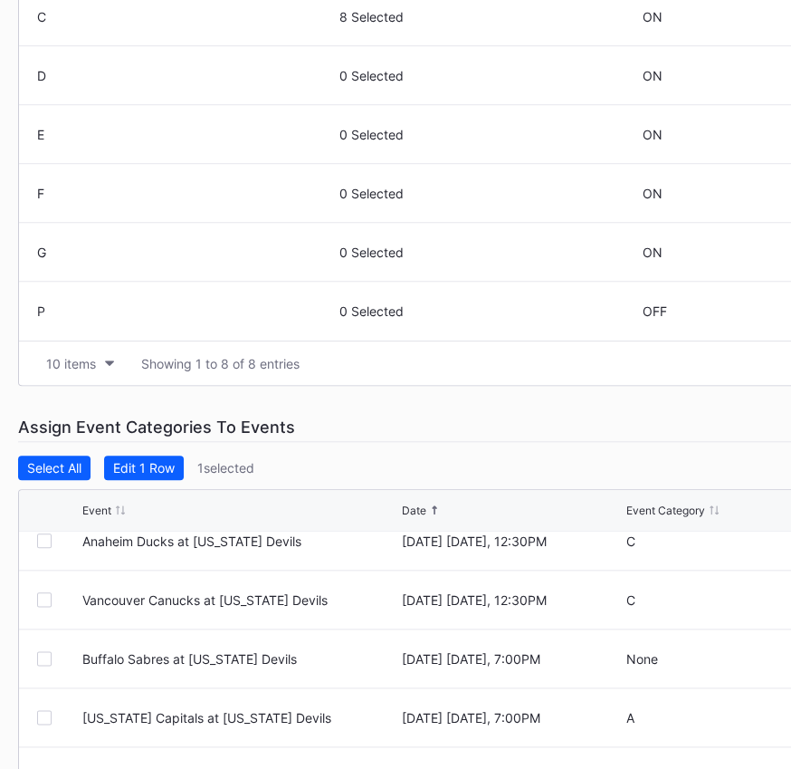
scroll to position [1085, 0]
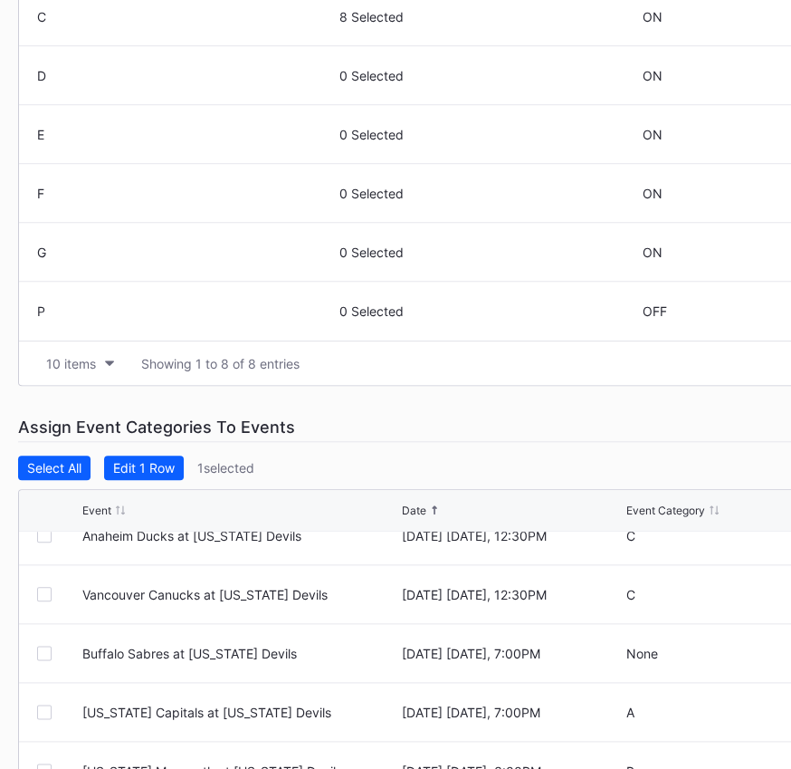
click at [47, 651] on div at bounding box center [44, 652] width 14 height 14
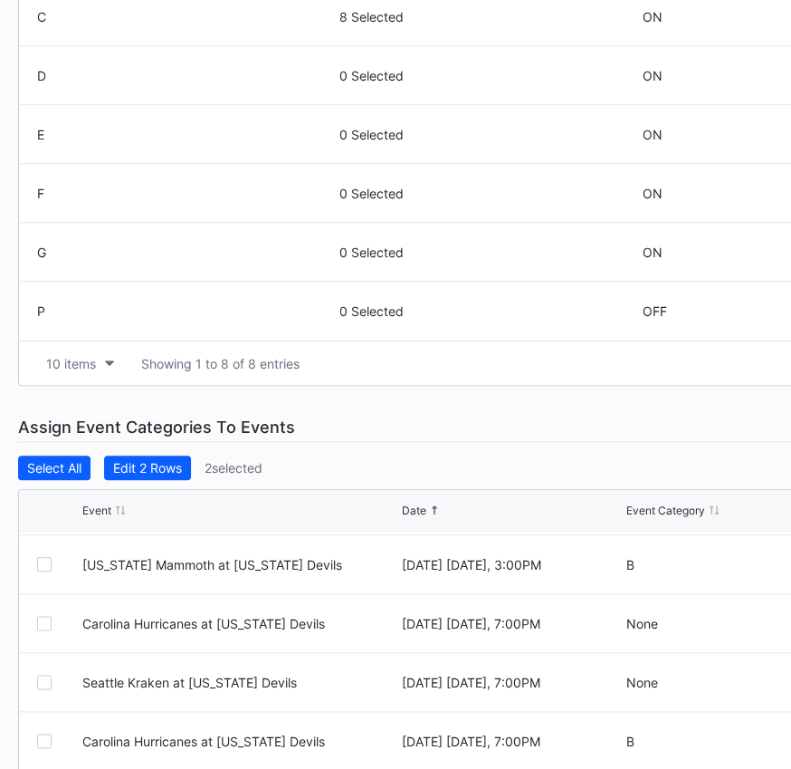
scroll to position [1305, 0]
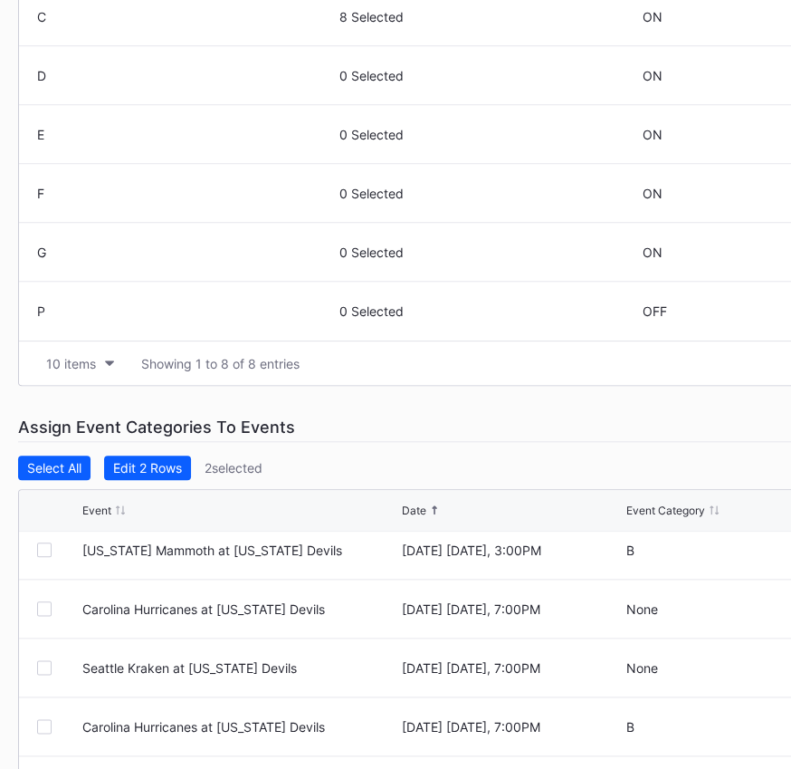
click at [46, 607] on div at bounding box center [44, 608] width 14 height 14
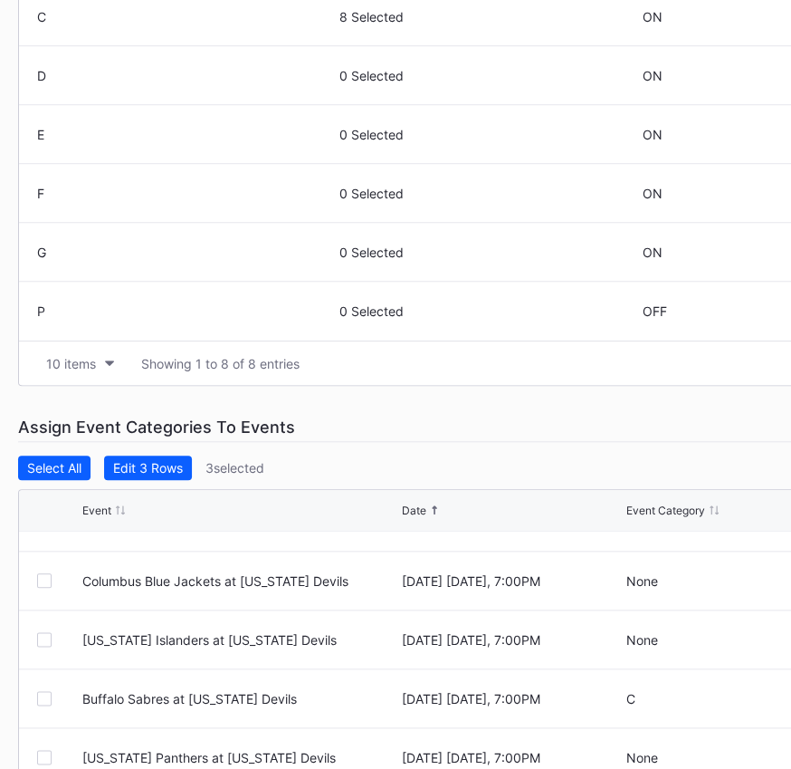
scroll to position [1634, 0]
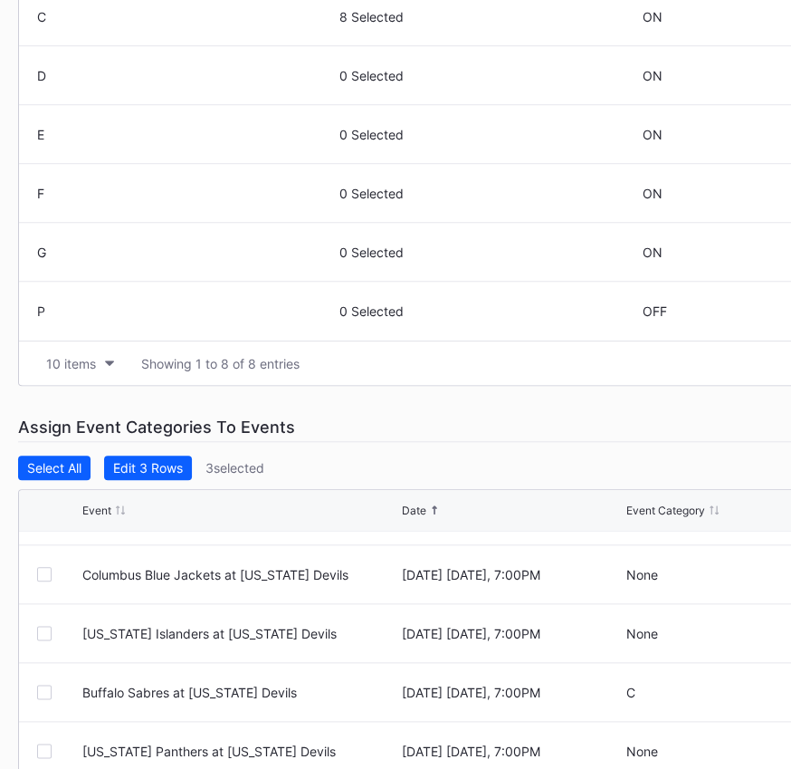
click at [46, 634] on div at bounding box center [44, 633] width 14 height 14
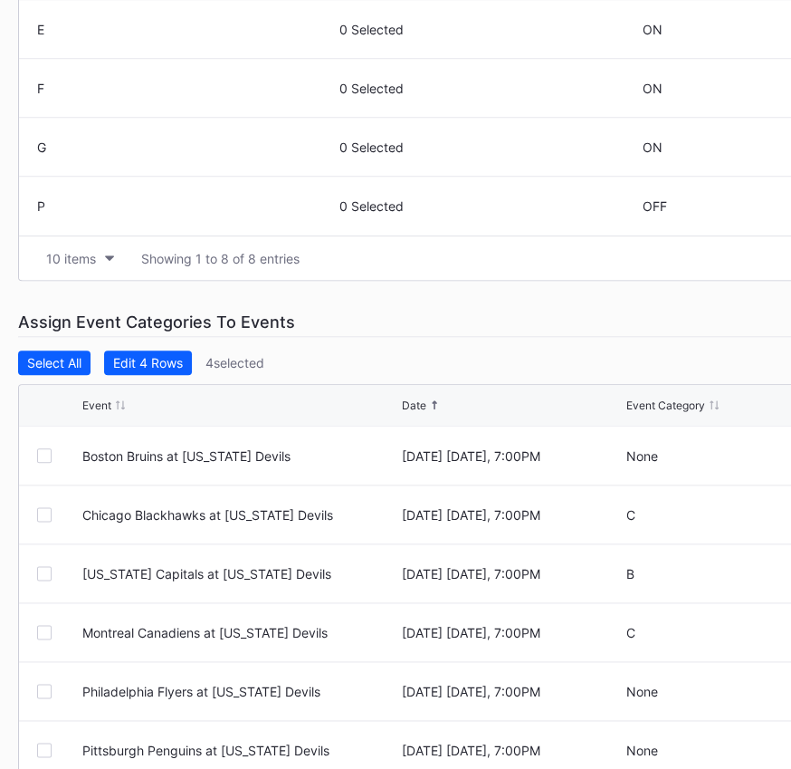
scroll to position [700, 0]
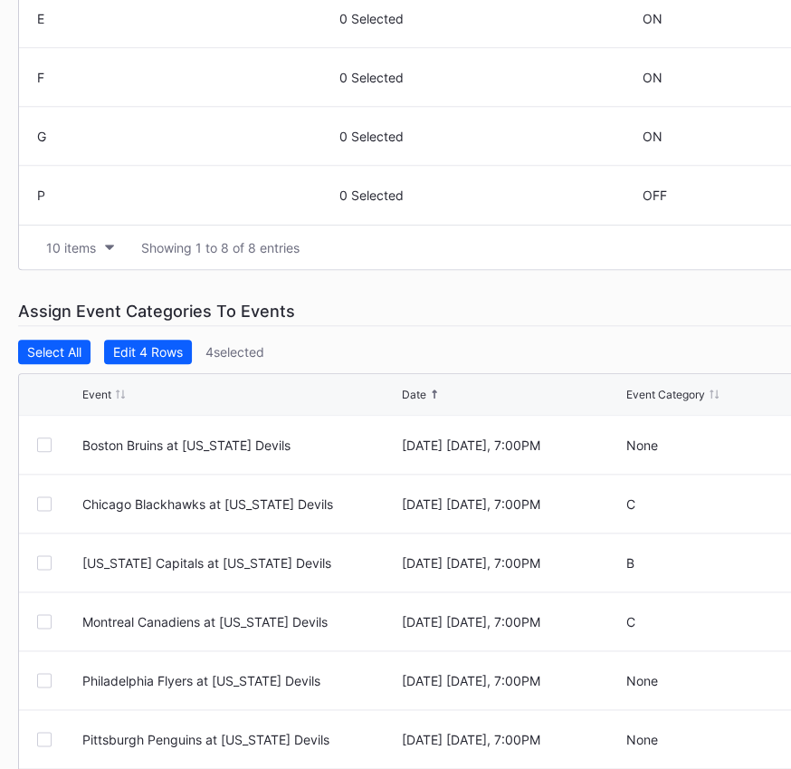
click at [43, 680] on div at bounding box center [44, 680] width 14 height 14
click at [43, 722] on div at bounding box center [44, 738] width 14 height 14
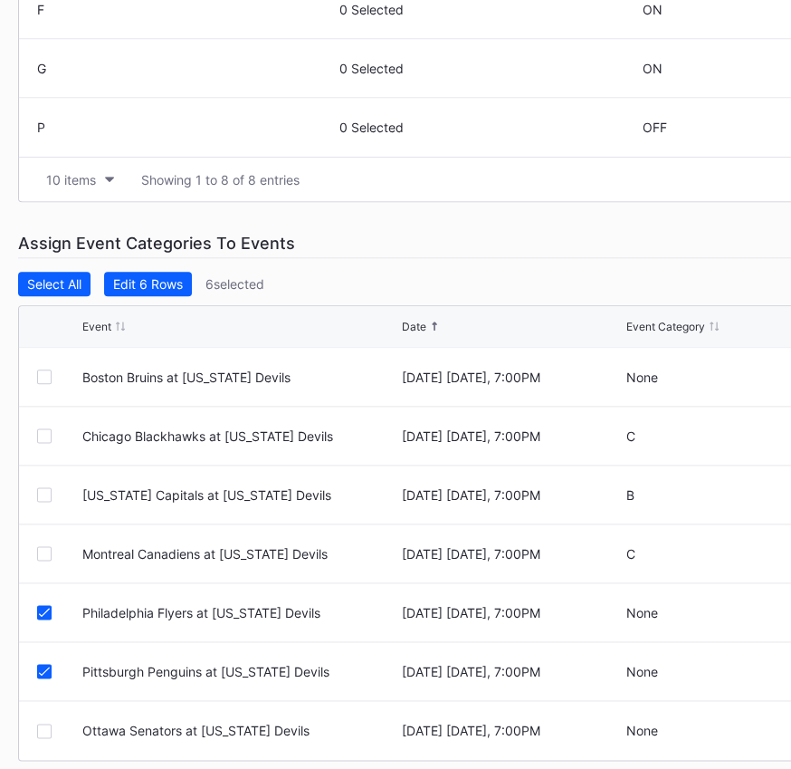
scroll to position [793, 0]
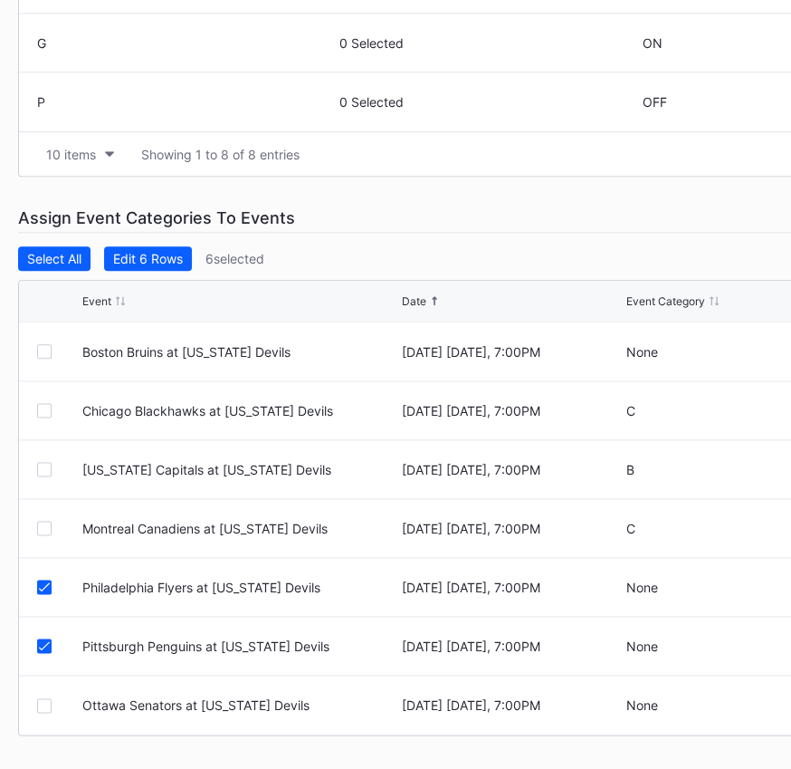
click at [43, 703] on div at bounding box center [44, 705] width 14 height 14
click at [172, 251] on div "Edit 7 Rows" at bounding box center [147, 258] width 69 height 15
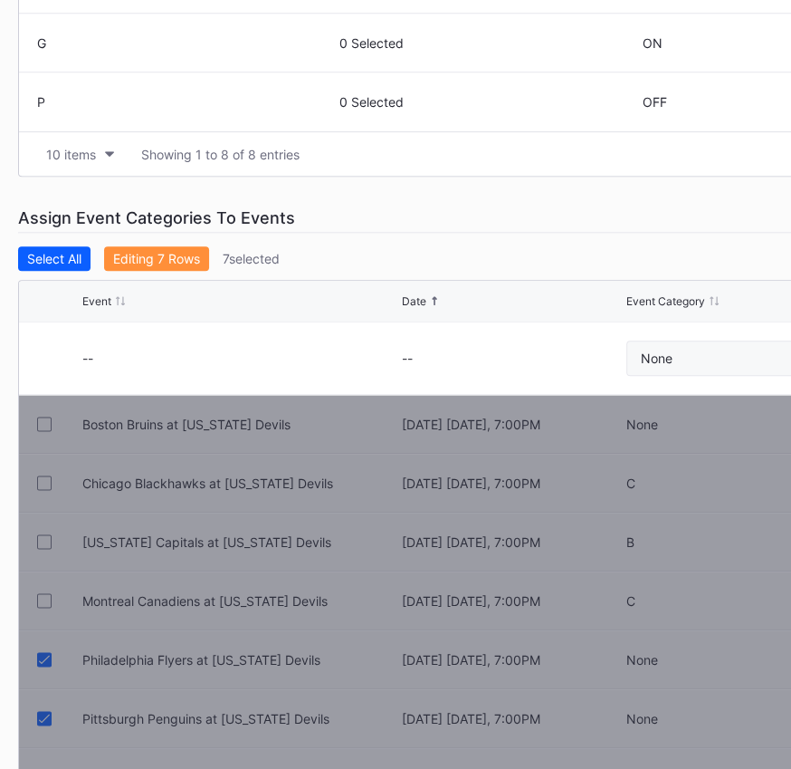
click at [679, 365] on button "None" at bounding box center [783, 357] width 314 height 35
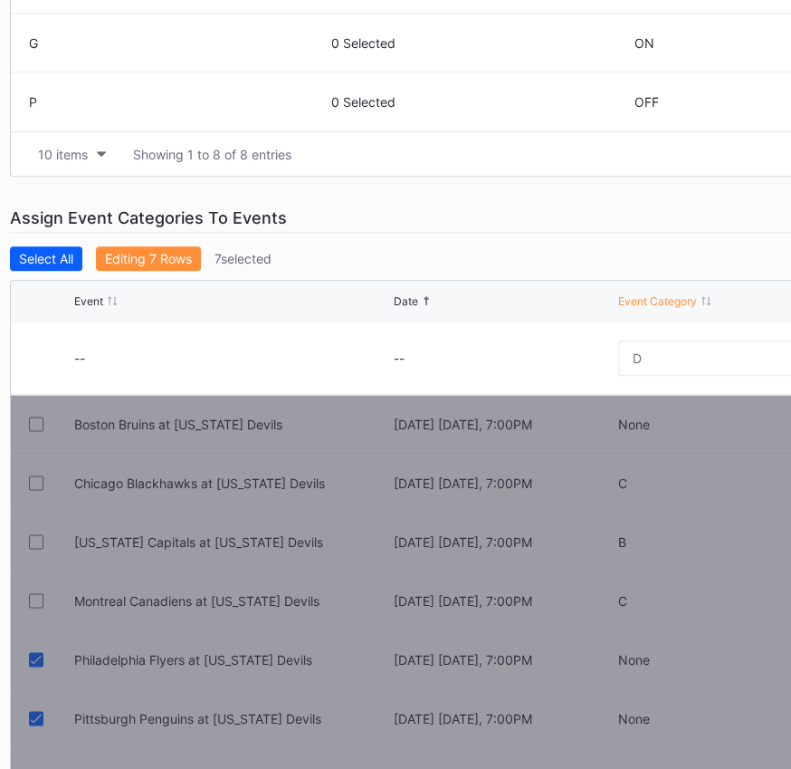
scroll to position [793, 295]
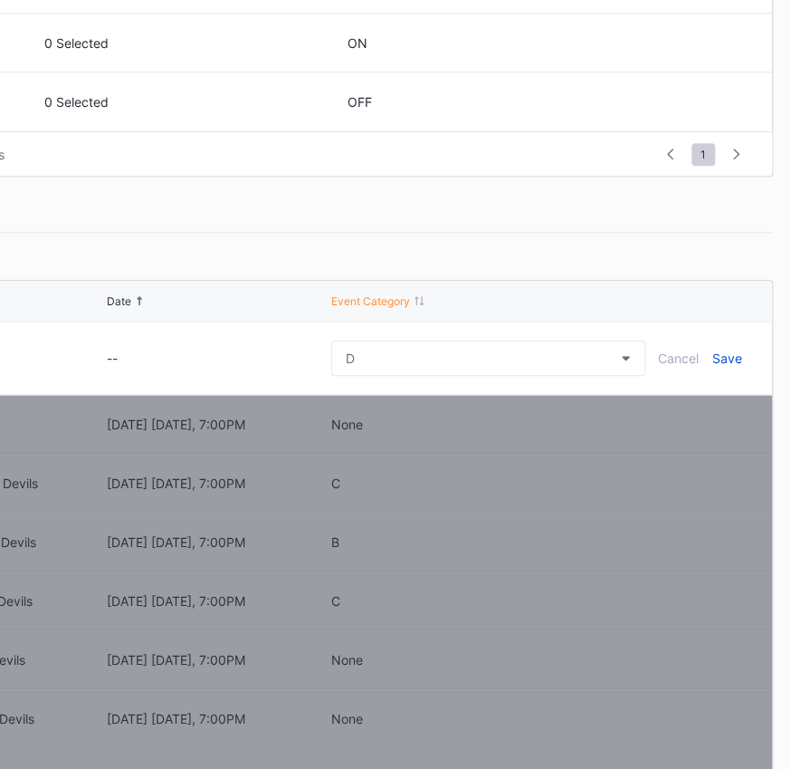
click at [737, 359] on div "Save" at bounding box center [727, 357] width 30 height 15
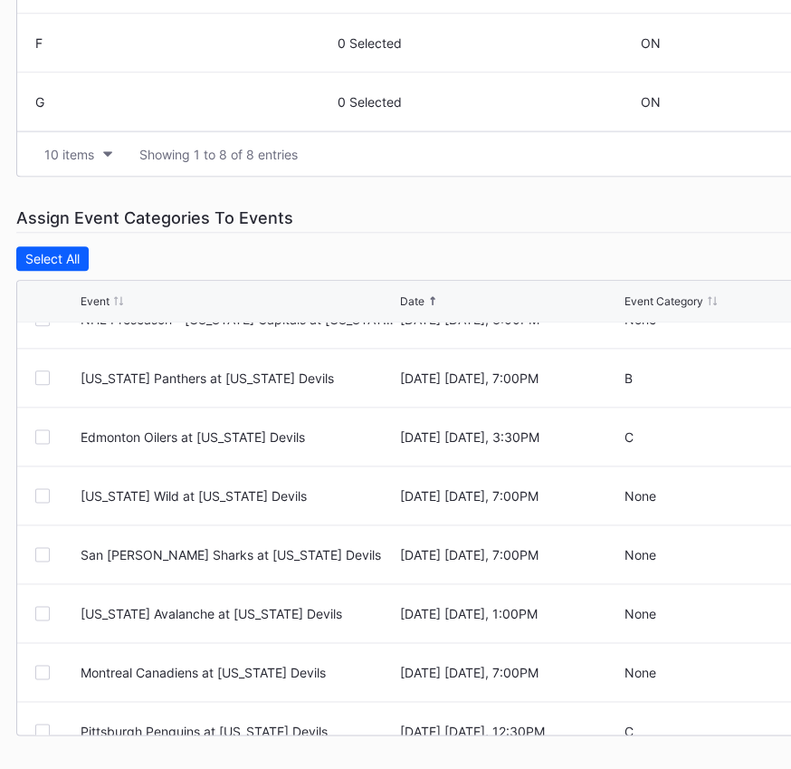
scroll to position [151, 0]
click at [43, 549] on div at bounding box center [42, 553] width 14 height 14
click at [39, 612] on div at bounding box center [42, 612] width 14 height 14
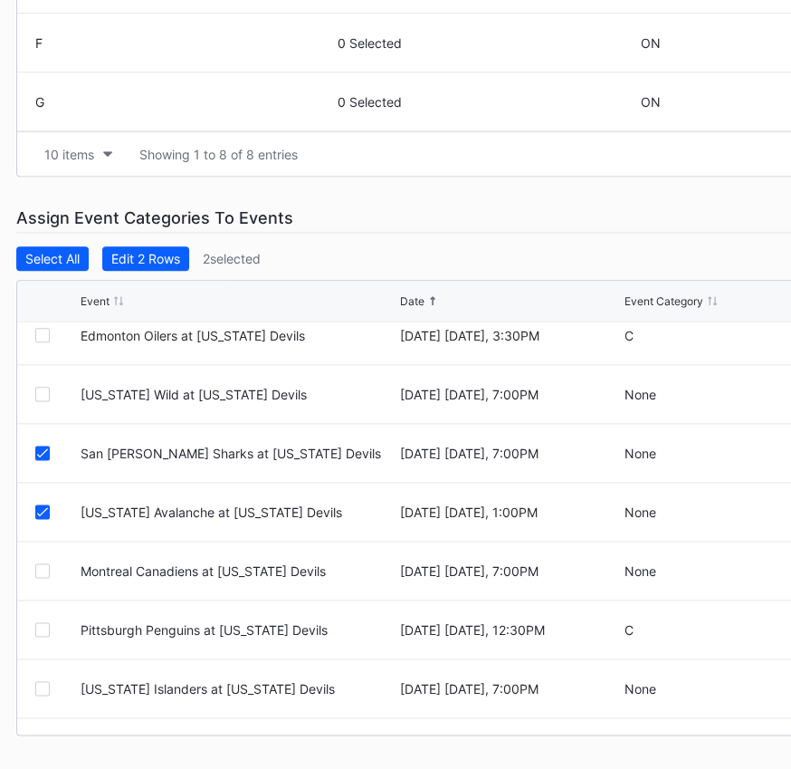
scroll to position [256, 0]
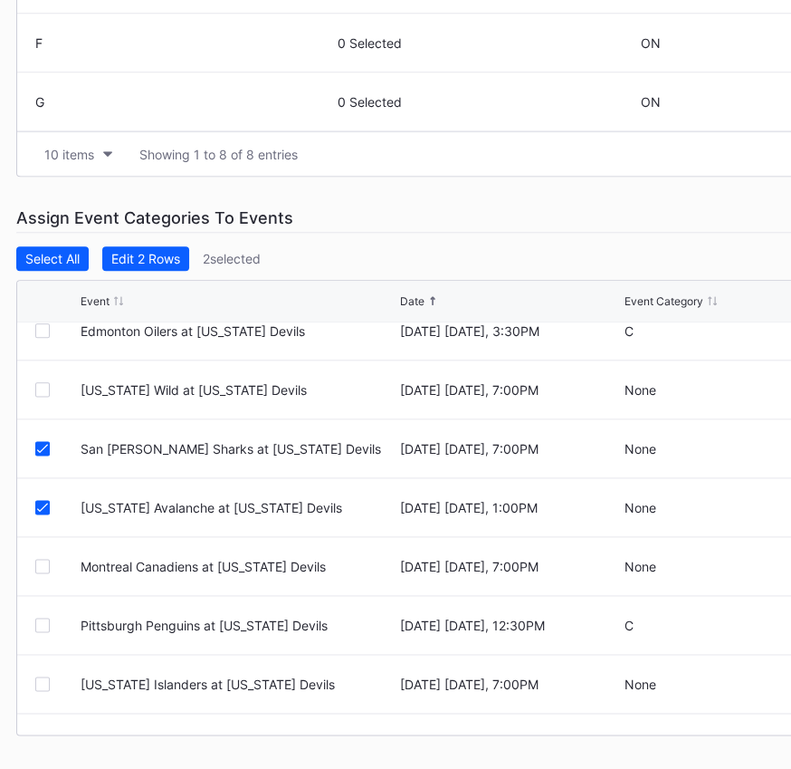
click at [39, 562] on div at bounding box center [42, 566] width 14 height 14
click at [35, 683] on div at bounding box center [42, 683] width 14 height 14
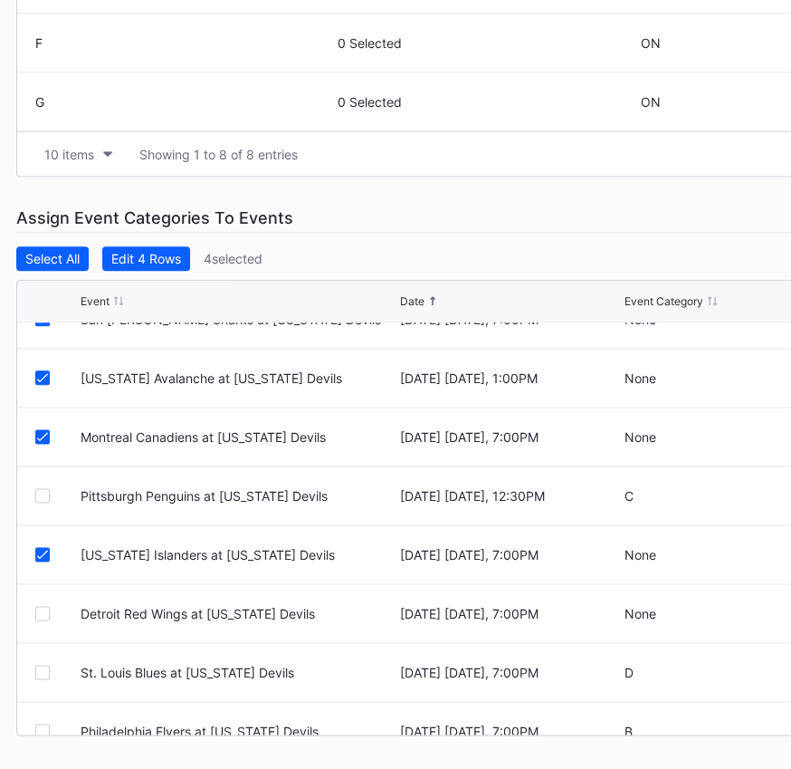
scroll to position [409, 0]
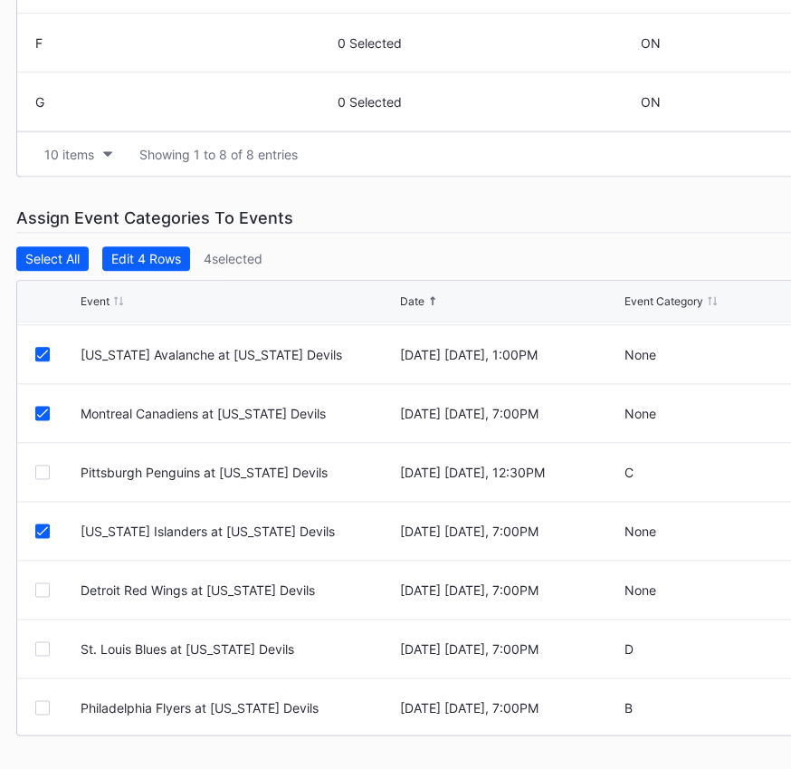
click at [44, 584] on div at bounding box center [42, 589] width 14 height 14
click at [43, 645] on div at bounding box center [42, 648] width 14 height 14
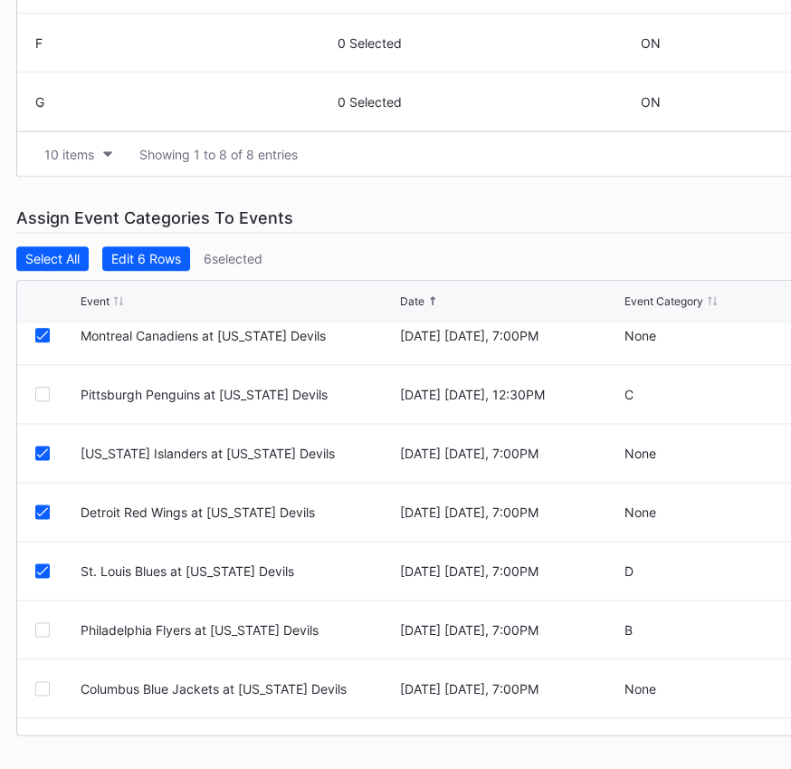
scroll to position [489, 0]
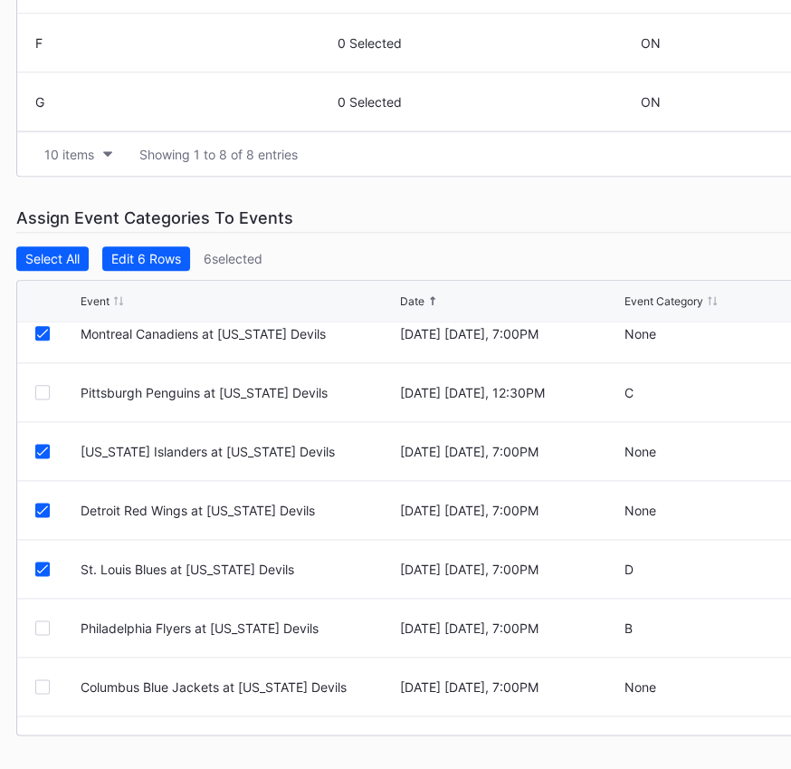
click at [191, 566] on div "St. Louis Blues at [US_STATE] Devils" at bounding box center [238, 568] width 314 height 15
click at [40, 561] on div at bounding box center [42, 568] width 14 height 14
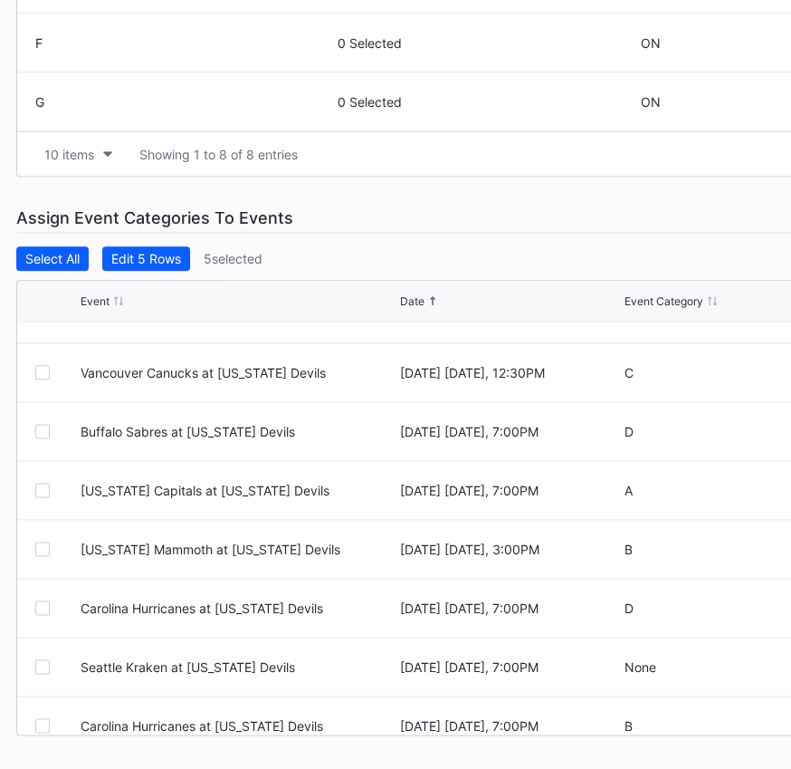
scroll to position [1125, 0]
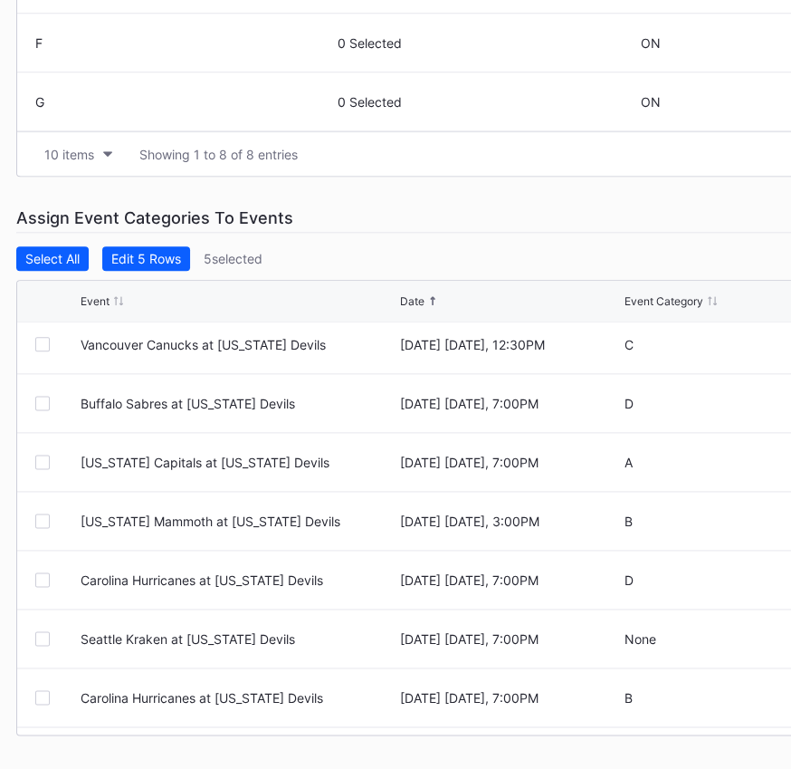
click at [39, 631] on div at bounding box center [42, 638] width 14 height 14
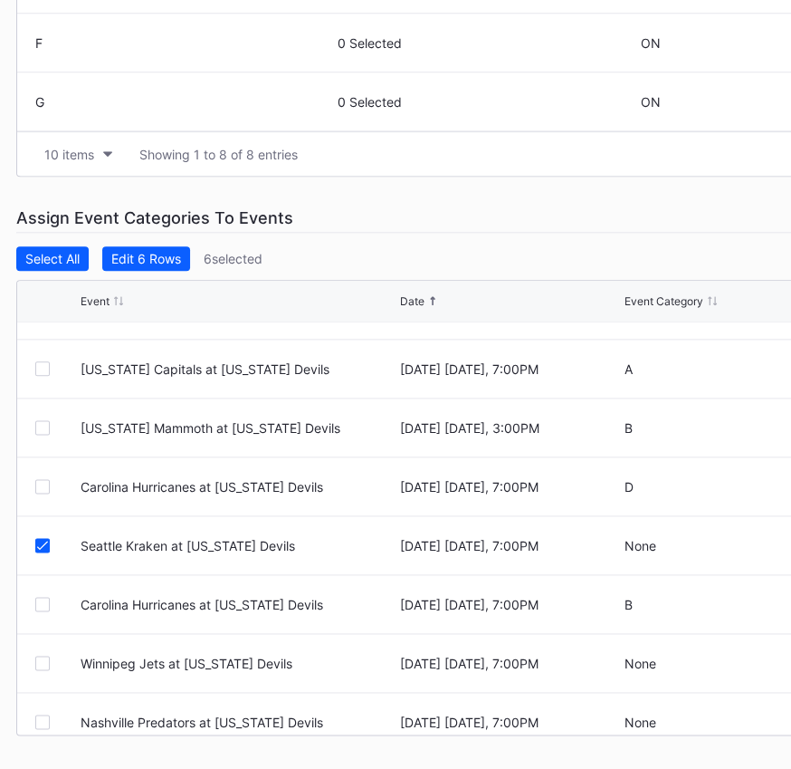
scroll to position [1231, 0]
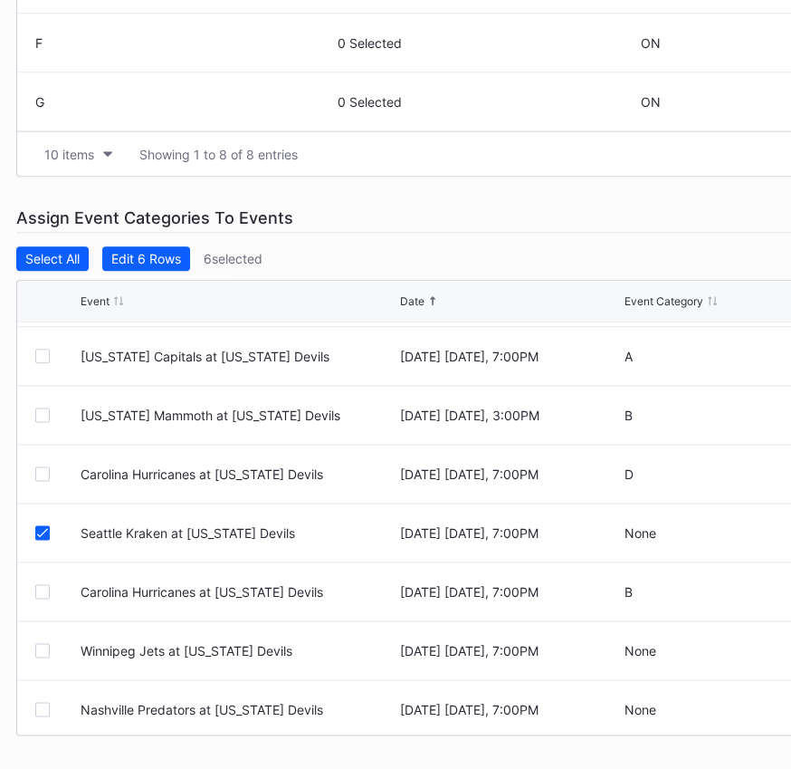
drag, startPoint x: 39, startPoint y: 631, endPoint x: 39, endPoint y: 647, distance: 16.3
click at [39, 647] on div "Winnipeg Jets at [US_STATE] Devils [DATE] [DATE], 7:00PM None" at bounding box center [541, 650] width 1048 height 59
click at [39, 647] on div at bounding box center [42, 650] width 14 height 14
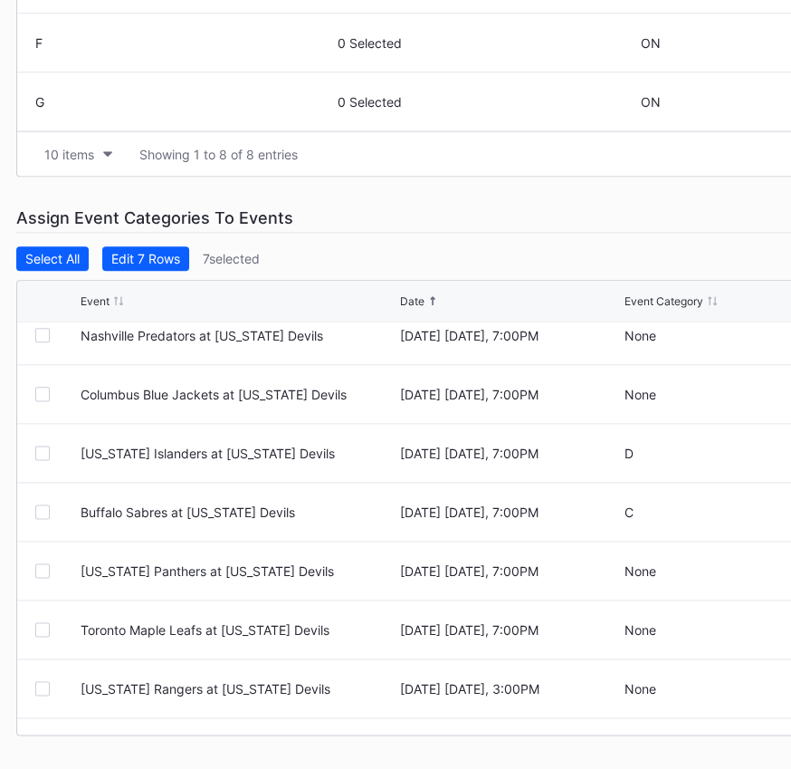
scroll to position [1609, 0]
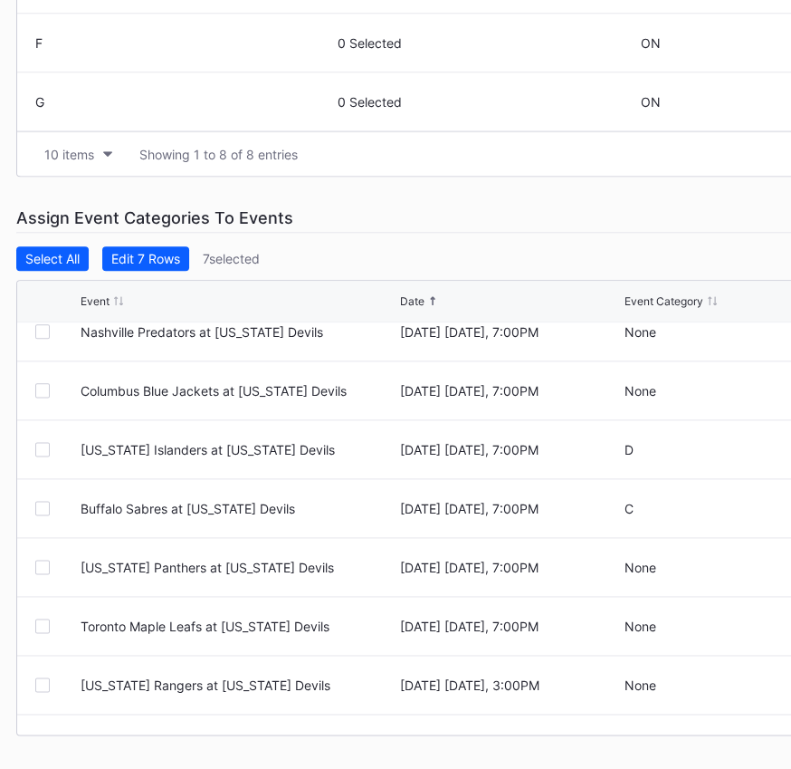
click at [47, 566] on div at bounding box center [42, 566] width 14 height 14
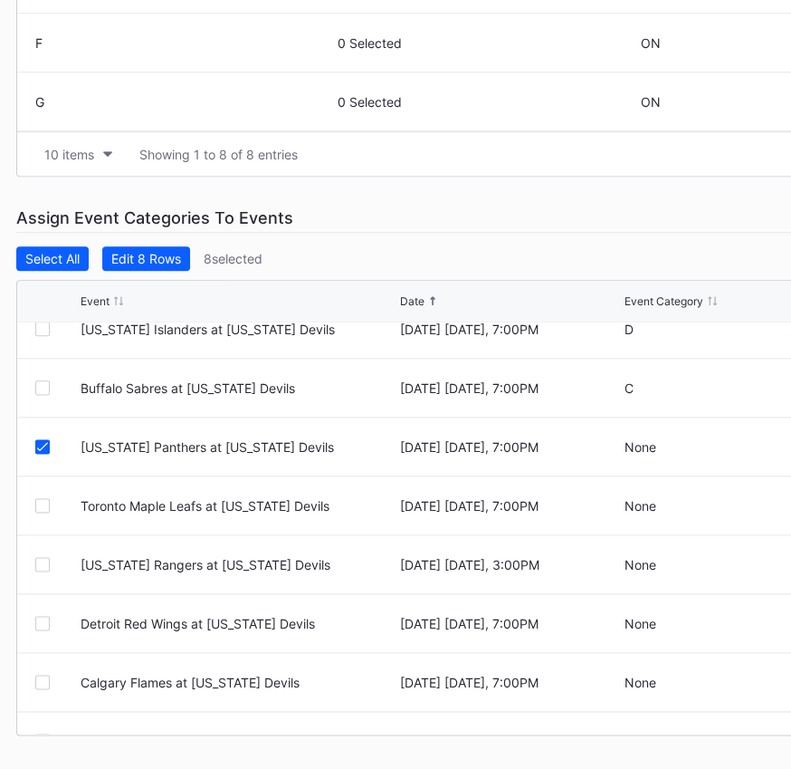
scroll to position [1730, 0]
click at [39, 683] on div at bounding box center [42, 681] width 14 height 14
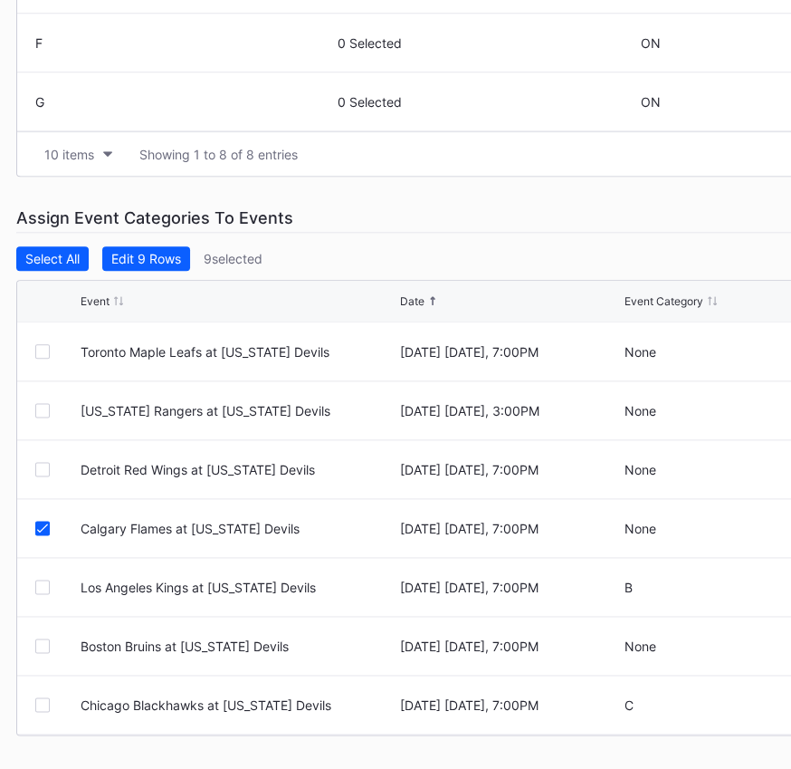
scroll to position [1884, 0]
click at [41, 647] on div at bounding box center [42, 644] width 14 height 14
click at [167, 254] on div "Edit 10 Rows" at bounding box center [149, 258] width 76 height 15
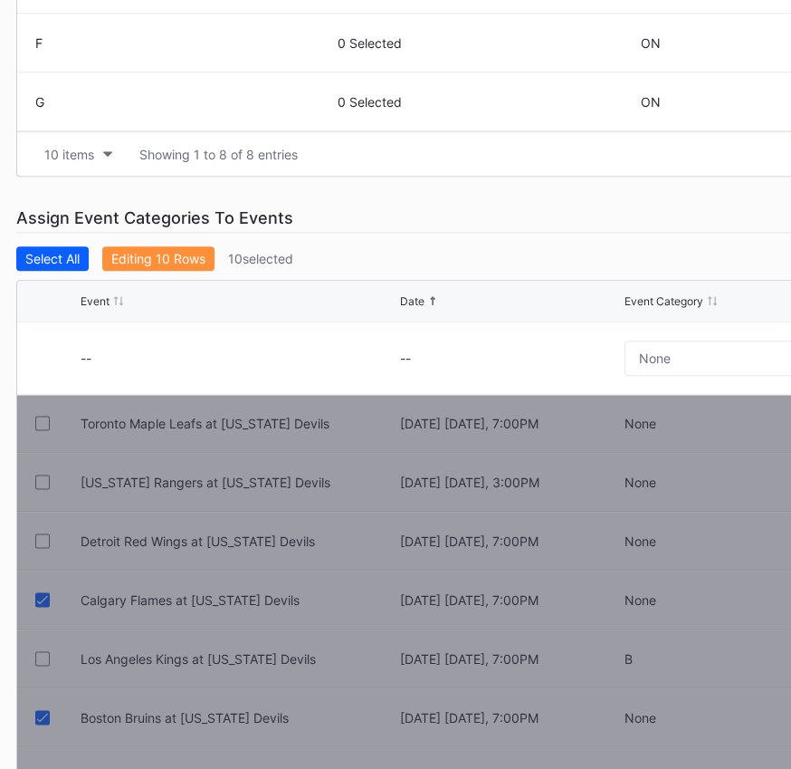
click at [675, 360] on button "None" at bounding box center [782, 357] width 314 height 35
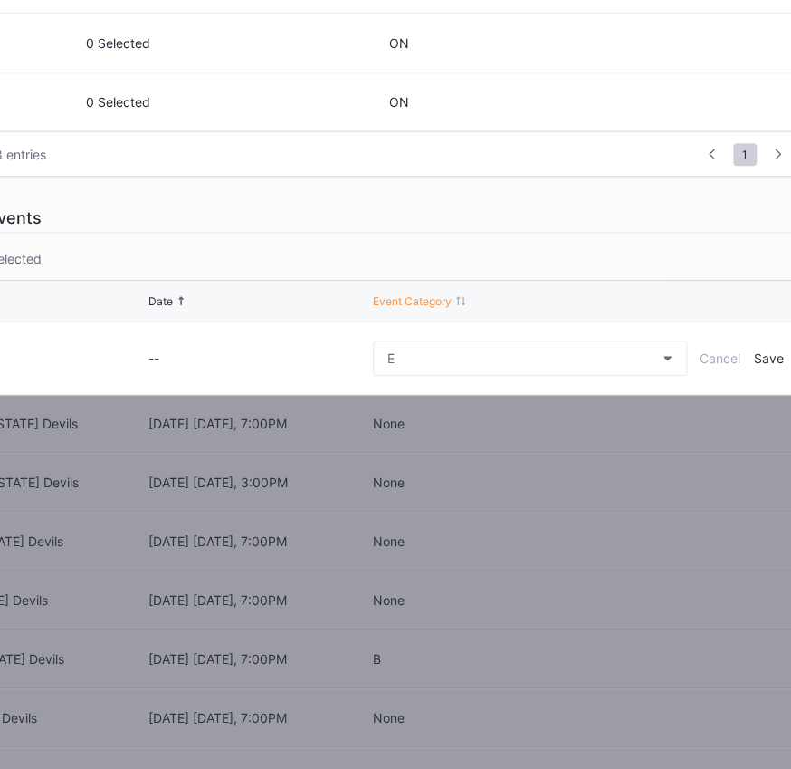
scroll to position [793, 295]
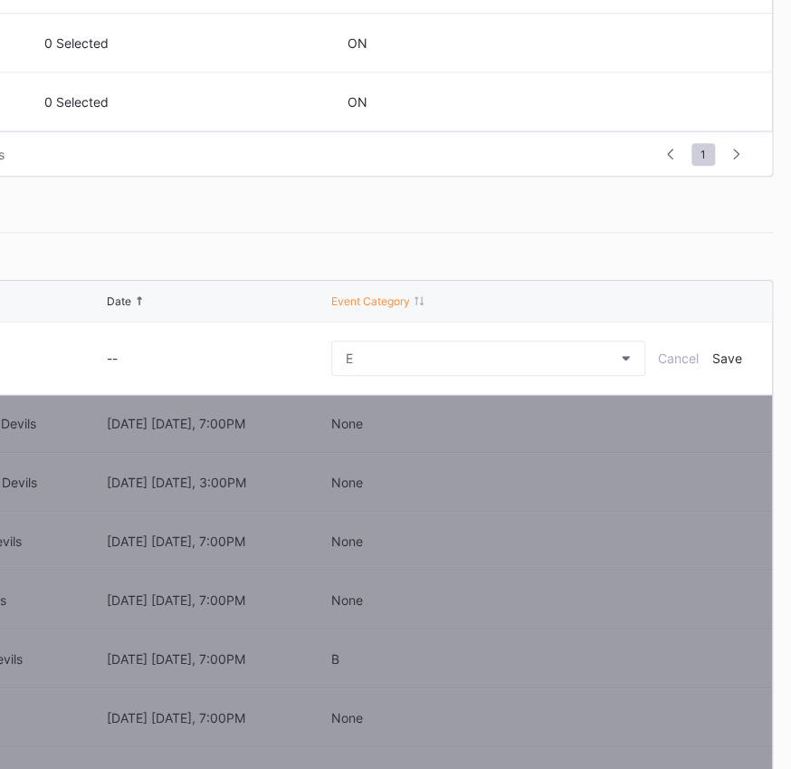
click at [716, 362] on div "Save" at bounding box center [727, 357] width 30 height 15
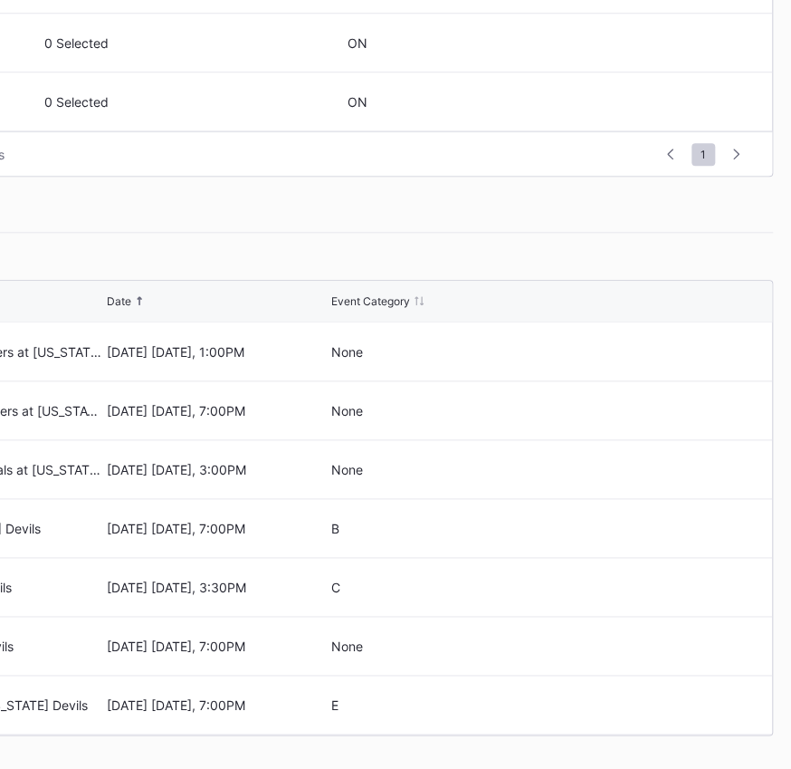
scroll to position [793, 0]
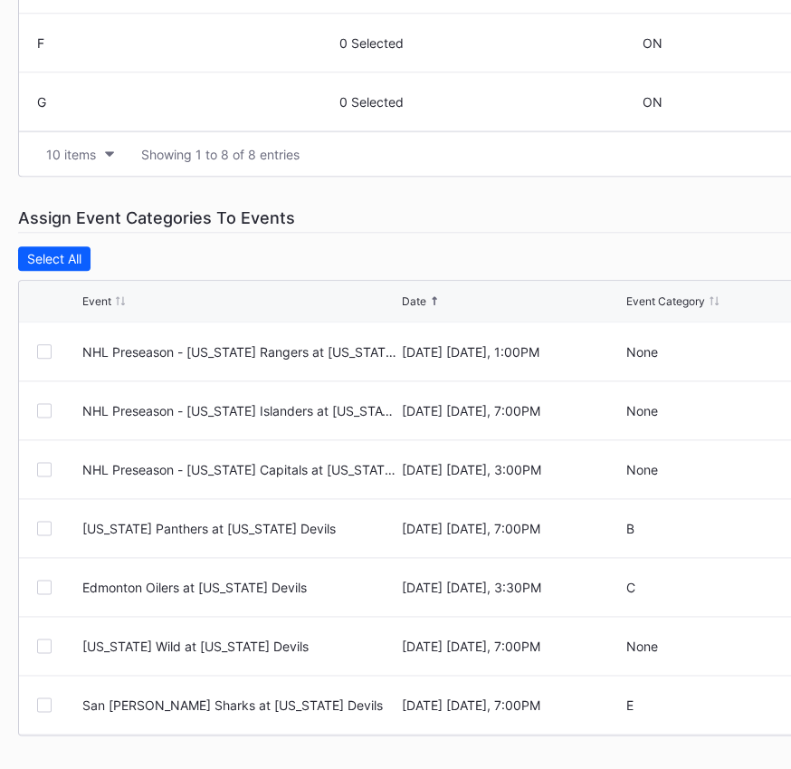
click at [46, 349] on div at bounding box center [44, 351] width 14 height 14
click at [59, 407] on div at bounding box center [59, 410] width 45 height 14
click at [49, 411] on div at bounding box center [44, 410] width 14 height 14
click at [44, 463] on div at bounding box center [44, 469] width 14 height 14
click at [150, 256] on div "Edit 3 Rows" at bounding box center [148, 258] width 70 height 15
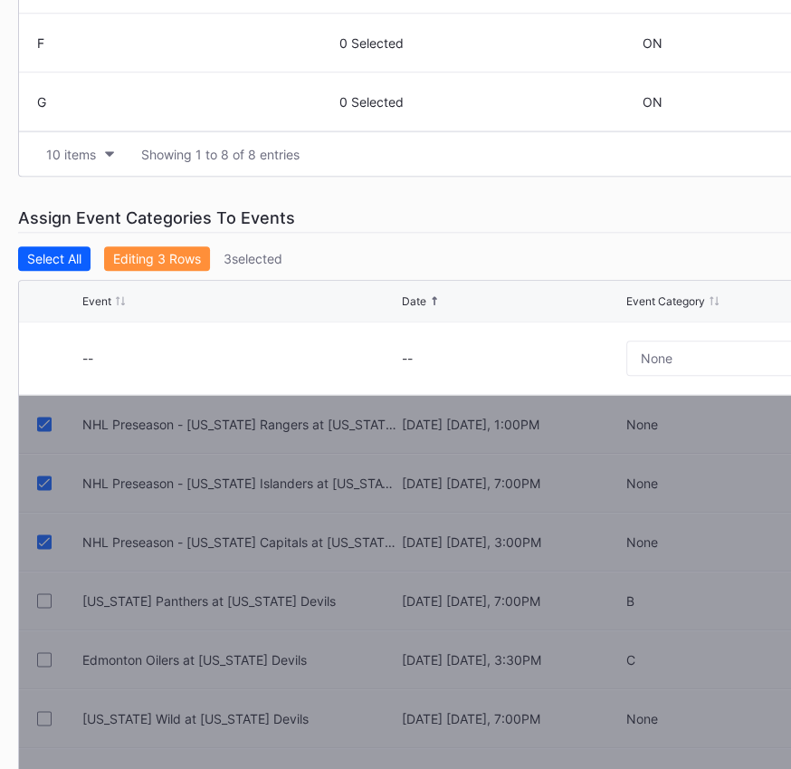
click at [670, 367] on button "None" at bounding box center [783, 357] width 314 height 35
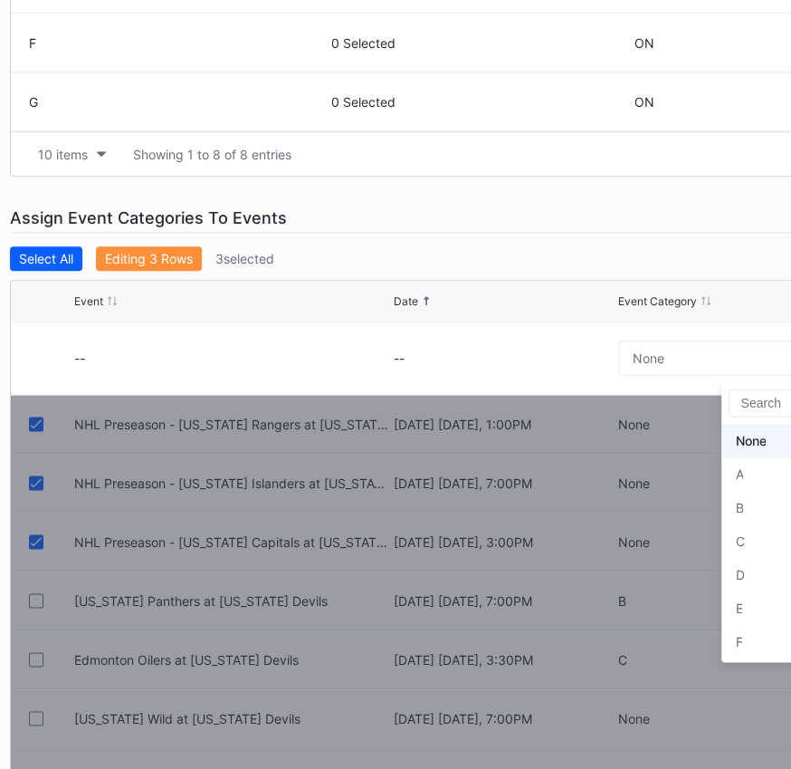
scroll to position [31, 0]
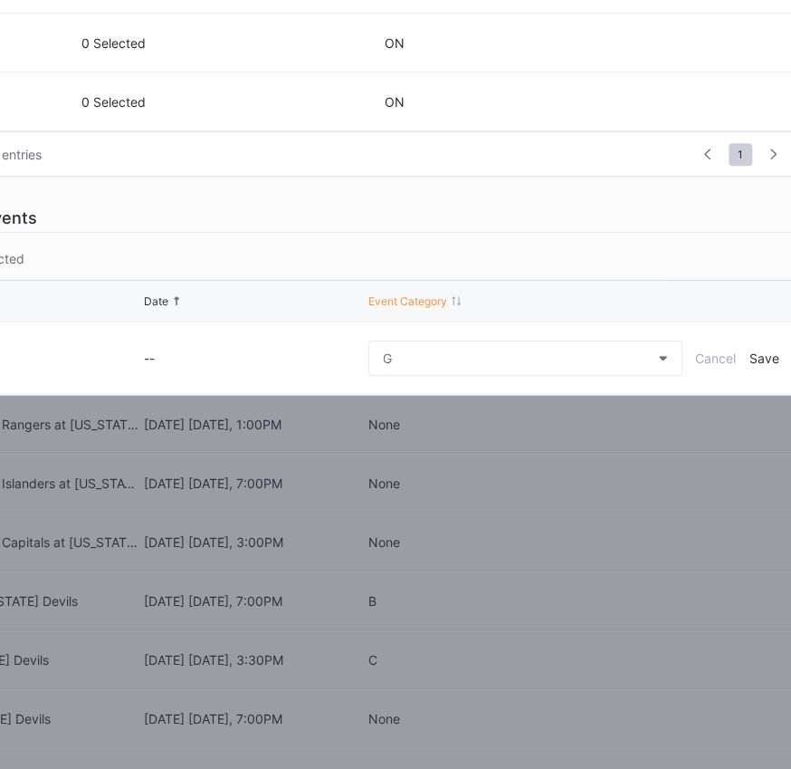
scroll to position [793, 295]
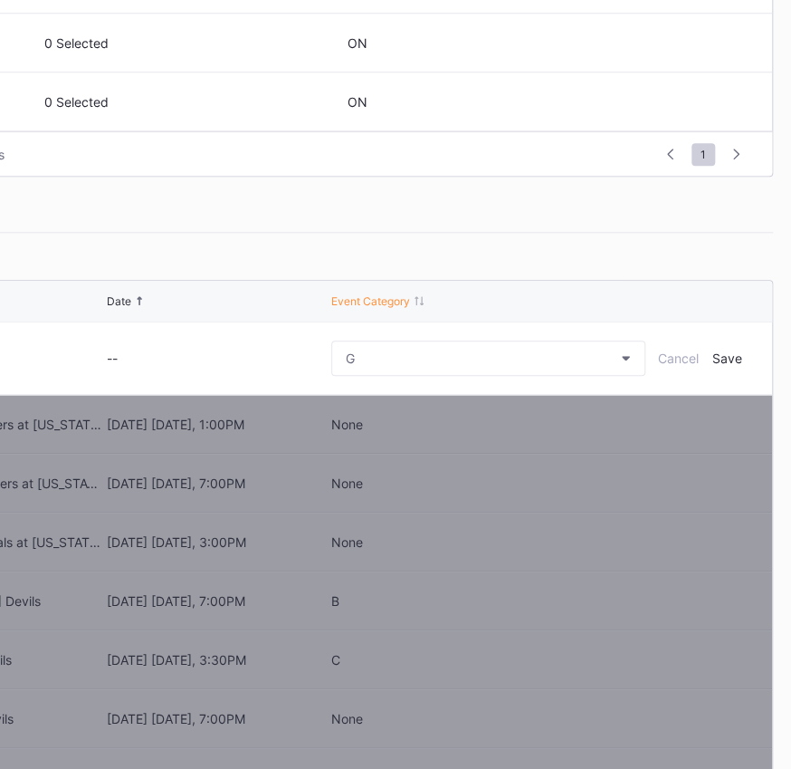
click at [730, 353] on div "Save" at bounding box center [727, 357] width 30 height 15
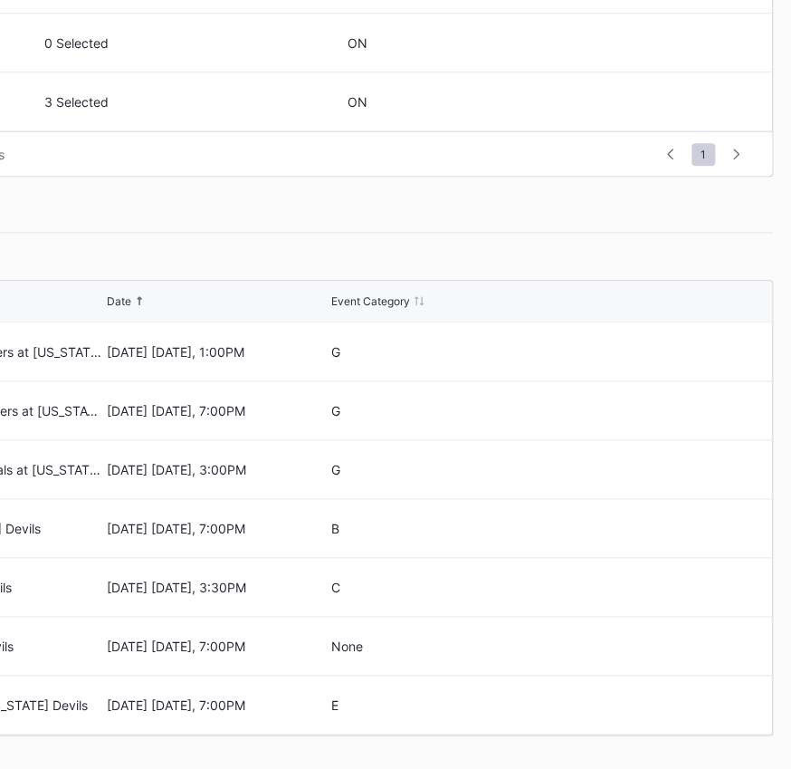
scroll to position [793, 0]
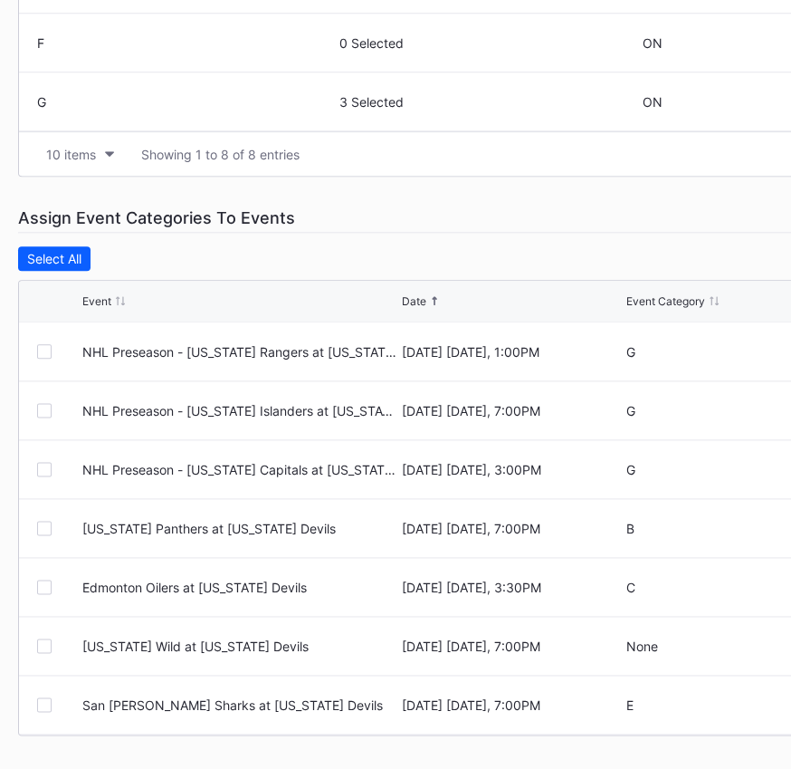
click at [677, 300] on div "Event Category" at bounding box center [665, 301] width 79 height 14
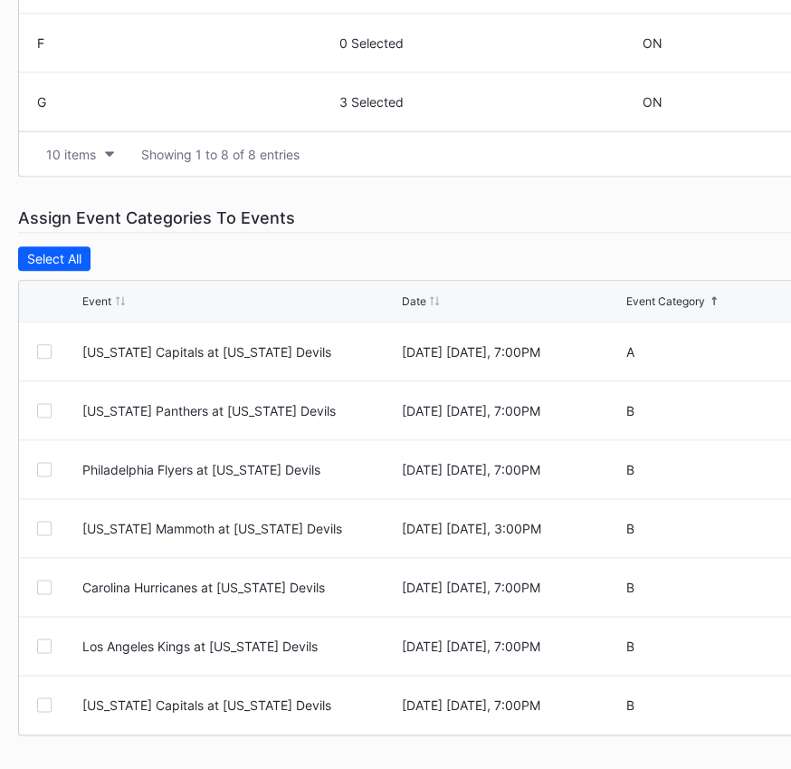
click at [677, 300] on div "Event Category" at bounding box center [665, 301] width 79 height 14
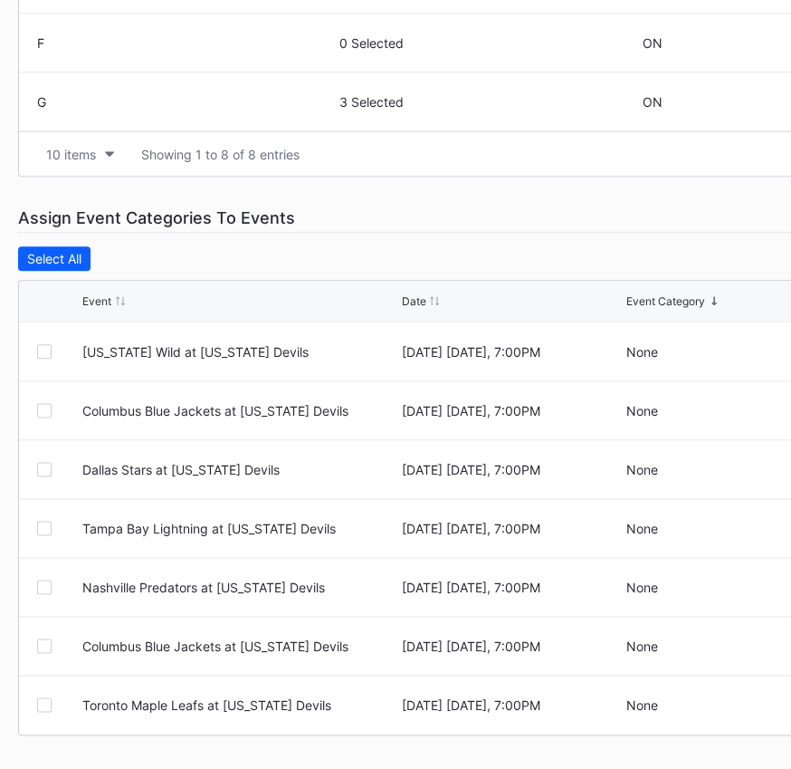
click at [45, 349] on div at bounding box center [44, 351] width 14 height 14
click at [50, 407] on div at bounding box center [44, 410] width 14 height 14
click at [42, 464] on div at bounding box center [44, 469] width 14 height 14
click at [51, 521] on div at bounding box center [59, 528] width 45 height 14
click at [45, 523] on div at bounding box center [44, 528] width 14 height 14
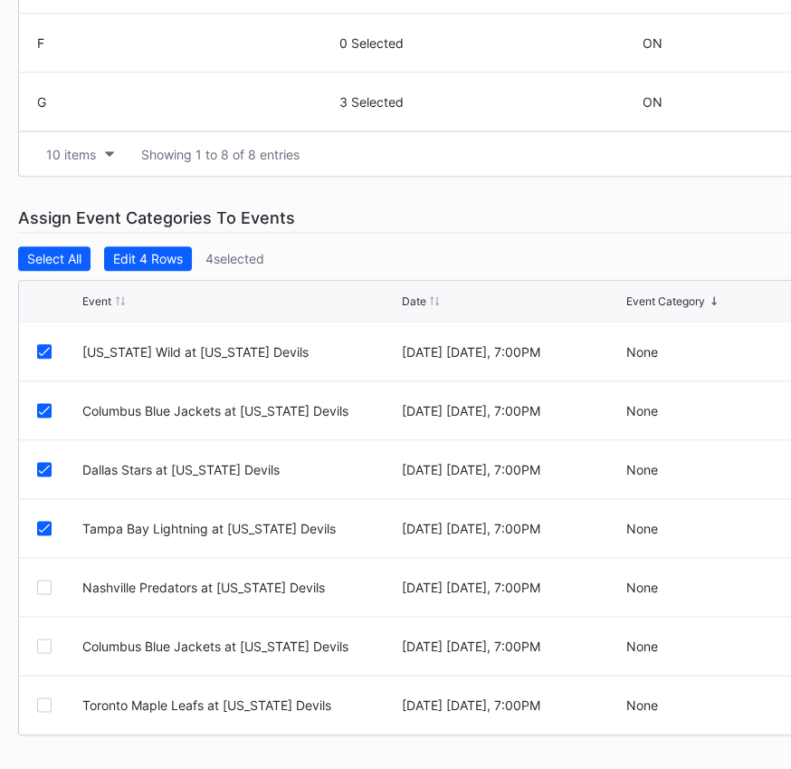
click at [44, 587] on div at bounding box center [44, 586] width 14 height 14
click at [43, 647] on div at bounding box center [44, 645] width 14 height 14
click at [46, 706] on div at bounding box center [44, 704] width 14 height 14
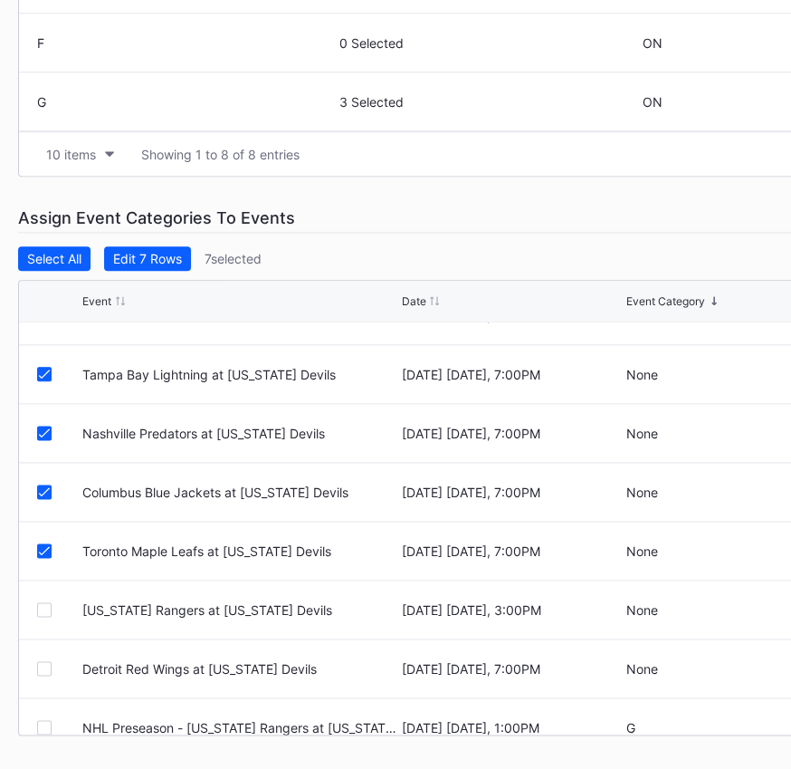
scroll to position [155, 0]
click at [44, 662] on div at bounding box center [44, 667] width 14 height 14
click at [172, 253] on div "Edit 8 Rows" at bounding box center [148, 258] width 70 height 15
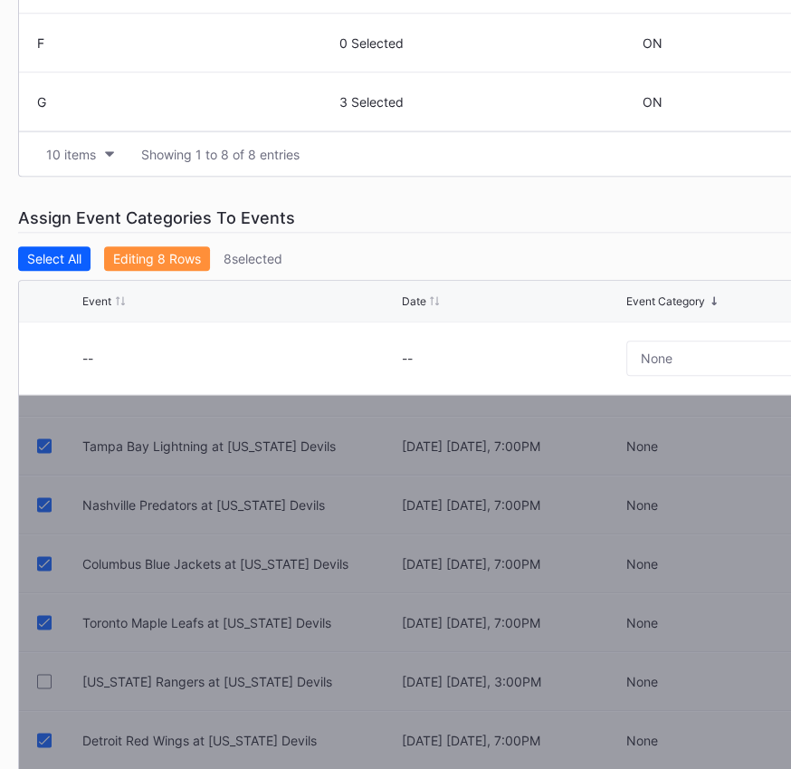
click at [718, 359] on button "None" at bounding box center [783, 357] width 314 height 35
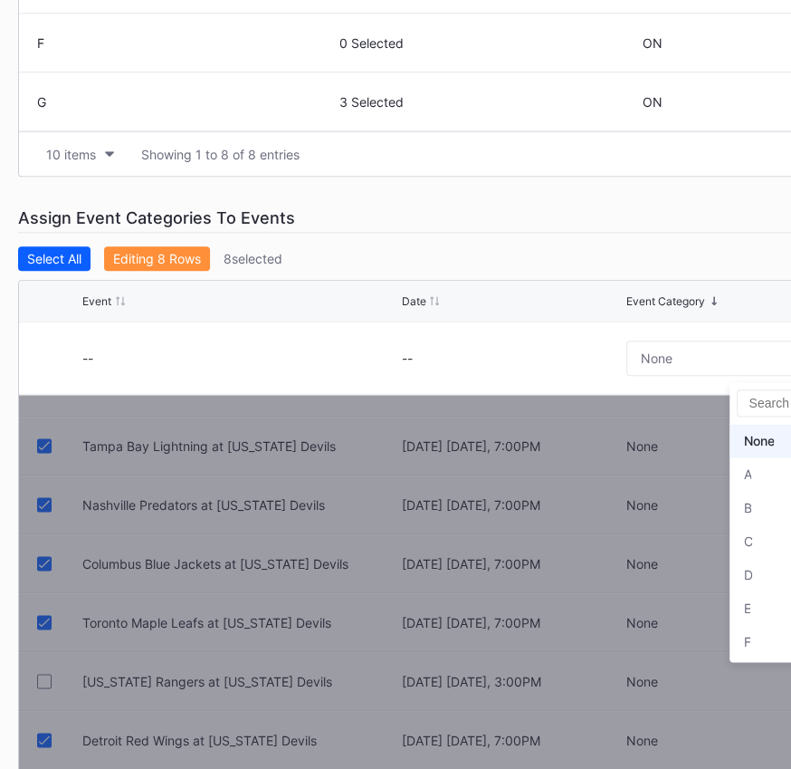
scroll to position [793, 8]
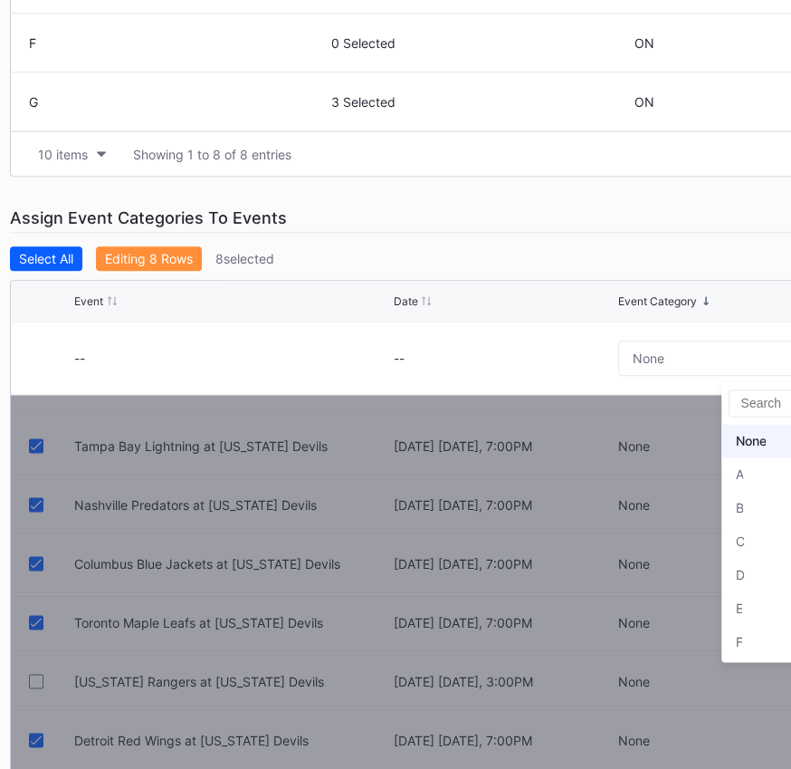
click at [742, 635] on div "F" at bounding box center [738, 641] width 7 height 15
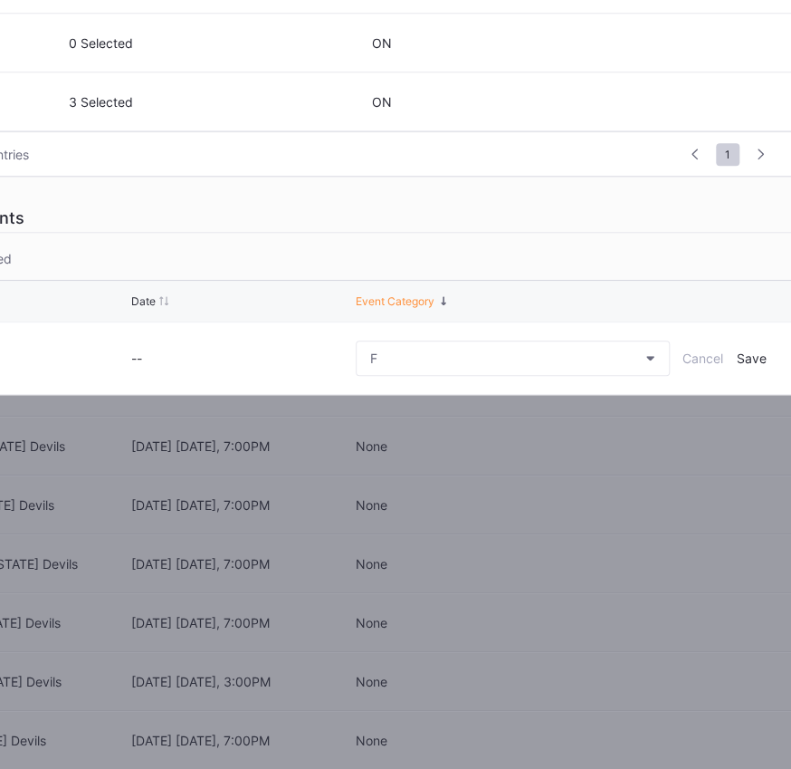
scroll to position [793, 274]
click at [754, 358] on div "Save" at bounding box center [748, 357] width 30 height 15
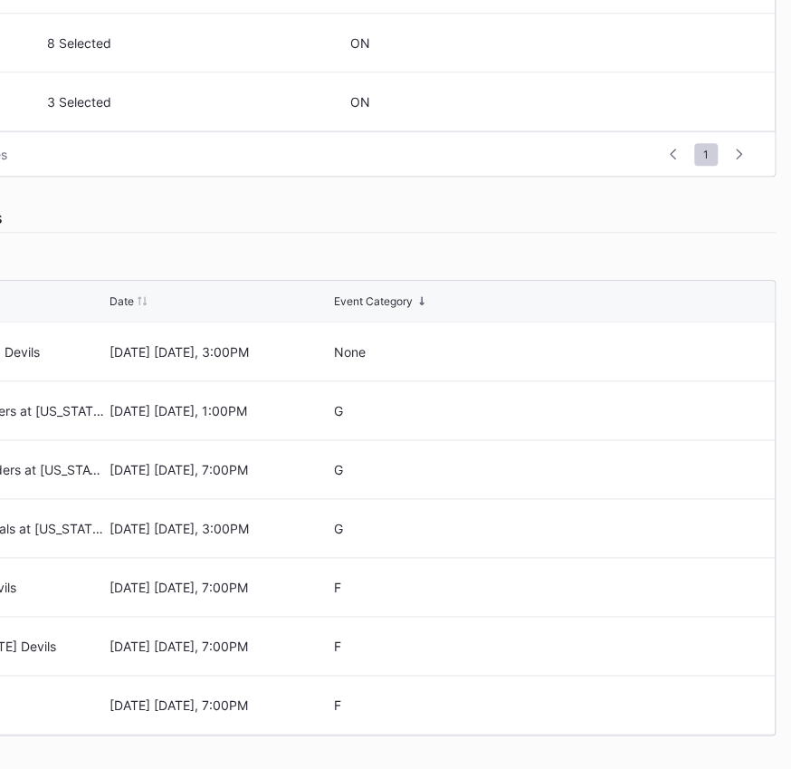
scroll to position [793, 295]
click at [693, 347] on icon at bounding box center [700, 352] width 14 height 14
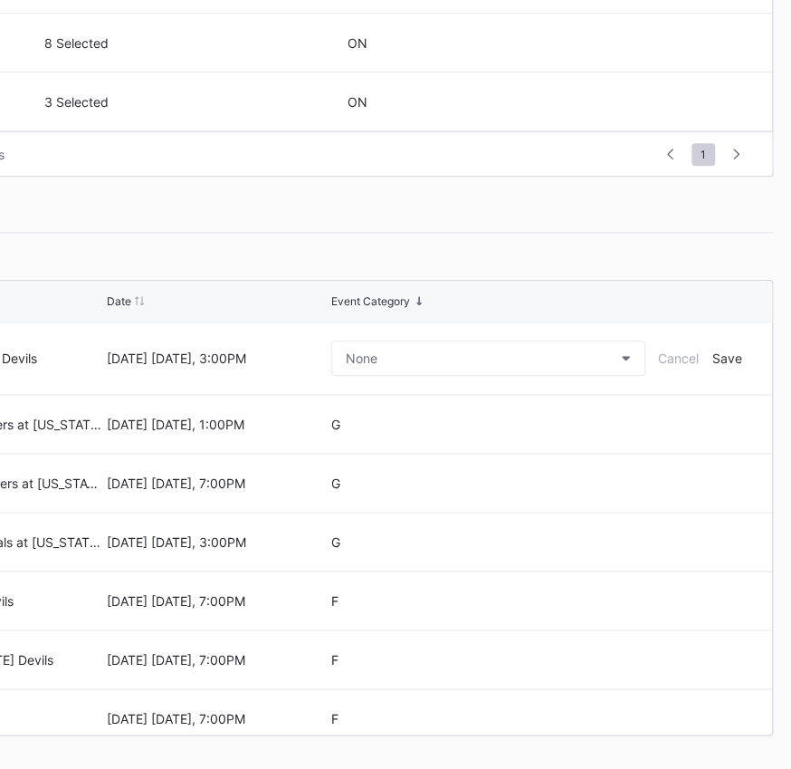
click at [553, 351] on button "None" at bounding box center [488, 357] width 314 height 35
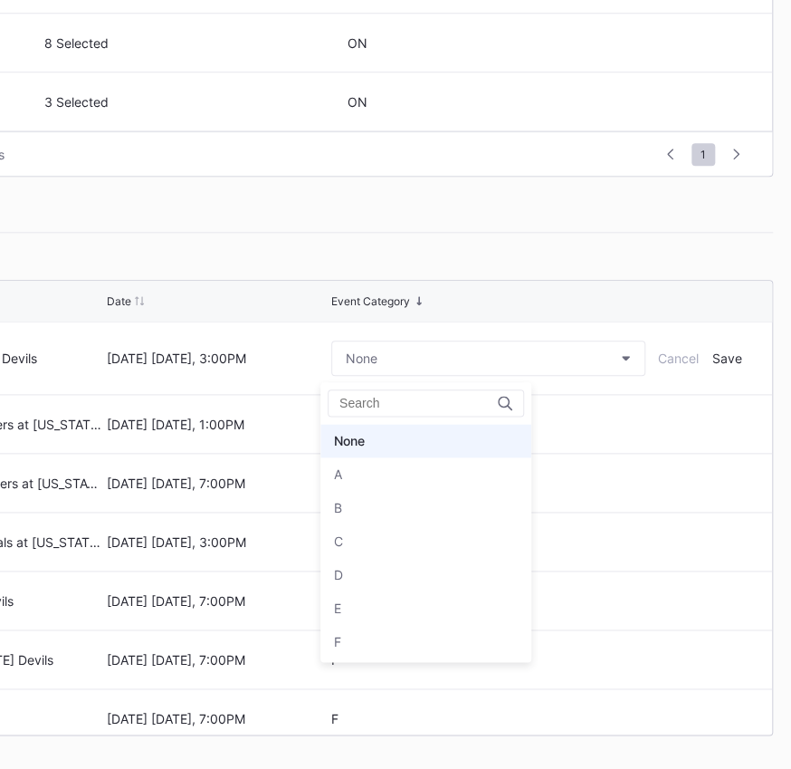
scroll to position [31, 0]
click at [494, 206] on div "Assign Event Categories To Events" at bounding box center [248, 218] width 1050 height 29
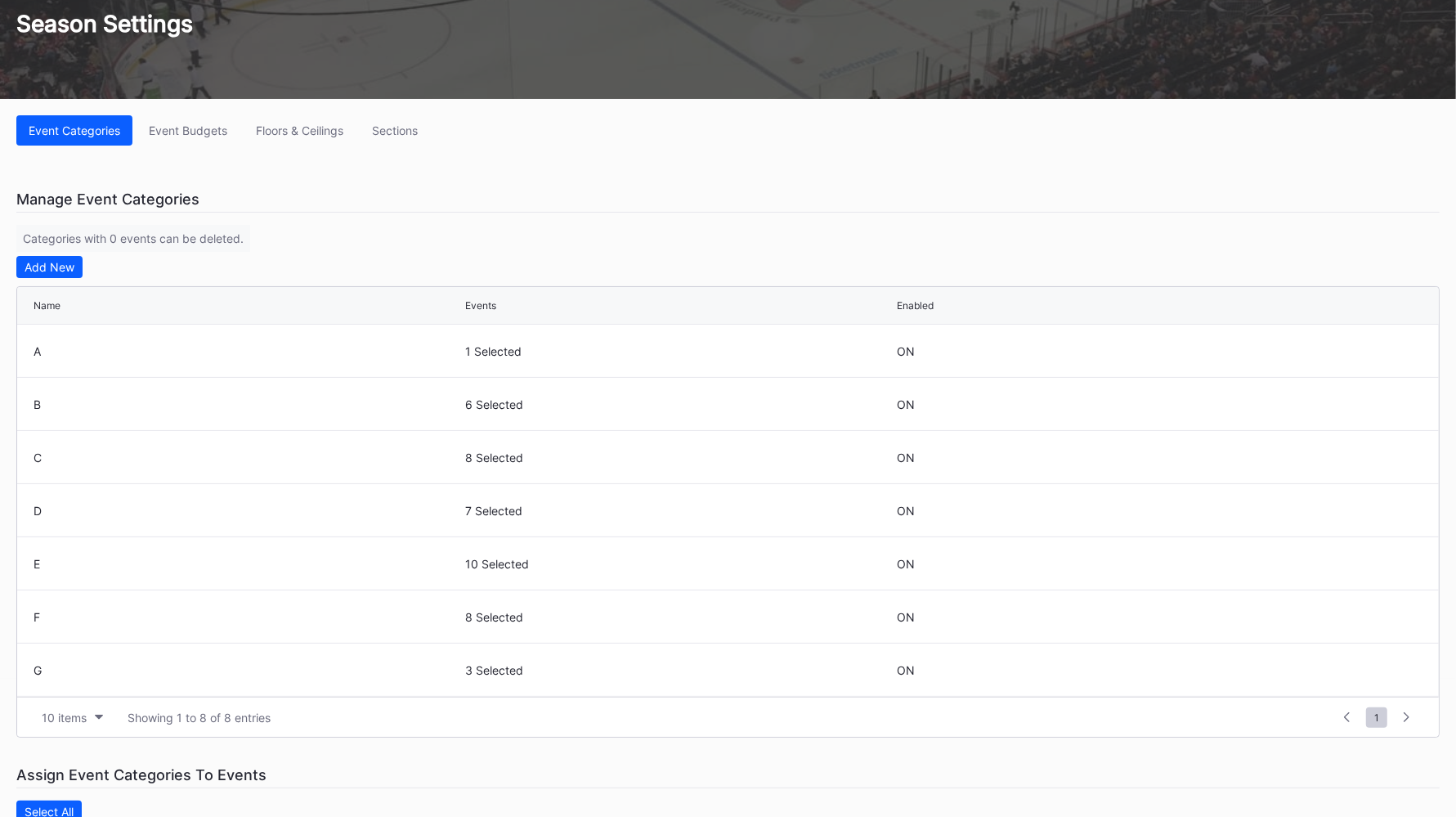
scroll to position [137, 0]
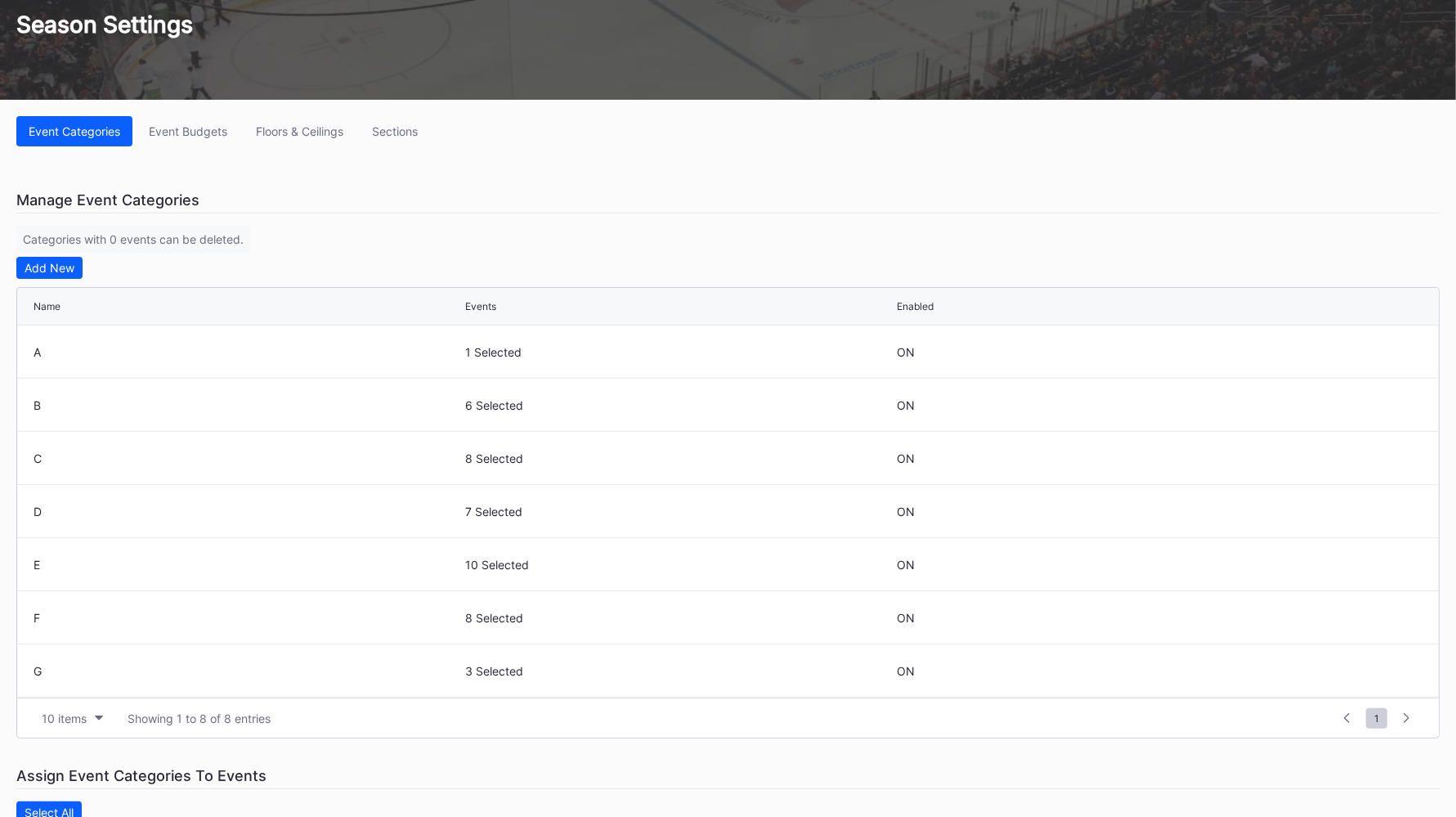
click at [53, 261] on div "Add New" at bounding box center [49, 268] width 50 height 14
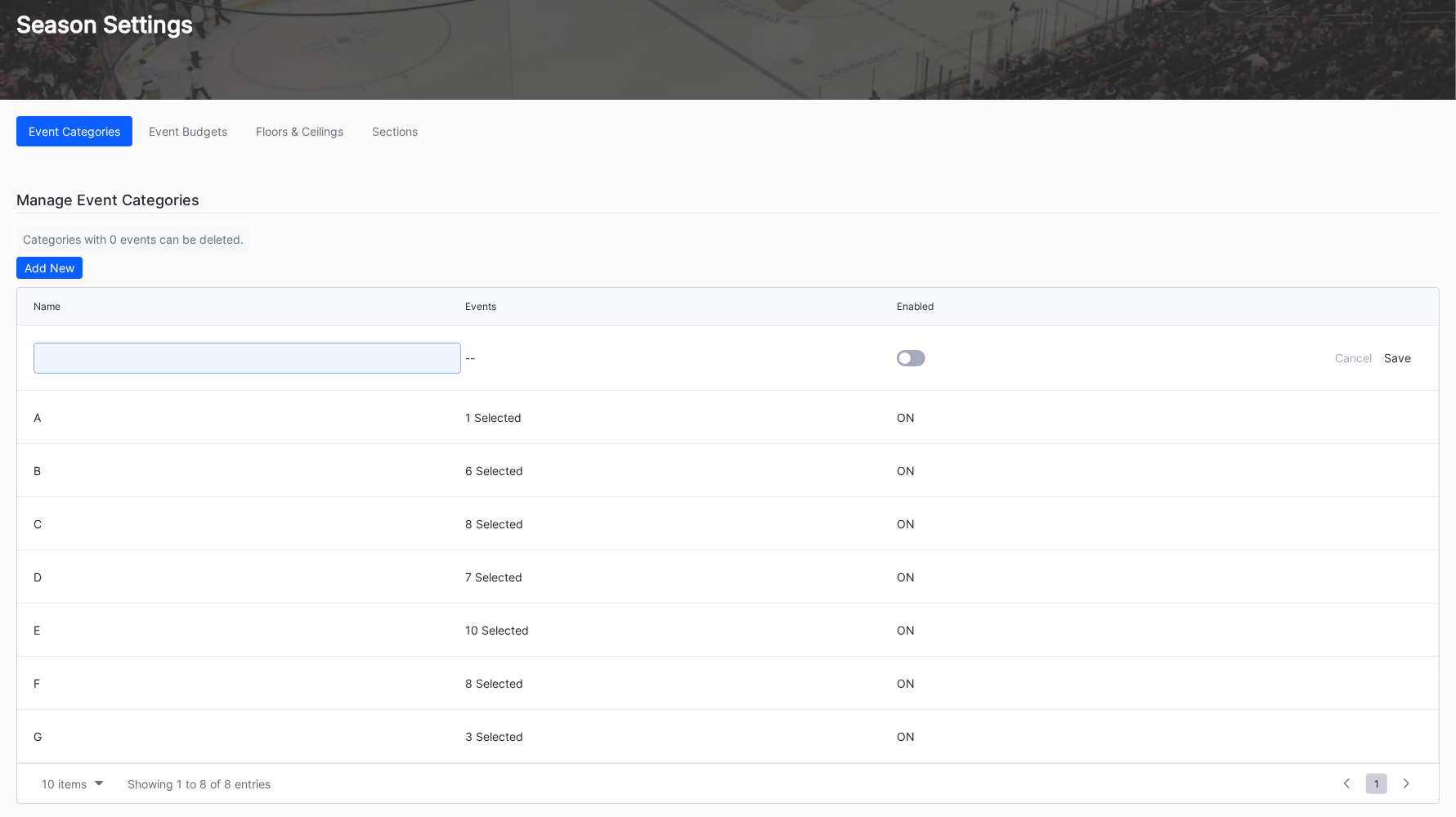
click at [186, 358] on input at bounding box center [247, 358] width 427 height 31
type input "P"
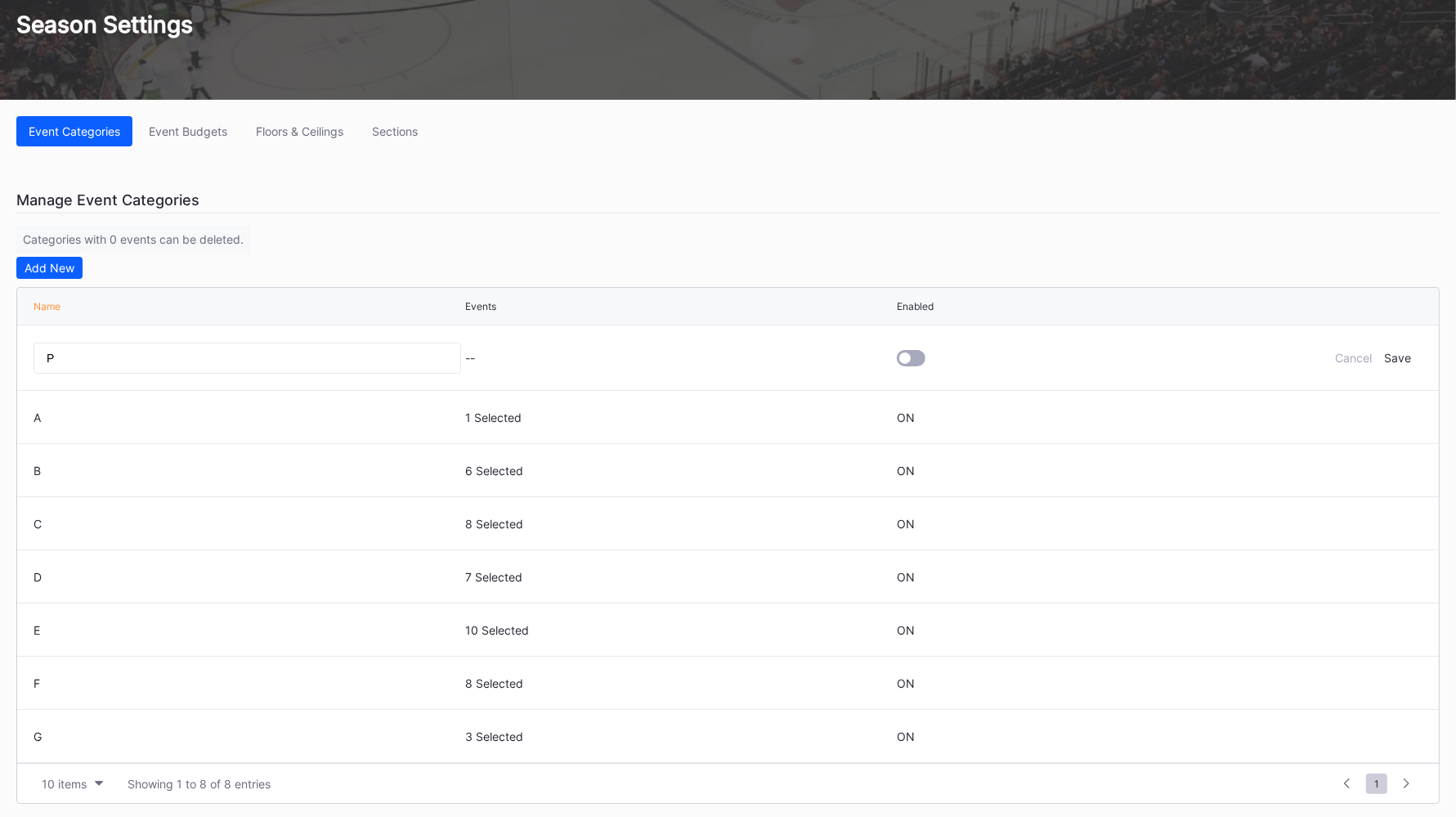
click at [914, 352] on div at bounding box center [911, 358] width 29 height 16
click at [1177, 352] on div "Save" at bounding box center [1399, 357] width 27 height 14
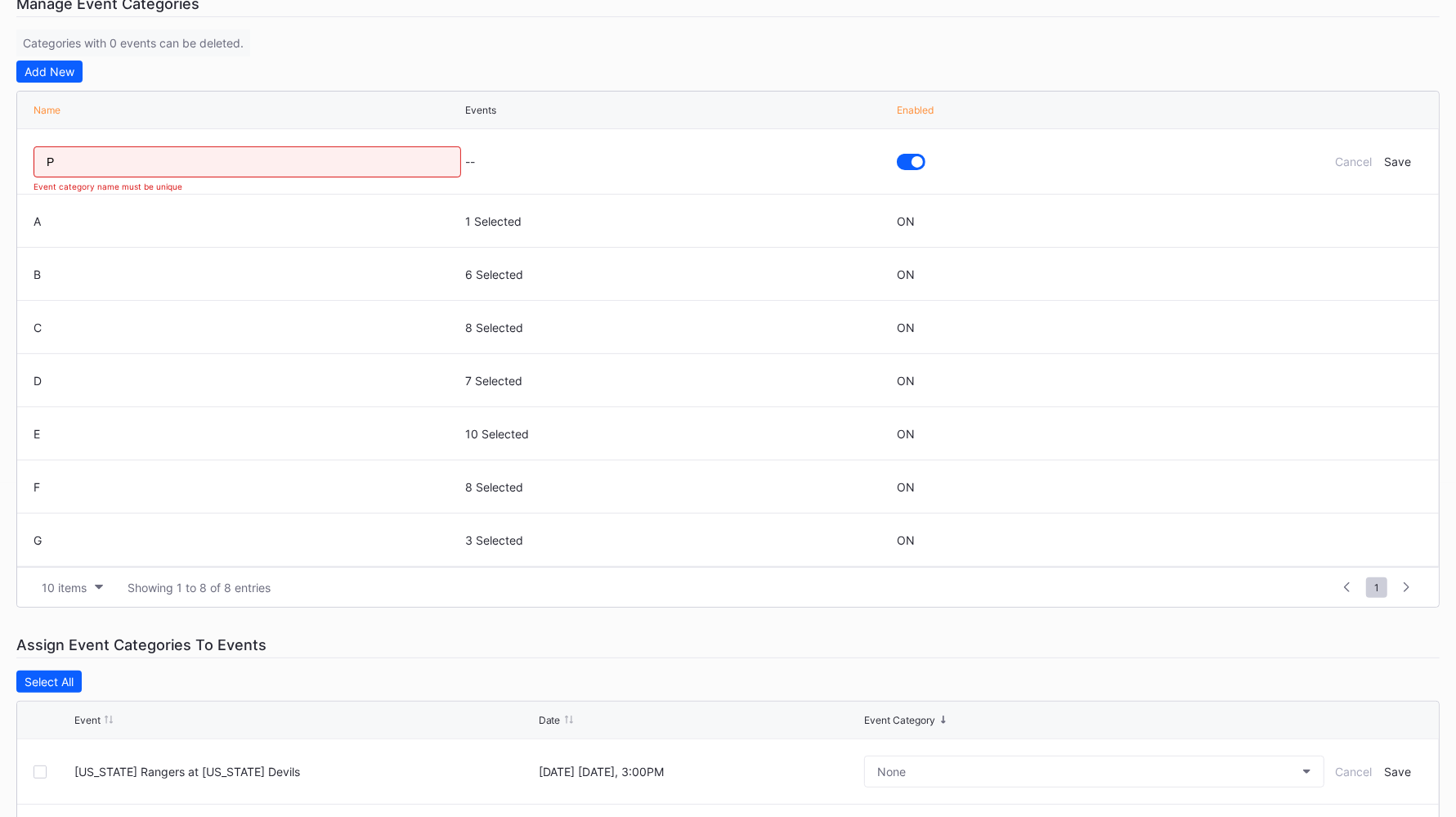
scroll to position [351, 0]
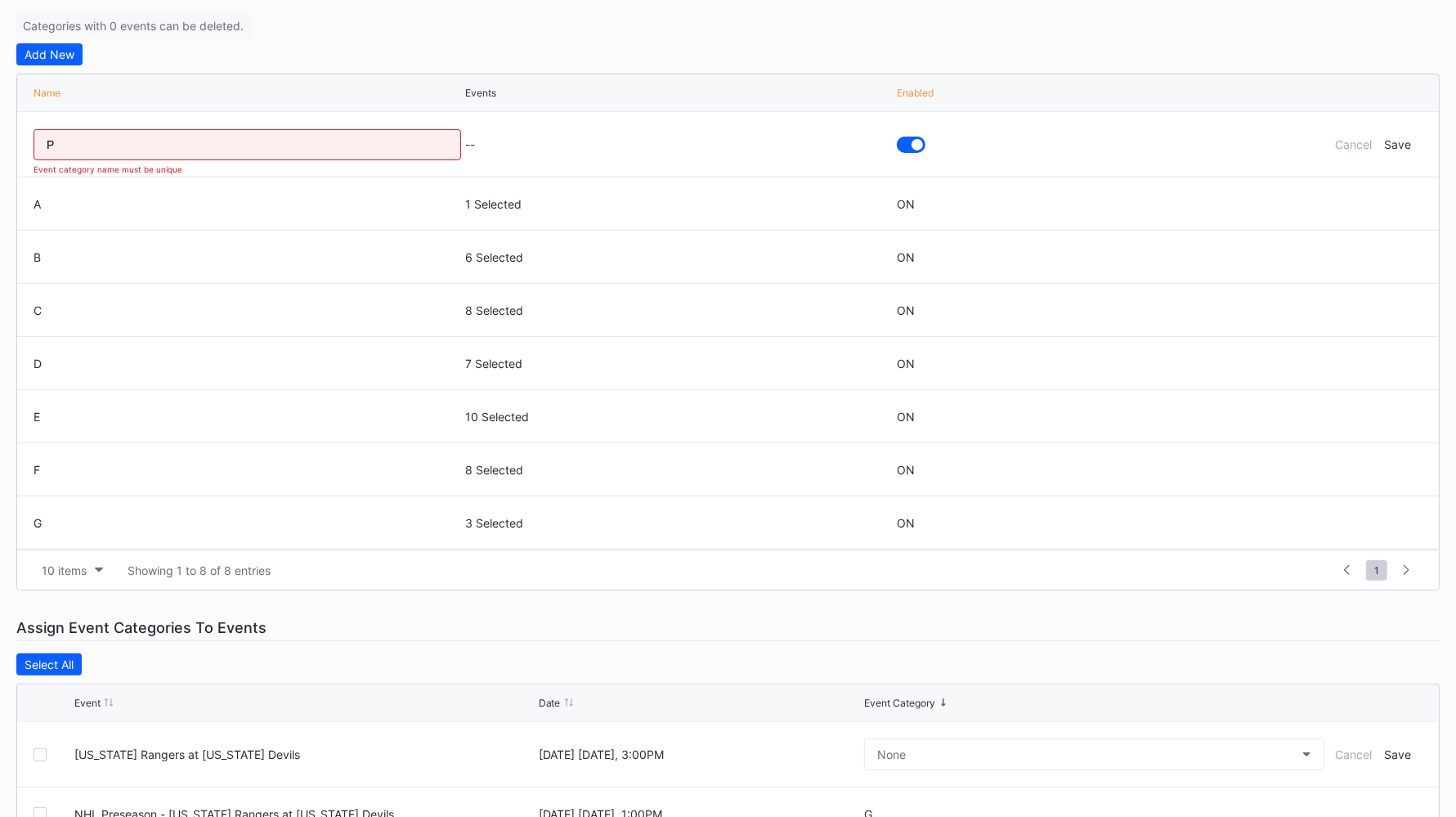
click at [1177, 142] on div "Cancel" at bounding box center [1354, 144] width 37 height 14
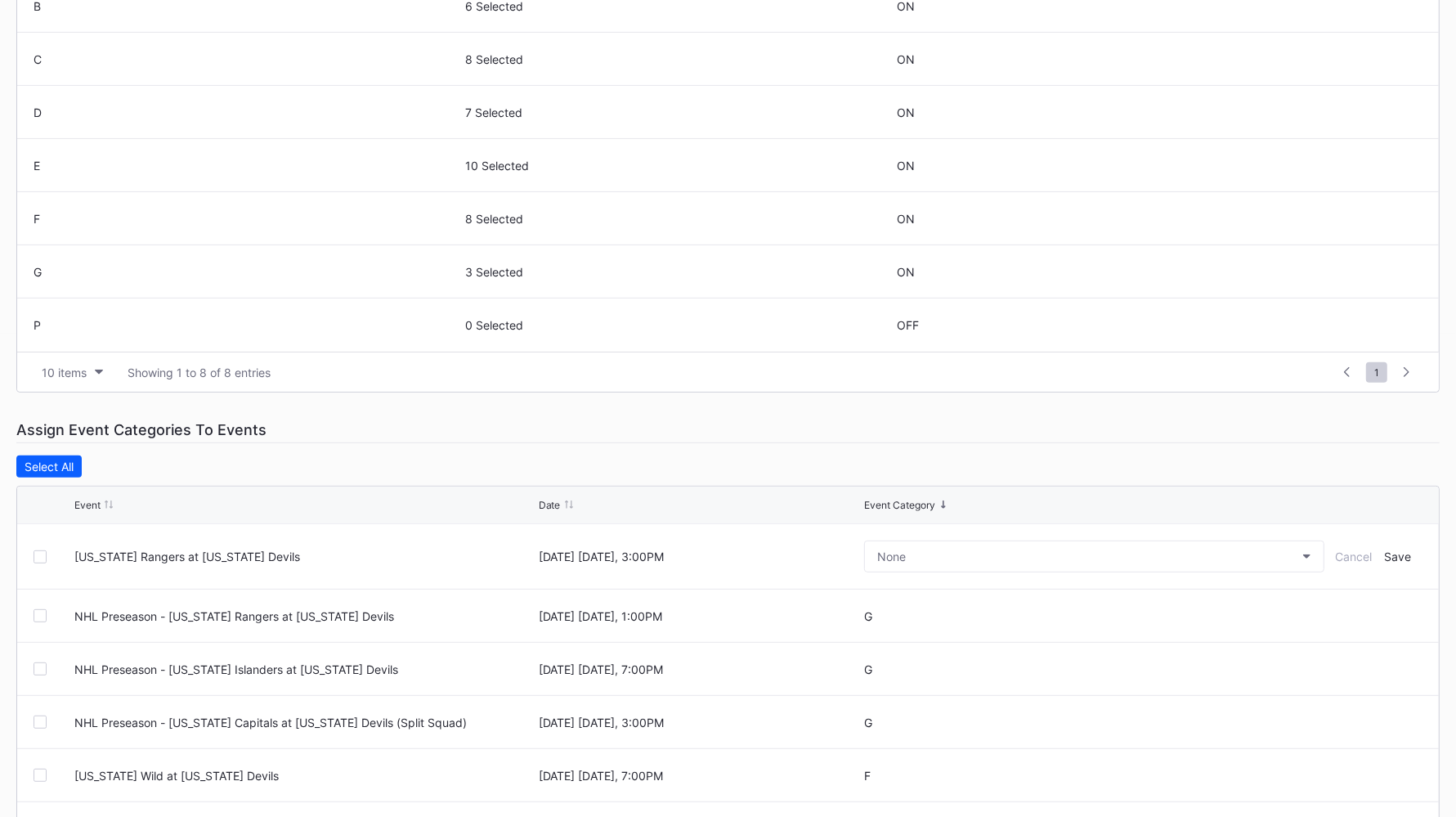
scroll to position [485, 0]
click at [1177, 324] on icon at bounding box center [1362, 324] width 13 height 13
click at [904, 330] on div at bounding box center [911, 330] width 29 height 16
click at [1177, 333] on div "Save" at bounding box center [1399, 330] width 27 height 14
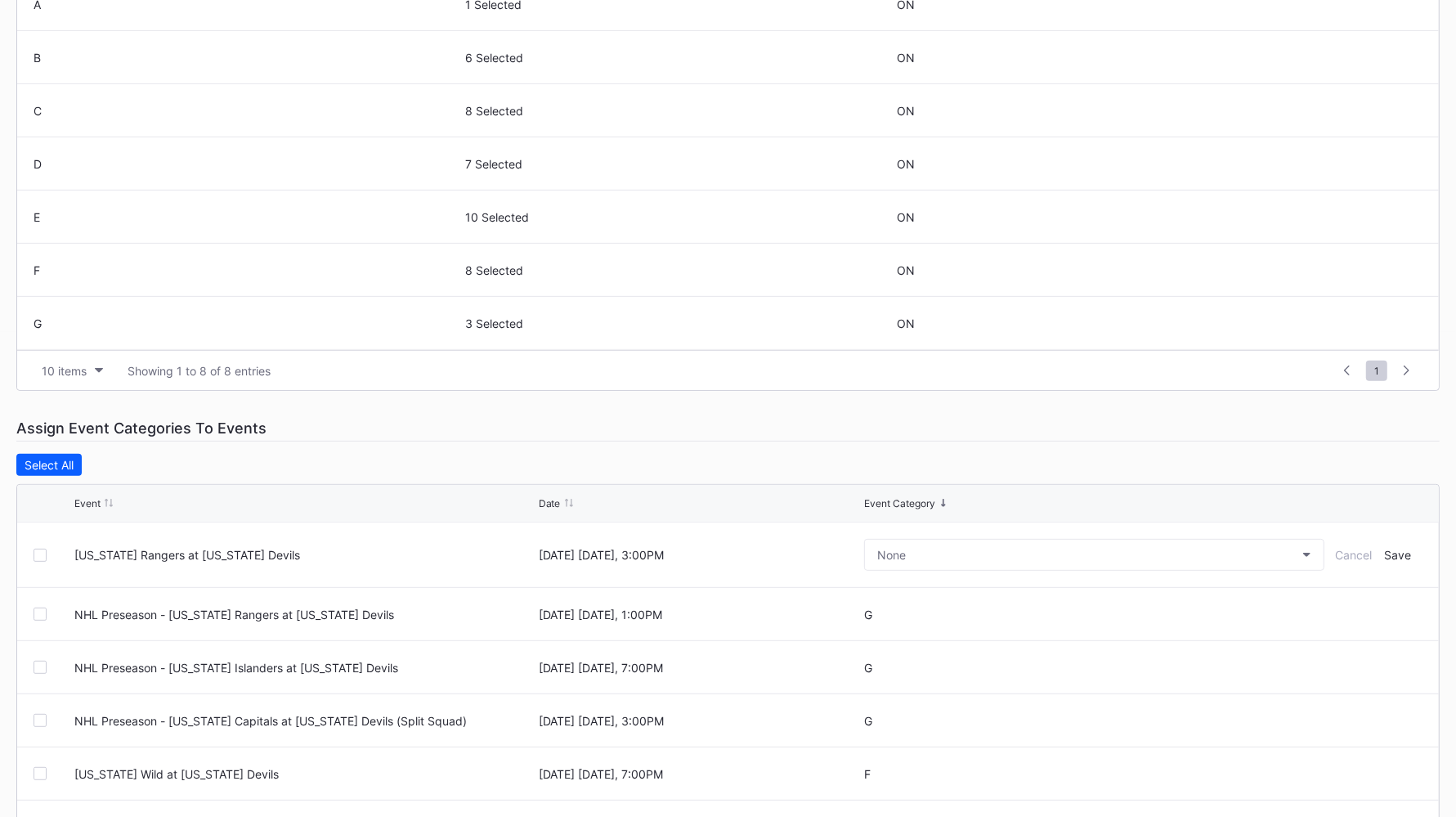
click at [1089, 534] on div "None" at bounding box center [1095, 555] width 461 height 65
click at [1067, 553] on button "None" at bounding box center [1095, 555] width 461 height 32
click at [943, 508] on div "P" at bounding box center [950, 510] width 191 height 30
click at [1177, 549] on div "Save" at bounding box center [1399, 555] width 27 height 14
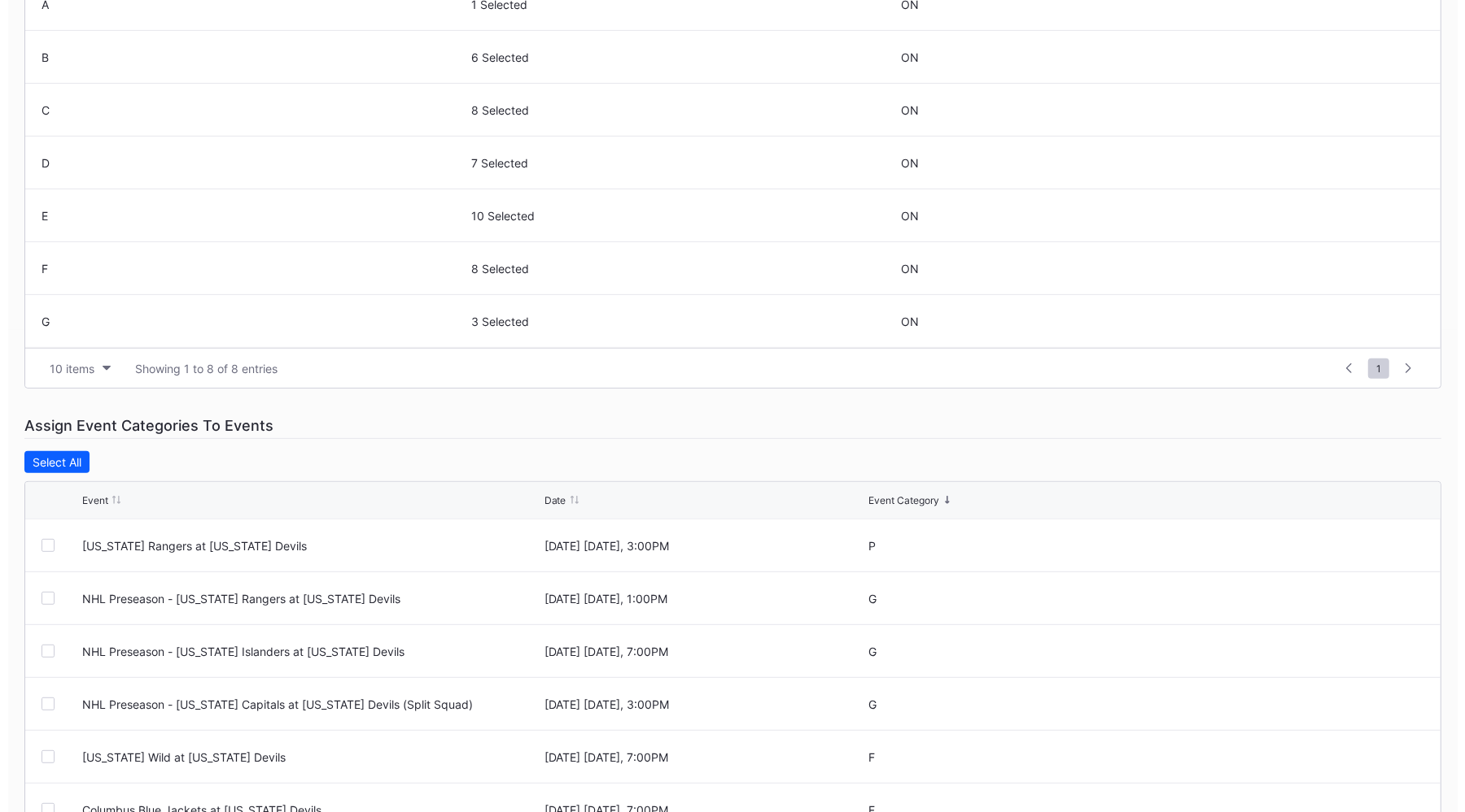
scroll to position [0, 0]
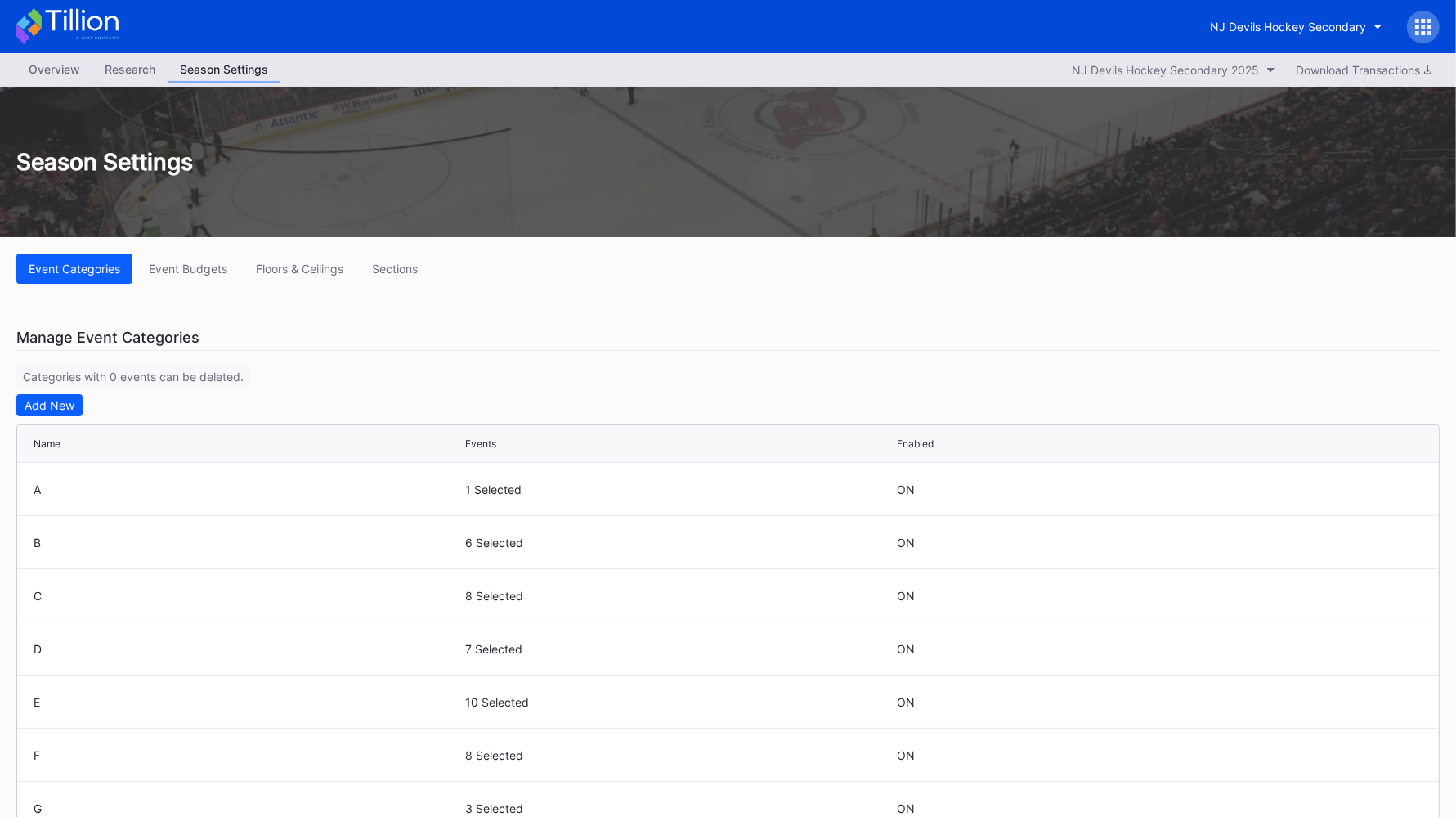
click at [279, 271] on div "Floors & Ceilings" at bounding box center [299, 268] width 88 height 14
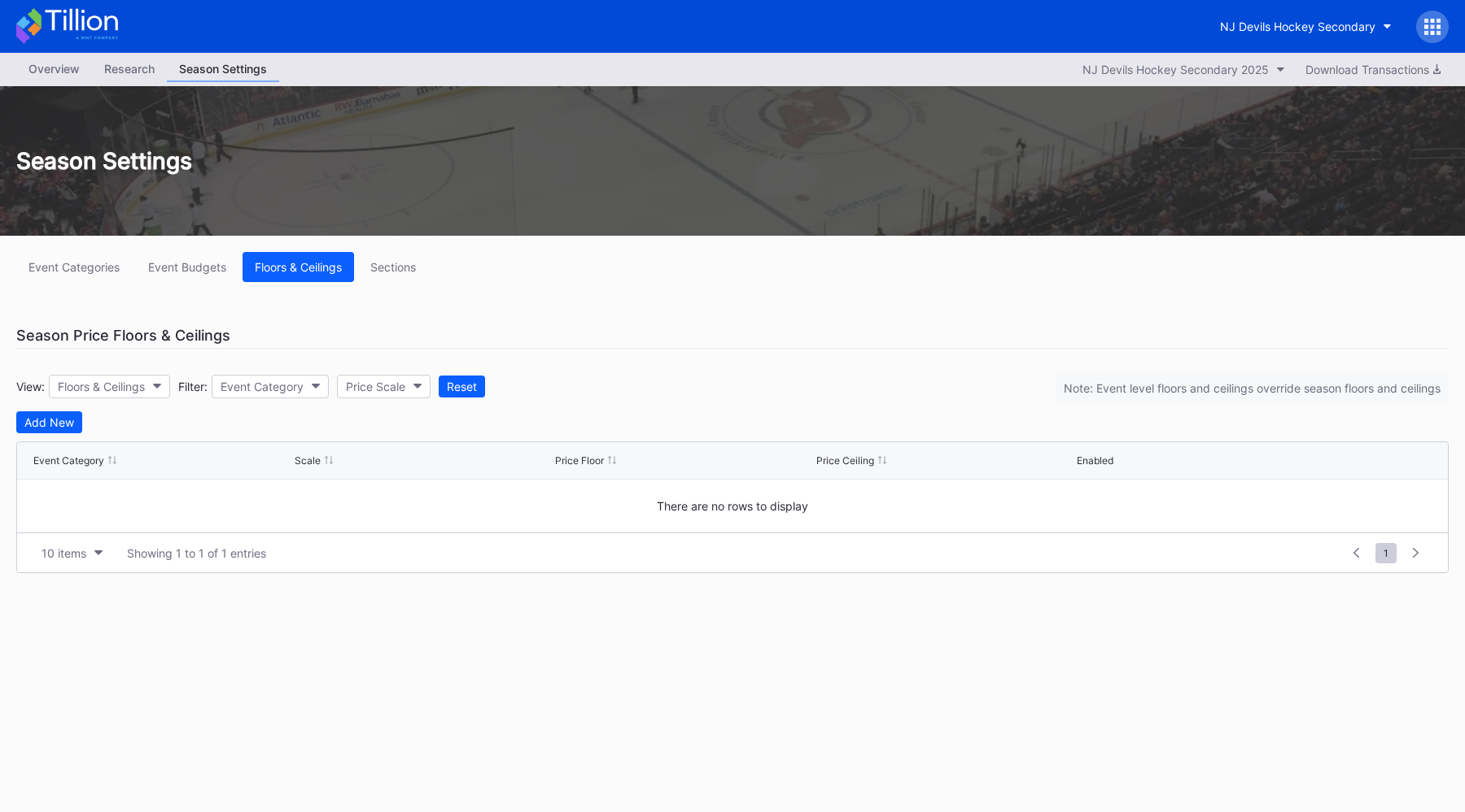
click at [51, 413] on button "Add New" at bounding box center [49, 422] width 66 height 22
click at [134, 501] on button "--" at bounding box center [162, 511] width 257 height 31
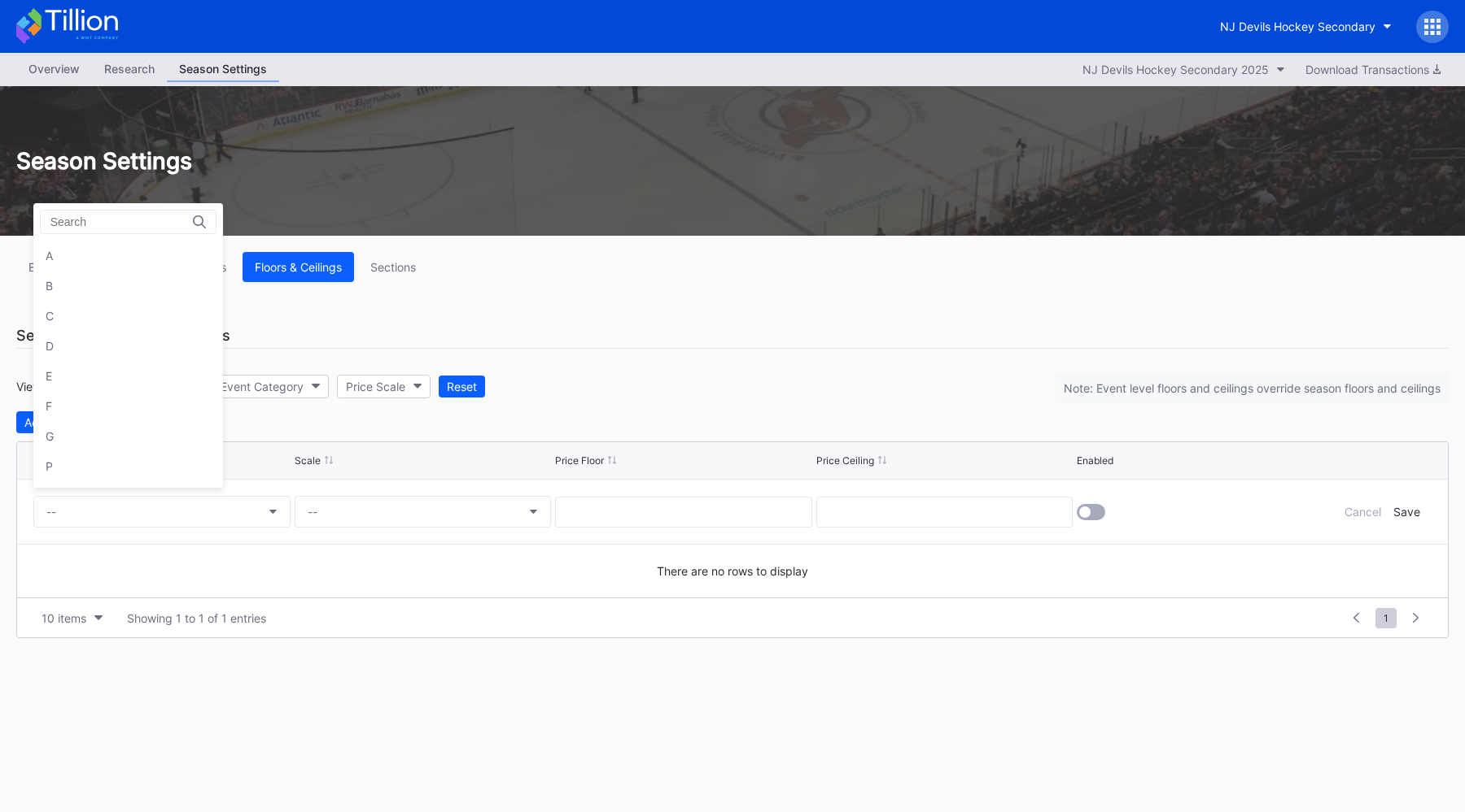
click at [167, 251] on div "A" at bounding box center [128, 255] width 190 height 30
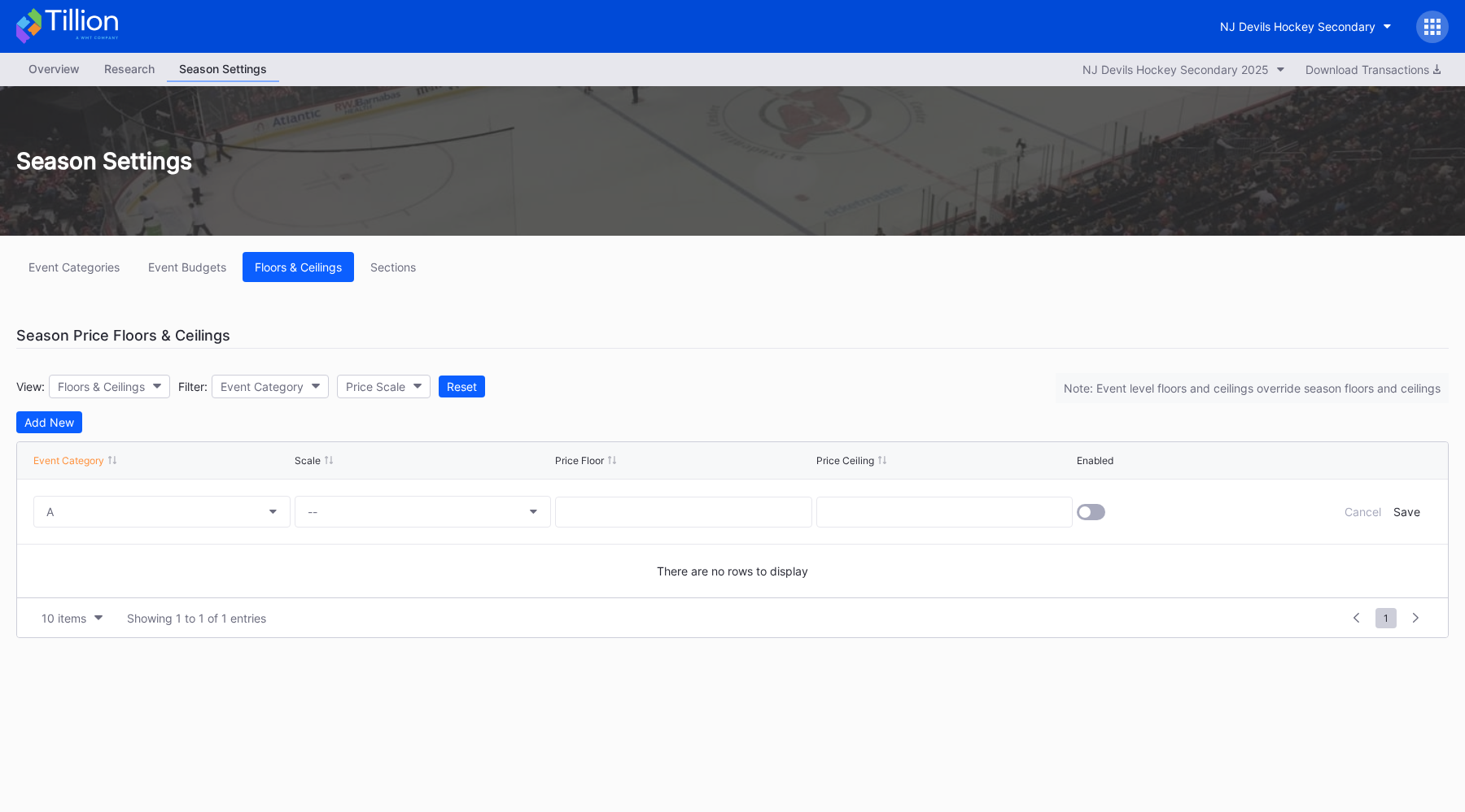
click at [376, 500] on button "--" at bounding box center [423, 511] width 257 height 31
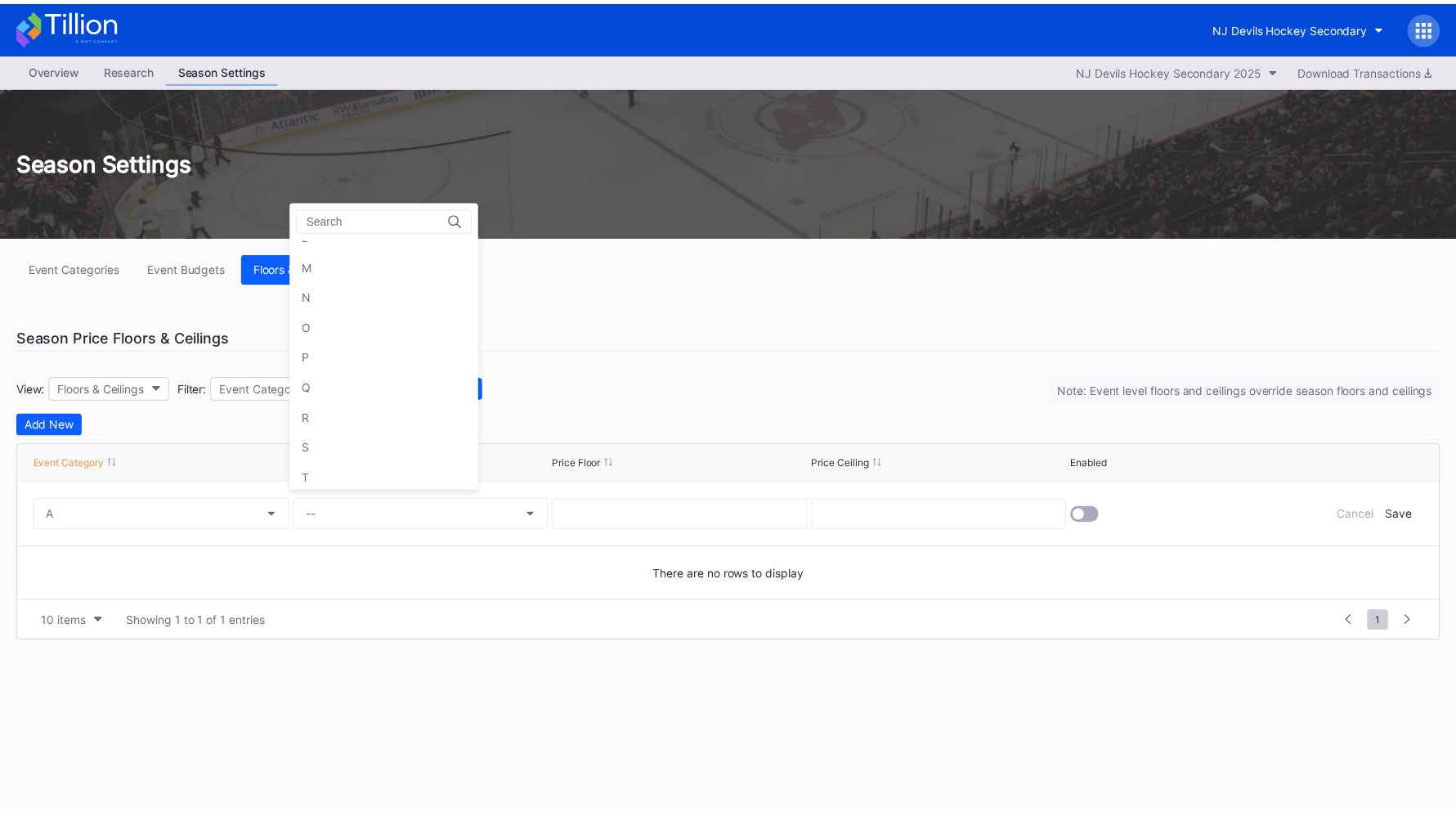
scroll to position [720, 0]
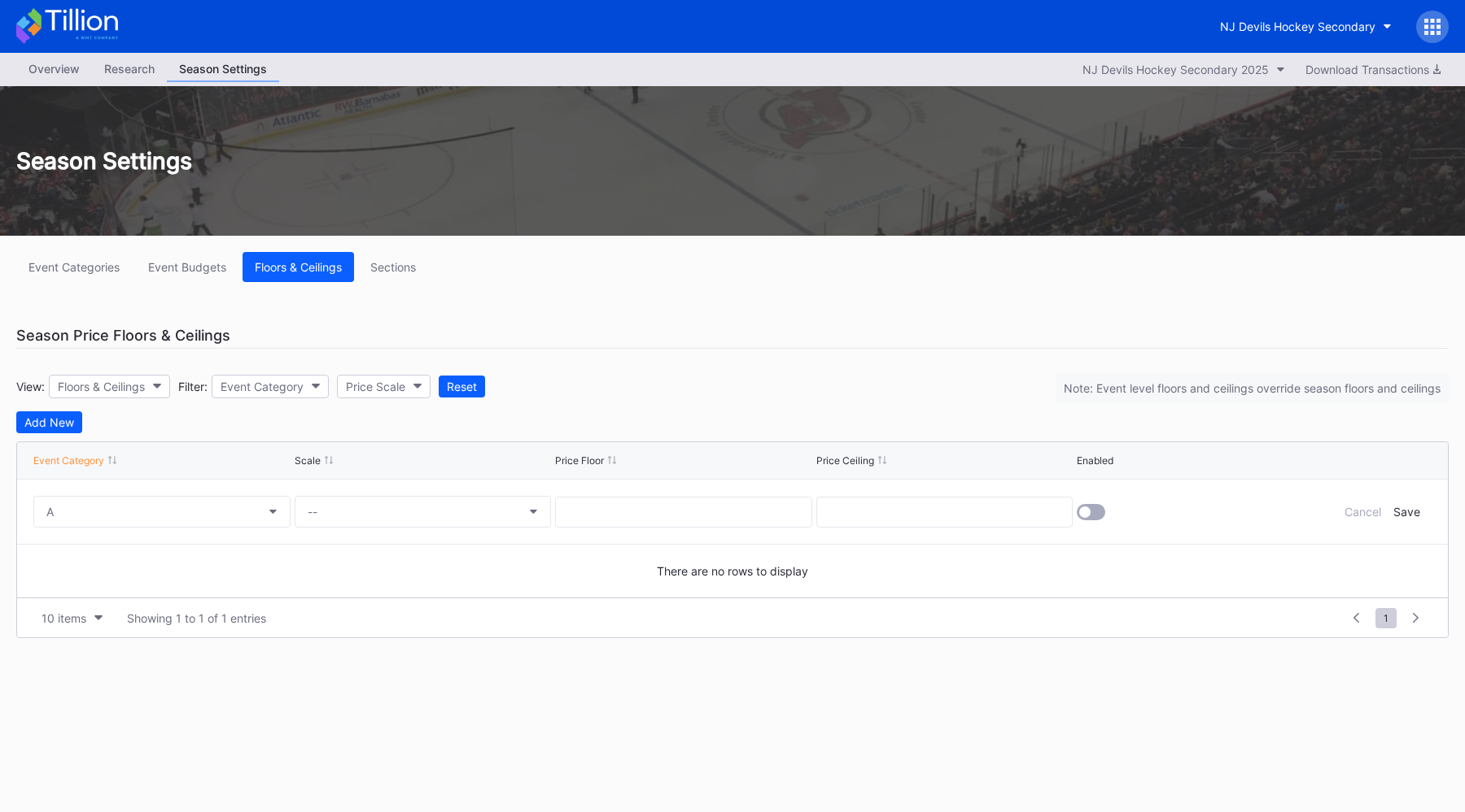
click at [1171, 508] on div "Cancel" at bounding box center [1363, 511] width 37 height 13
click at [403, 267] on div "Sections" at bounding box center [393, 267] width 46 height 13
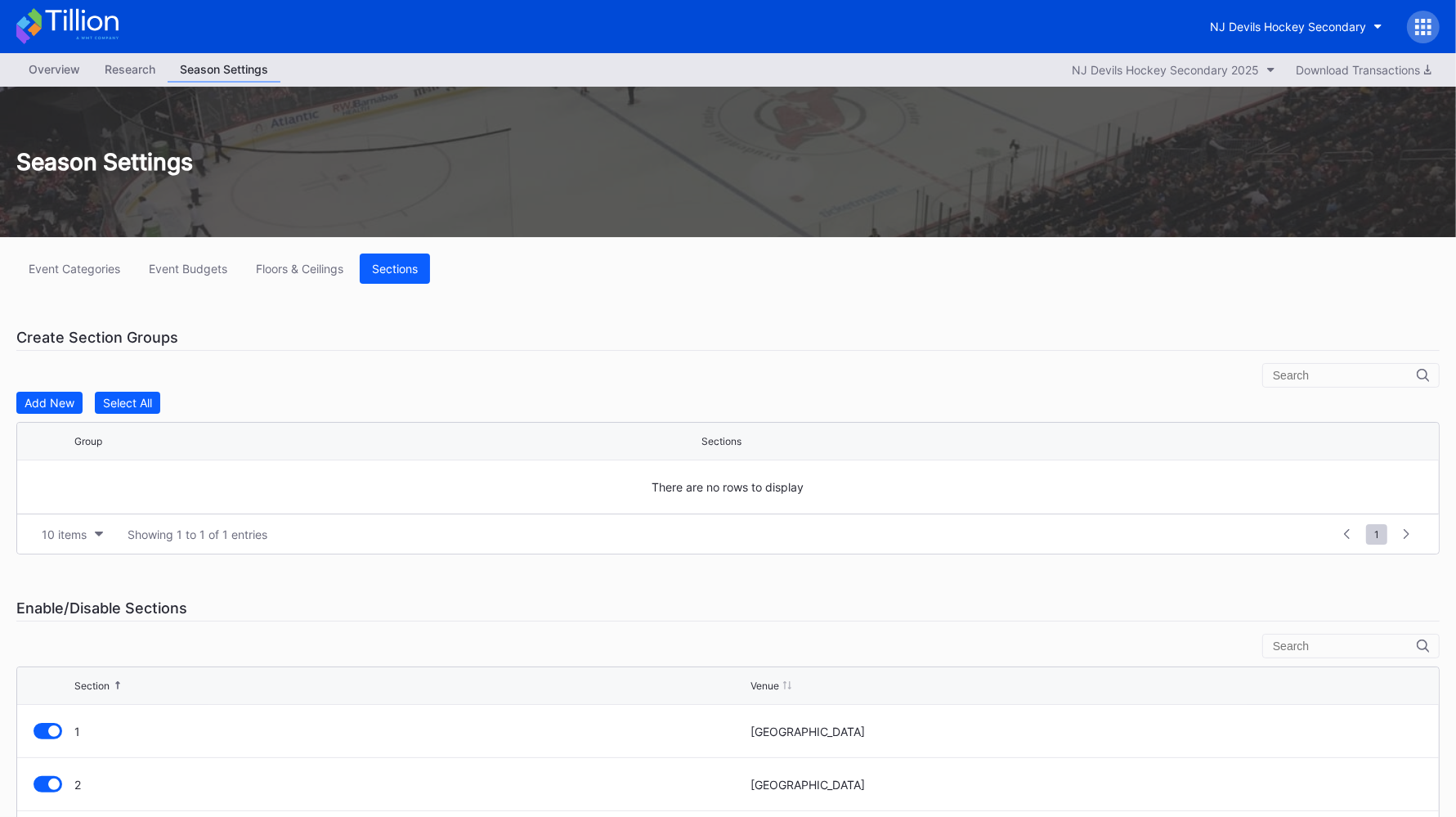
click at [286, 268] on div "Floors & Ceilings" at bounding box center [299, 268] width 88 height 14
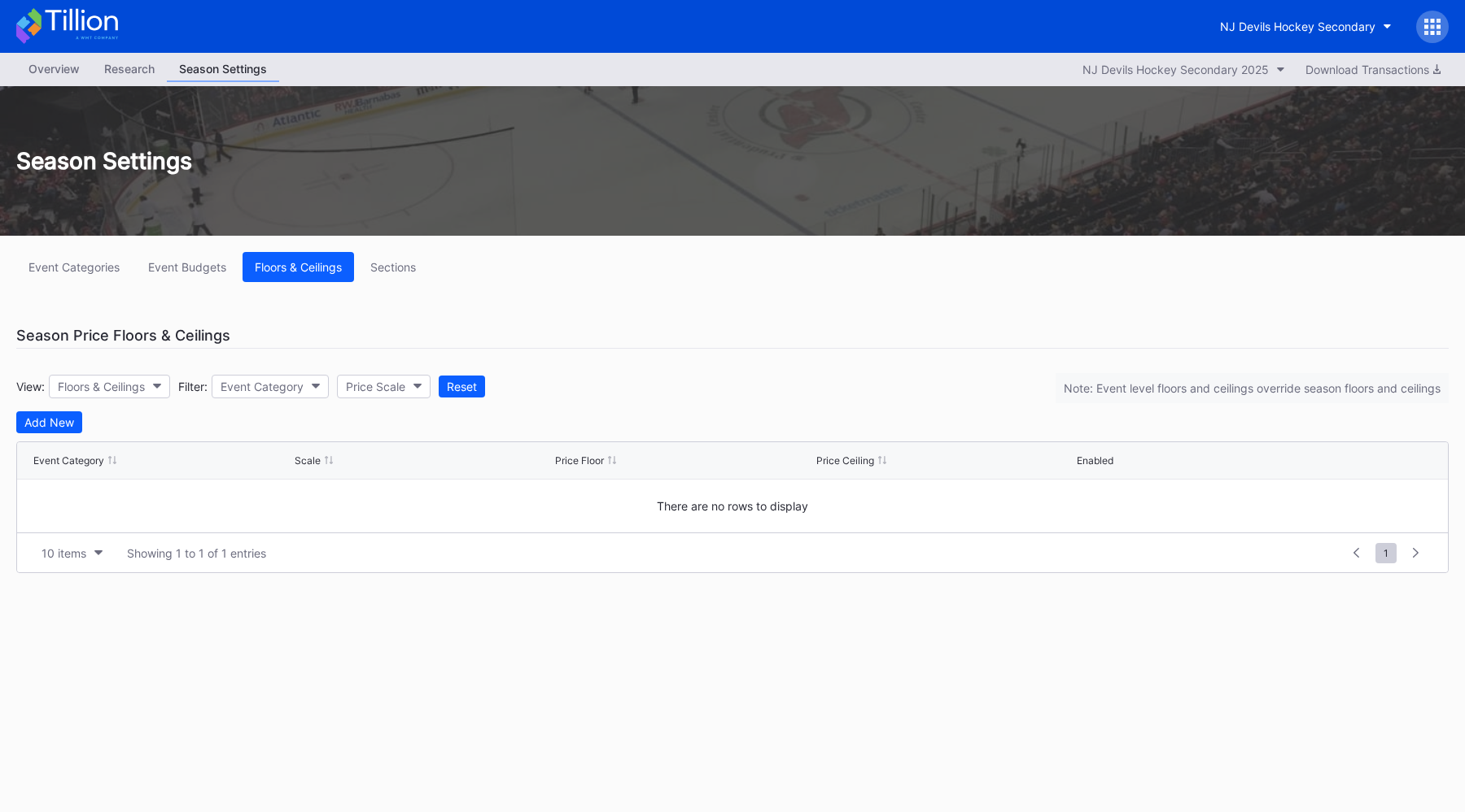
click at [177, 260] on div "Event Budgets" at bounding box center [187, 267] width 78 height 13
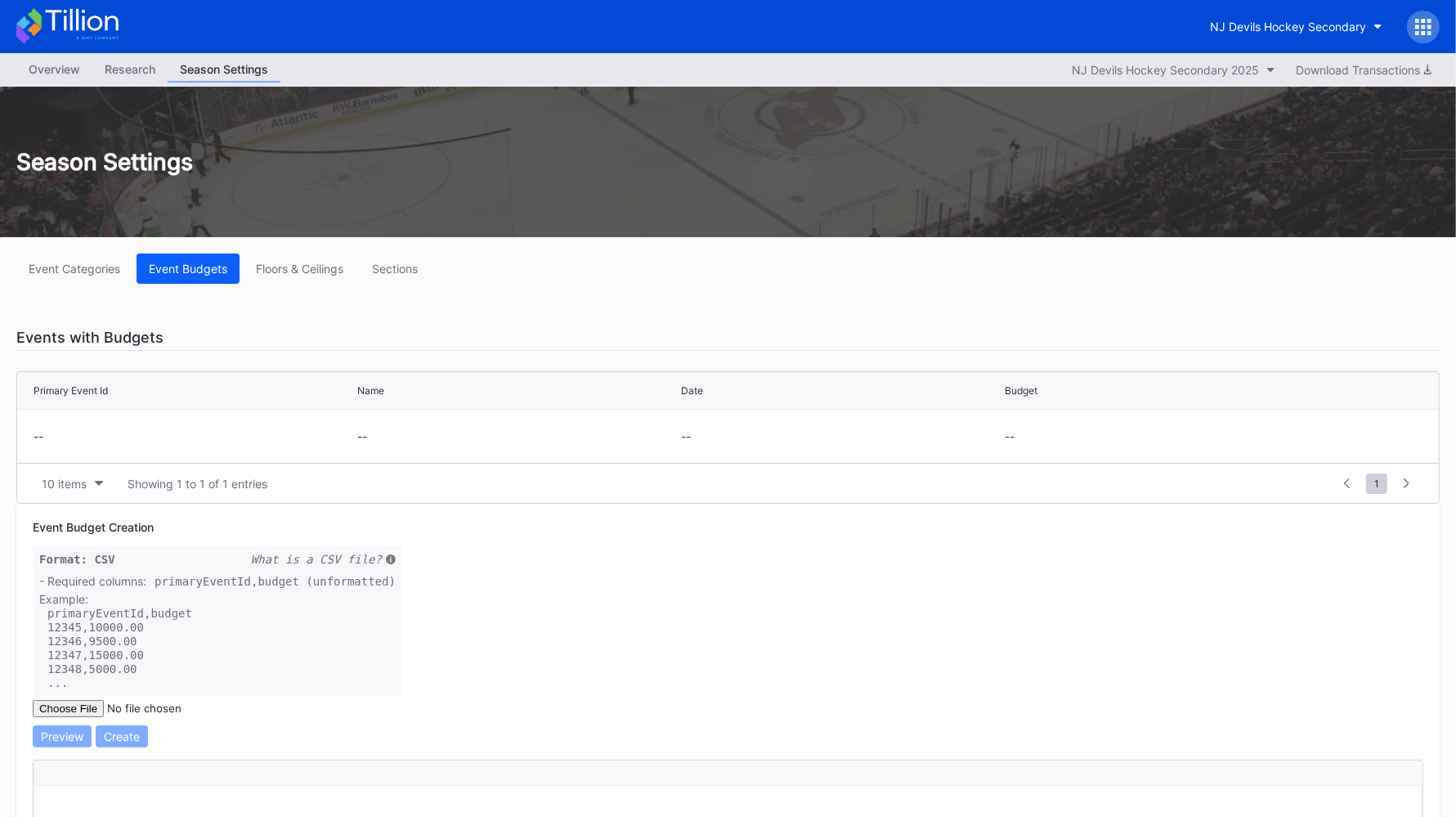
click at [54, 262] on div "Event Categories" at bounding box center [74, 268] width 91 height 14
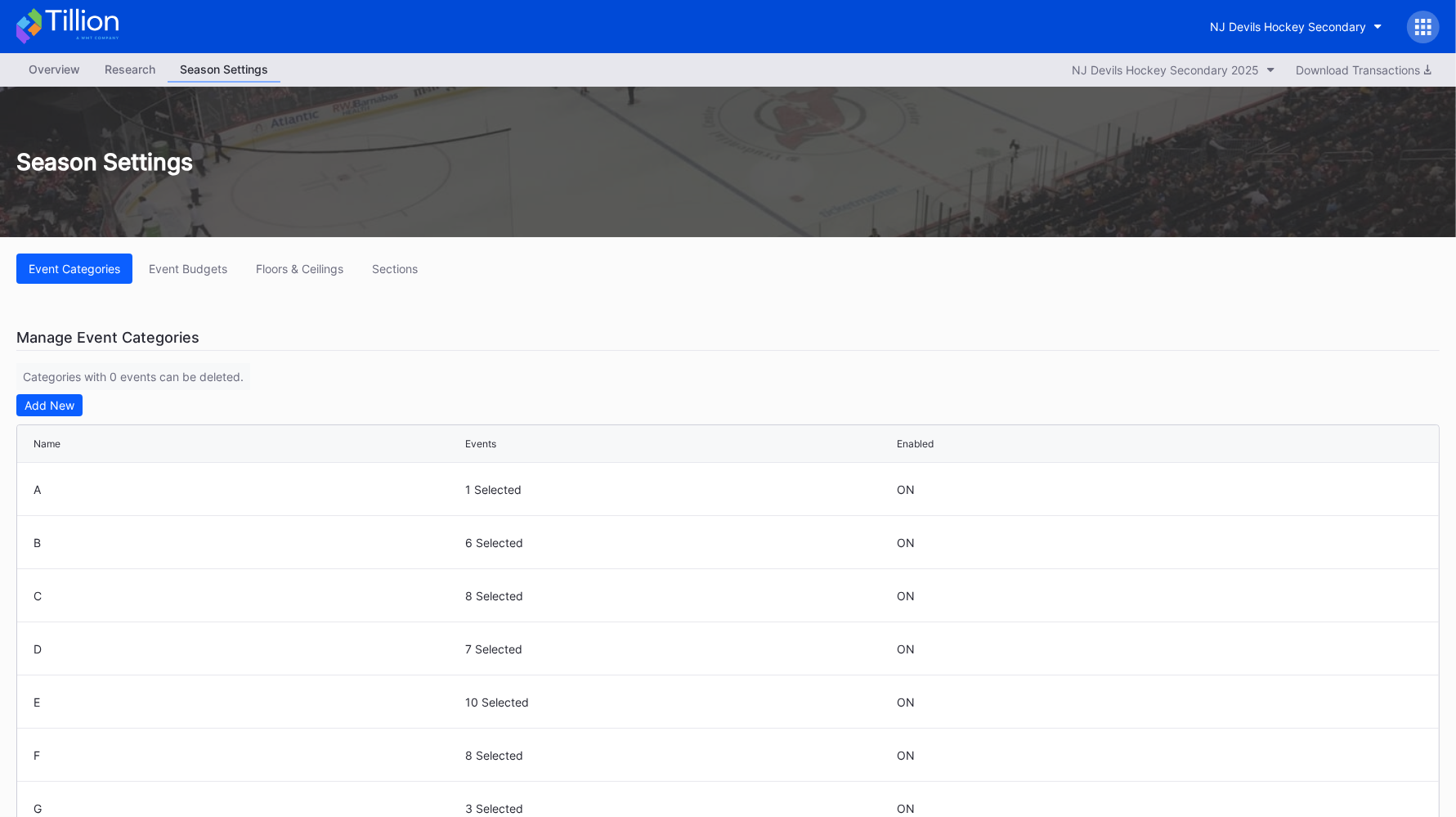
click at [303, 270] on div "Floors & Ceilings" at bounding box center [299, 268] width 88 height 14
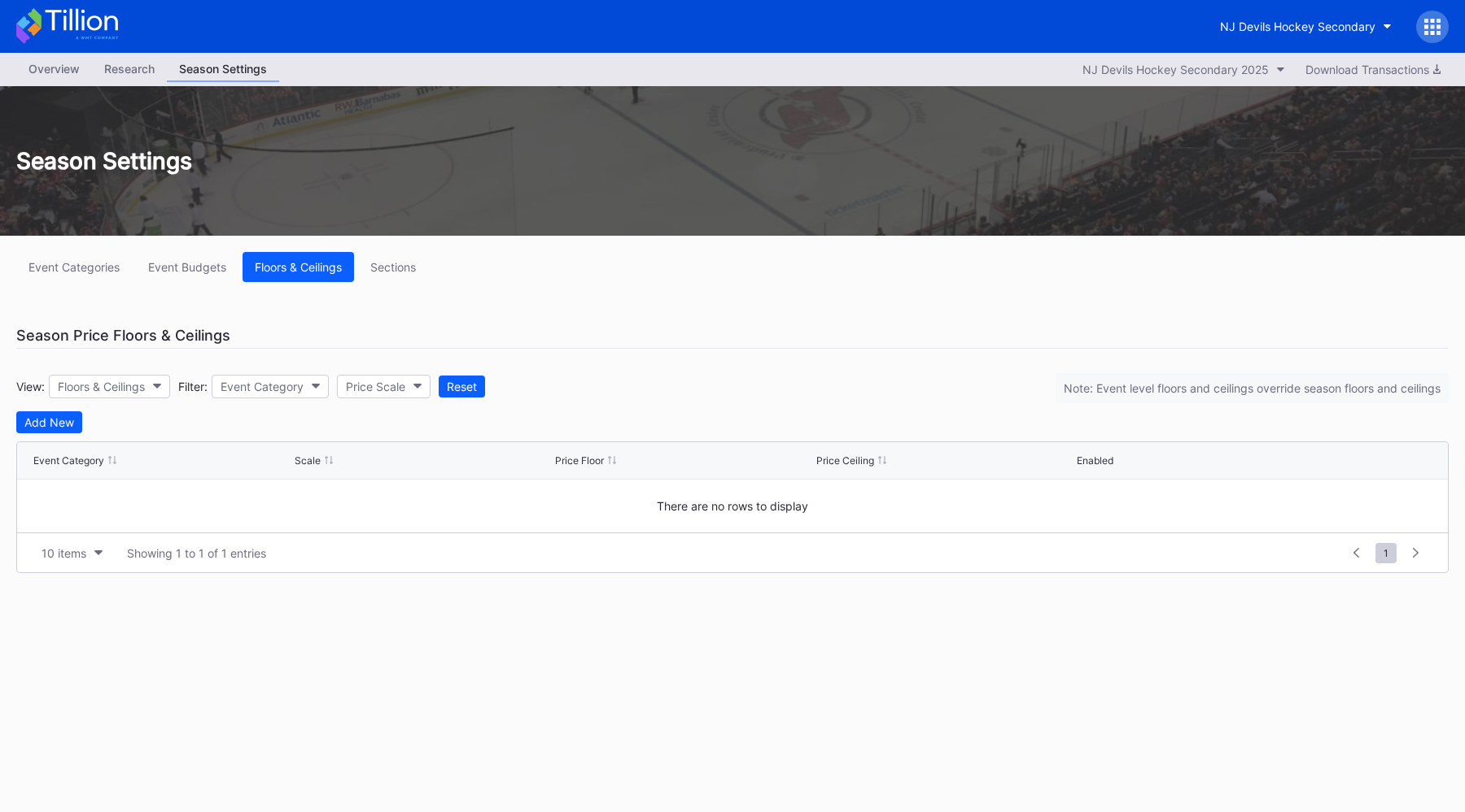
click at [57, 29] on icon at bounding box center [67, 26] width 102 height 36
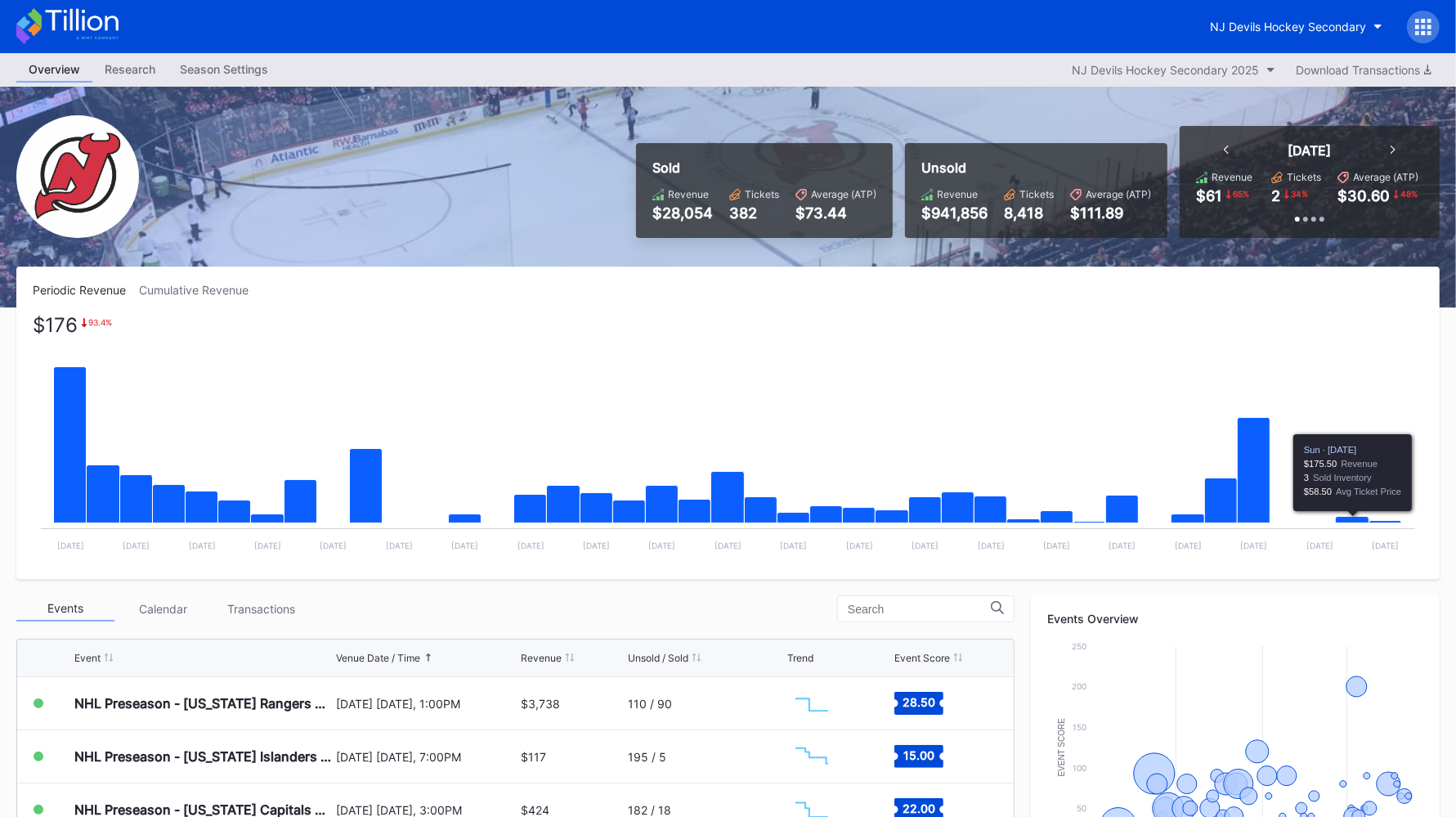
click at [1177, 30] on div "NJ Devils Hockey Secondary" at bounding box center [1288, 26] width 156 height 14
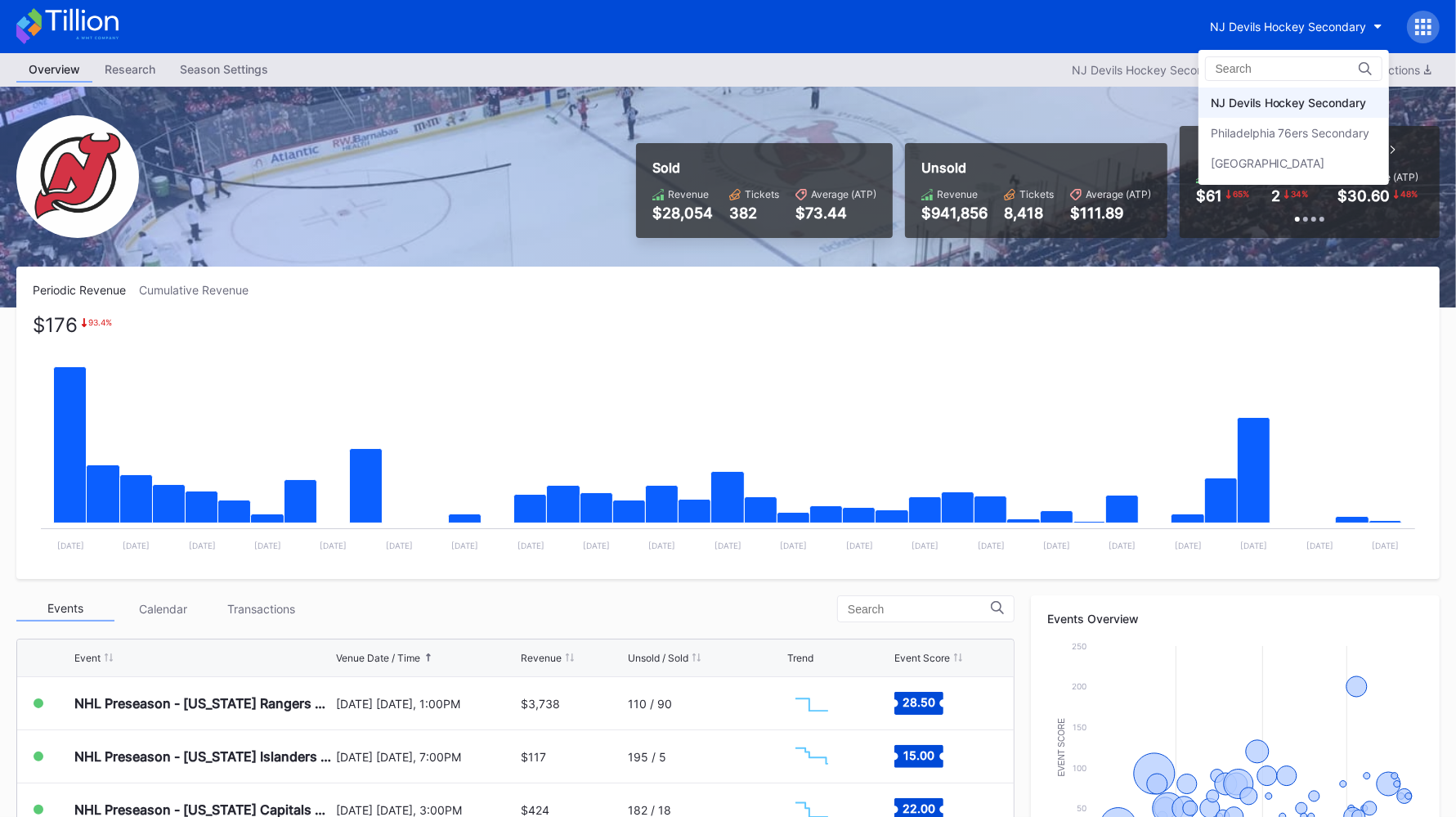
click at [1177, 132] on div "Philadelphia 76ers Secondary" at bounding box center [1291, 132] width 160 height 14
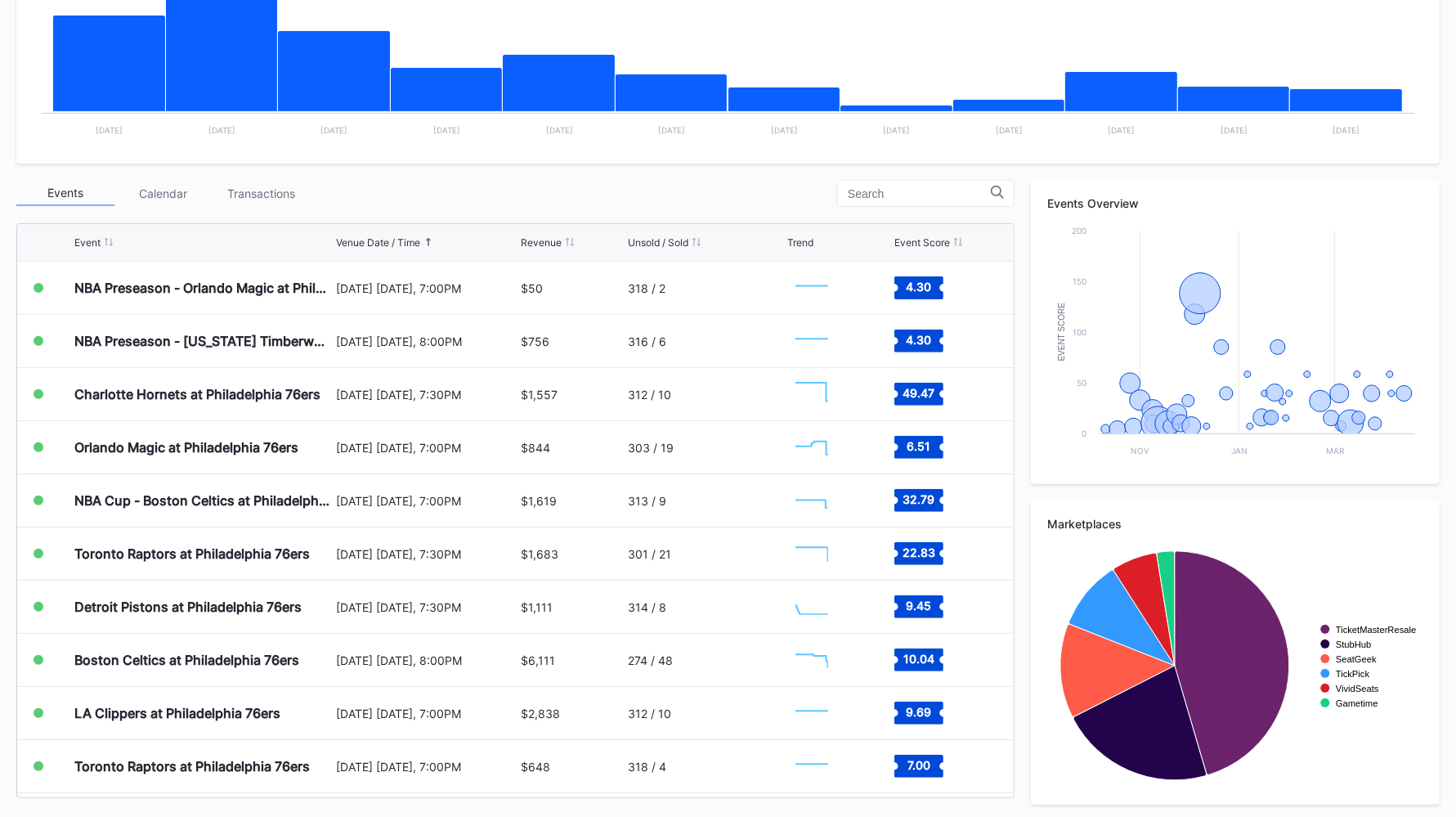
click at [1177, 246] on rect "Chart title" at bounding box center [1236, 345] width 376 height 246
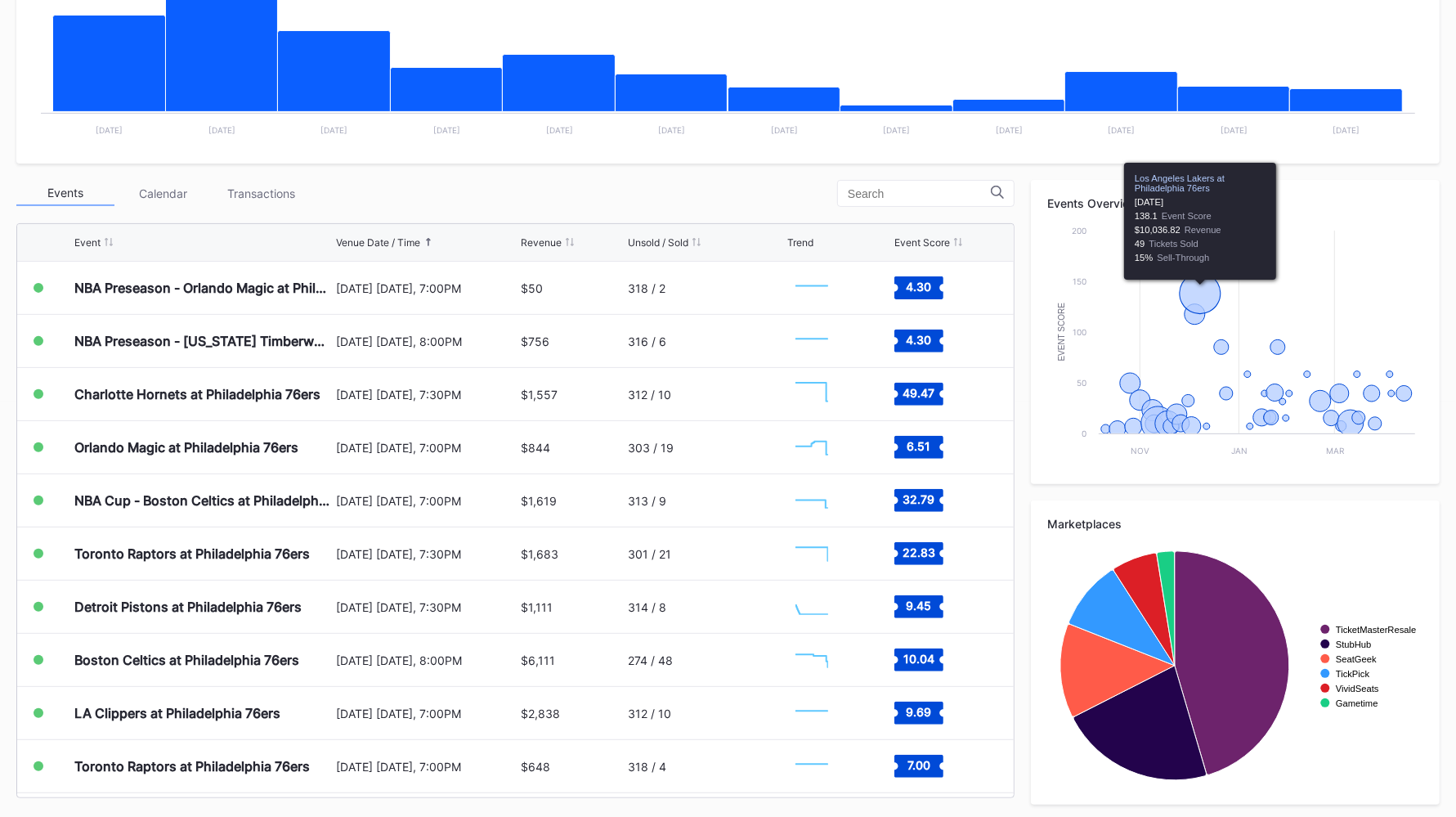
scroll to position [419, 0]
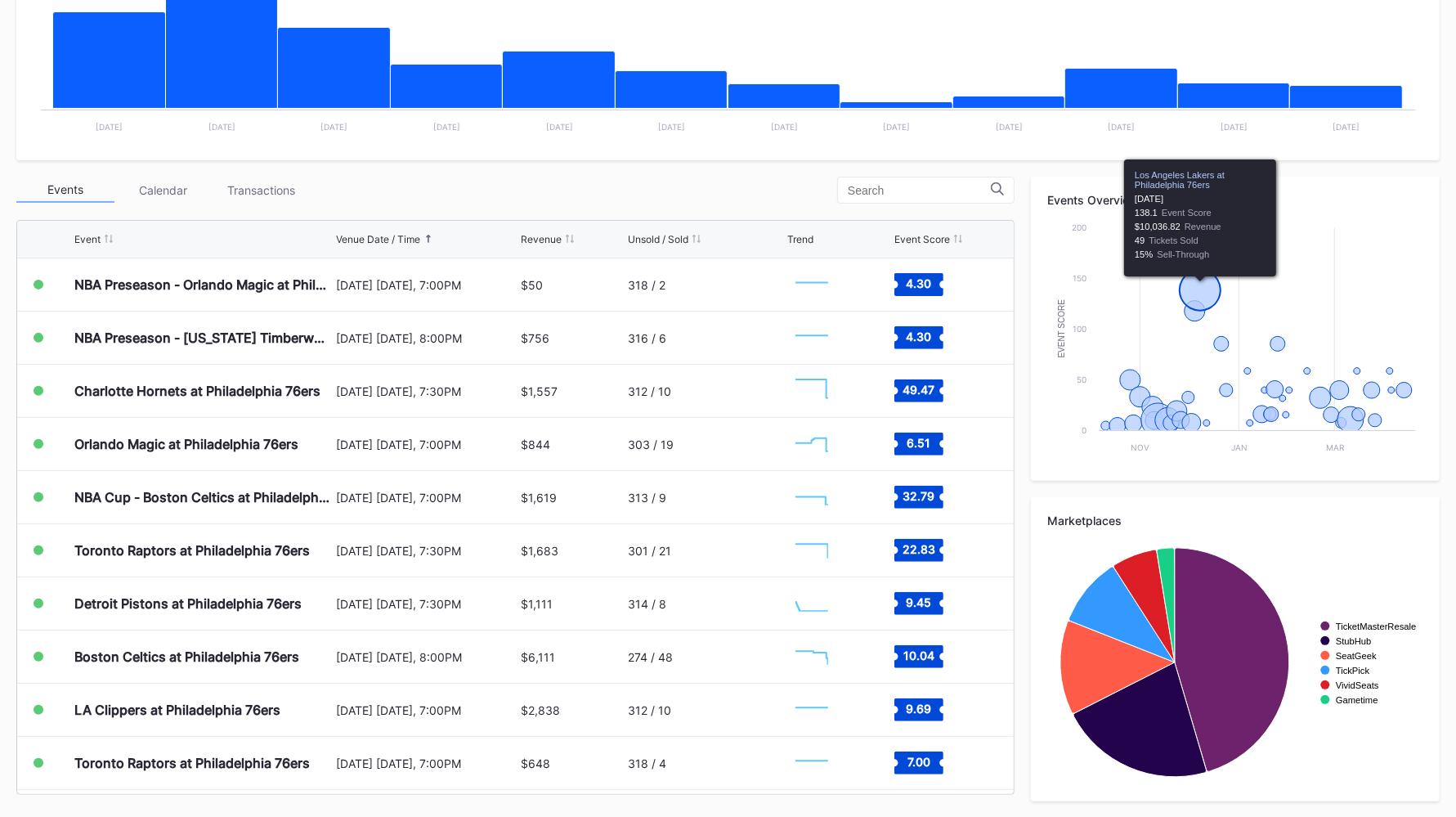
click at [258, 193] on div "Transactions" at bounding box center [261, 190] width 98 height 25
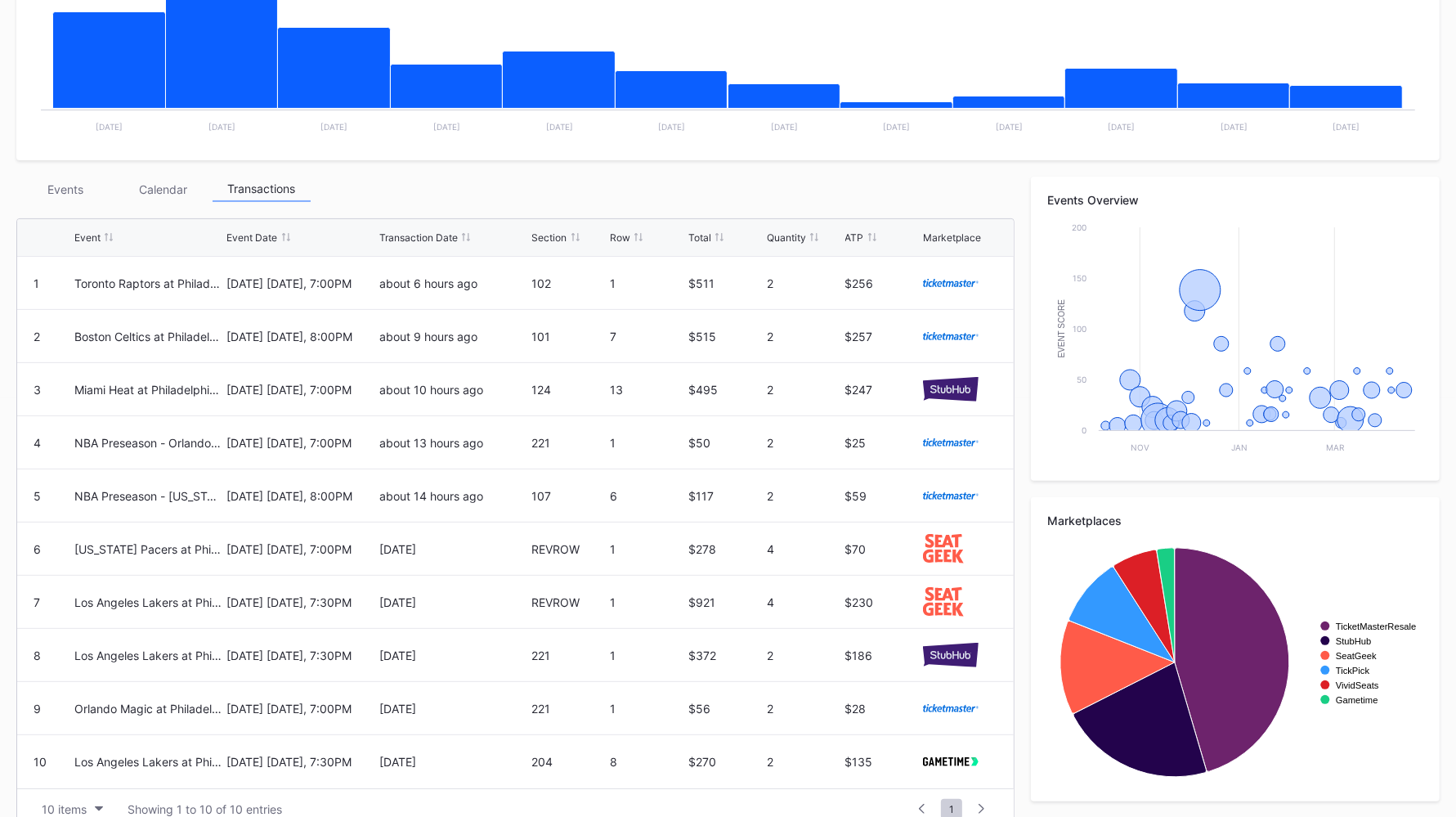
click at [66, 189] on div "Events" at bounding box center [65, 190] width 98 height 25
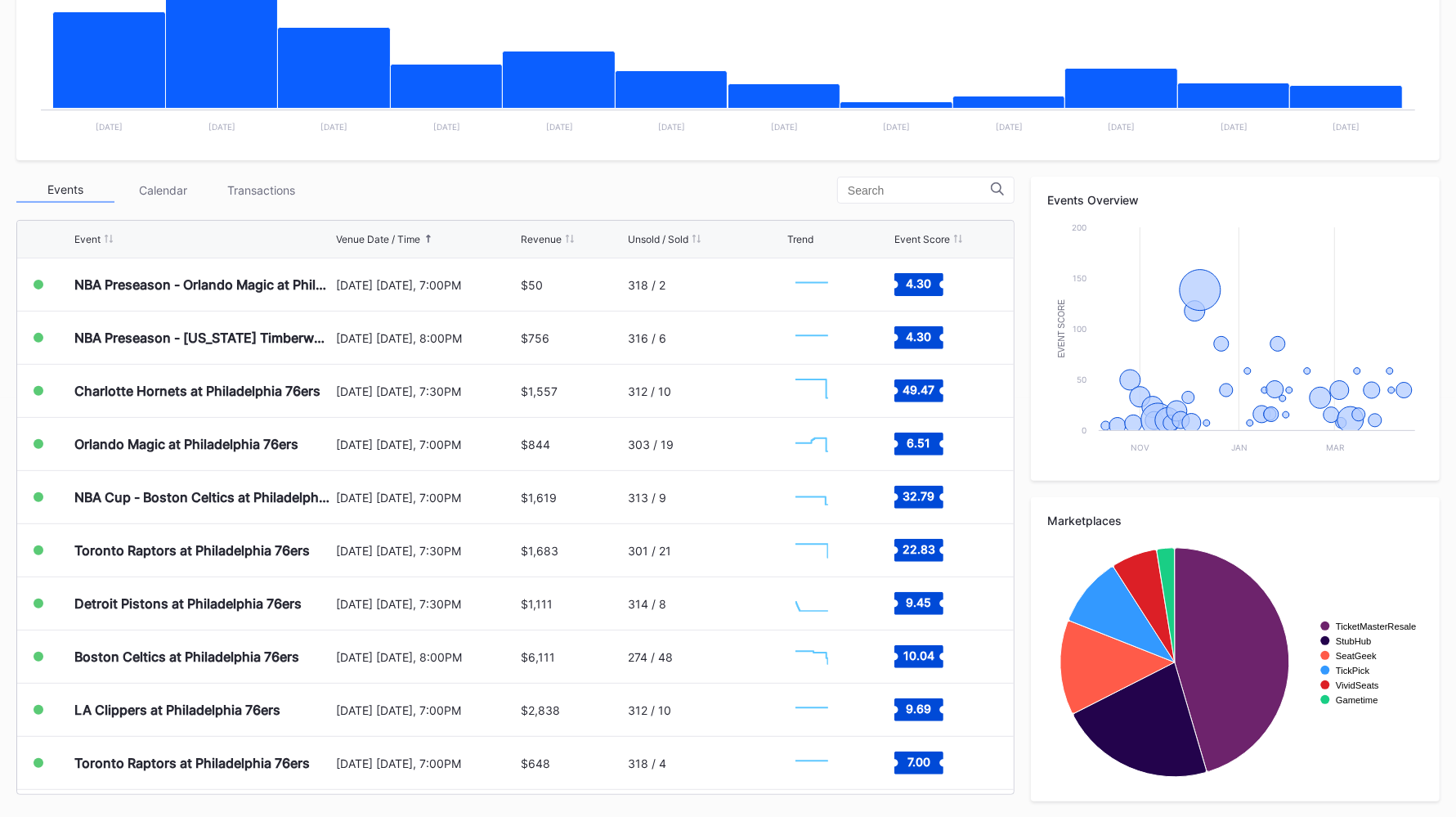
click at [257, 189] on div "Transactions" at bounding box center [261, 190] width 98 height 25
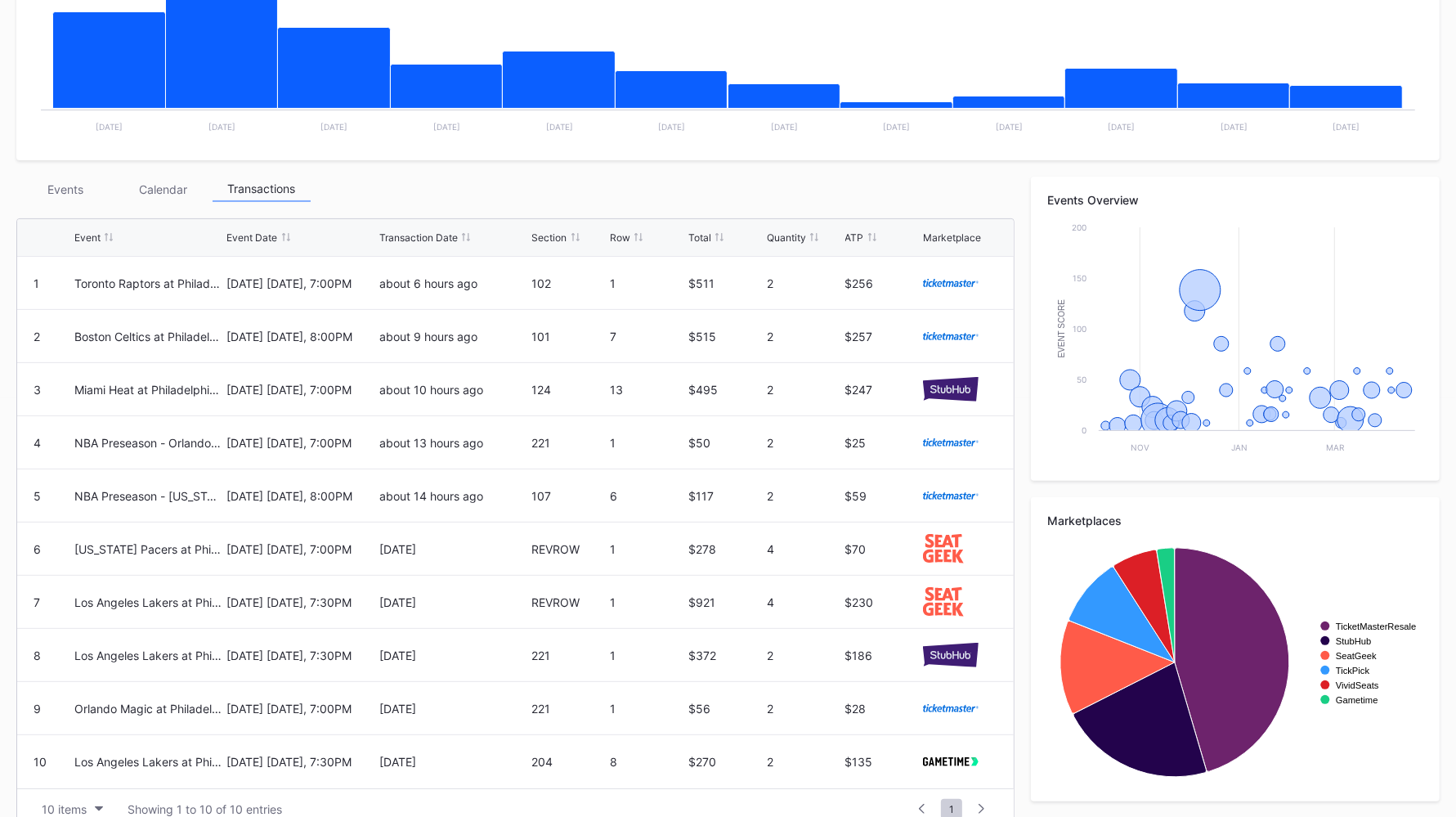
click at [76, 189] on div "Events" at bounding box center [65, 190] width 98 height 25
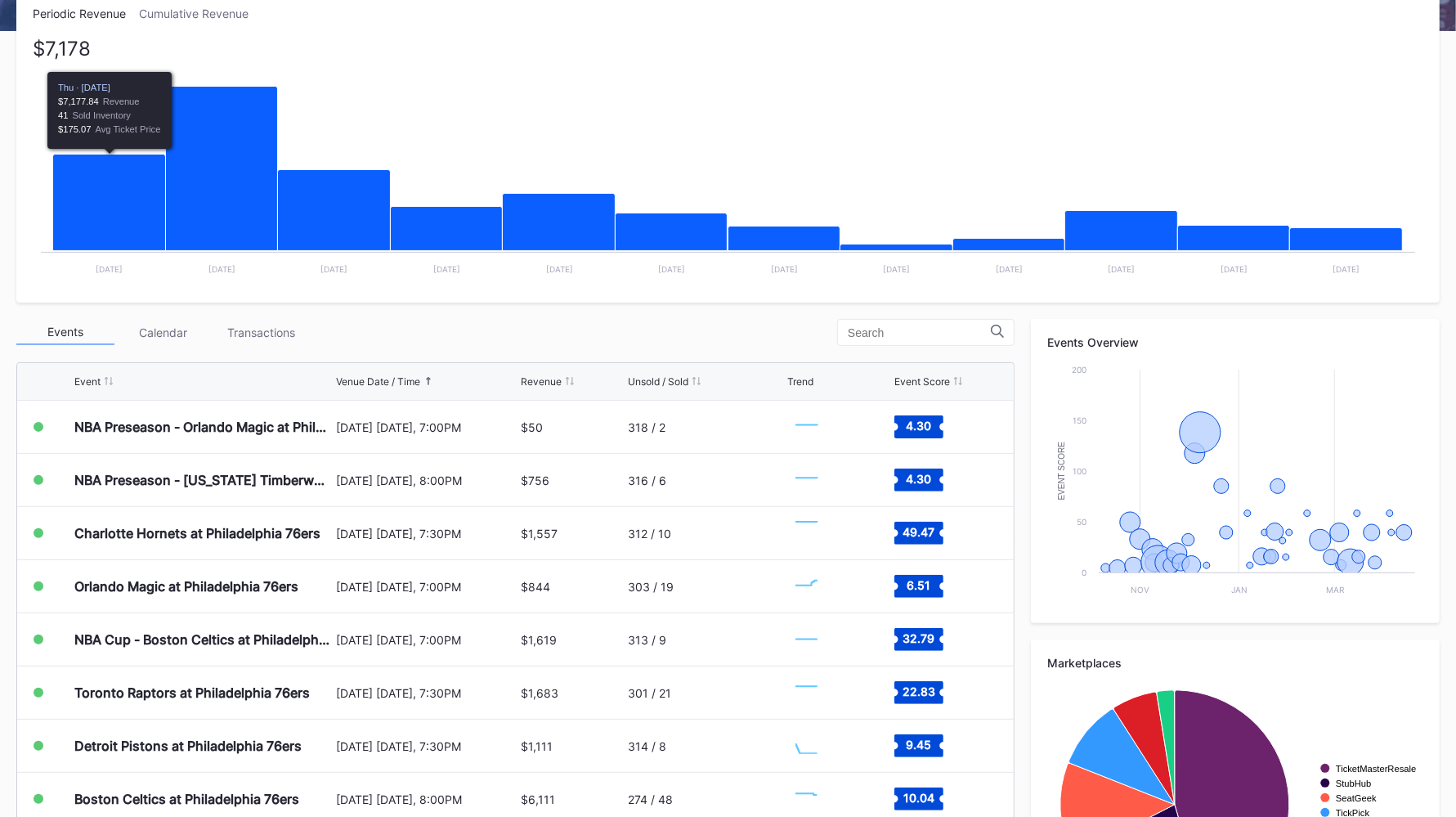
scroll to position [0, 0]
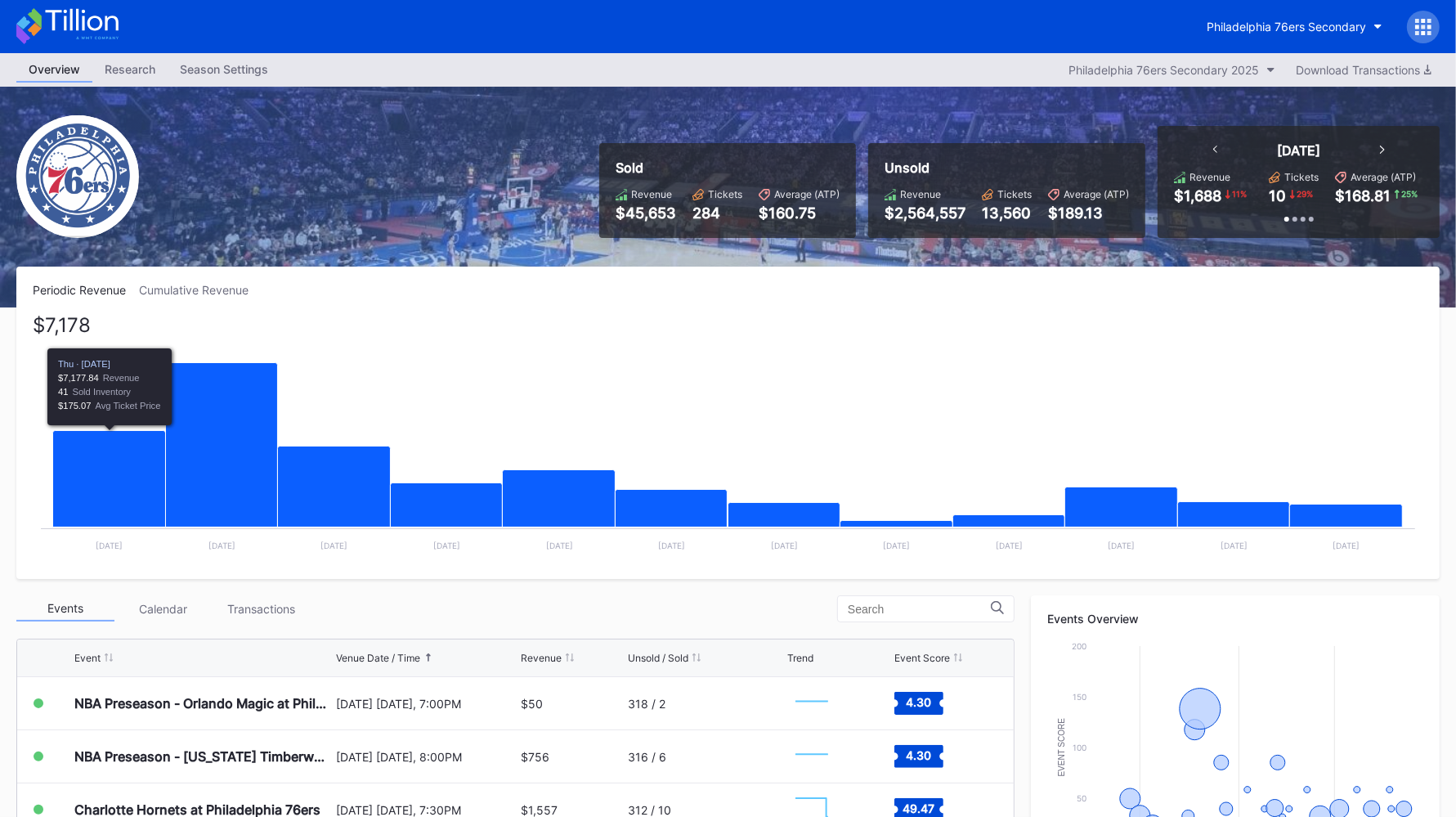
click at [210, 440] on icon "Chart title" at bounding box center [222, 446] width 112 height 164
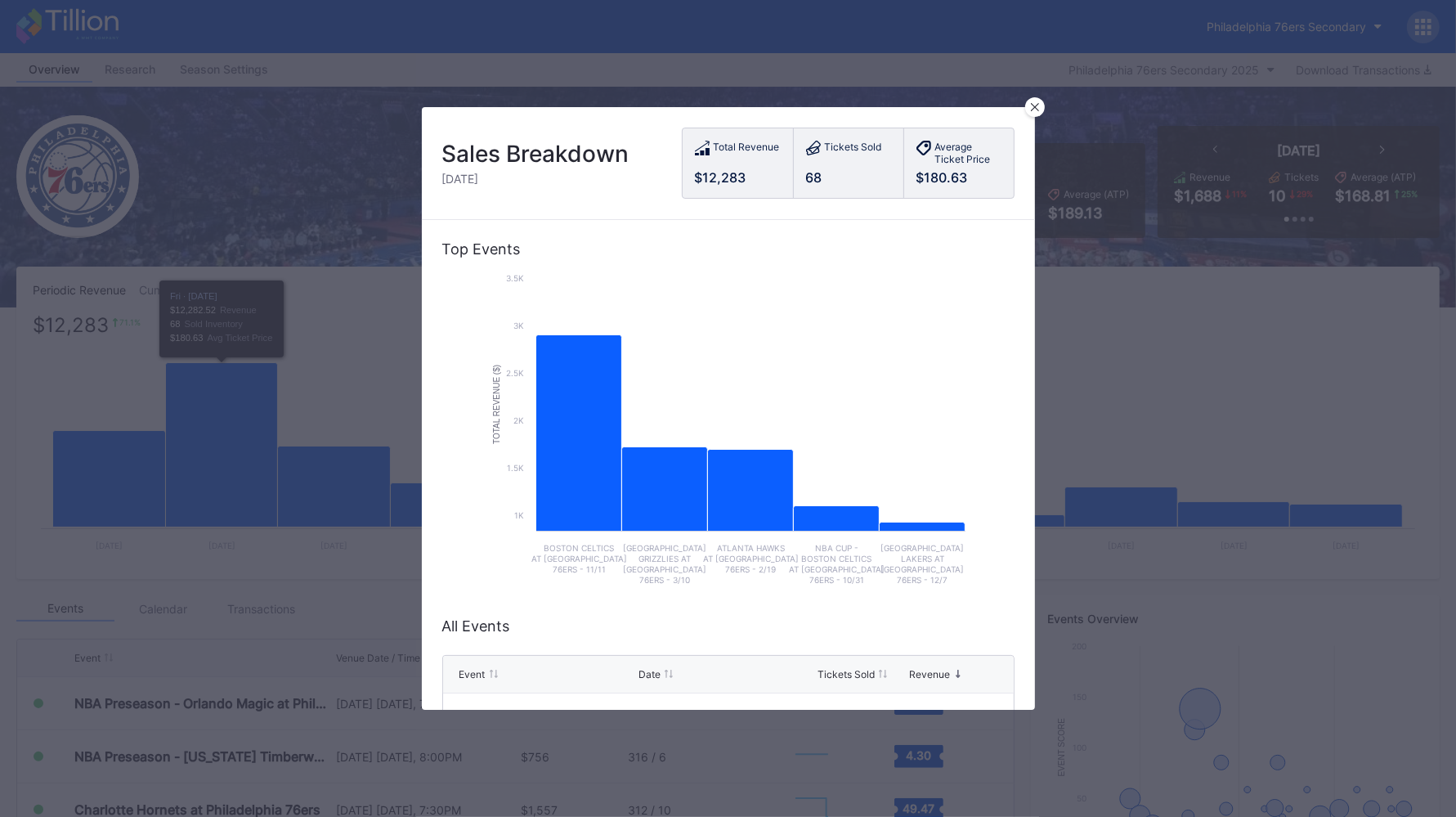
click at [1041, 108] on div at bounding box center [1035, 108] width 20 height 20
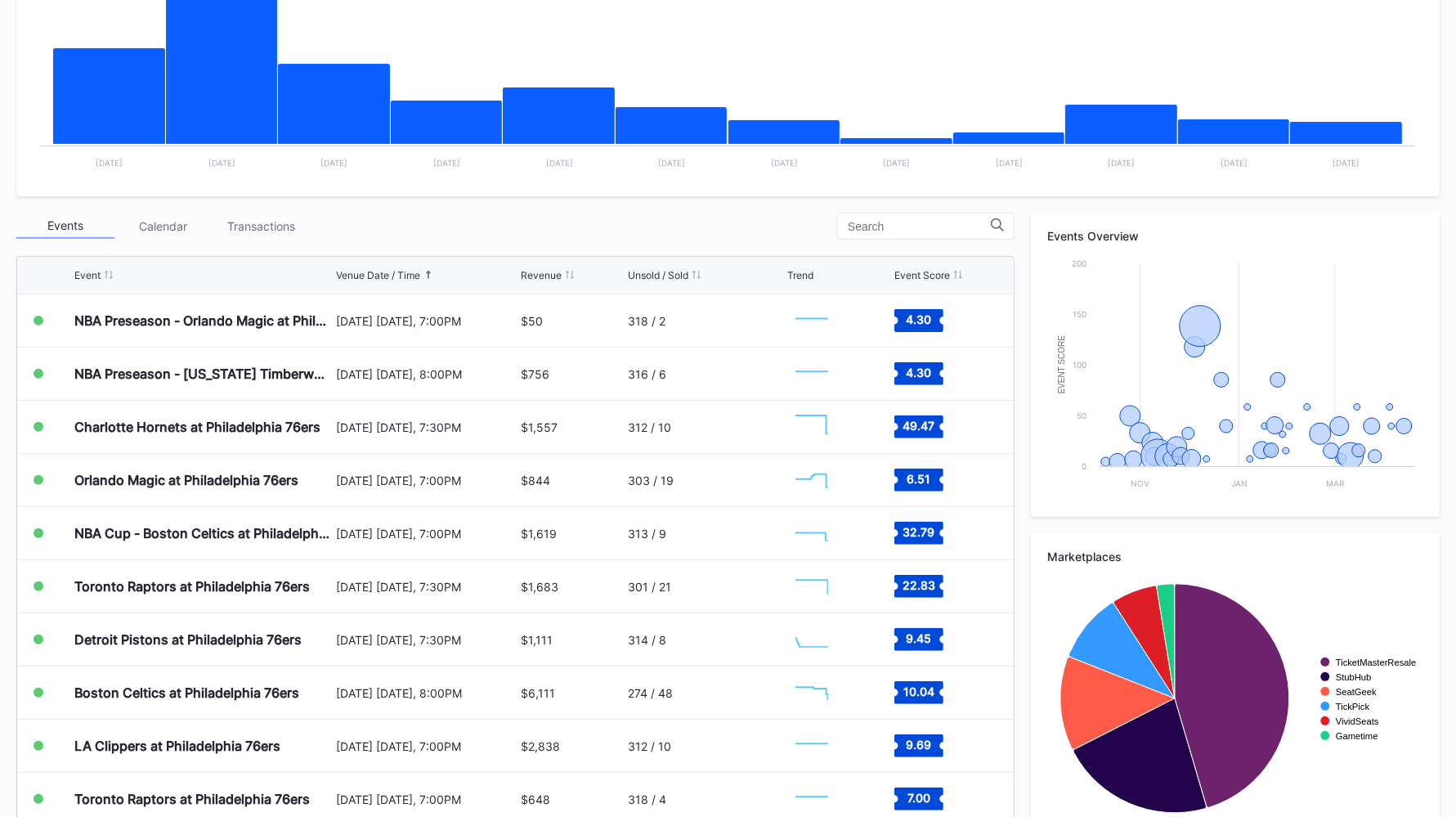
scroll to position [419, 0]
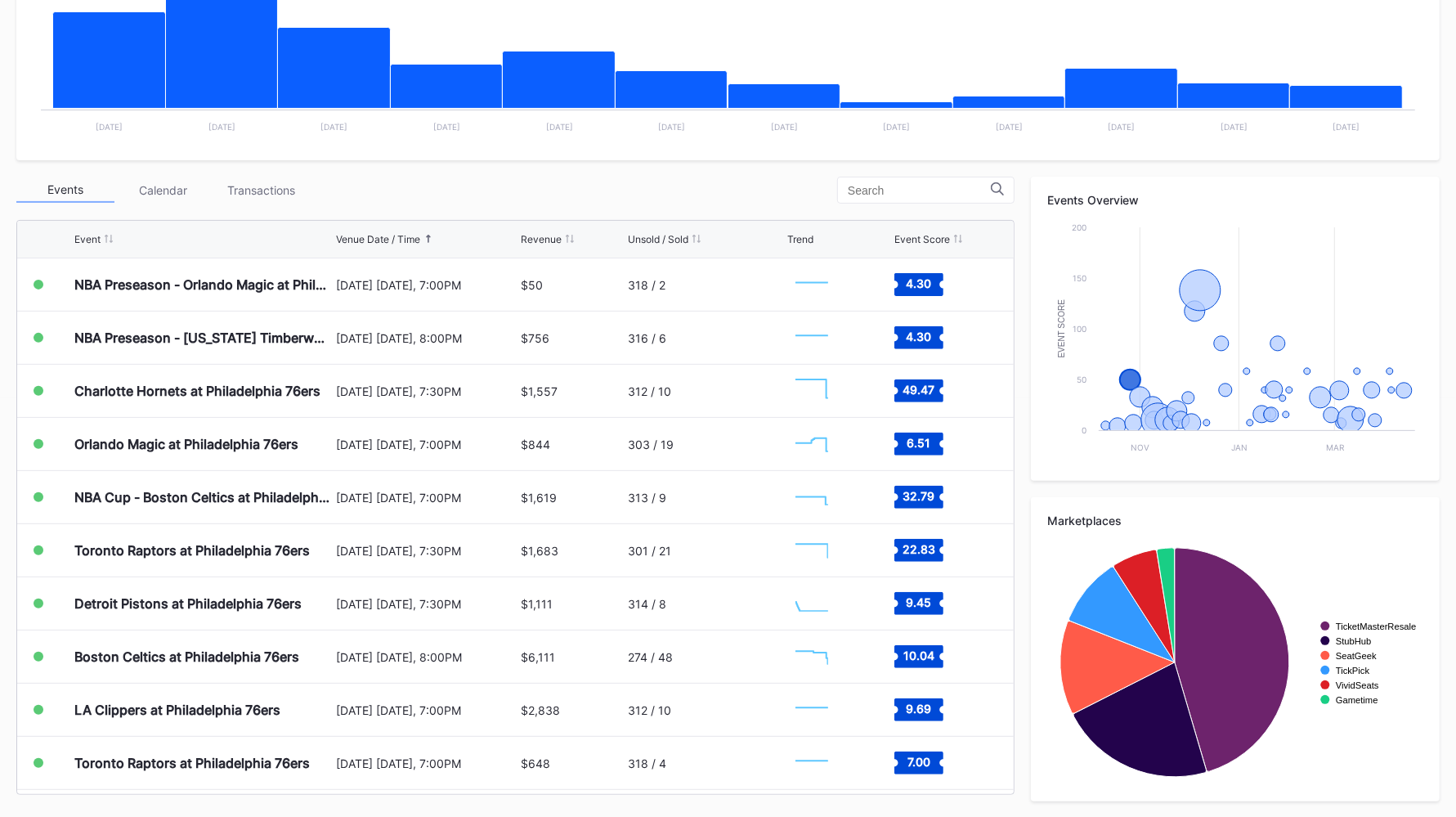
click at [613, 393] on div "$1,557" at bounding box center [573, 391] width 103 height 52
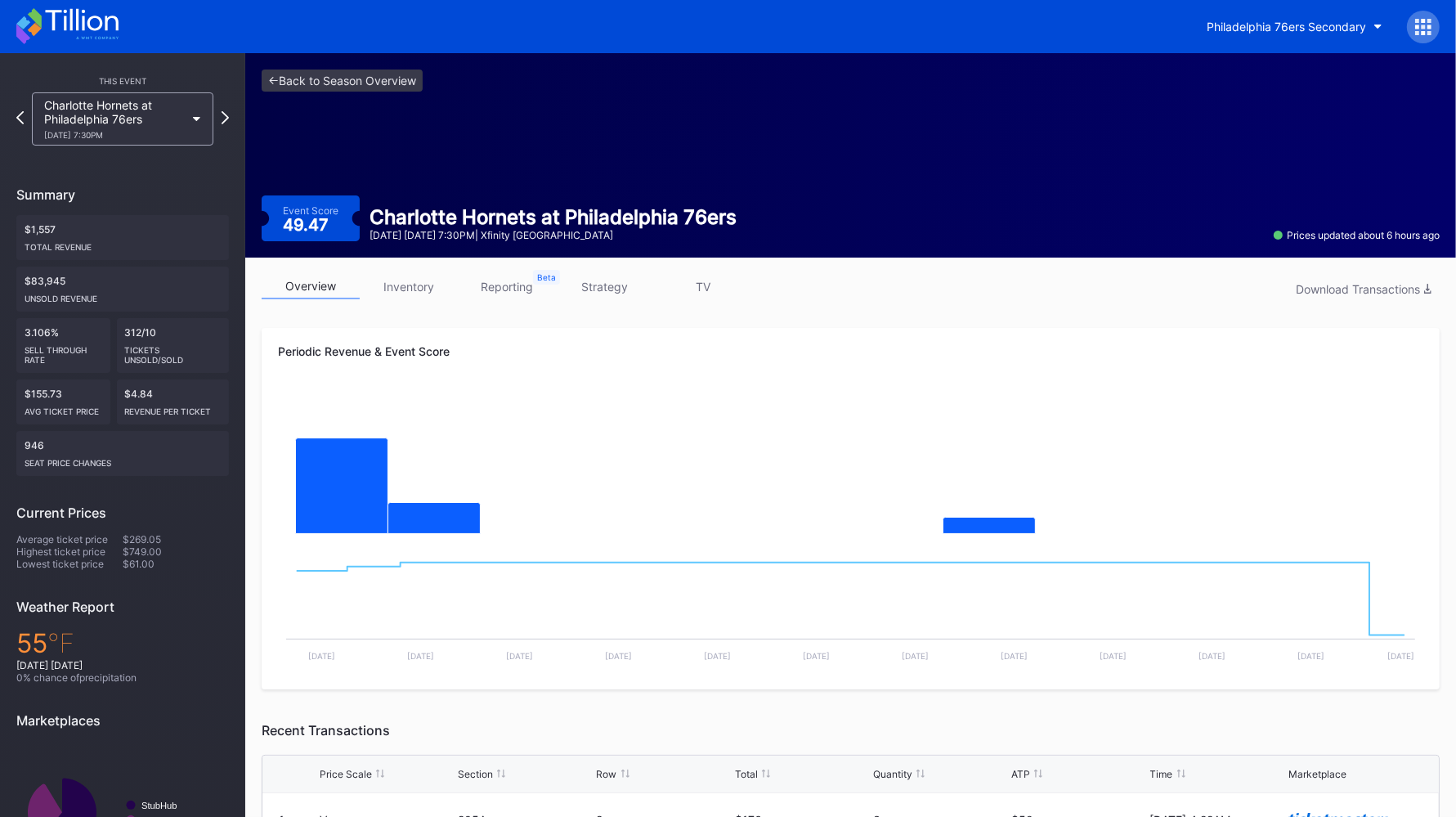
click at [402, 289] on link "inventory" at bounding box center [408, 286] width 98 height 25
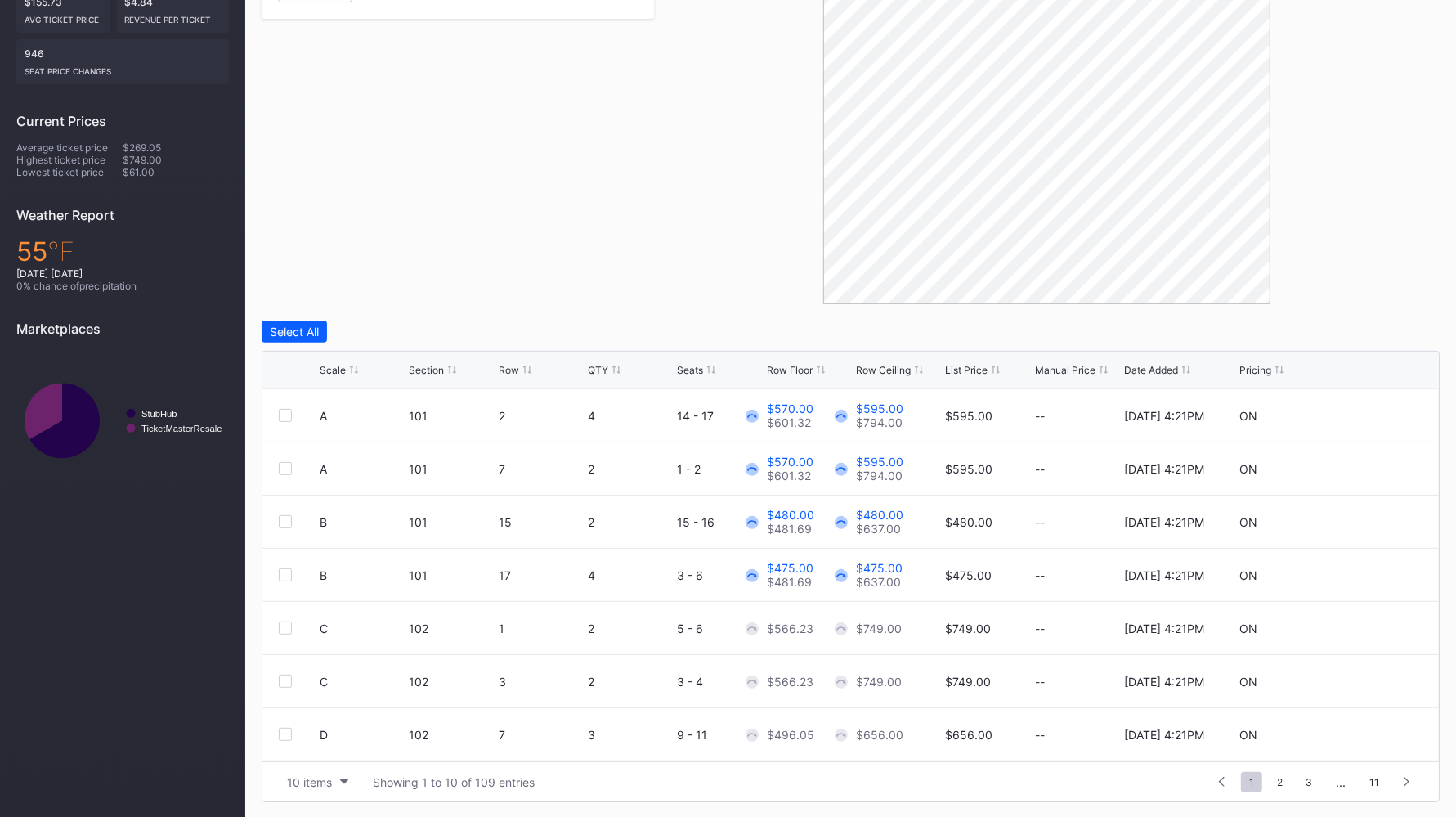
scroll to position [160, 0]
click at [336, 653] on button "10 items" at bounding box center [318, 783] width 78 height 22
click at [336, 653] on div "200 items" at bounding box center [318, 739] width 78 height 30
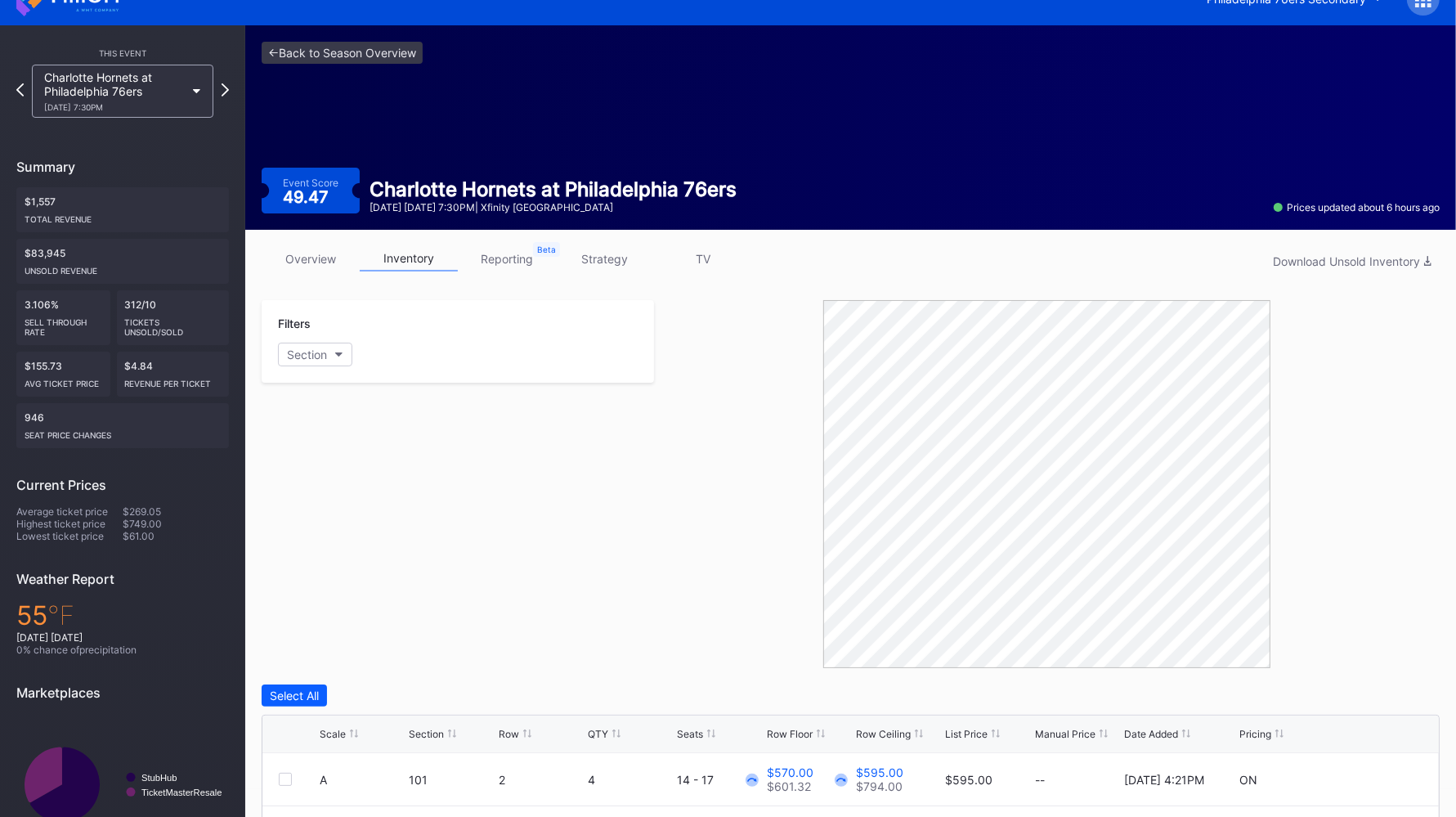
scroll to position [0, 0]
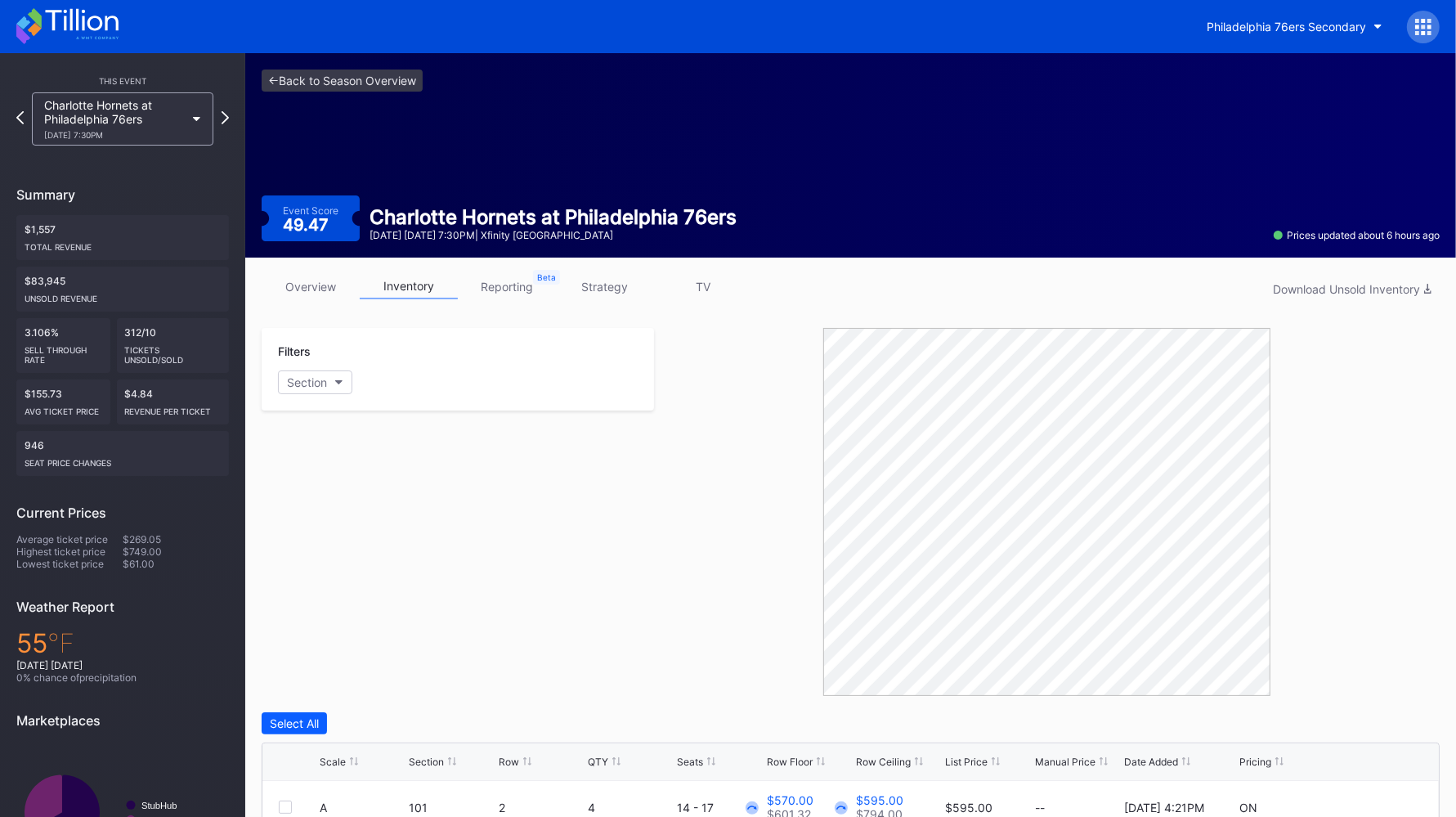
click at [574, 286] on link "strategy" at bounding box center [605, 286] width 98 height 25
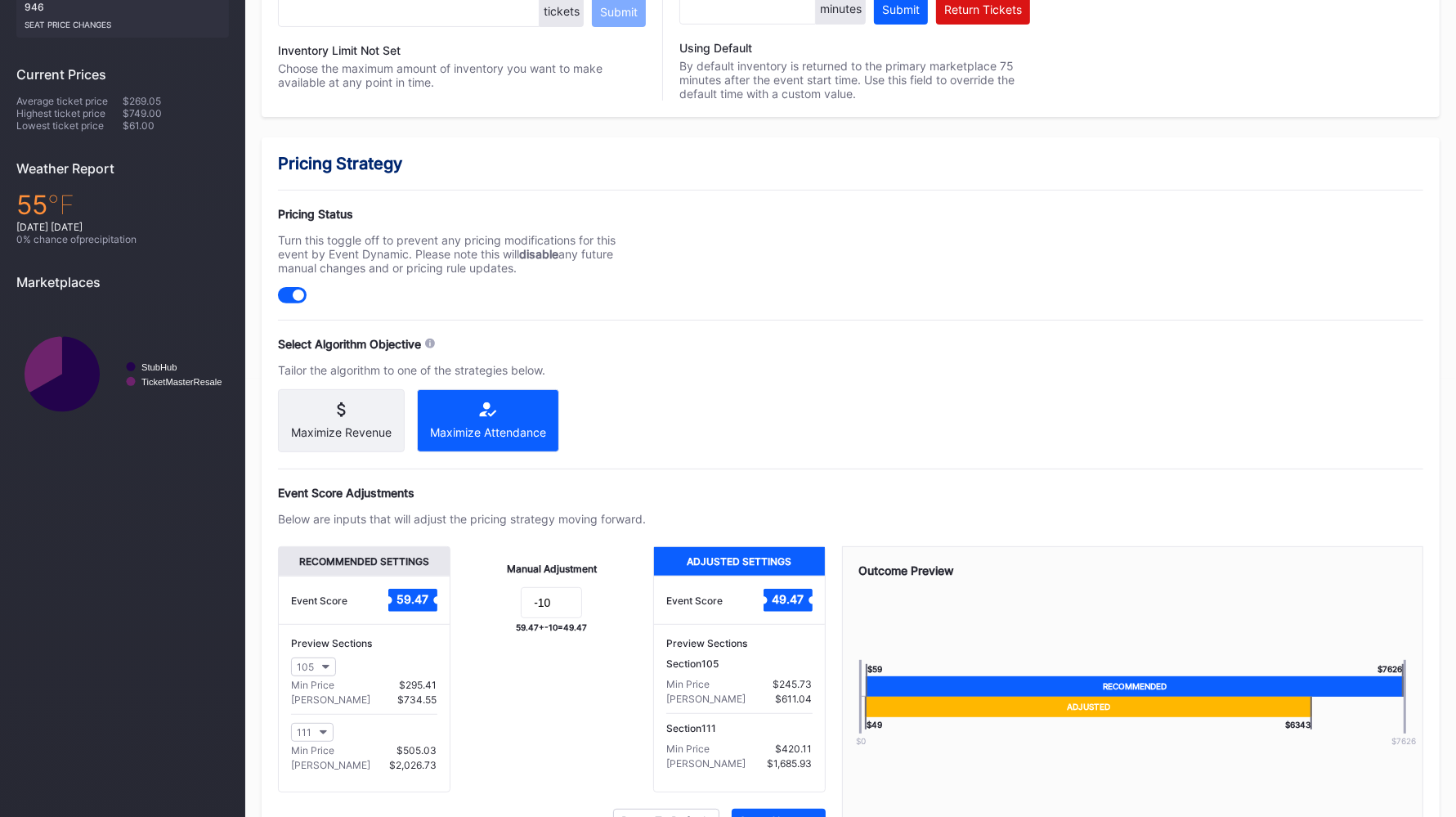
scroll to position [529, 0]
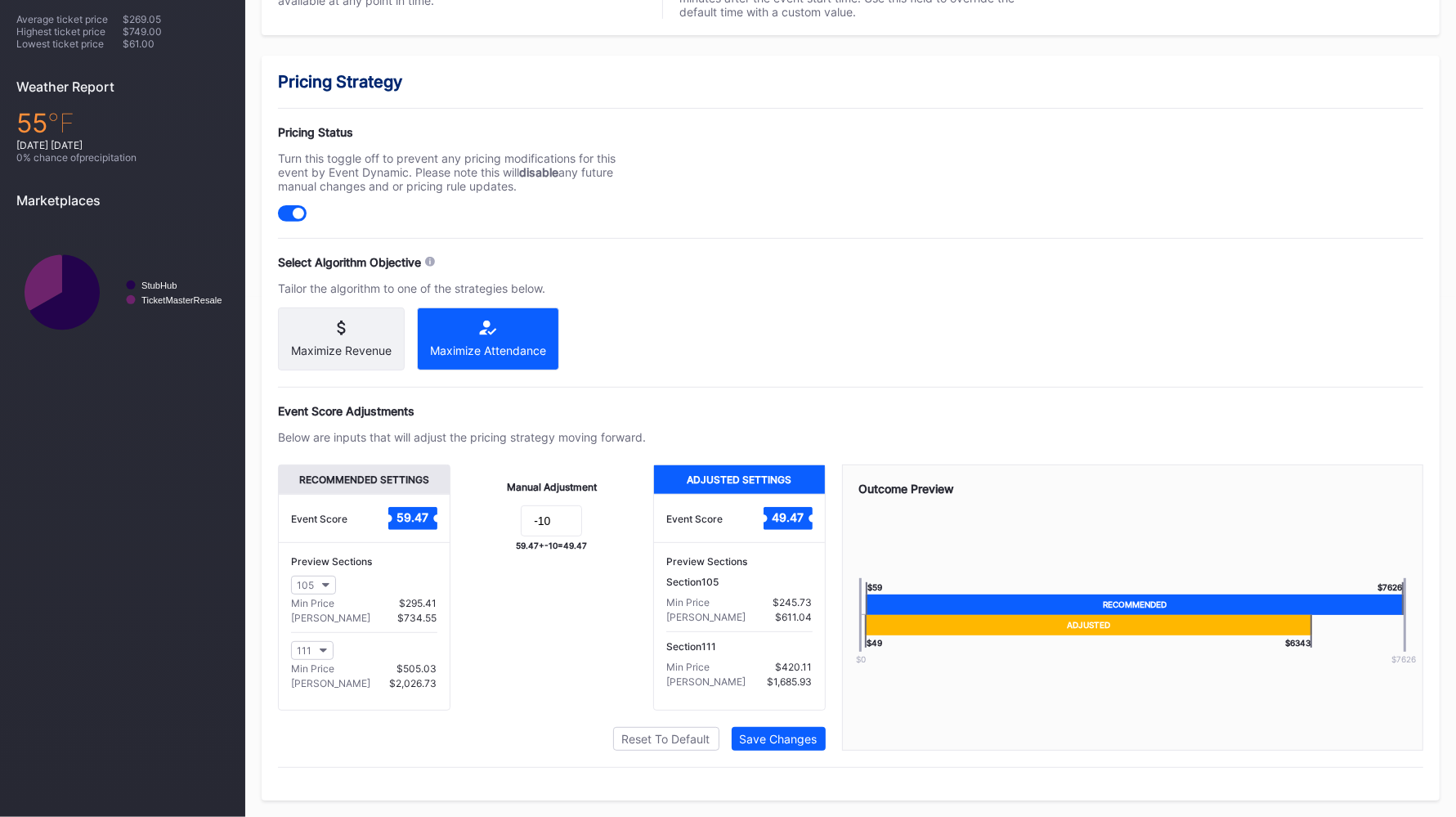
click at [322, 587] on icon "button" at bounding box center [326, 585] width 8 height 5
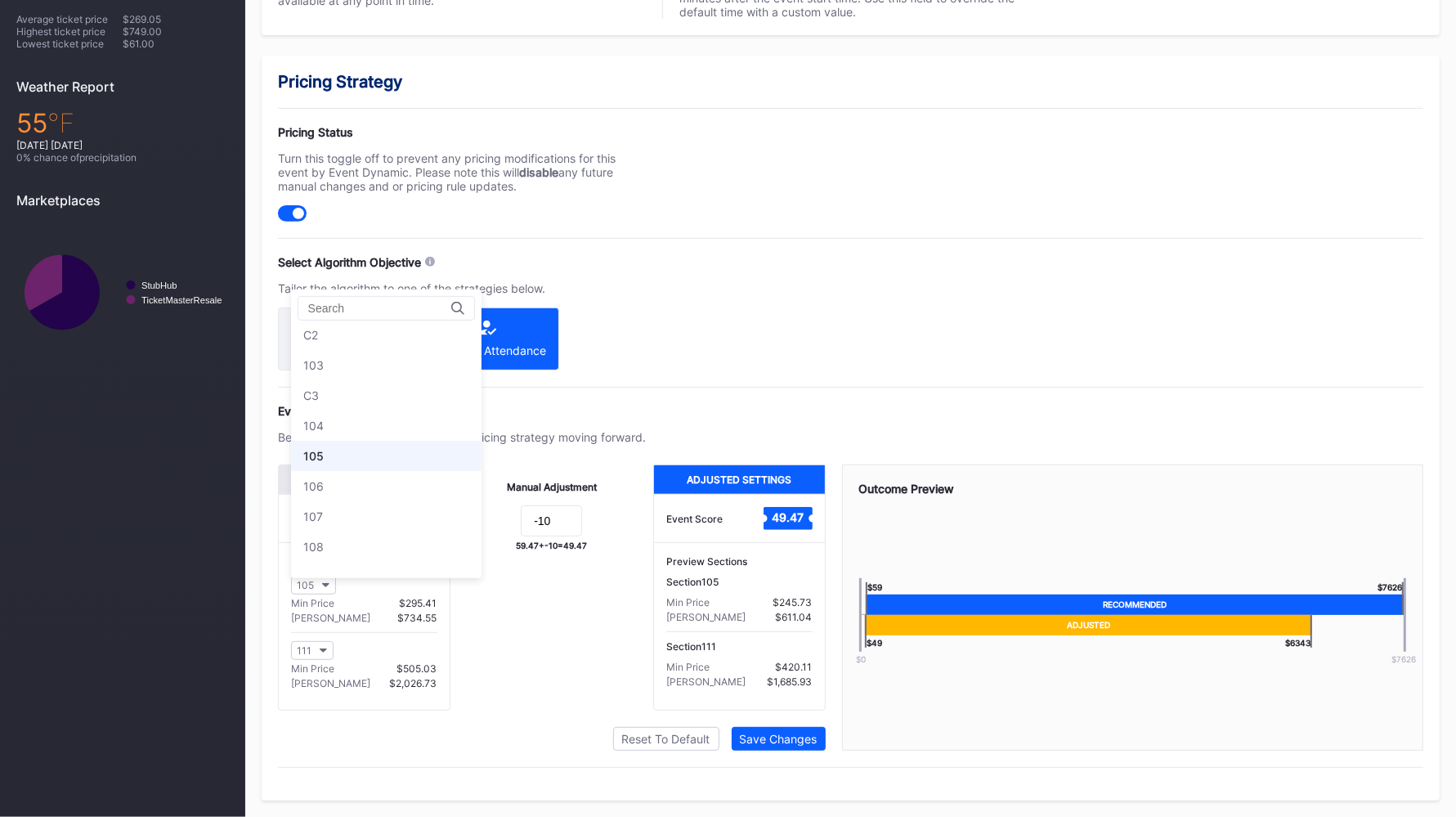
scroll to position [91, 0]
click at [375, 362] on div "103" at bounding box center [386, 371] width 191 height 30
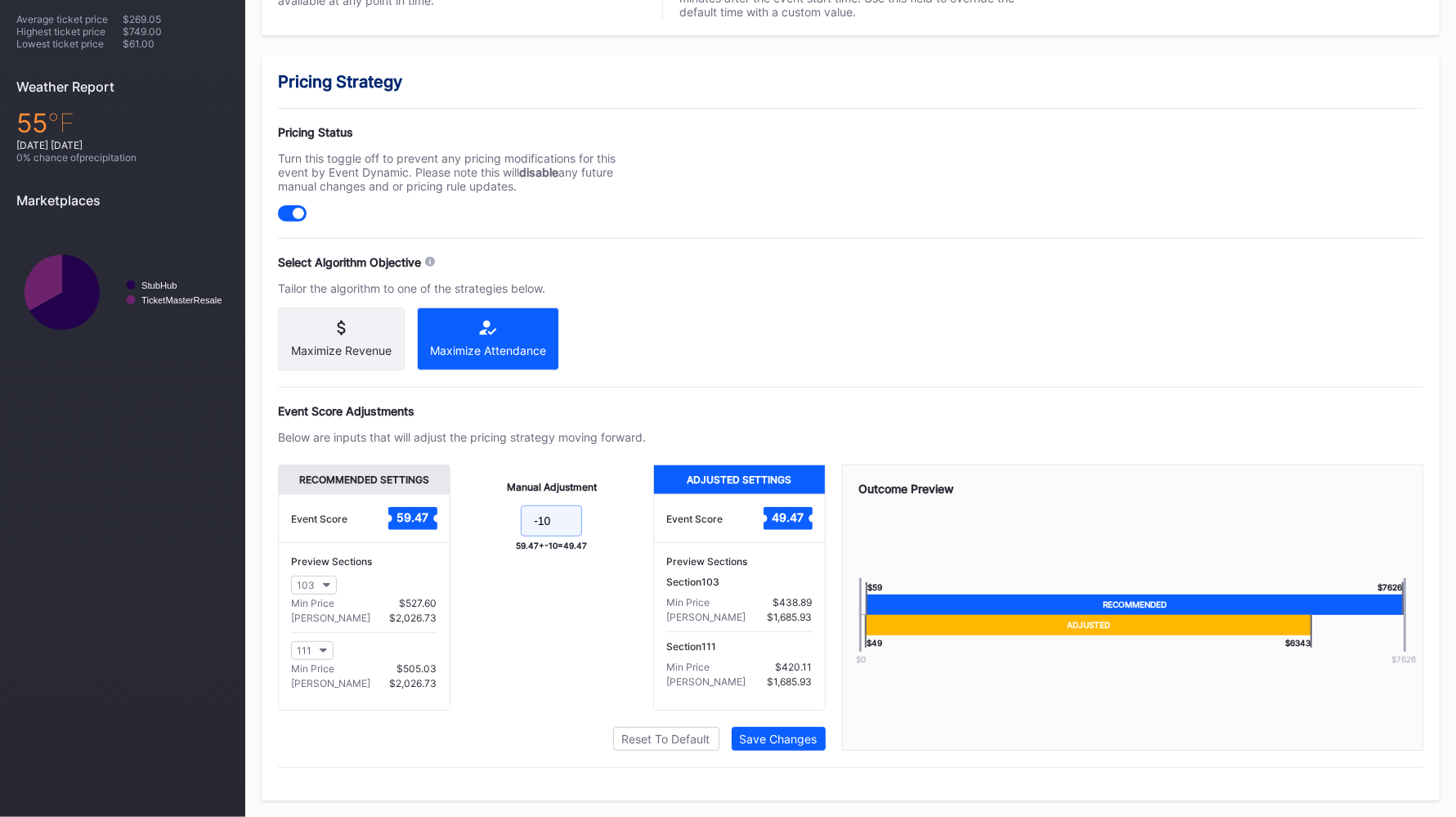
click at [557, 526] on input "-10" at bounding box center [552, 521] width 61 height 31
type input "-20"
click at [789, 653] on div "Save Changes" at bounding box center [779, 738] width 78 height 14
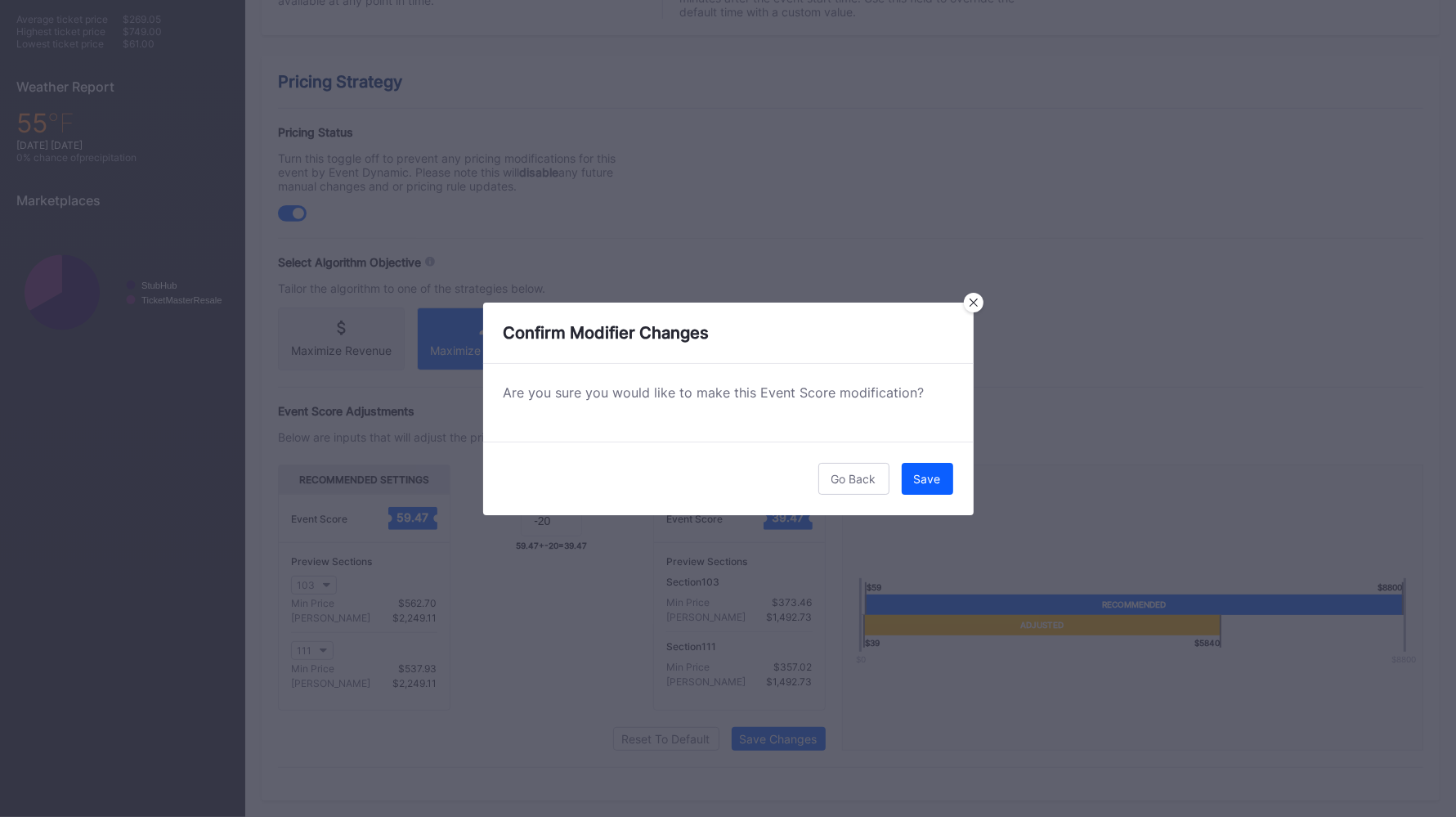
click at [923, 480] on div "Save" at bounding box center [928, 478] width 27 height 14
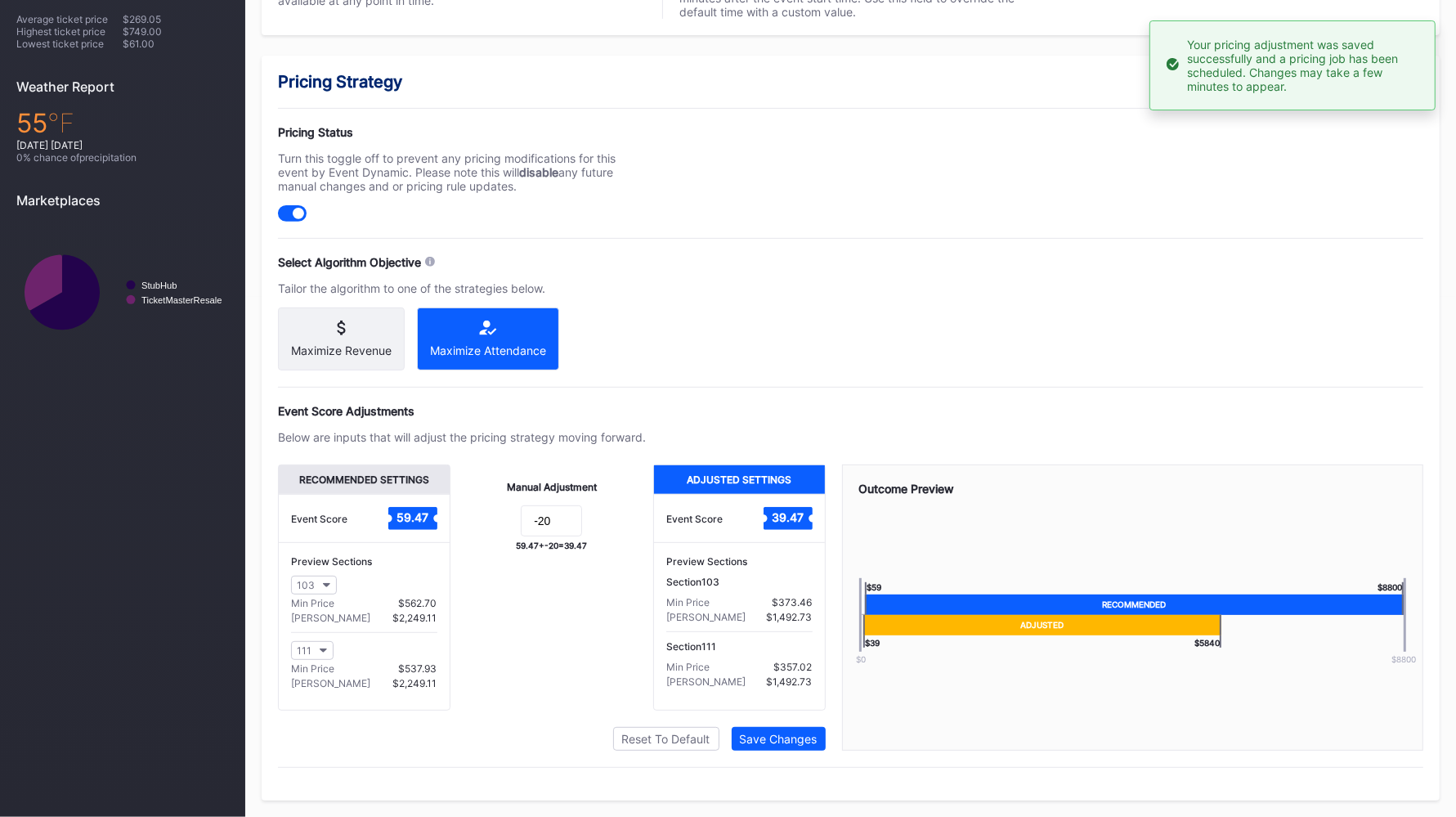
scroll to position [0, 0]
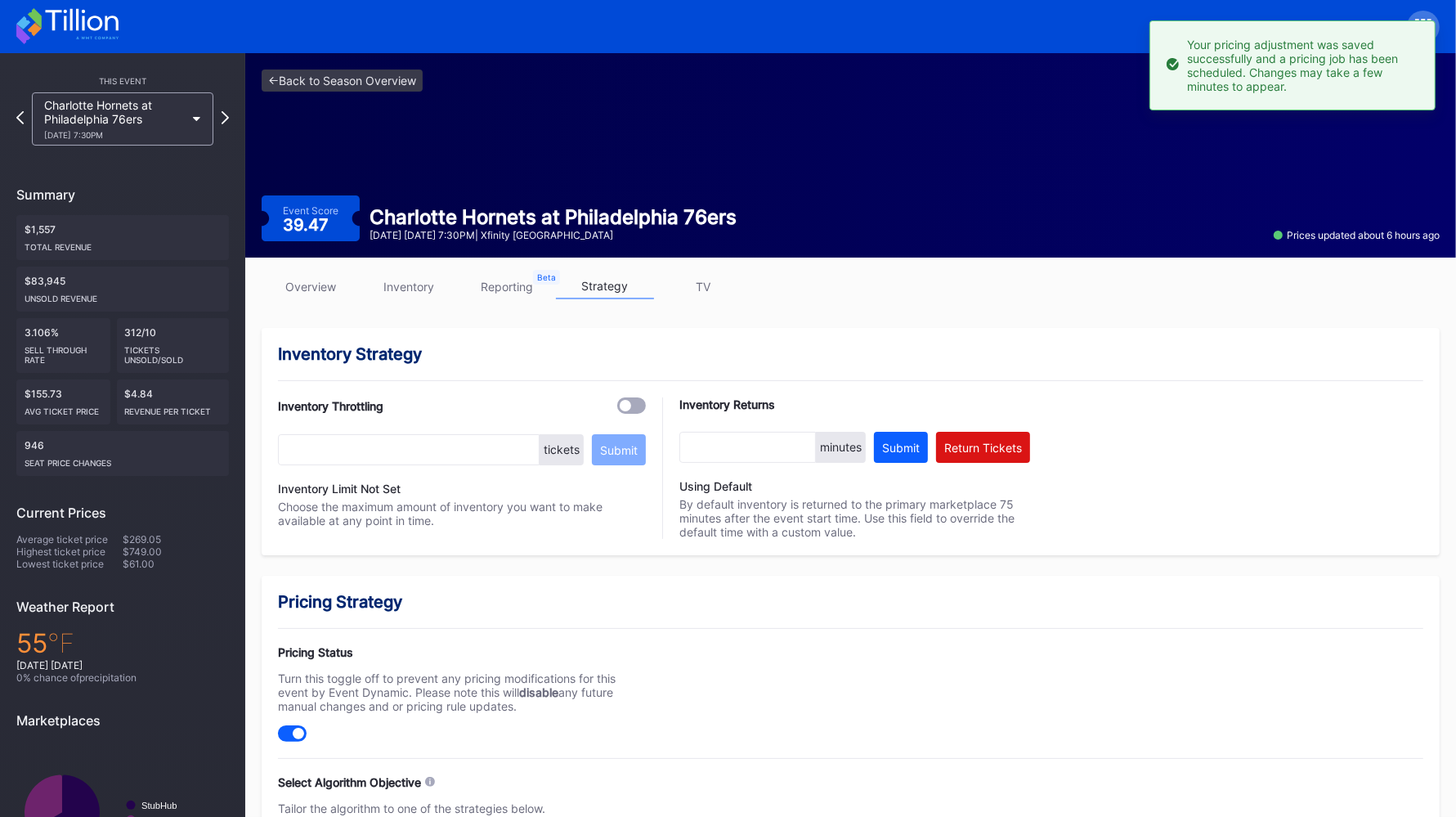
click at [293, 282] on link "overview" at bounding box center [311, 286] width 98 height 25
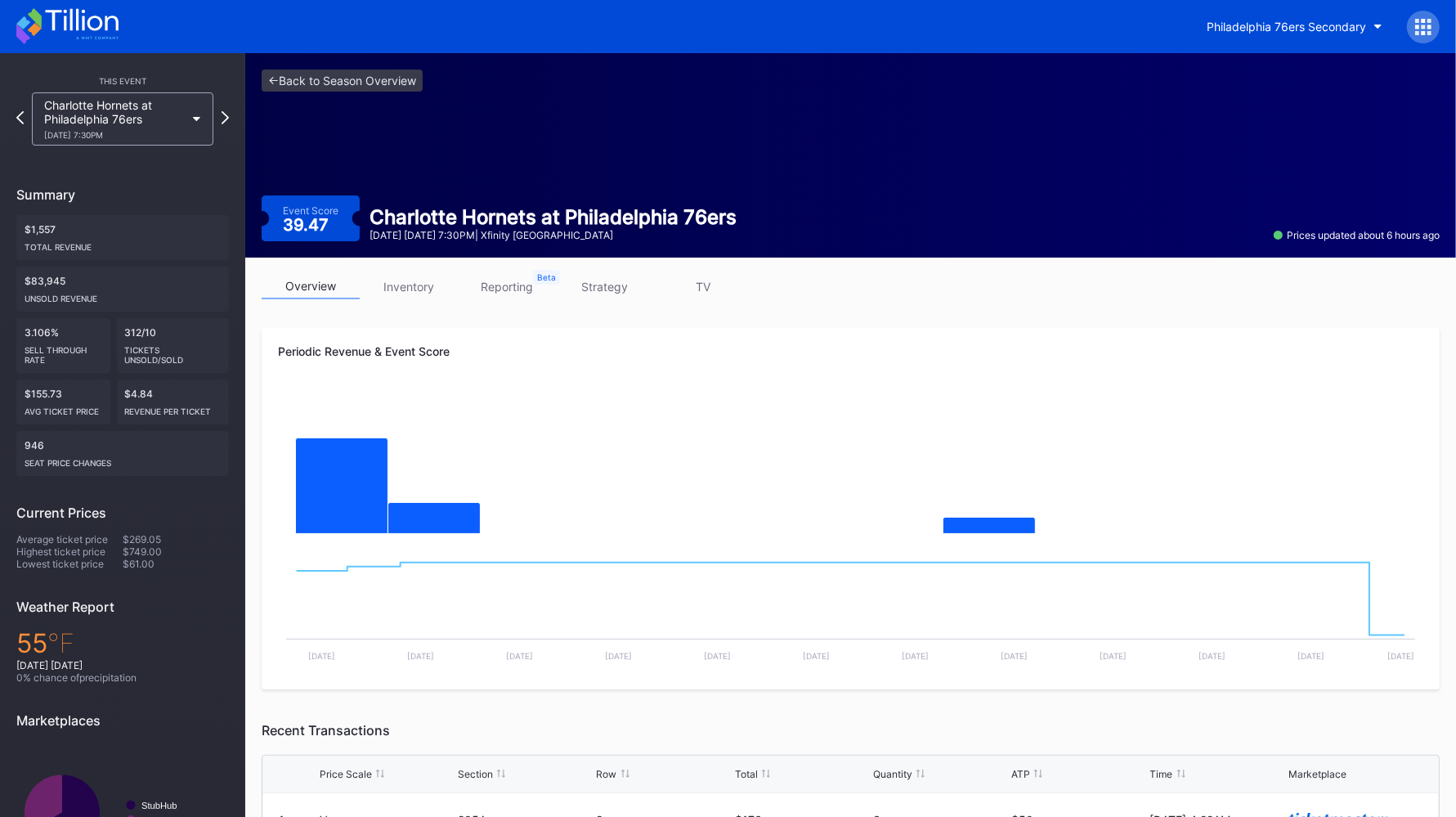
click at [88, 22] on icon at bounding box center [81, 20] width 73 height 22
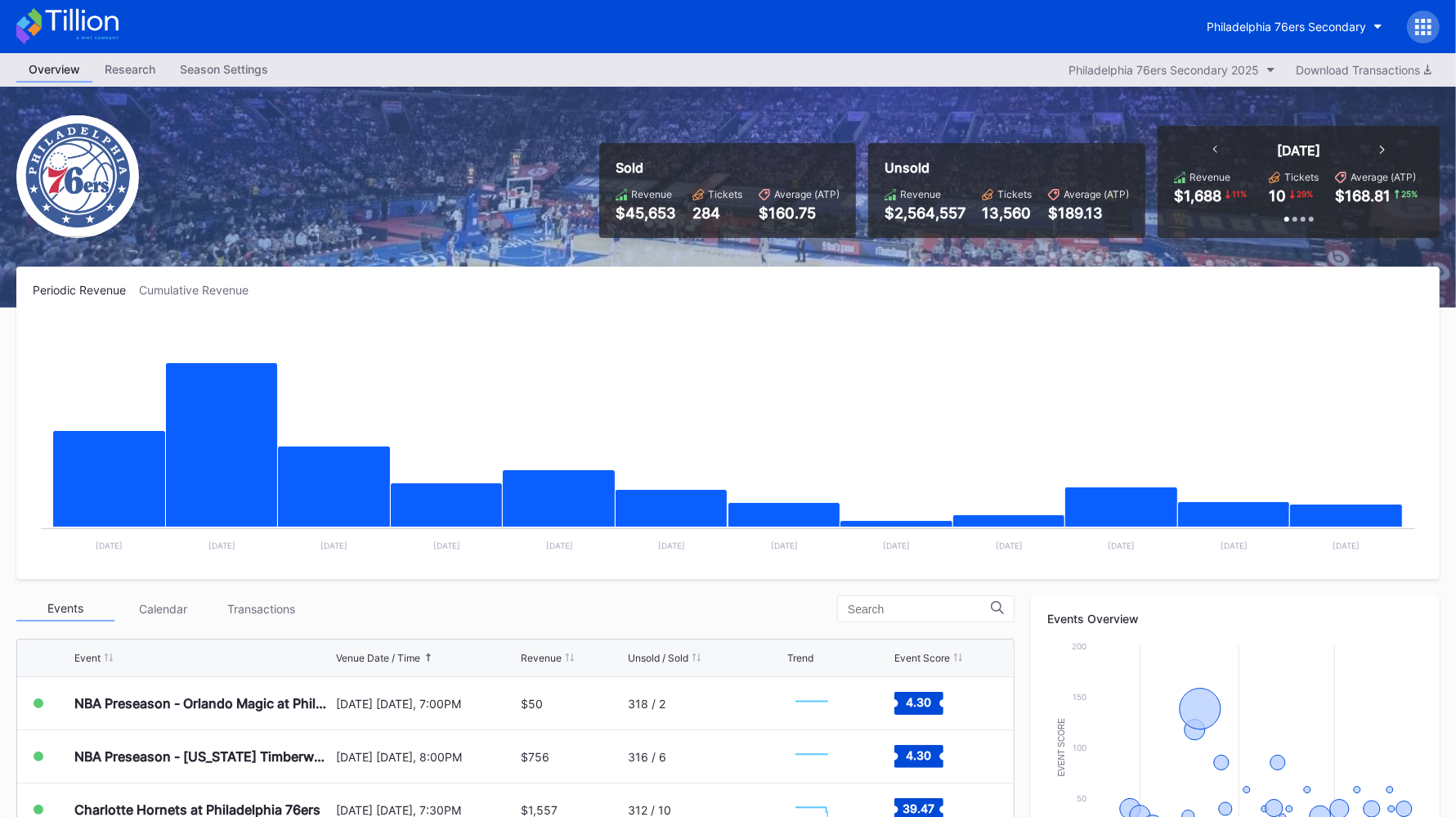
click at [1177, 70] on div "Philadelphia 76ers Secondary 2025" at bounding box center [1163, 70] width 191 height 14
click at [247, 57] on div "Season Settings" at bounding box center [224, 69] width 113 height 23
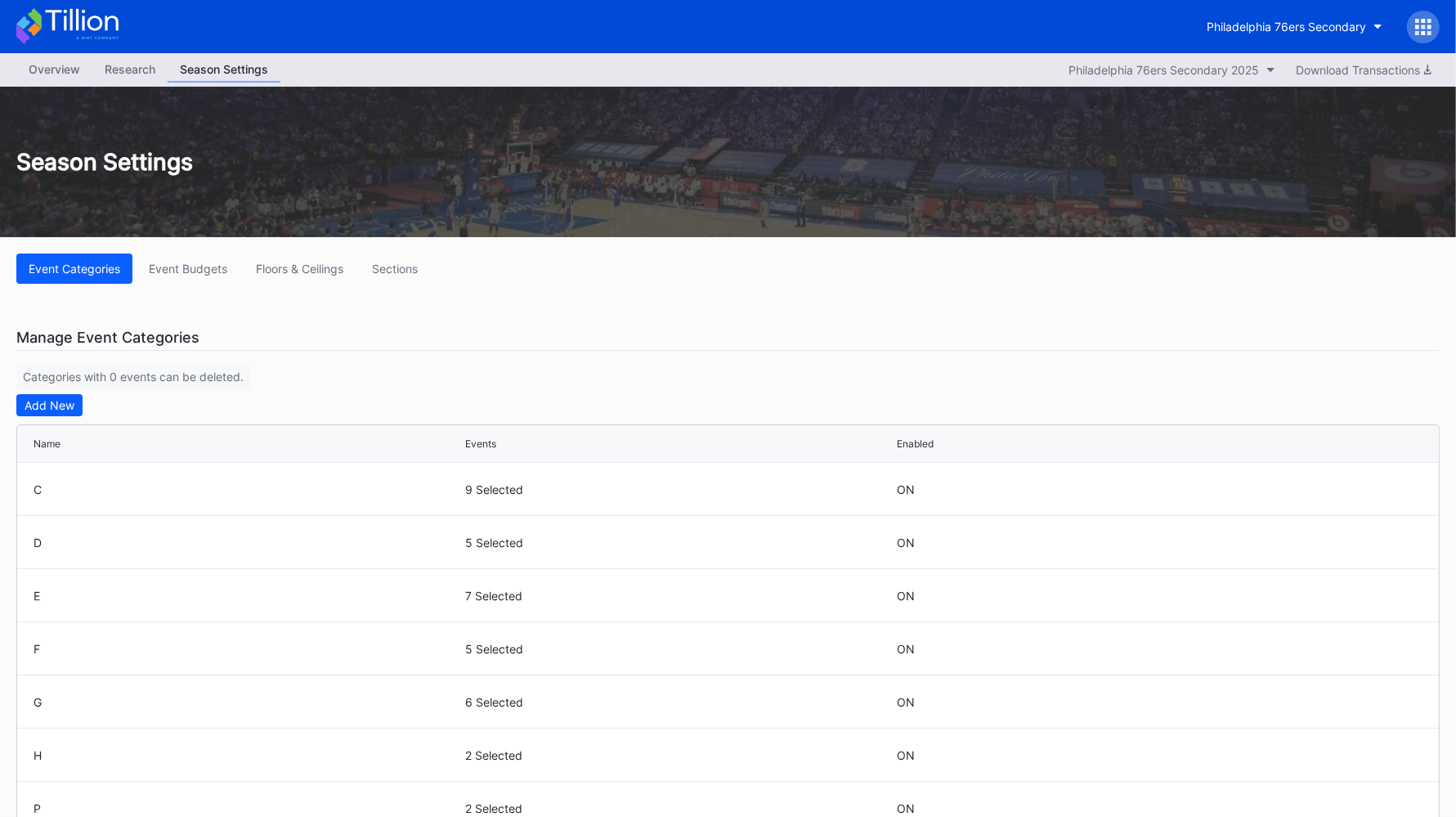
click at [184, 262] on div "Event Budgets" at bounding box center [188, 268] width 79 height 14
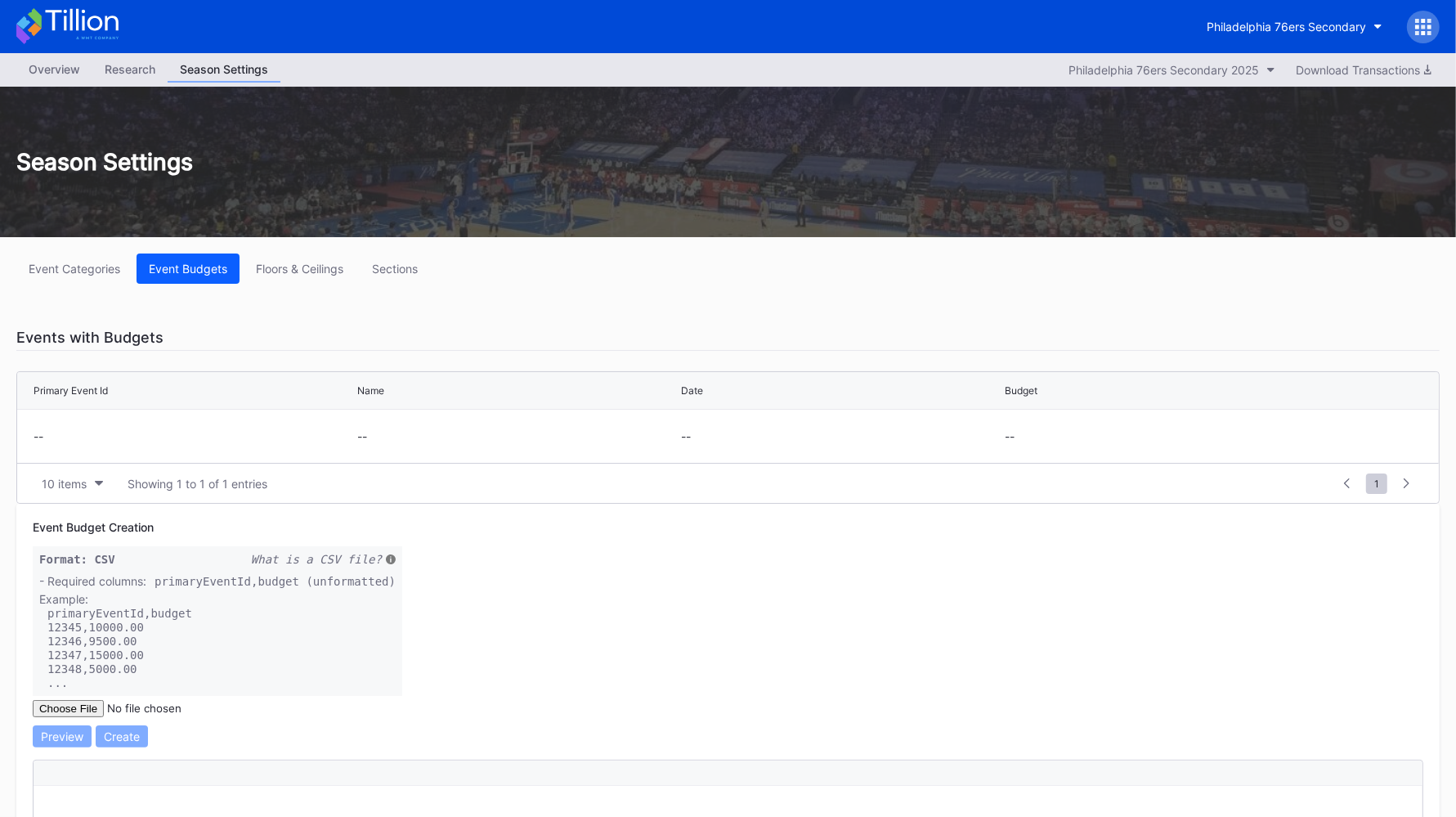
click at [298, 281] on button "Floors & Ceilings" at bounding box center [300, 268] width 112 height 30
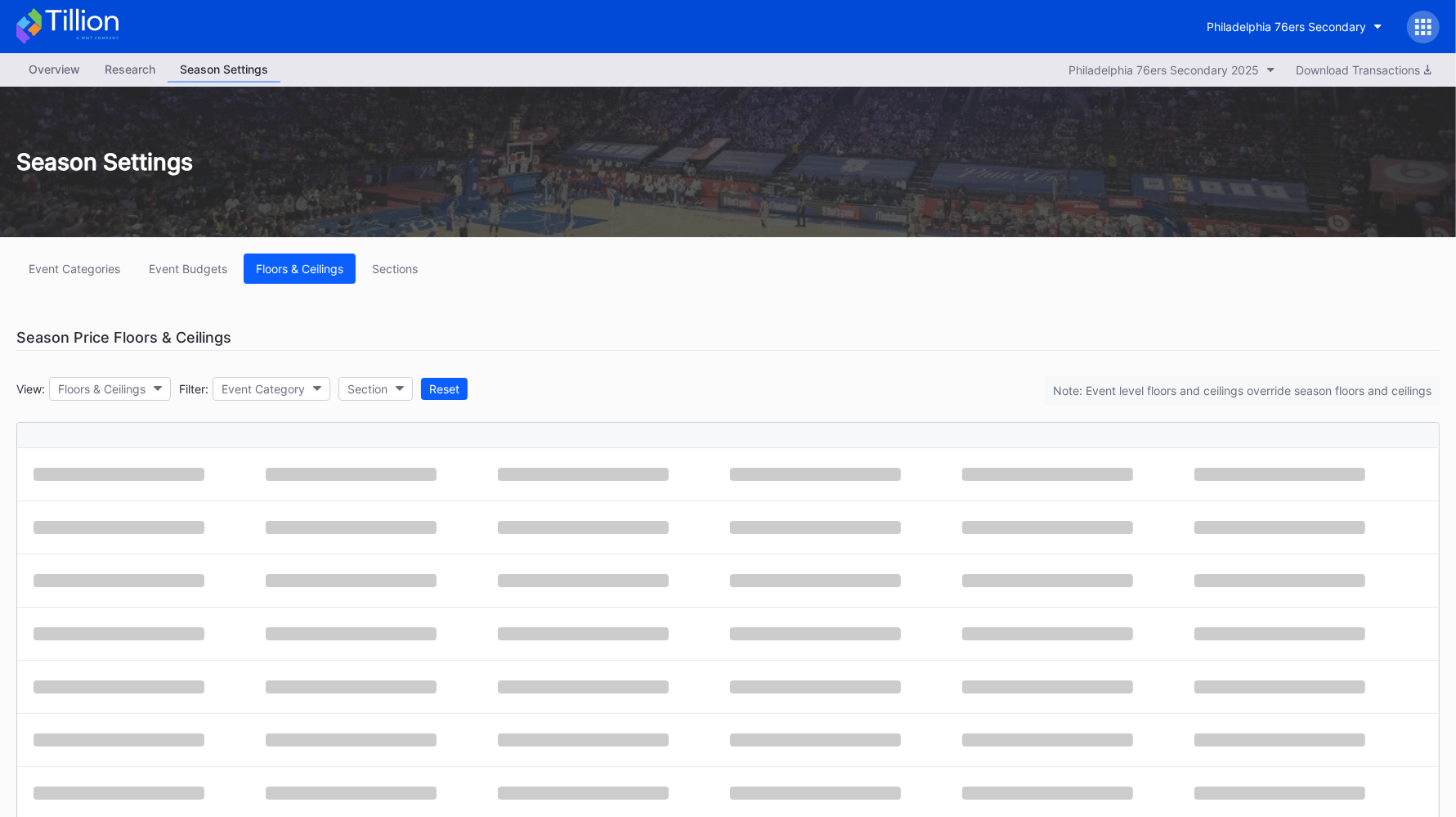
click at [298, 281] on button "Floors & Ceilings" at bounding box center [300, 268] width 112 height 30
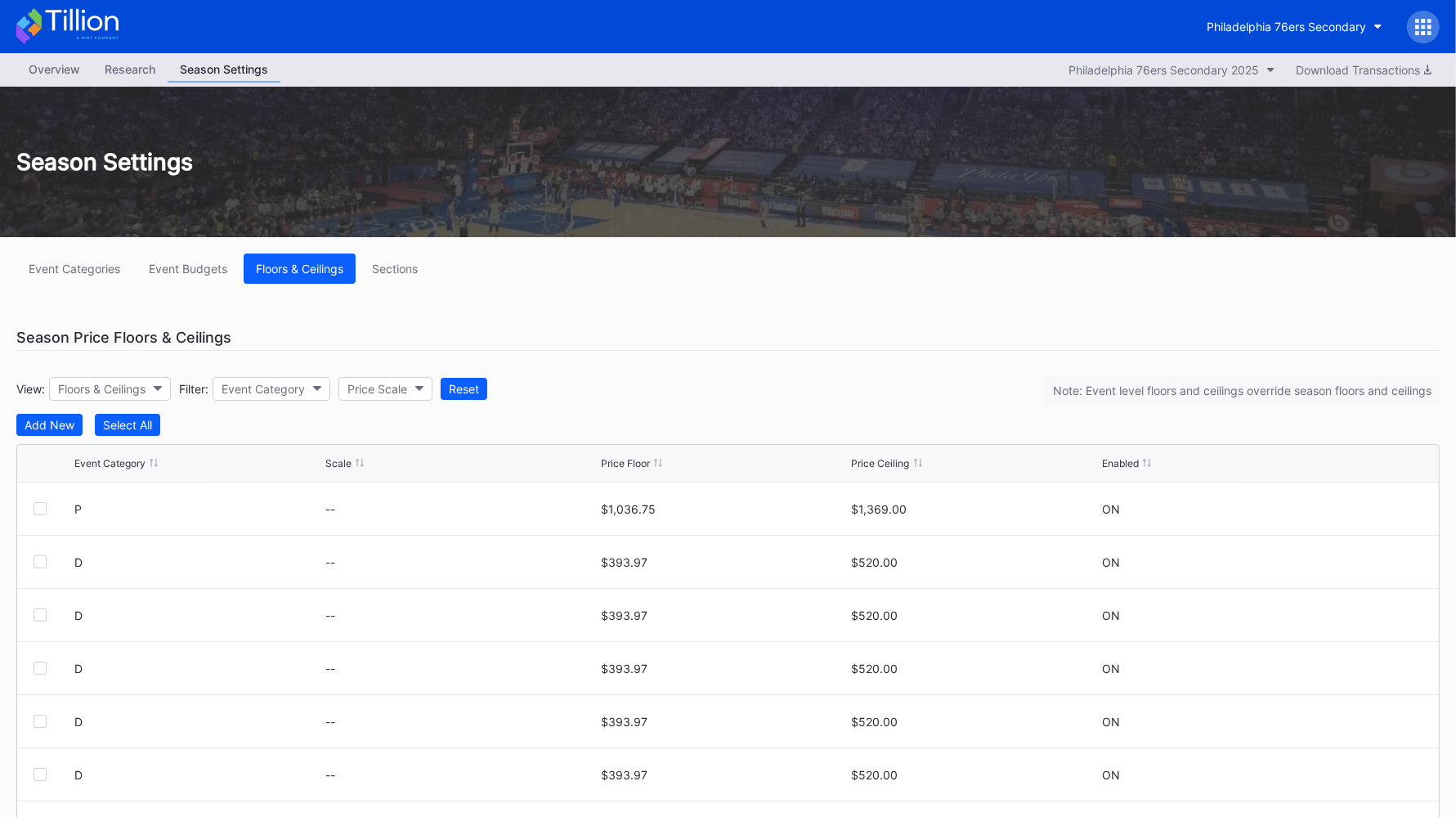
scroll to position [93, 0]
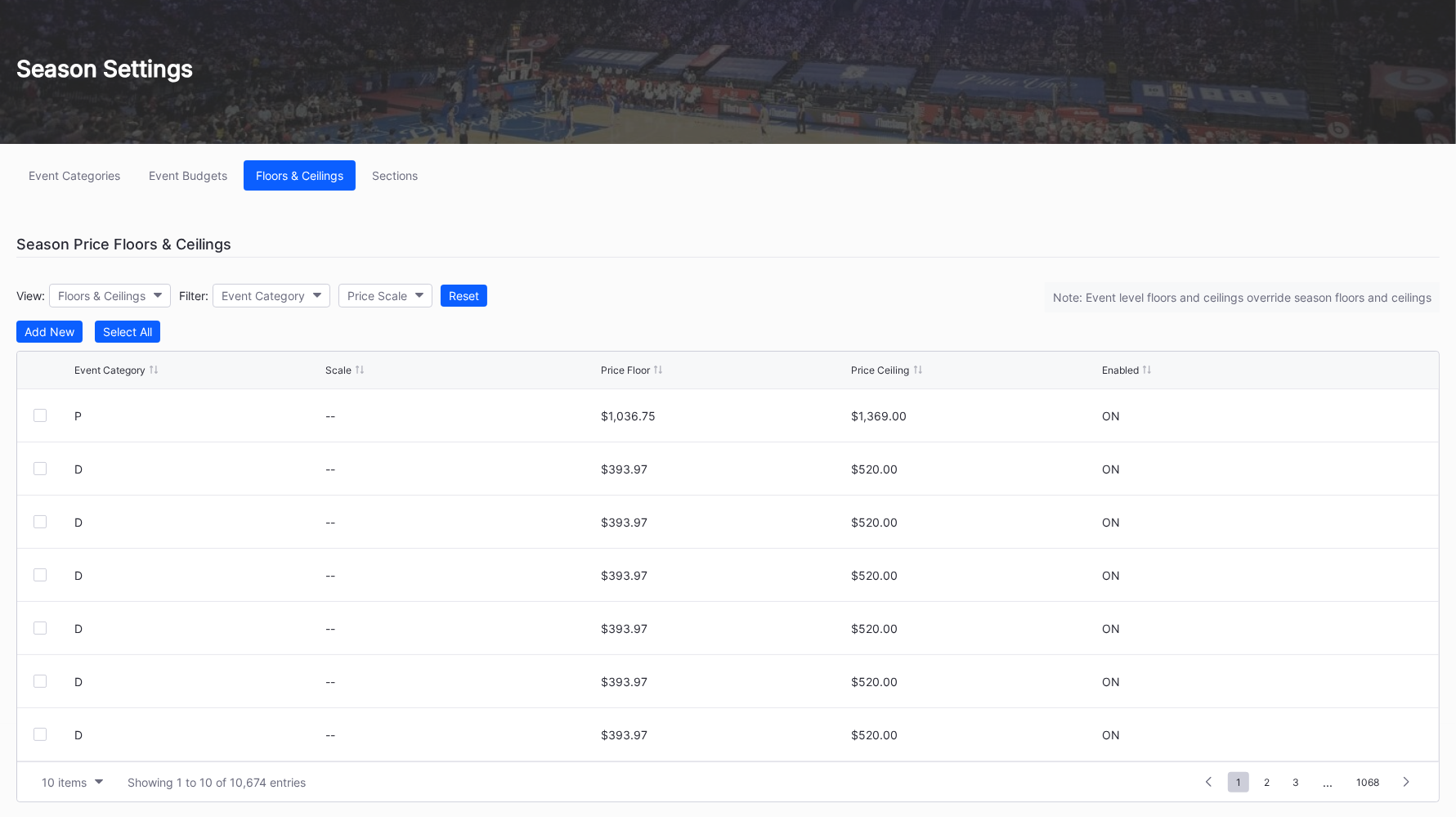
click at [70, 653] on div "10 items" at bounding box center [64, 782] width 45 height 14
click at [89, 653] on div "200 items" at bounding box center [72, 739] width 53 height 14
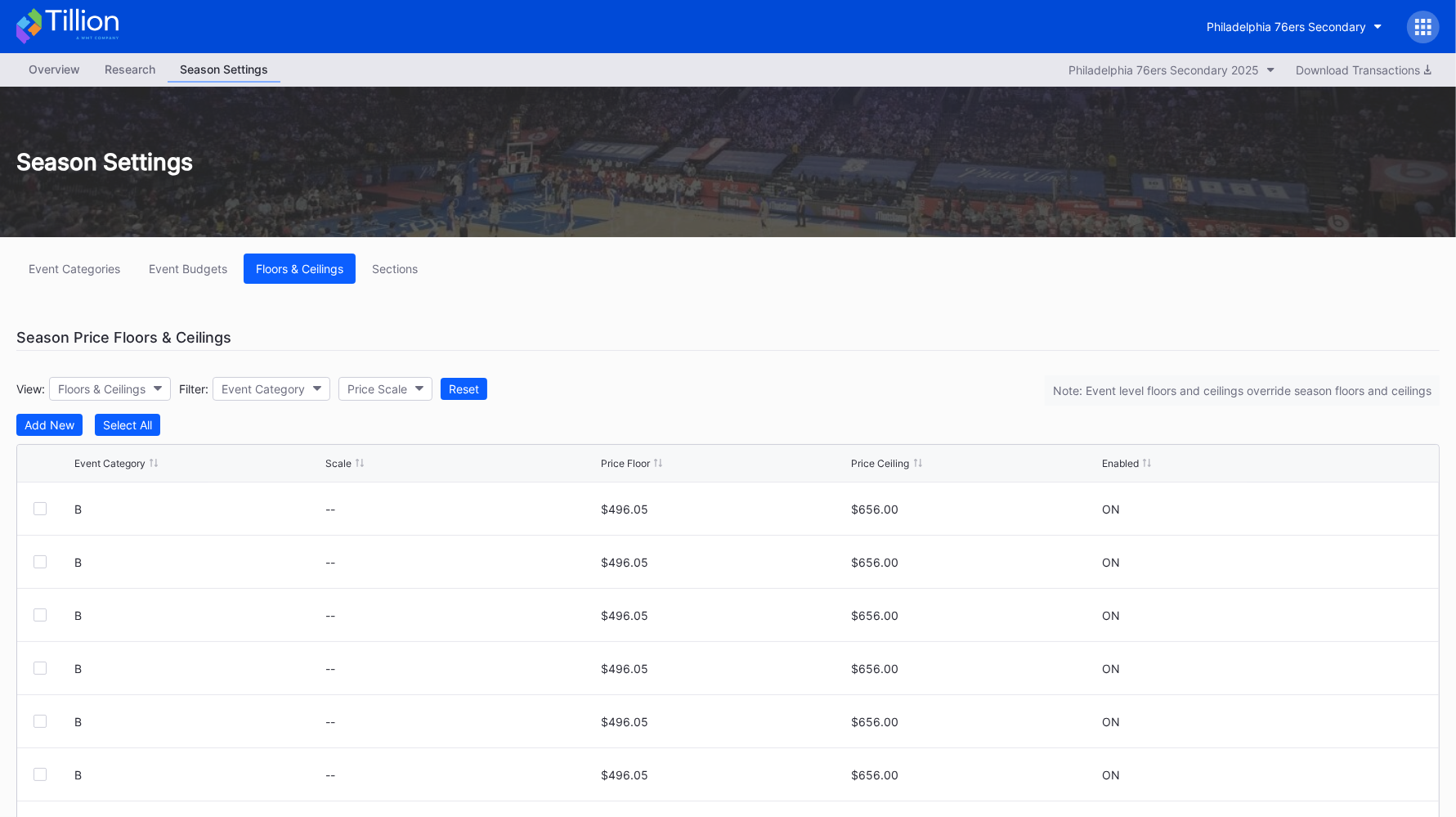
click at [90, 262] on div "Event Categories" at bounding box center [74, 268] width 91 height 14
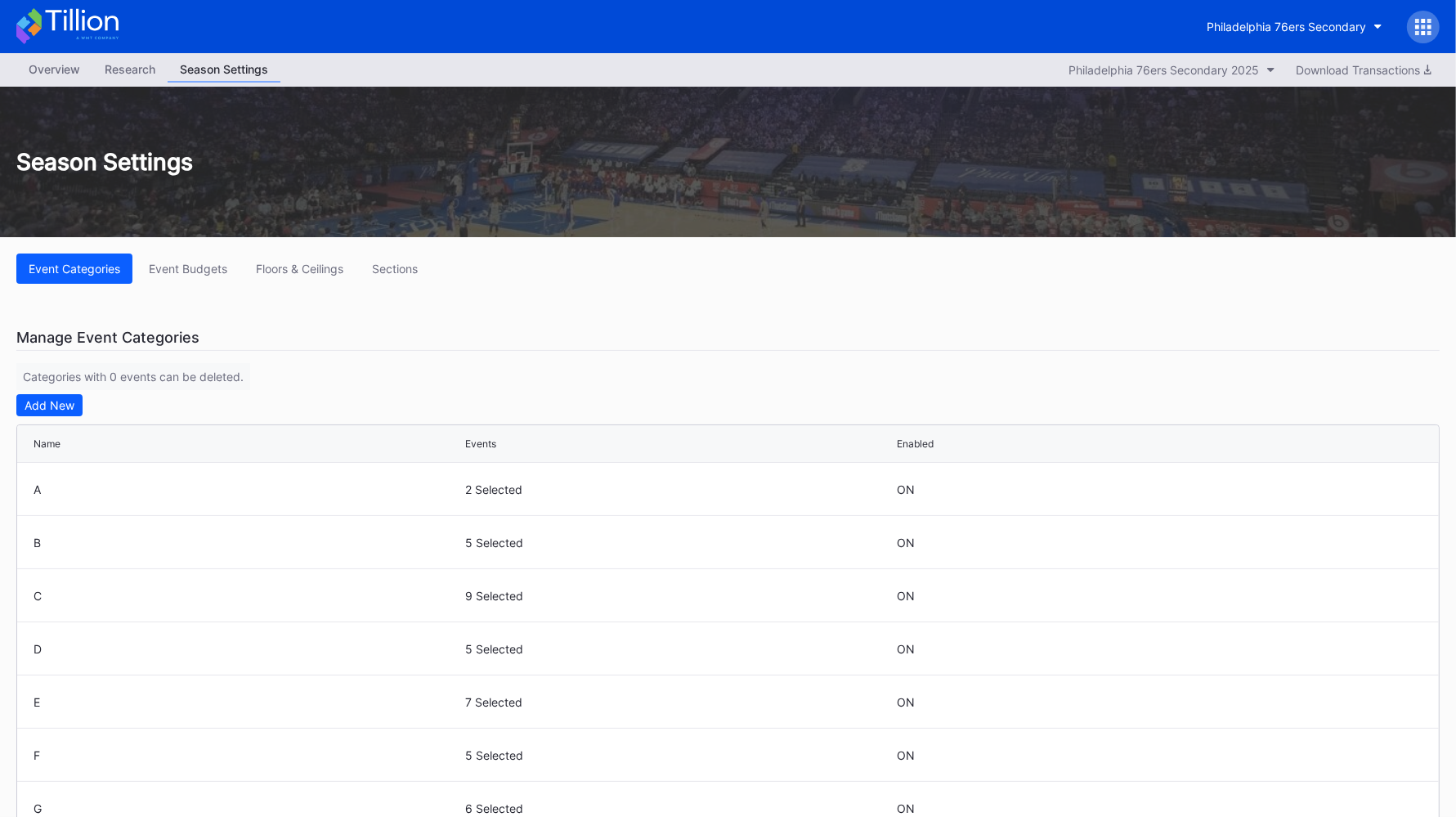
click at [62, 85] on div "Overview Research Season Settings Philadelphia 76ers Secondary 2025 Download Tr…" at bounding box center [728, 70] width 1456 height 33
click at [54, 70] on div "Overview" at bounding box center [54, 69] width 76 height 23
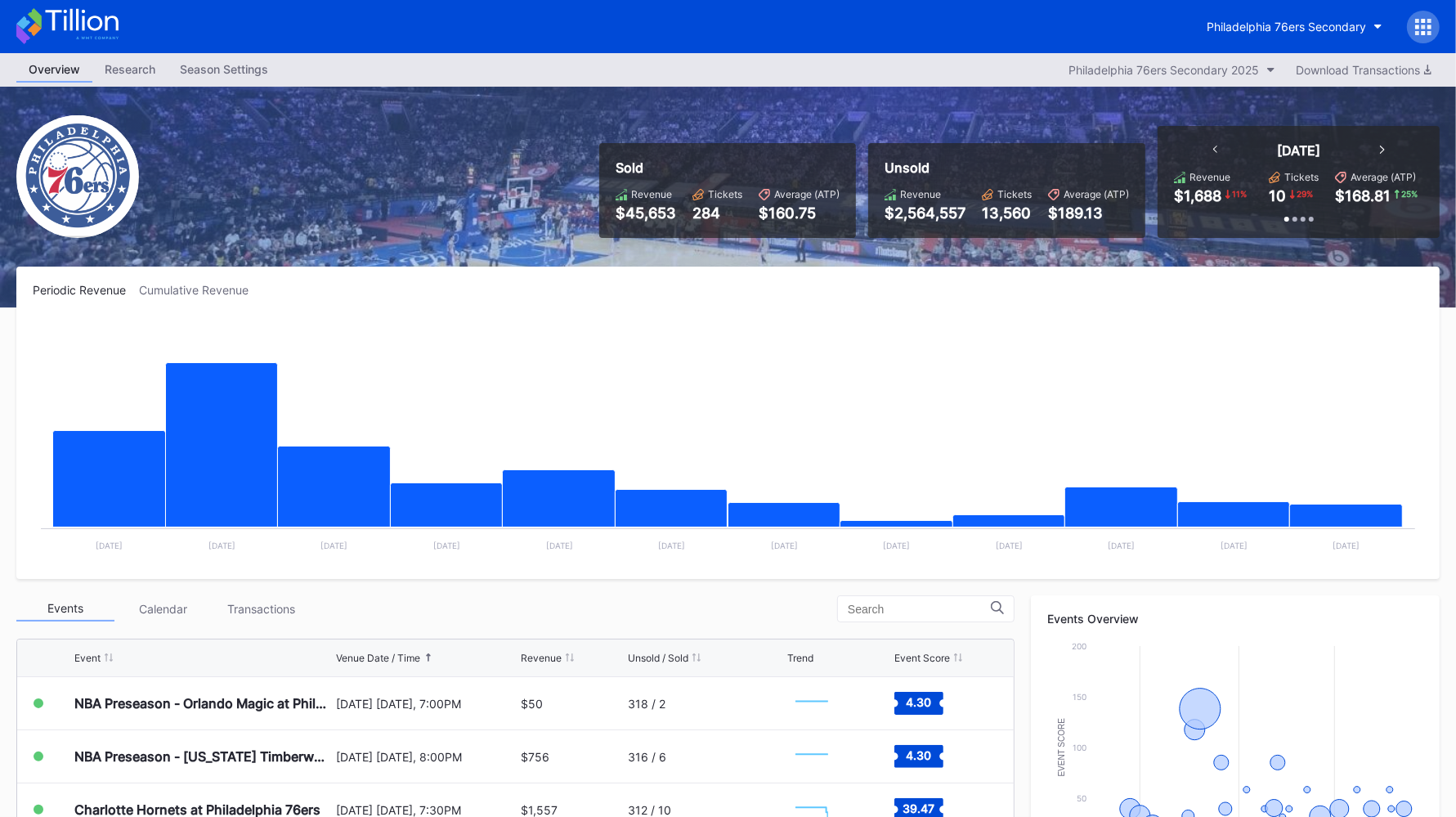
click at [1177, 34] on button "Philadelphia 76ers Secondary" at bounding box center [1295, 26] width 201 height 30
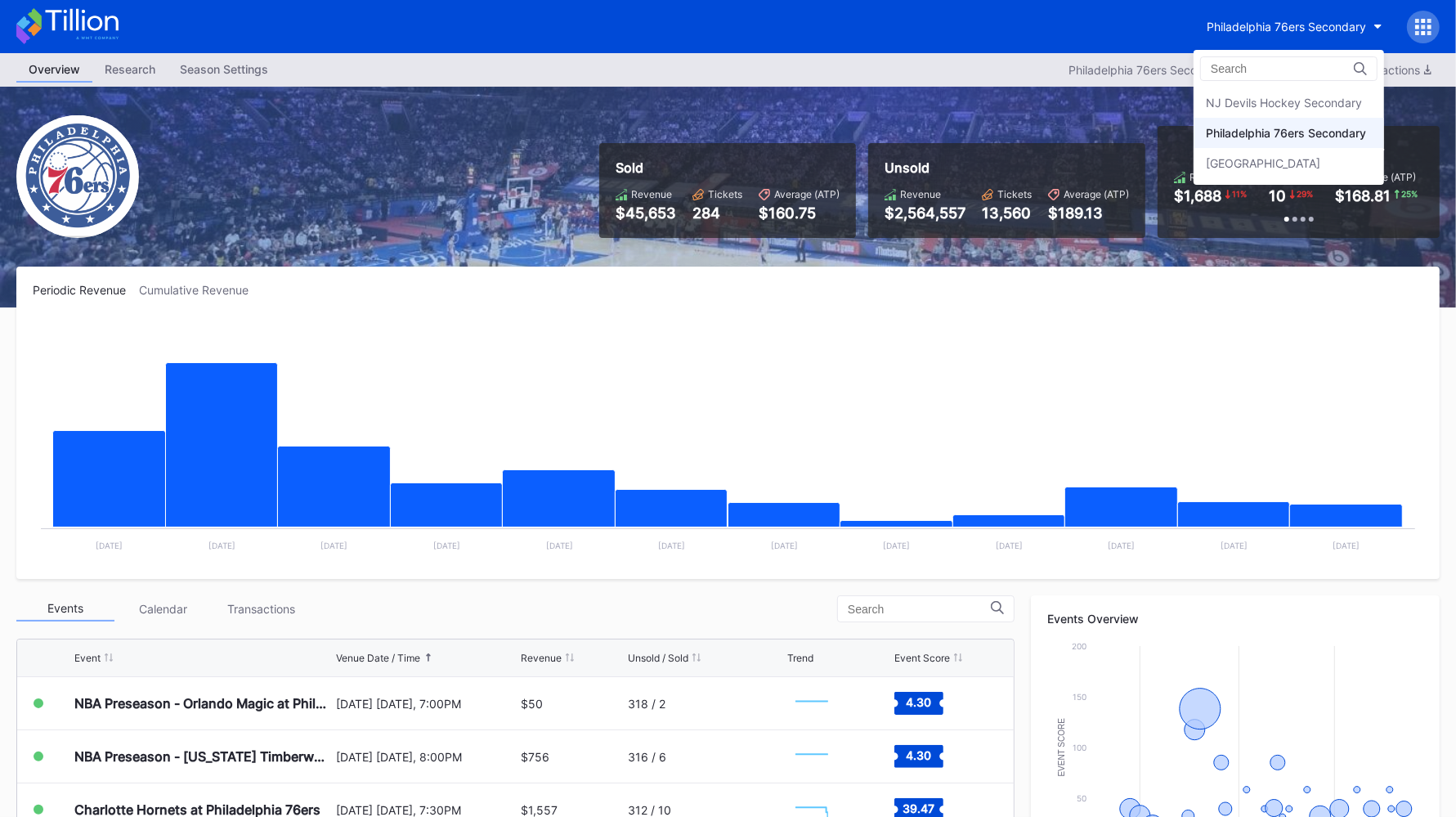
click at [1177, 99] on div "NJ Devils Hockey Secondary" at bounding box center [1283, 102] width 156 height 14
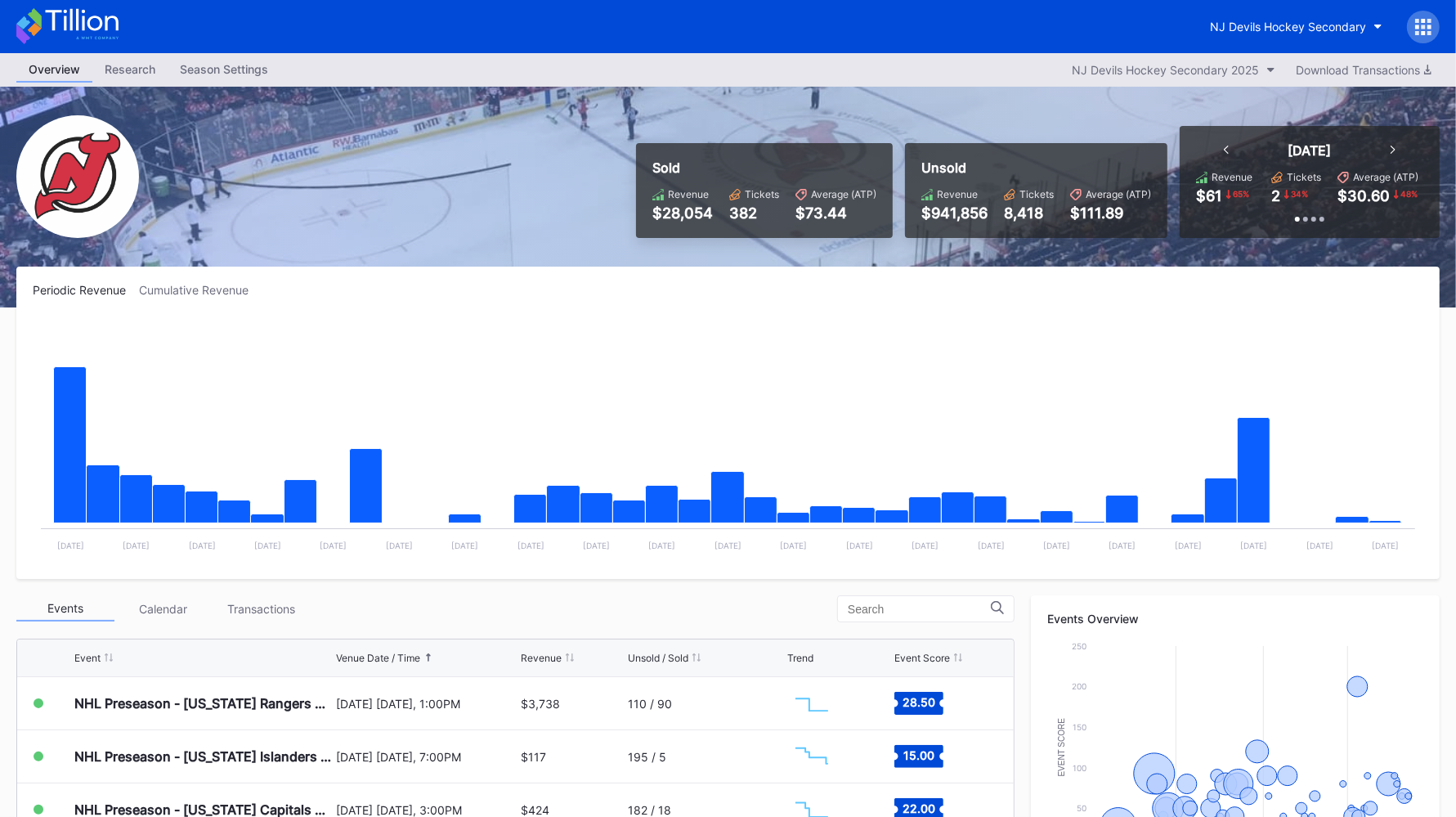
scroll to position [419, 0]
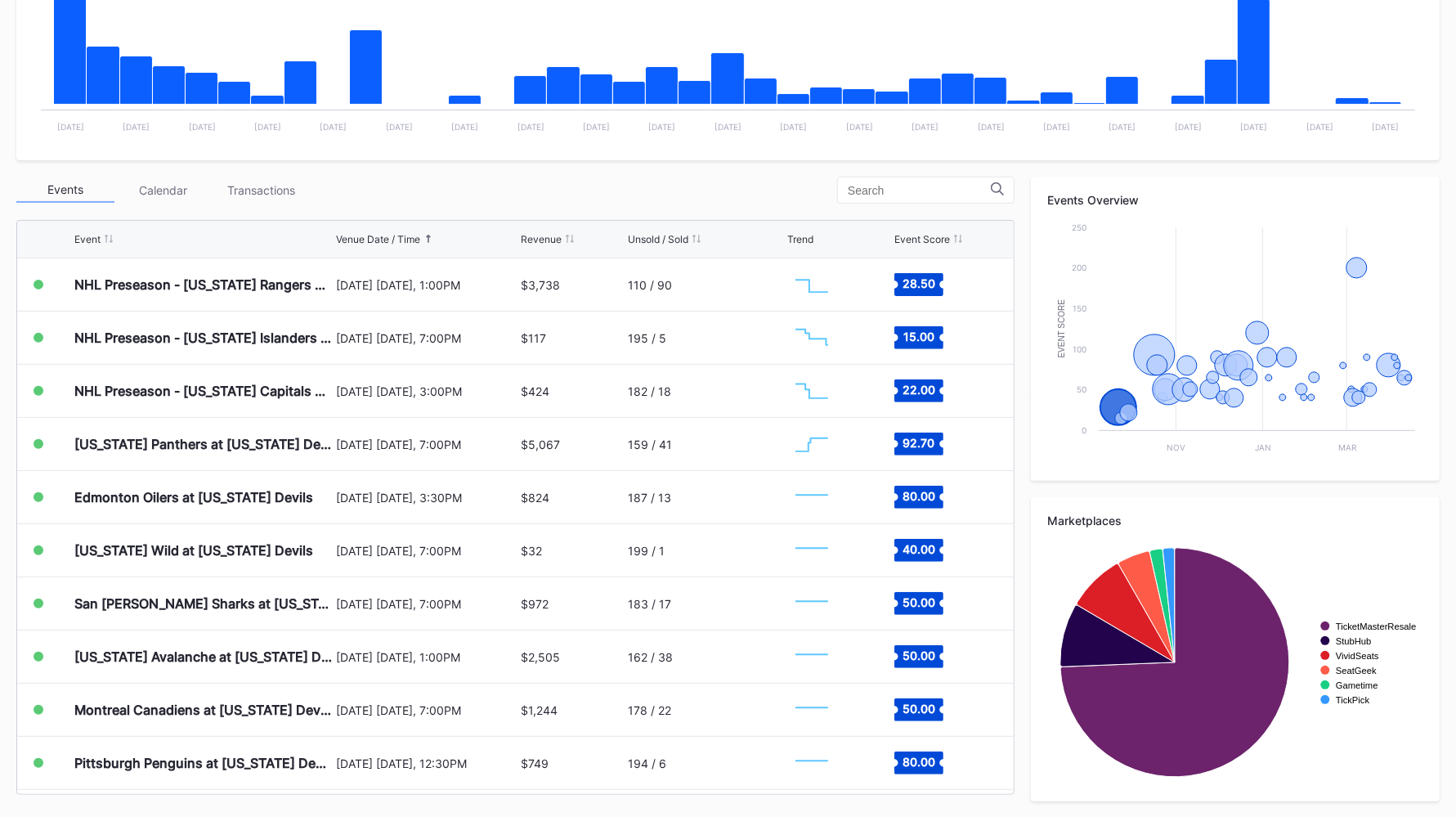
click at [280, 181] on div "Transactions" at bounding box center [261, 190] width 98 height 25
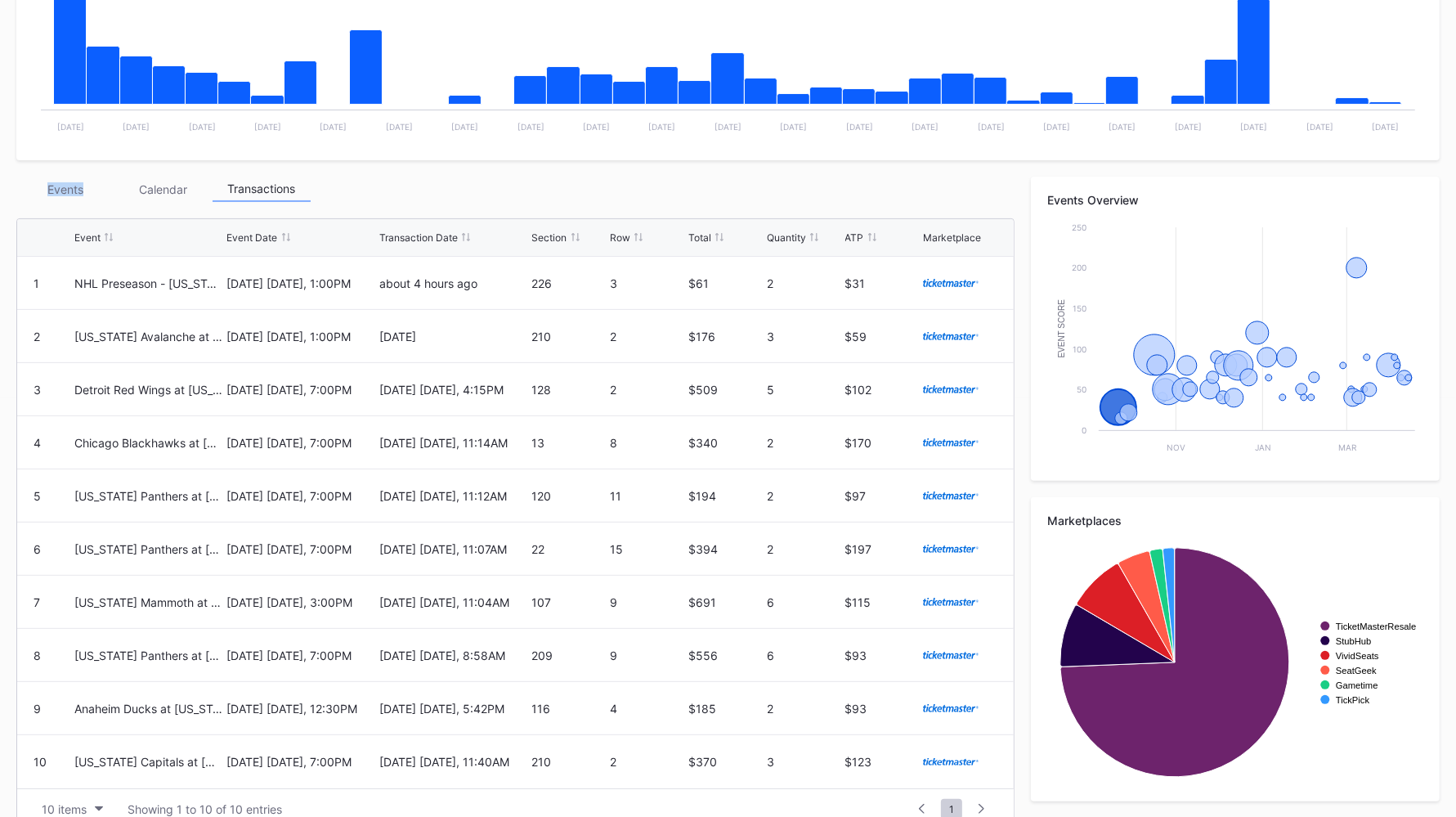
click at [65, 194] on div "Events" at bounding box center [65, 190] width 98 height 25
